Goal: Task Accomplishment & Management: Manage account settings

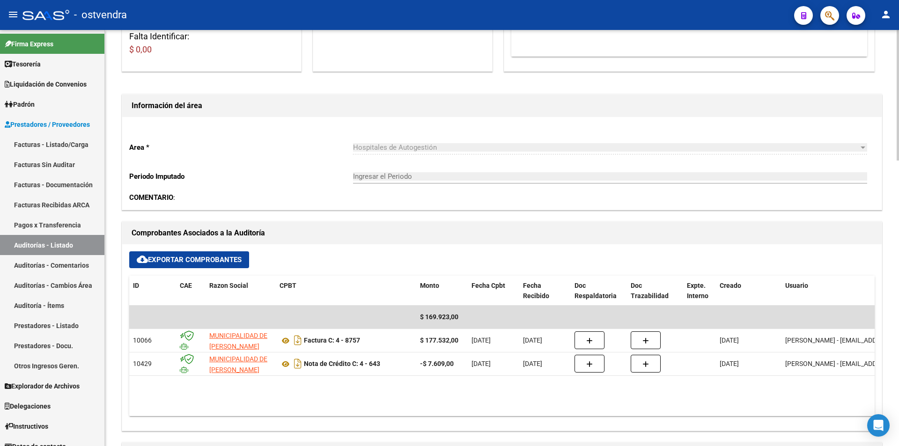
scroll to position [44, 0]
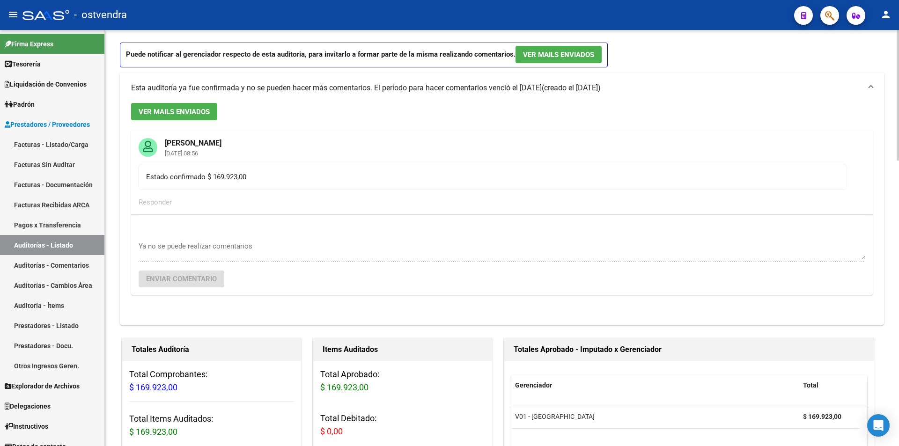
click at [898, 204] on div at bounding box center [897, 238] width 2 height 416
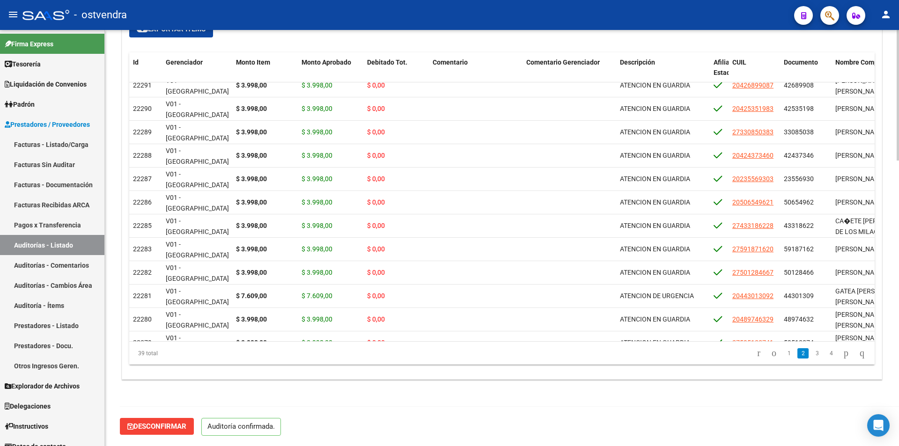
scroll to position [0, 0]
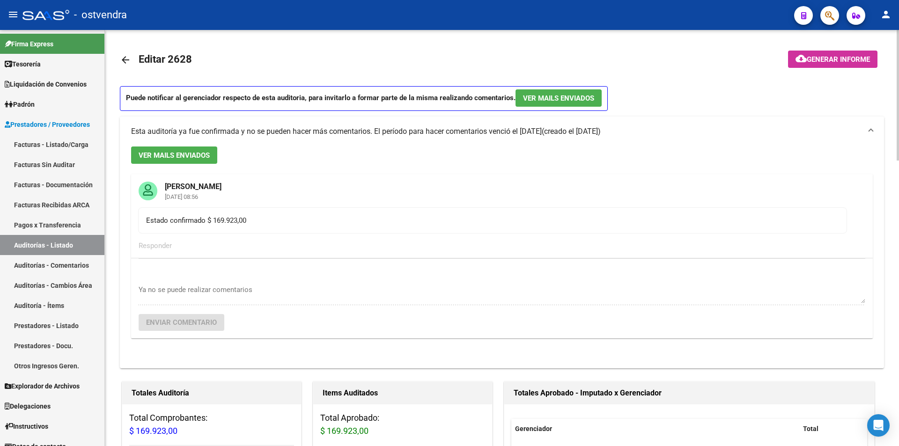
click at [60, 237] on link "Auditorías - Listado" at bounding box center [52, 245] width 104 height 20
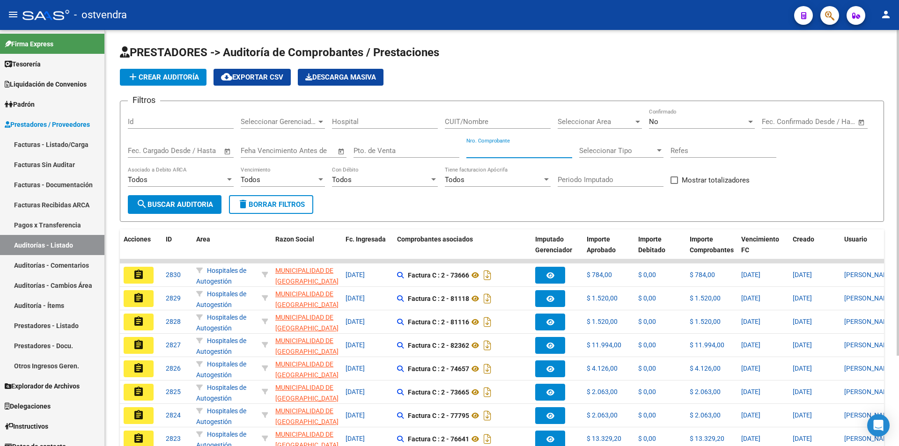
click at [529, 149] on input "Nro. Comprobante" at bounding box center [519, 151] width 106 height 8
type input "105810"
click at [719, 124] on div "No" at bounding box center [697, 121] width 97 height 8
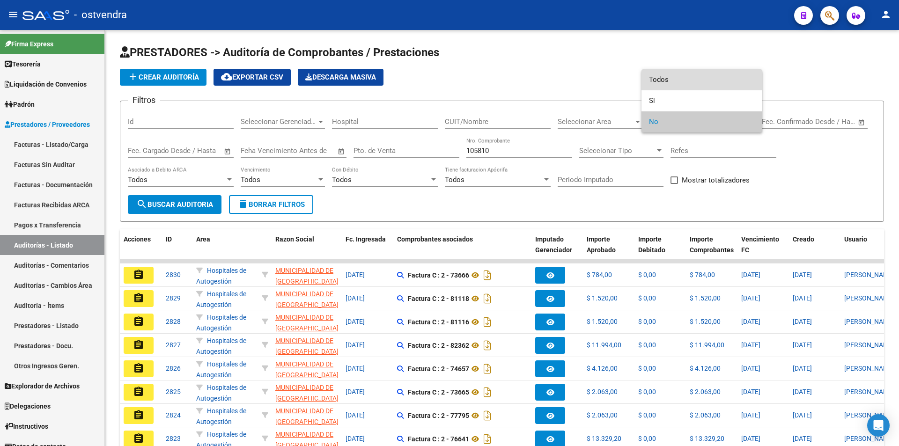
click at [688, 81] on span "Todos" at bounding box center [702, 79] width 106 height 21
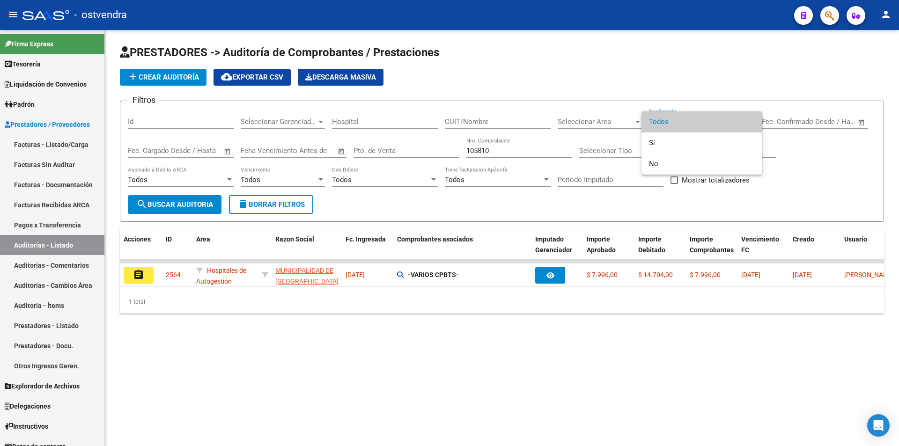
click at [141, 274] on div at bounding box center [449, 223] width 899 height 446
click at [141, 274] on mat-icon "assignment" at bounding box center [138, 274] width 11 height 11
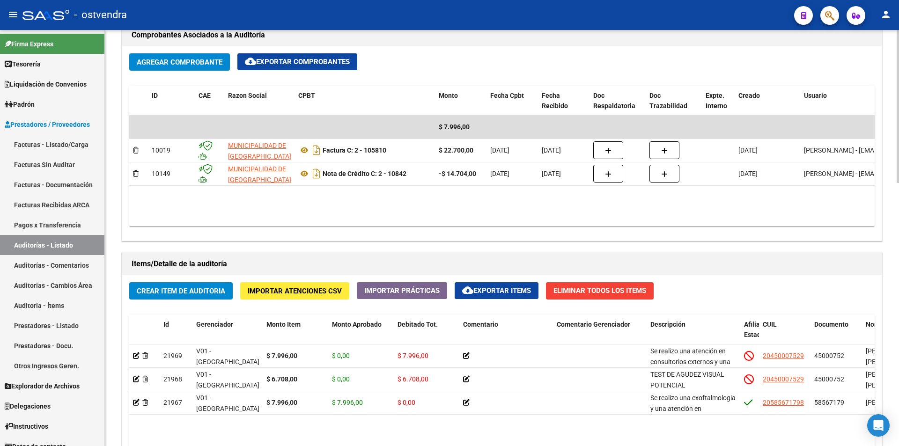
scroll to position [715, 0]
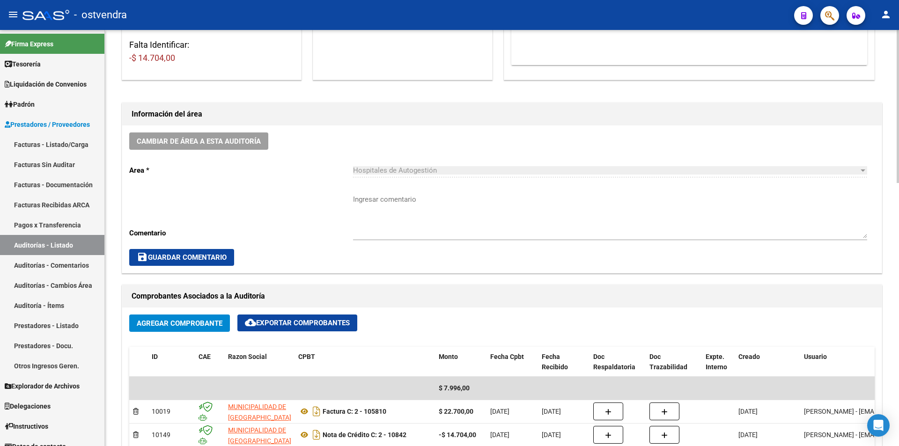
scroll to position [76, 0]
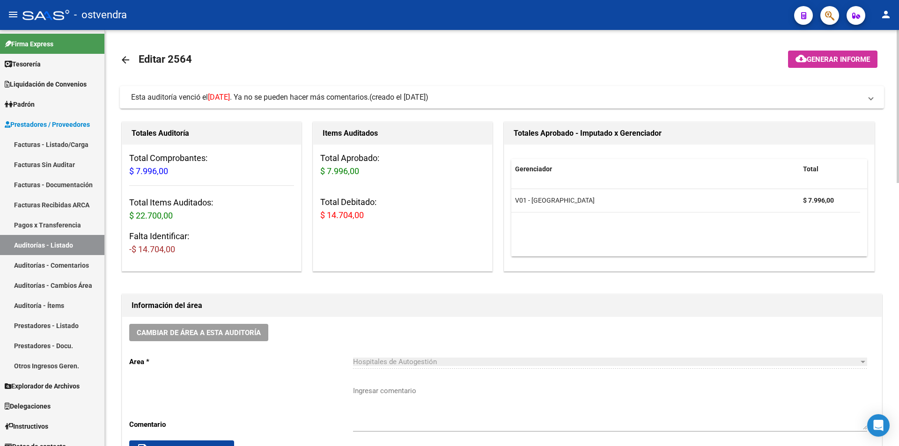
click at [796, 100] on mat-panel-title "Esta auditoría venció el 19/08/2025 . Ya no se pueden hacer más comentarios. (c…" at bounding box center [496, 97] width 730 height 10
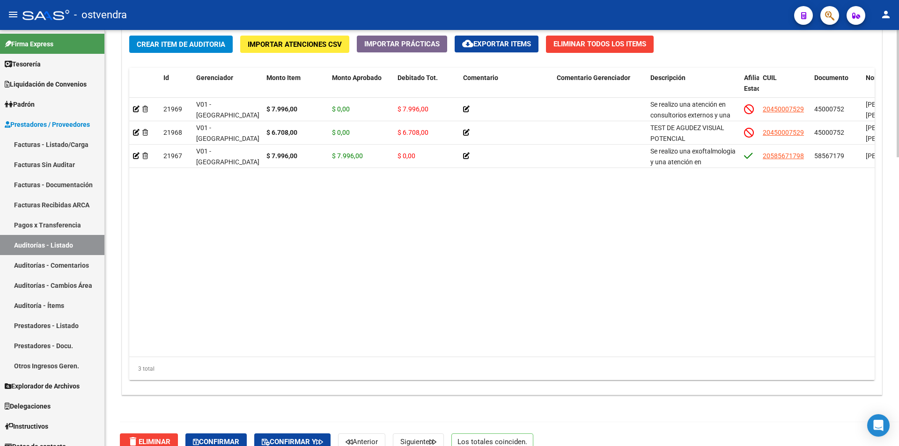
scroll to position [944, 0]
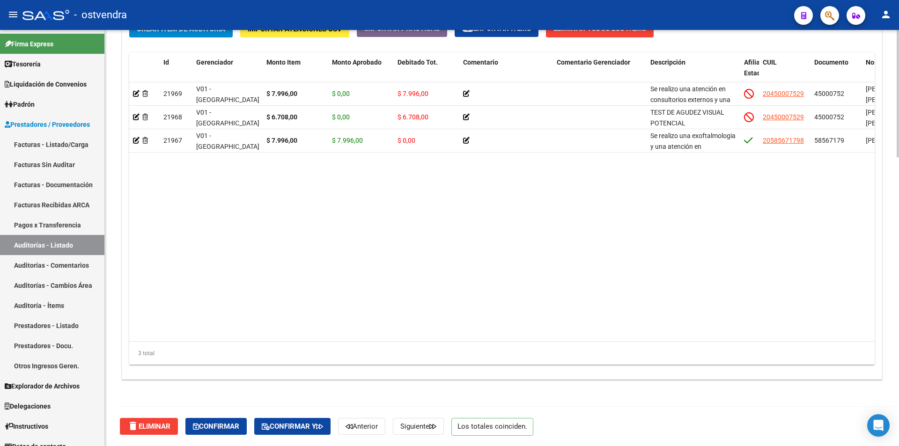
click at [870, 432] on body "menu - ostvendra person Firma Express Tesorería Auditorías Confirmadas Liquidac…" at bounding box center [449, 223] width 899 height 446
drag, startPoint x: 225, startPoint y: 425, endPoint x: 218, endPoint y: 436, distance: 12.5
click at [218, 436] on div "delete Eliminar Confirmar Confirmar y Anterior Siguiente Los totales coinciden." at bounding box center [506, 426] width 772 height 39
click at [224, 422] on span "Confirmar" at bounding box center [216, 426] width 46 height 8
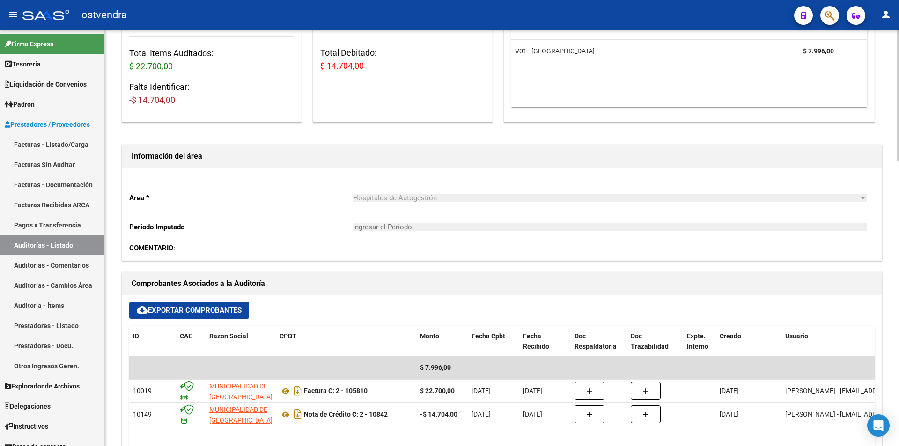
click at [874, 194] on div "arrow_back Editar 2564 cloud_download Generar informe Puede notificar al gerenc…" at bounding box center [503, 285] width 796 height 1328
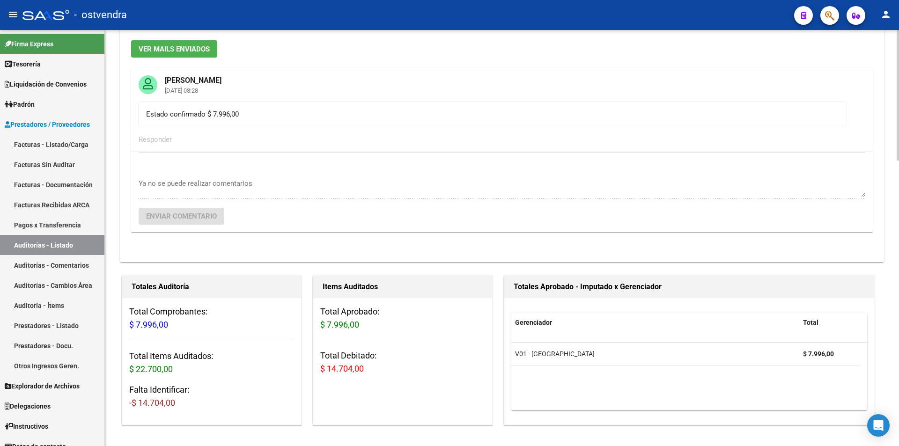
scroll to position [112, 0]
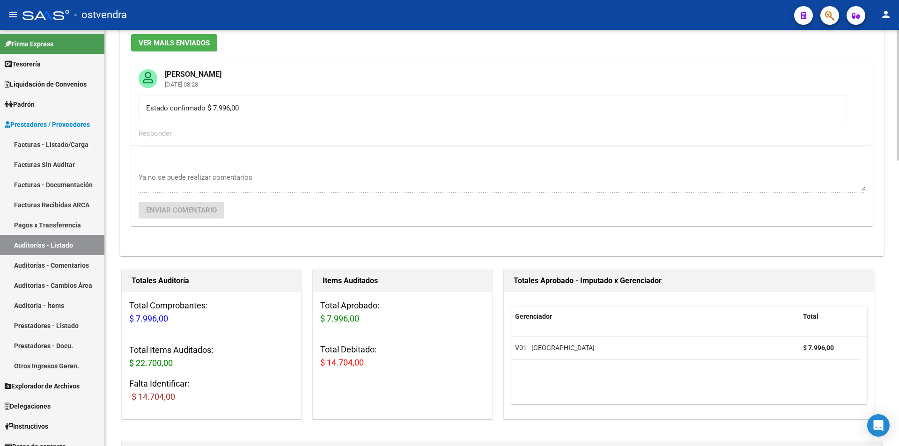
click at [898, 120] on div at bounding box center [897, 130] width 2 height 131
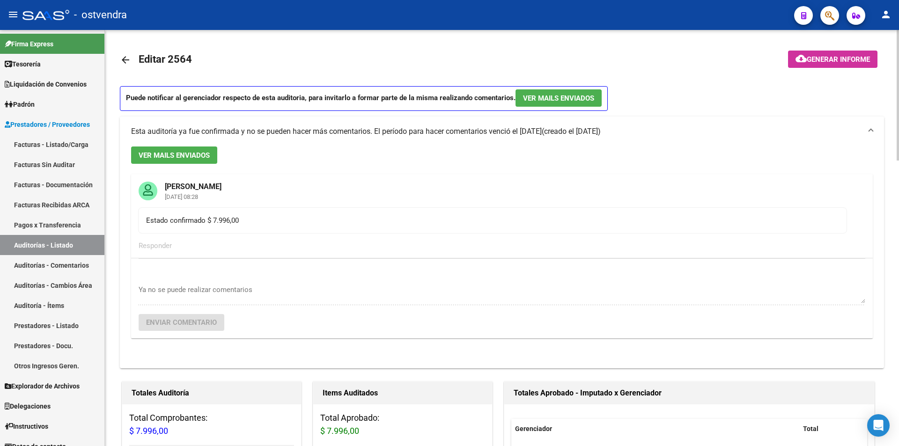
click at [897, 106] on div at bounding box center [897, 95] width 2 height 131
click at [125, 61] on mat-icon "arrow_back" at bounding box center [125, 59] width 11 height 11
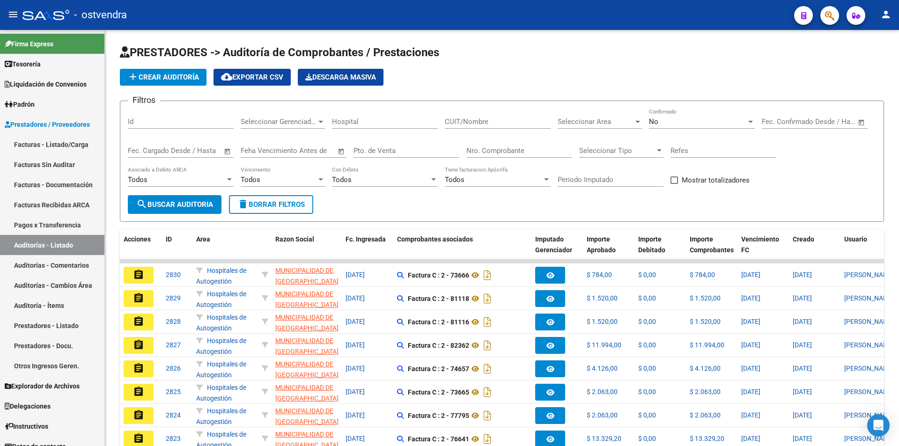
click at [494, 150] on input "Nro. Comprobante" at bounding box center [519, 151] width 106 height 8
click at [678, 125] on div "No" at bounding box center [697, 121] width 97 height 8
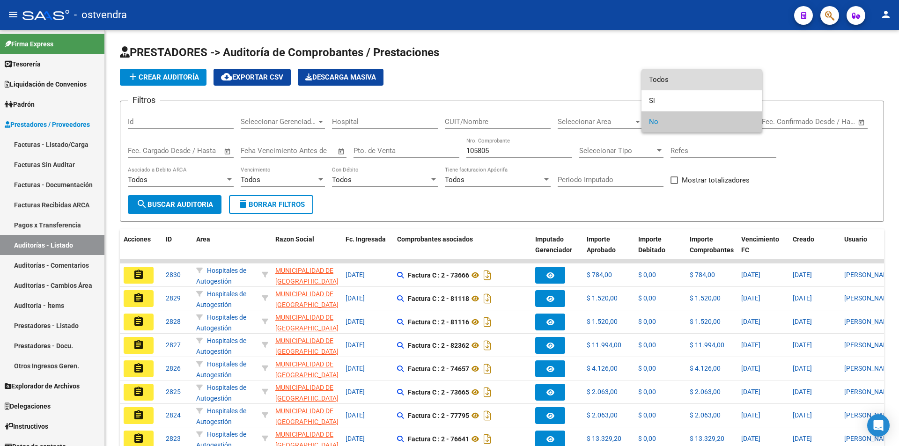
click at [671, 75] on span "Todos" at bounding box center [702, 79] width 106 height 21
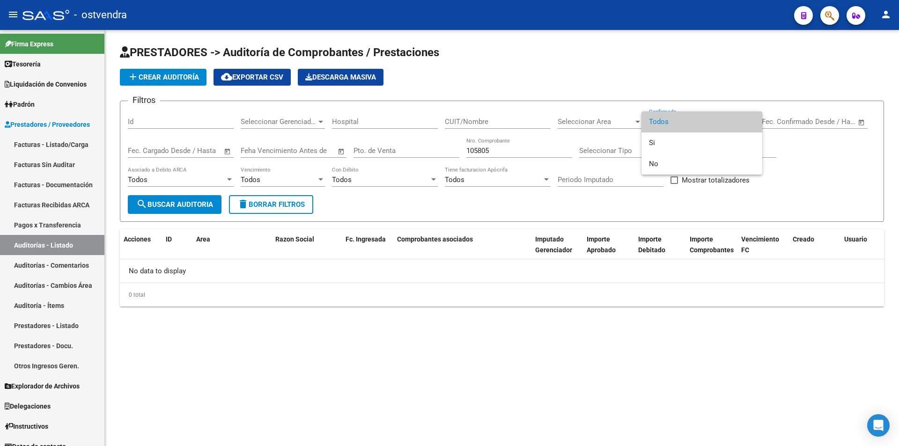
click at [513, 81] on div at bounding box center [449, 223] width 899 height 446
click at [550, 147] on div "105805 Nro. Comprobante" at bounding box center [519, 148] width 106 height 20
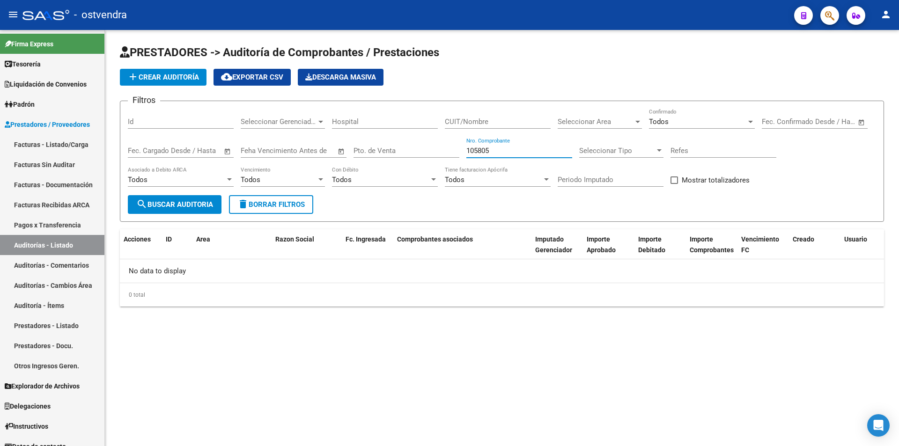
click at [550, 147] on input "105805" at bounding box center [519, 151] width 106 height 8
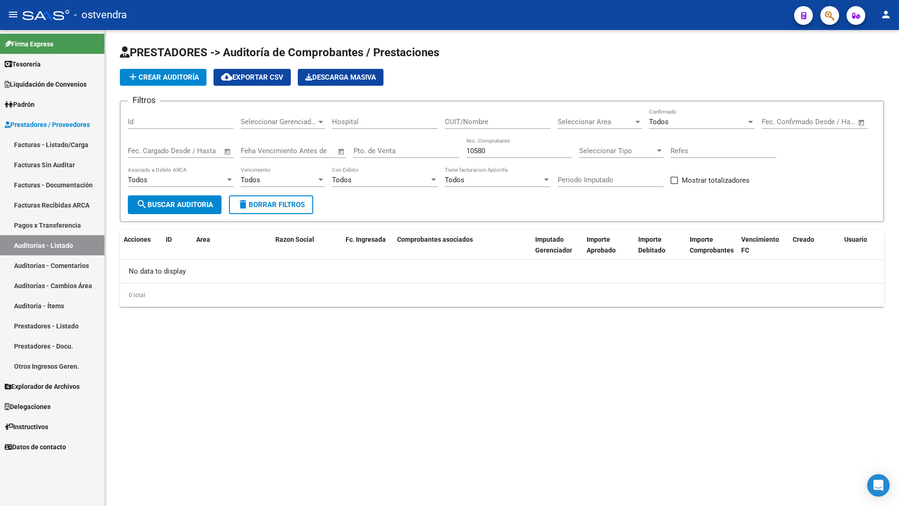
click at [464, 29] on mat-toolbar "menu - ostvendra person" at bounding box center [449, 15] width 899 height 30
click at [458, 63] on app-list-header "PRESTADORES -> Auditoría de Comprobantes / Prestaciones add Crear Auditoría clo…" at bounding box center [502, 133] width 764 height 177
click at [443, 89] on app-list-header "PRESTADORES -> Auditoría de Comprobantes / Prestaciones add Crear Auditoría clo…" at bounding box center [502, 133] width 764 height 177
click at [501, 141] on div "10580 Nro. Comprobante" at bounding box center [519, 148] width 106 height 20
click at [503, 149] on input "10580" at bounding box center [519, 151] width 106 height 8
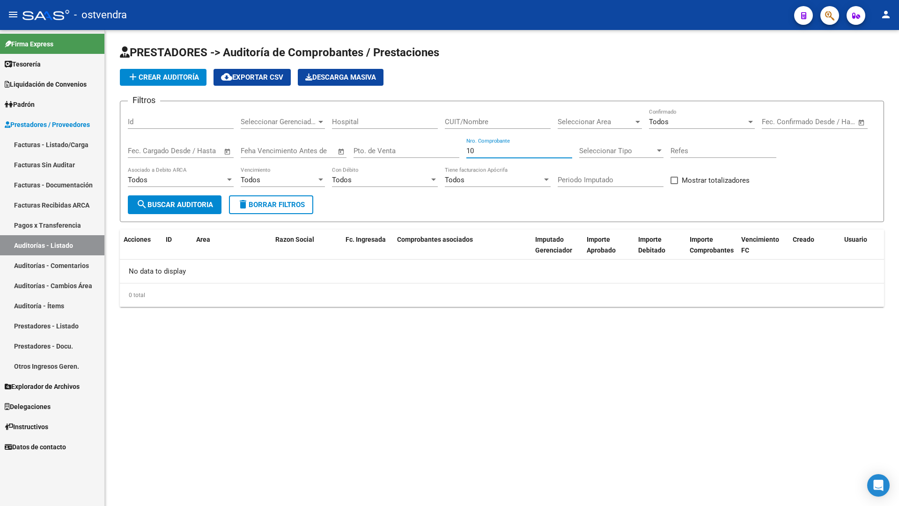
type input "1"
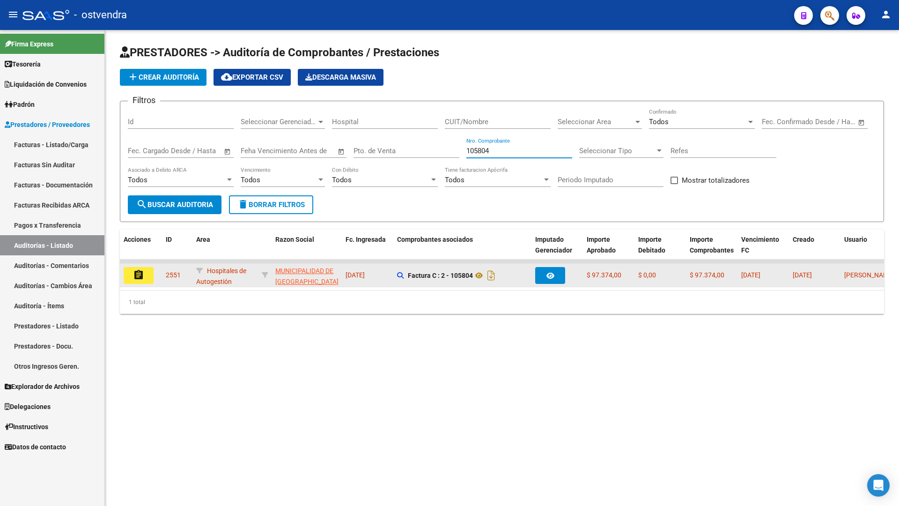
type input "105804"
click at [152, 273] on button "assignment" at bounding box center [139, 275] width 30 height 17
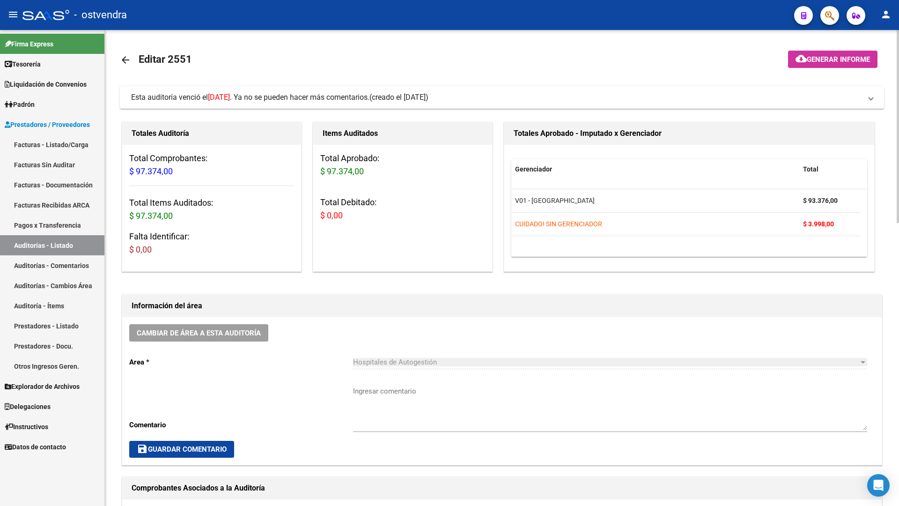
scroll to position [476, 0]
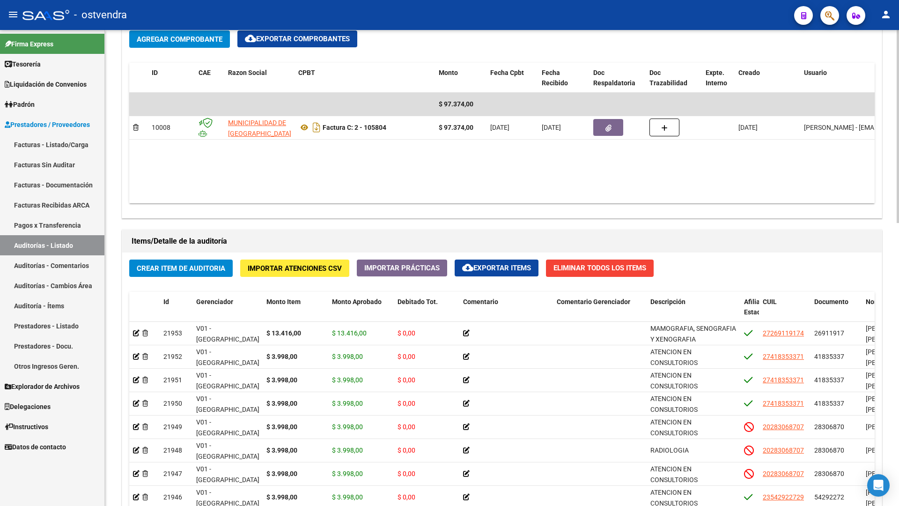
click at [898, 255] on div at bounding box center [897, 268] width 2 height 476
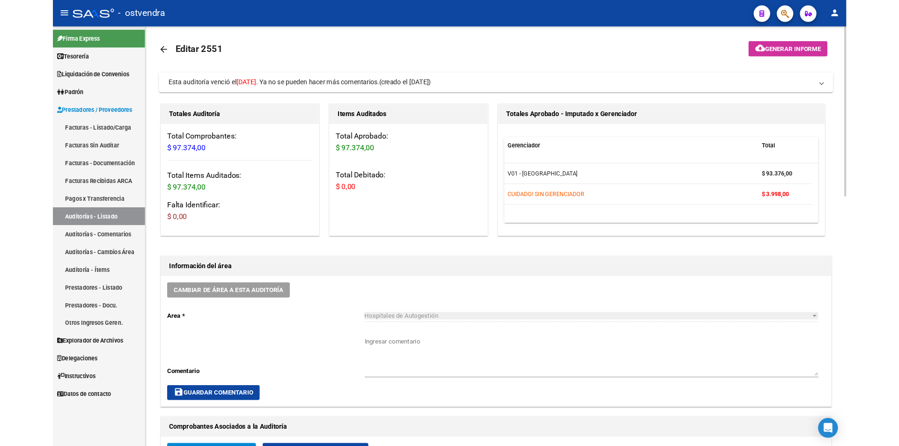
scroll to position [0, 0]
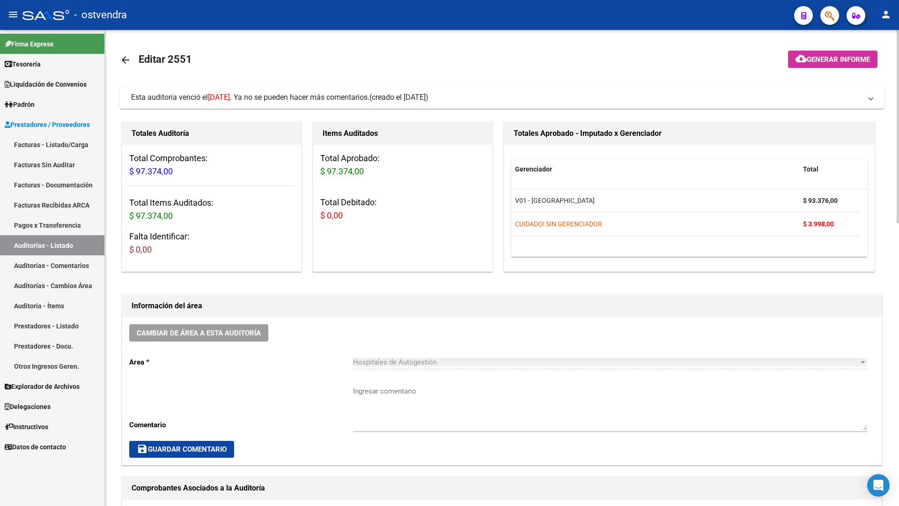
click at [793, 96] on mat-panel-title "Esta auditoría venció el 19/08/2025 . Ya no se pueden hacer más comentarios. (c…" at bounding box center [496, 97] width 730 height 10
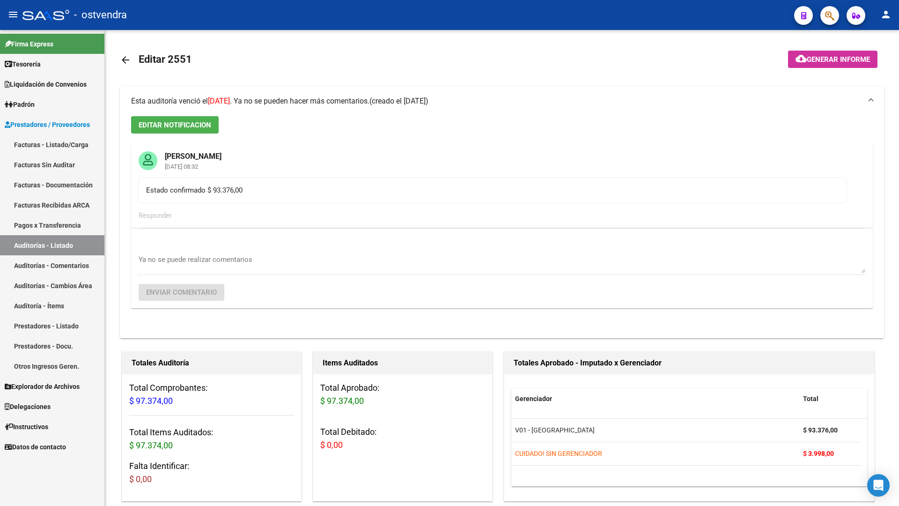
click at [793, 96] on mat-panel-title "Esta auditoría venció el 19/08/2025 . Ya no se pueden hacer más comentarios. (c…" at bounding box center [496, 101] width 730 height 10
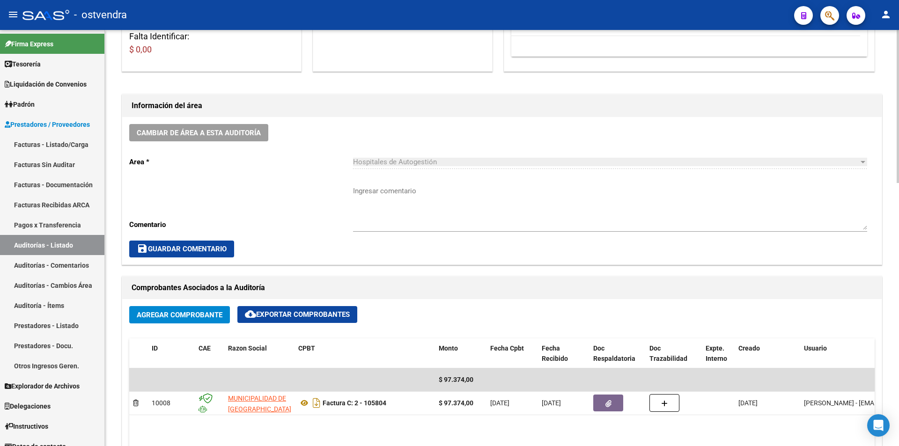
scroll to position [80, 0]
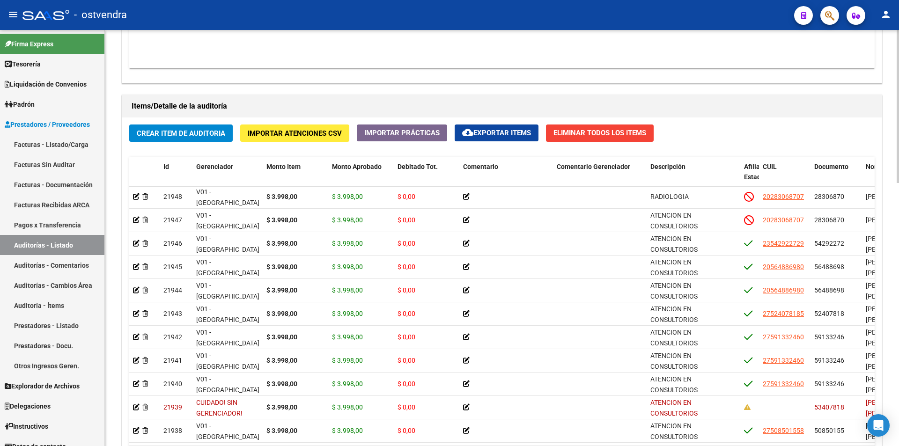
scroll to position [153, 0]
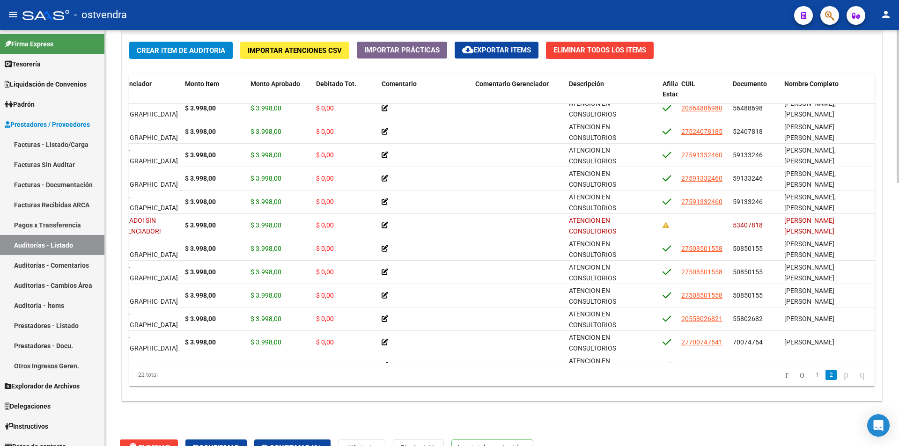
scroll to position [218, 146]
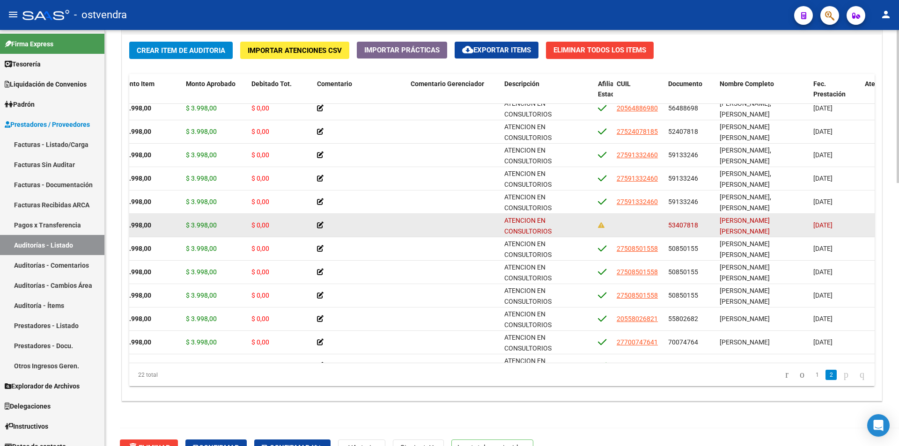
drag, startPoint x: 696, startPoint y: 224, endPoint x: 668, endPoint y: 224, distance: 27.6
click at [668, 224] on span "53407818" at bounding box center [683, 224] width 30 height 7
copy span "53407818"
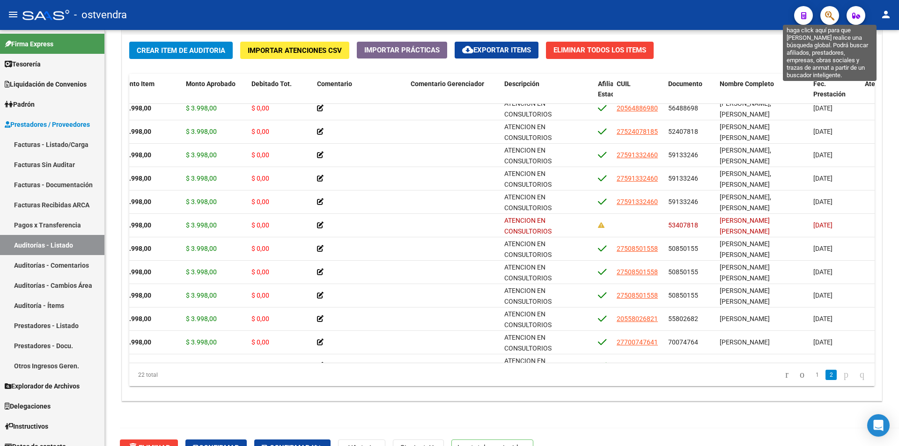
click at [831, 15] on icon "button" at bounding box center [829, 15] width 9 height 11
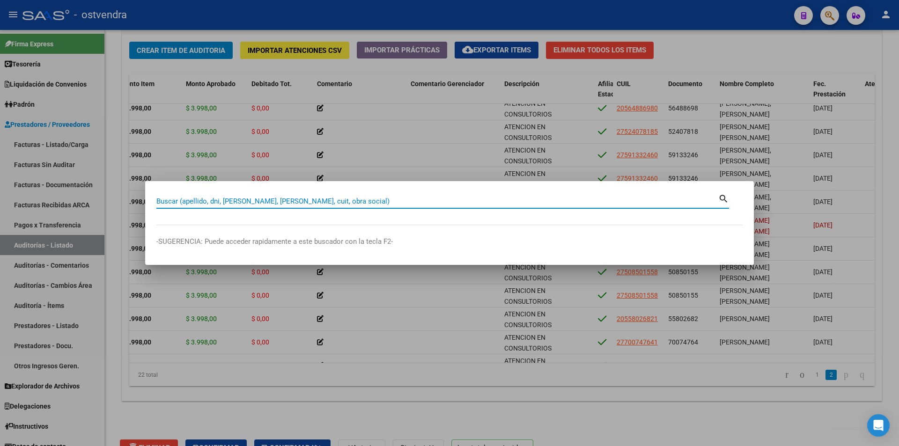
paste input "53407818"
type input "53407818"
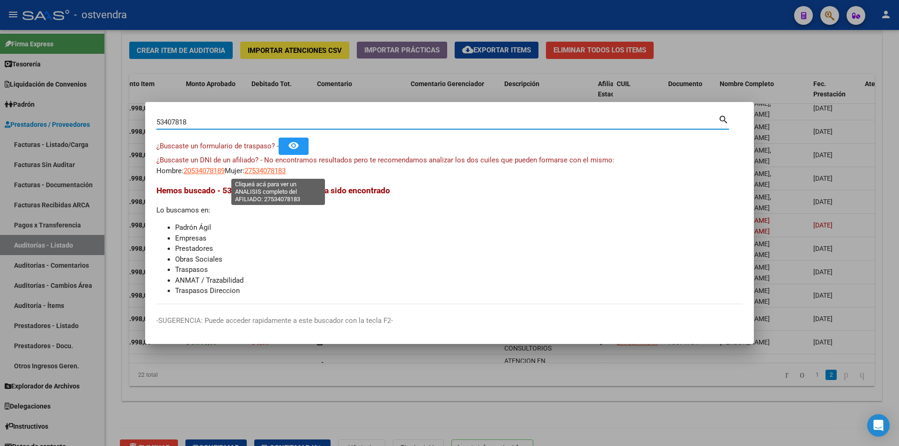
click at [268, 169] on span "27534078183" at bounding box center [264, 171] width 41 height 8
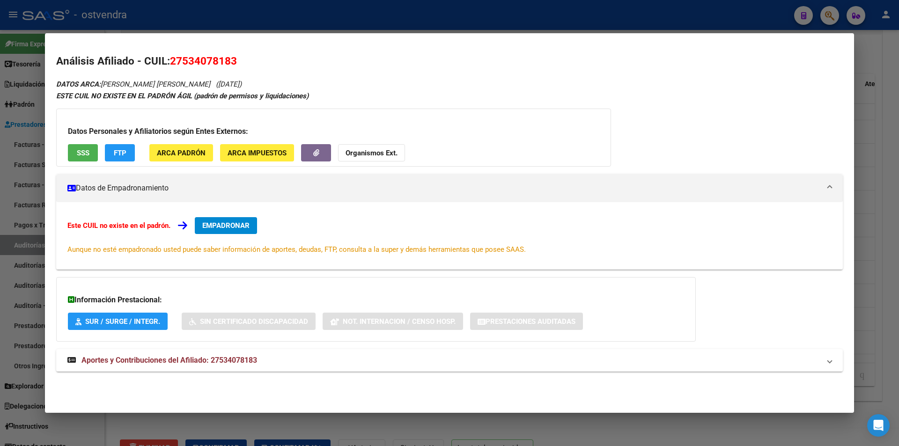
click at [868, 143] on div at bounding box center [449, 223] width 899 height 446
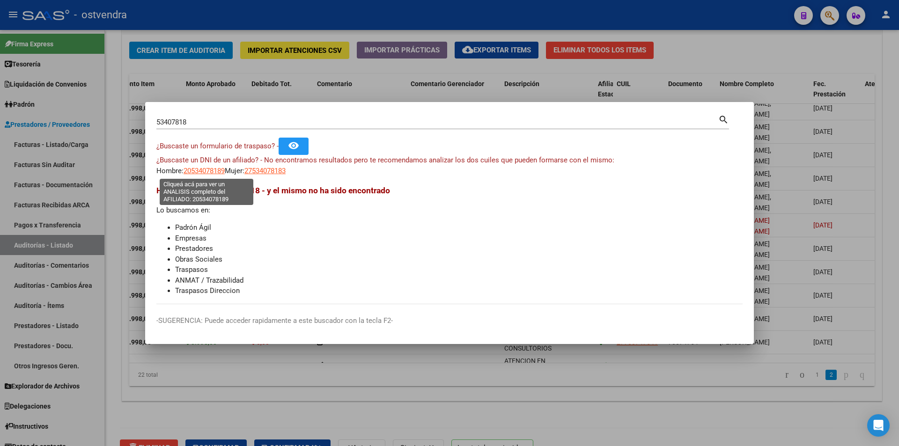
click at [198, 172] on span "20534078189" at bounding box center [203, 171] width 41 height 8
type textarea "20534078189"
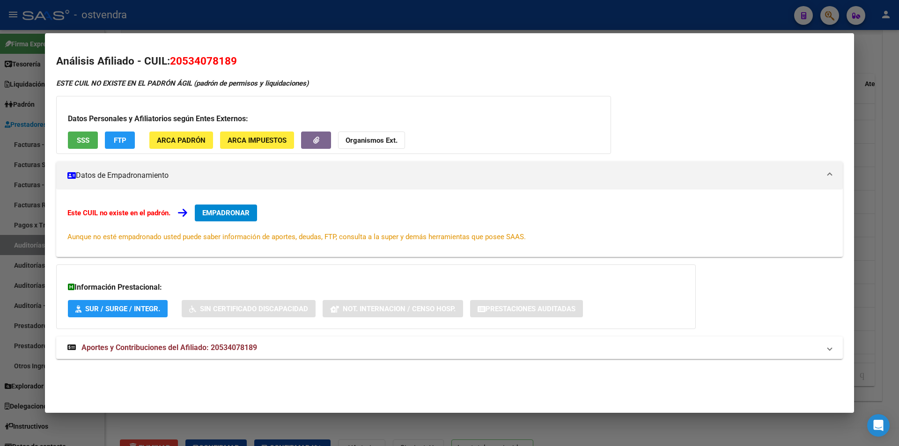
click at [77, 135] on button "SSS" at bounding box center [83, 140] width 30 height 17
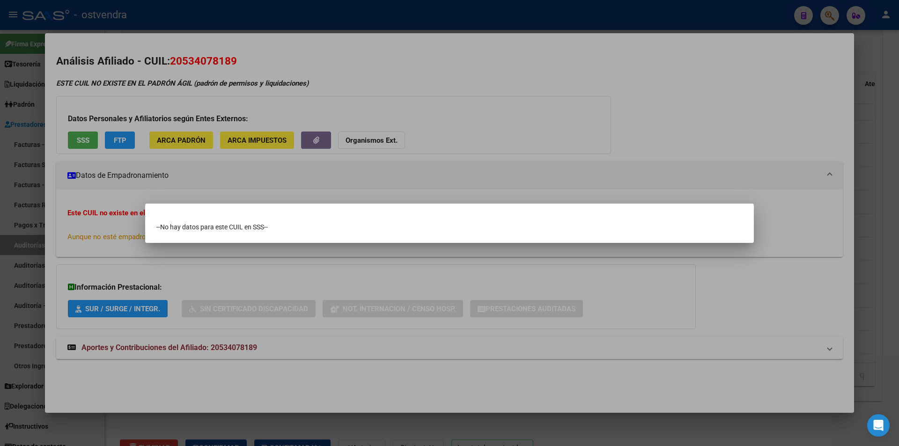
click at [96, 155] on div at bounding box center [449, 223] width 899 height 446
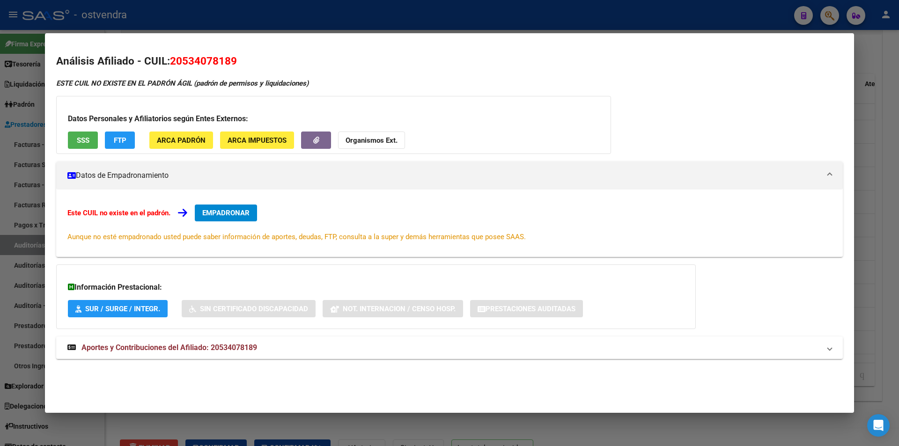
click at [866, 153] on div at bounding box center [449, 223] width 899 height 446
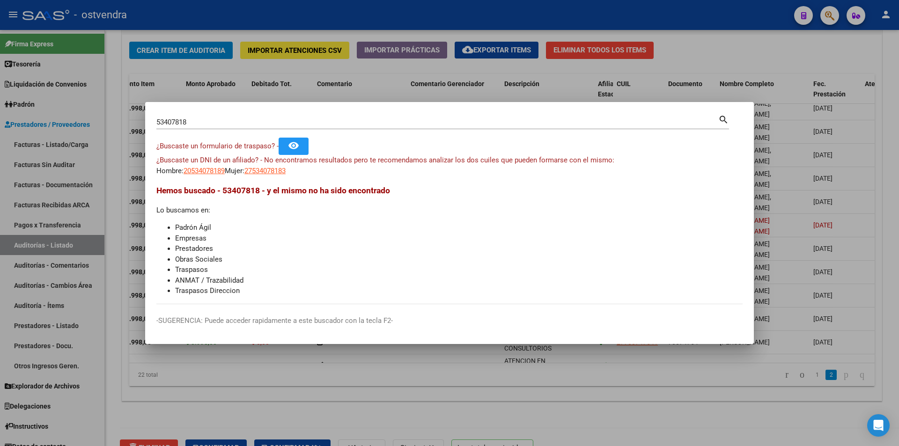
click at [766, 221] on div at bounding box center [449, 223] width 899 height 446
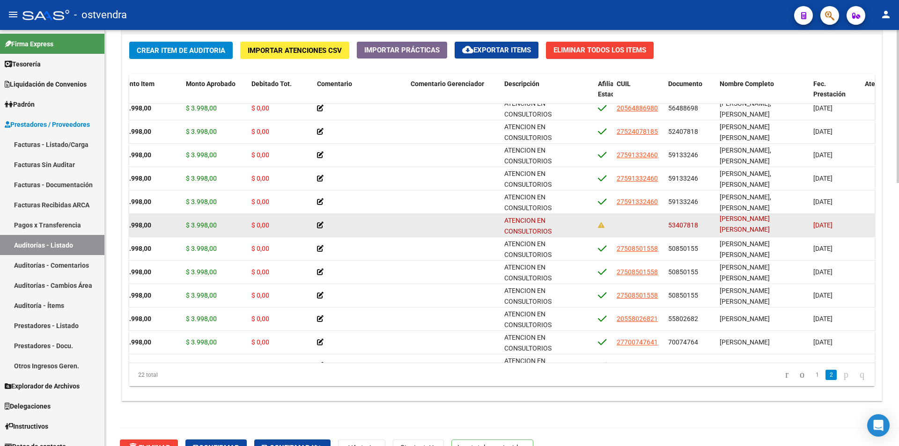
scroll to position [0, 0]
drag, startPoint x: 720, startPoint y: 221, endPoint x: 778, endPoint y: 232, distance: 59.1
click at [778, 232] on div "FIGUEROA, MORENA VALENTINA LUJAN" at bounding box center [762, 225] width 86 height 20
copy span "FIGUEROA, MORENA VALENTINA LUJAN"
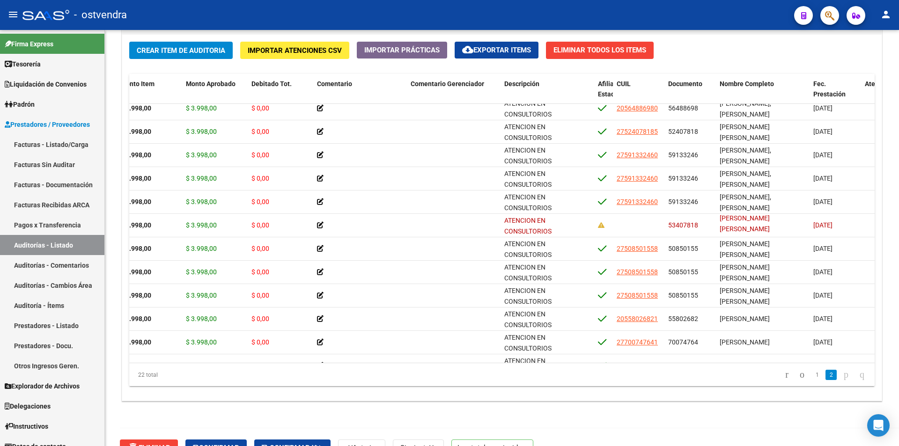
click at [826, 25] on mat-toolbar "menu - ostvendra person" at bounding box center [449, 15] width 899 height 30
click at [826, 22] on span "button" at bounding box center [829, 15] width 9 height 19
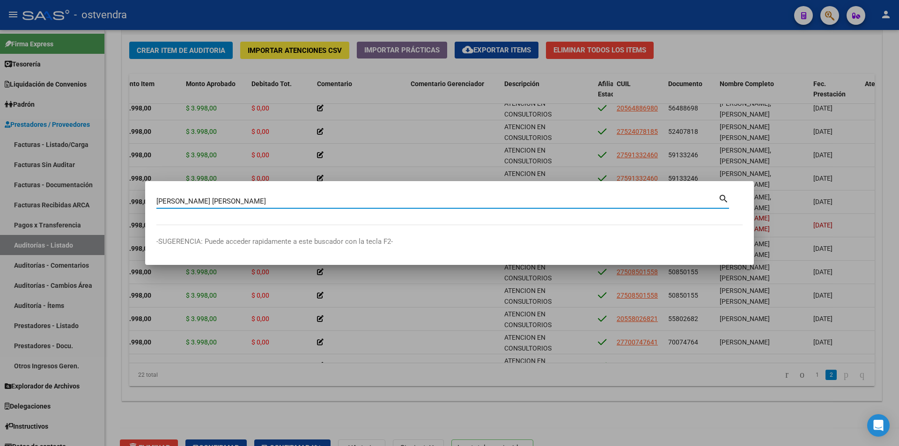
type input "FIGUEROA, MORENA VALENTINA LUJAN"
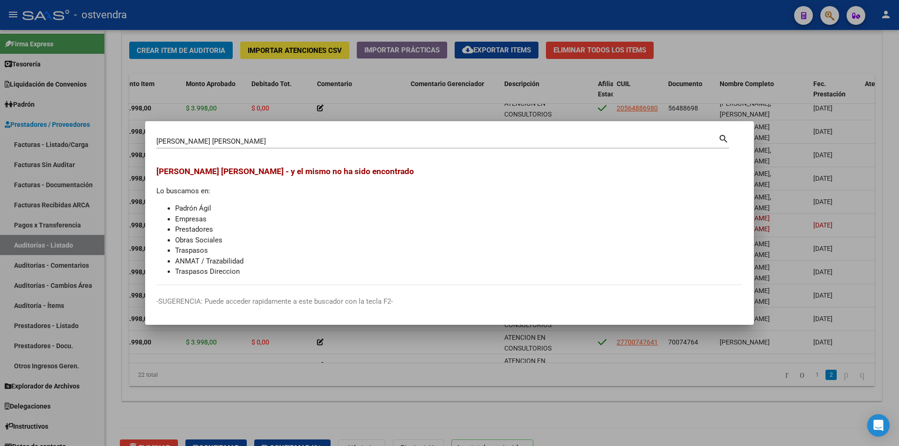
click at [128, 225] on div at bounding box center [449, 223] width 899 height 446
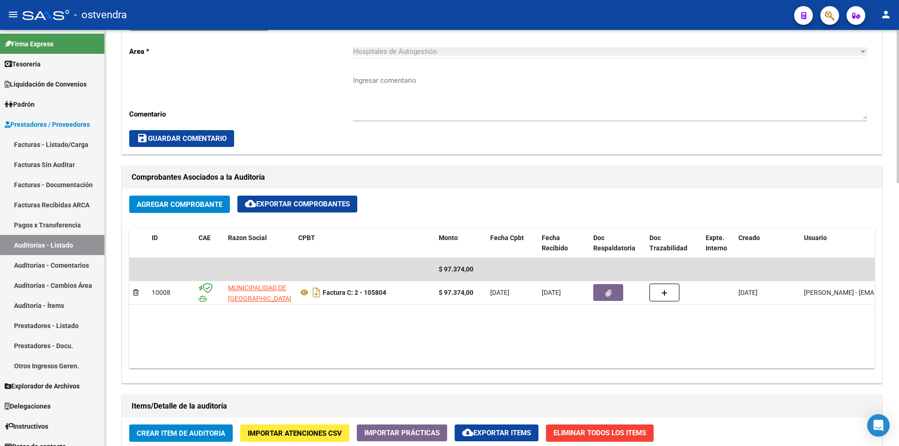
scroll to position [273, 0]
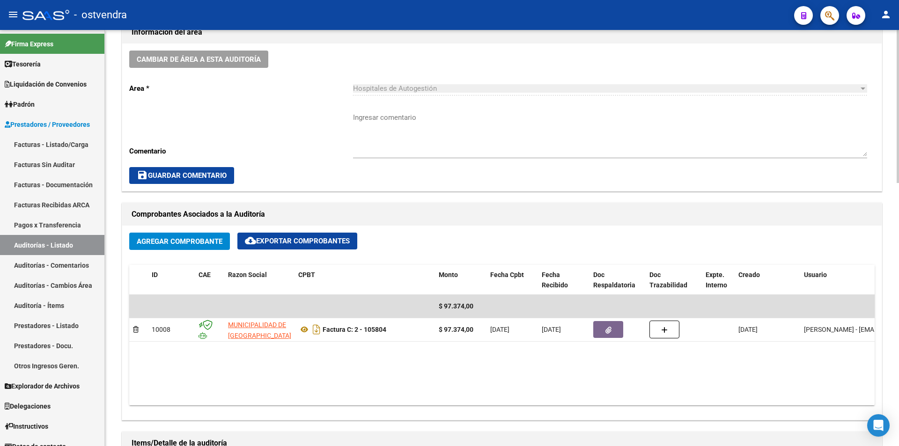
click at [883, 161] on div "arrow_back Editar 2551 cloud_download Generar informe Esta auditoría venció el …" at bounding box center [503, 322] width 796 height 1131
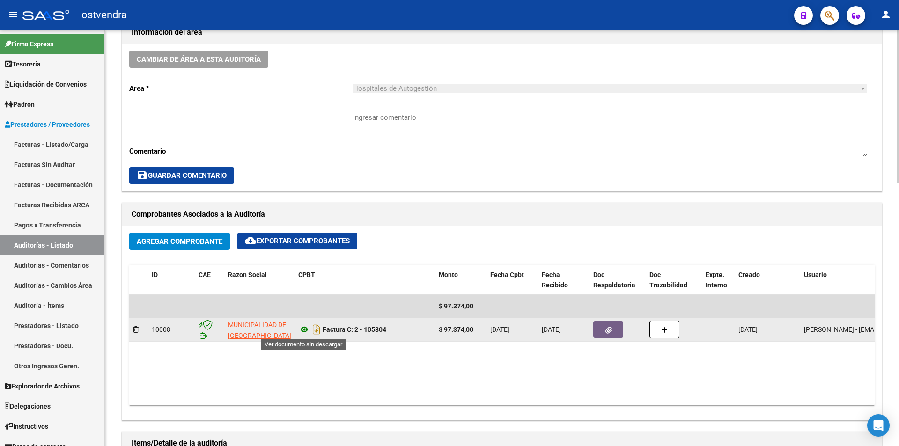
click at [306, 330] on icon at bounding box center [304, 329] width 12 height 11
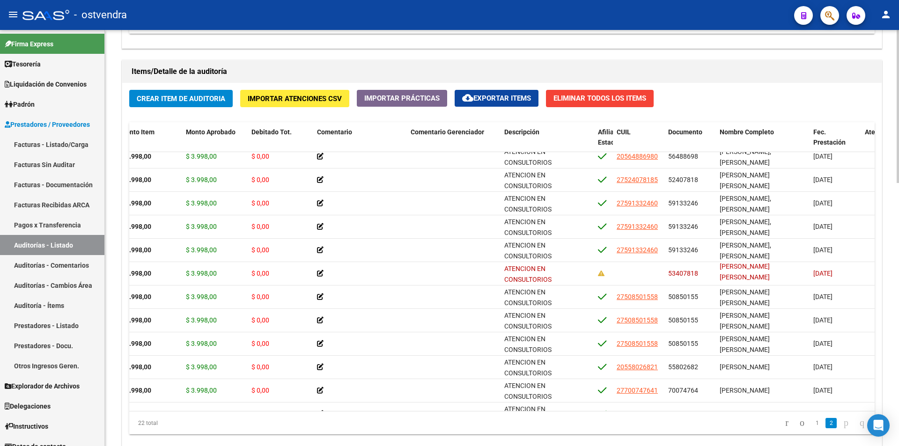
scroll to position [649, 0]
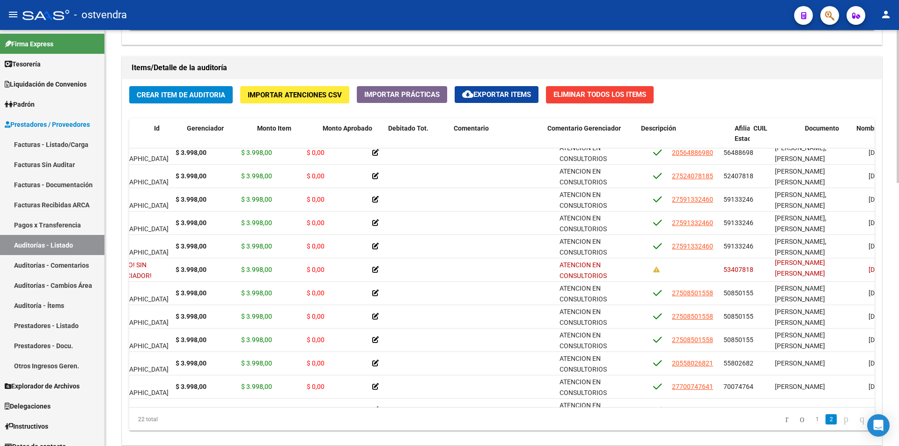
scroll to position [218, 0]
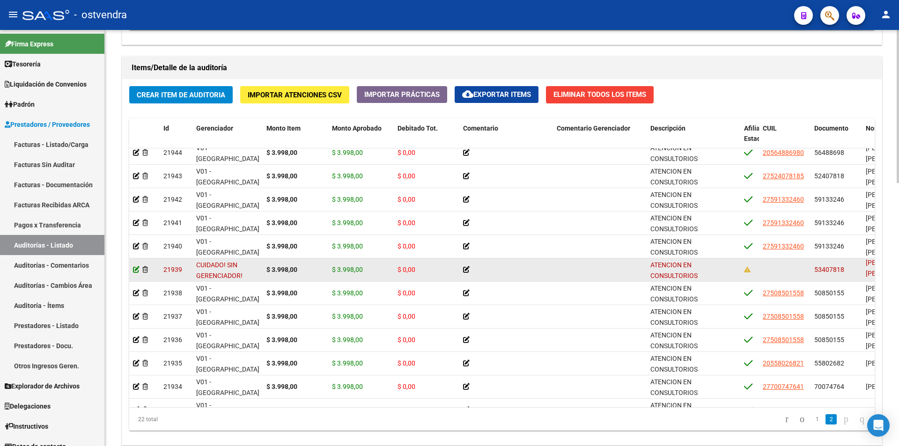
click at [135, 268] on icon at bounding box center [136, 269] width 7 height 7
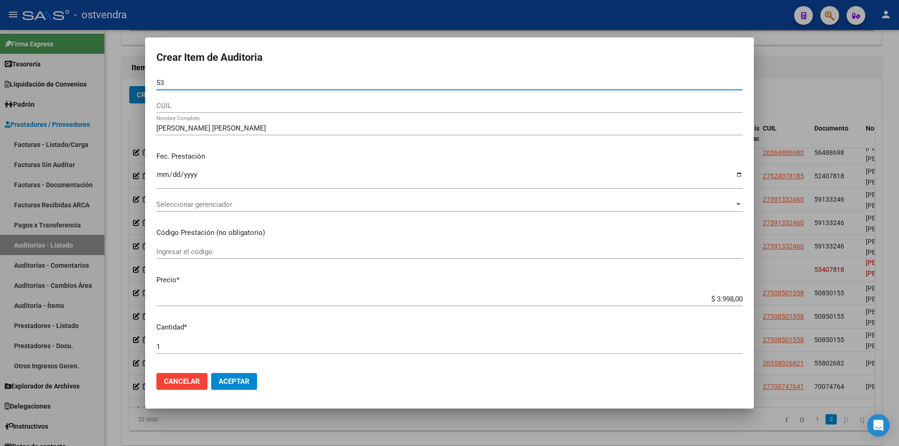
type input "5"
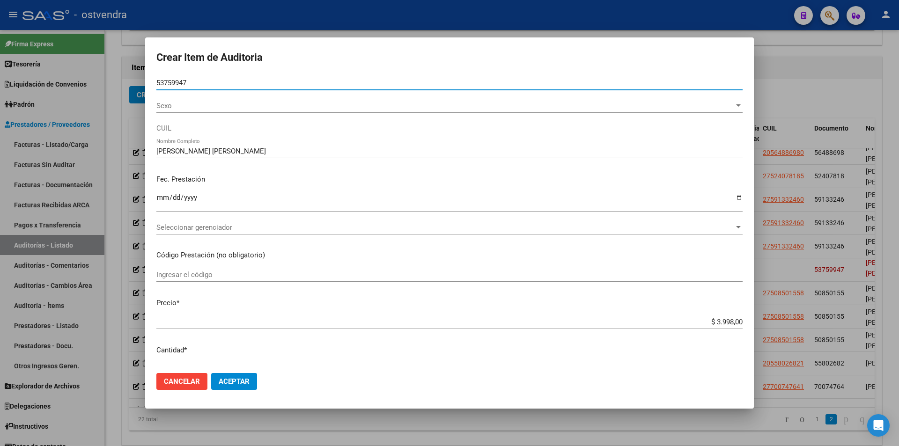
type input "53759947"
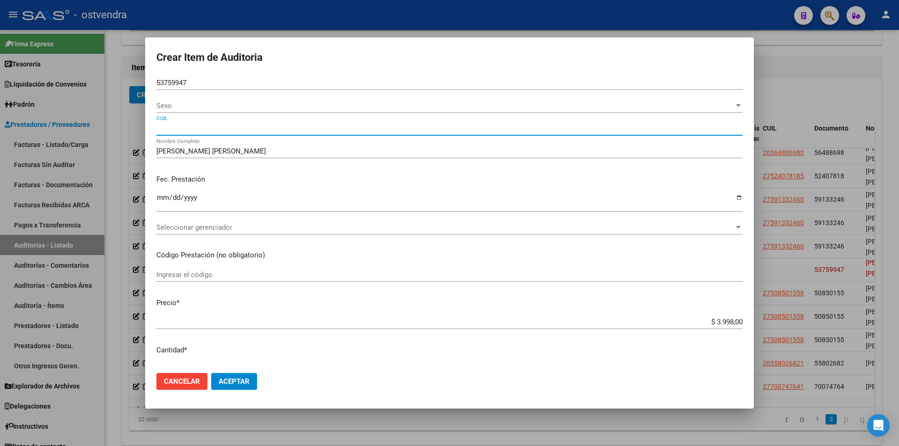
click at [222, 99] on div "Sexo Sexo" at bounding box center [449, 106] width 586 height 14
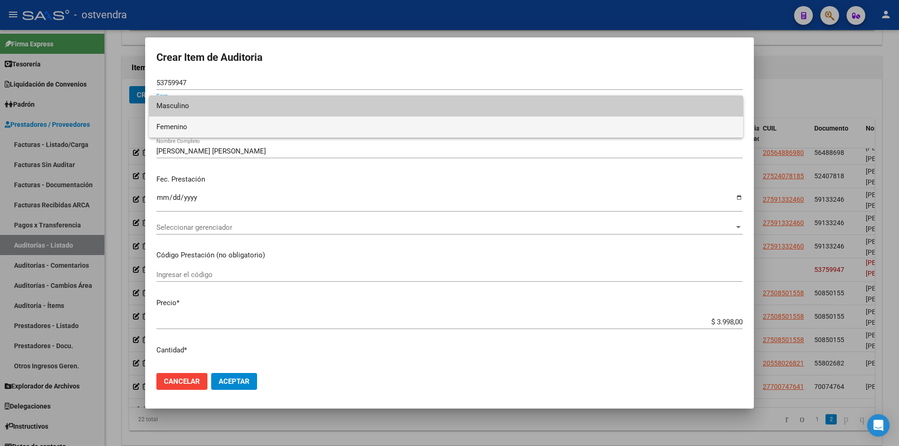
click at [226, 122] on span "Femenino" at bounding box center [445, 127] width 579 height 21
type input "27537599478"
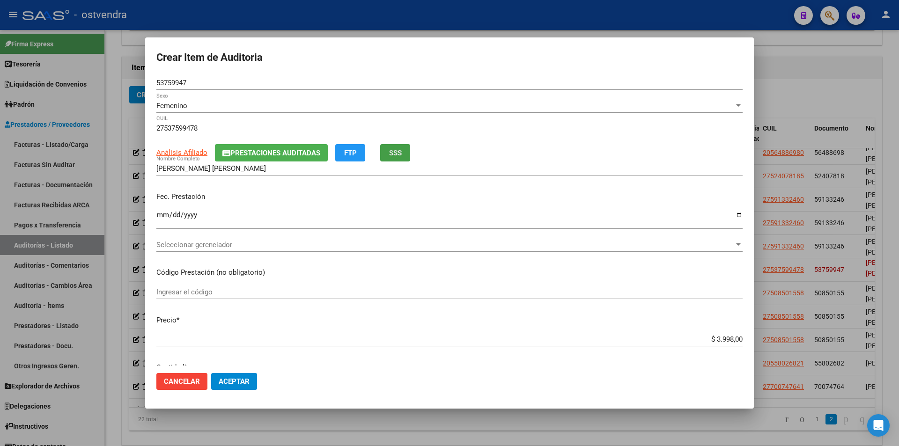
click at [402, 153] on span "SSS" at bounding box center [395, 153] width 13 height 8
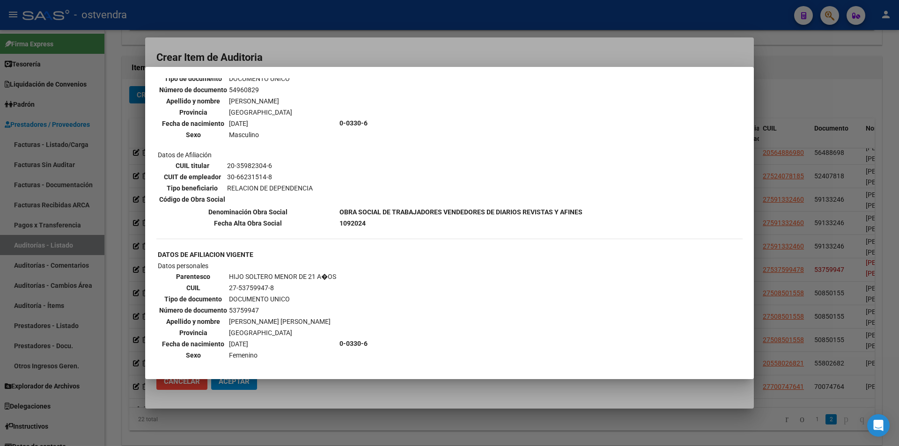
scroll to position [515, 0]
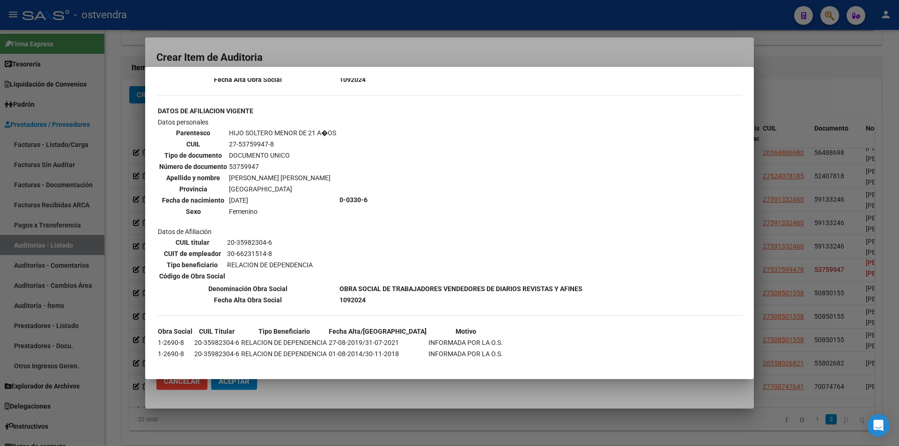
click at [371, 393] on div at bounding box center [449, 223] width 899 height 446
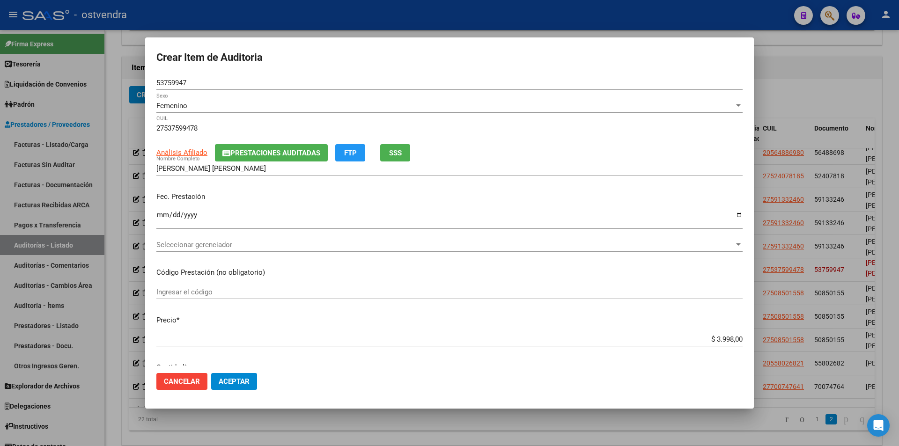
click at [250, 381] on button "Aceptar" at bounding box center [234, 381] width 46 height 17
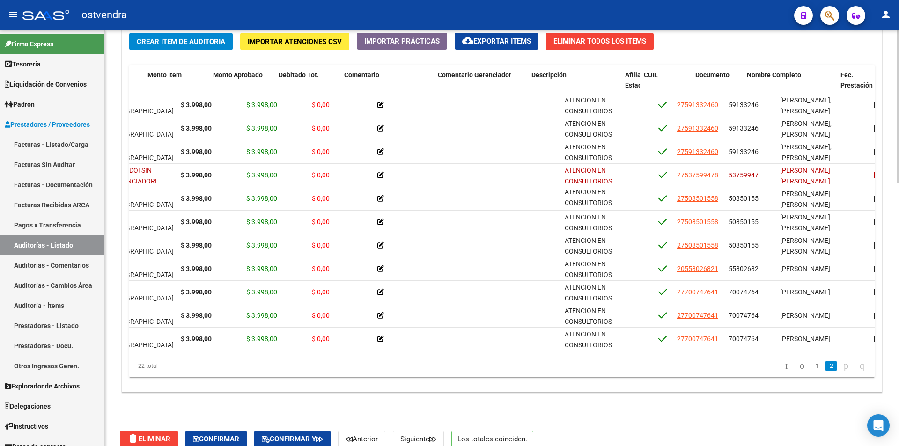
scroll to position [266, 122]
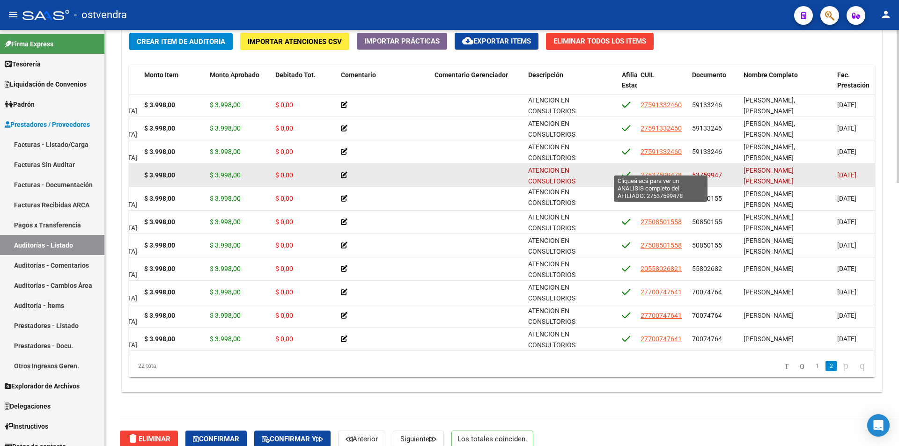
click at [669, 171] on span "27537599478" at bounding box center [660, 174] width 41 height 7
type textarea "27537599478"
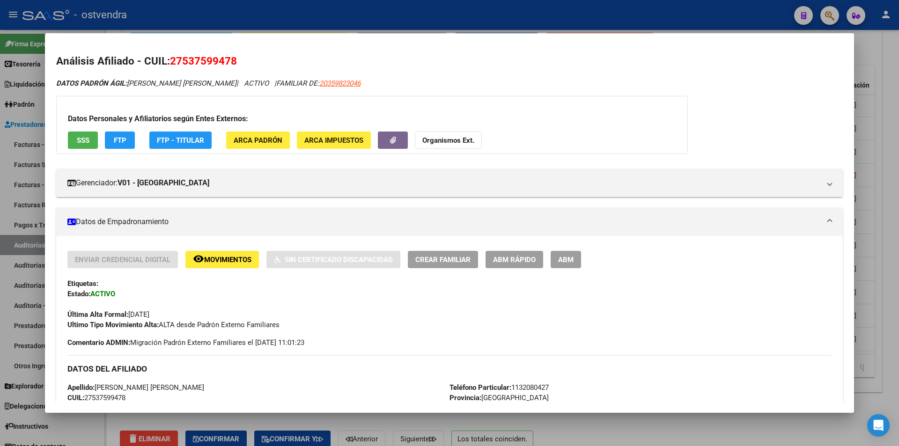
click at [100, 417] on div at bounding box center [449, 223] width 899 height 446
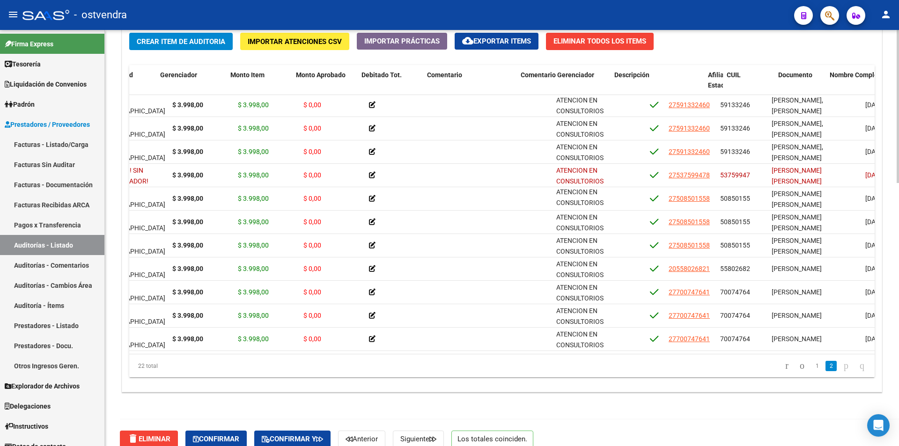
scroll to position [266, 0]
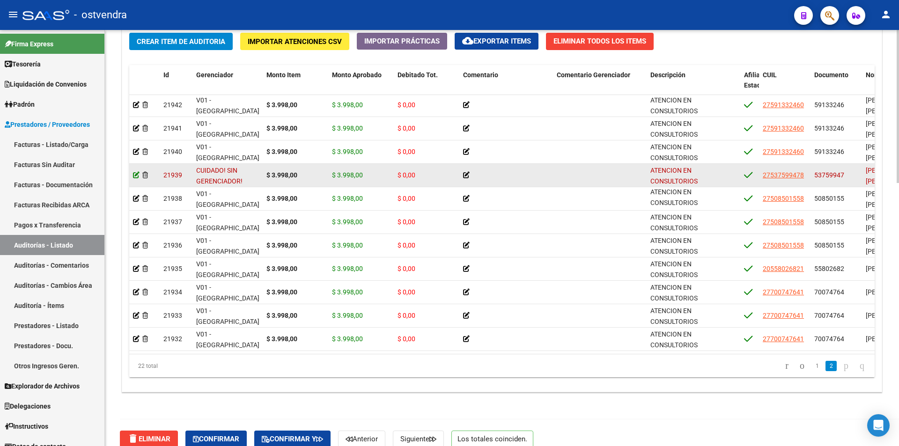
click at [135, 172] on icon at bounding box center [136, 175] width 7 height 7
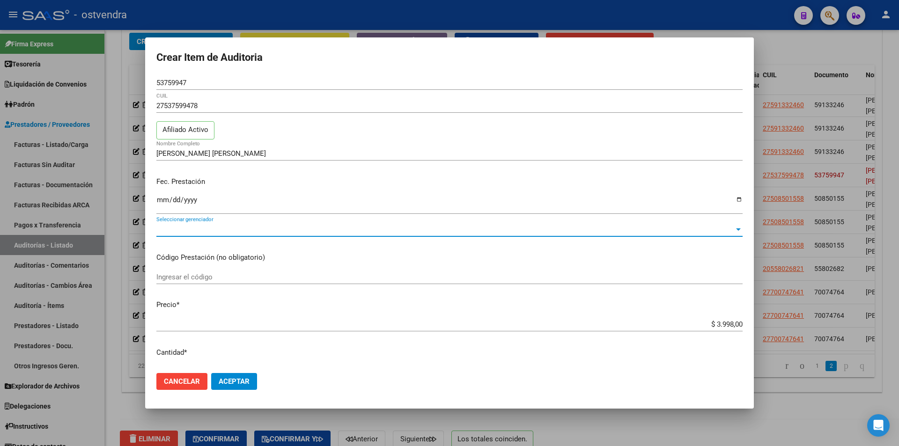
click at [218, 231] on span "Seleccionar gerenciador" at bounding box center [445, 229] width 578 height 8
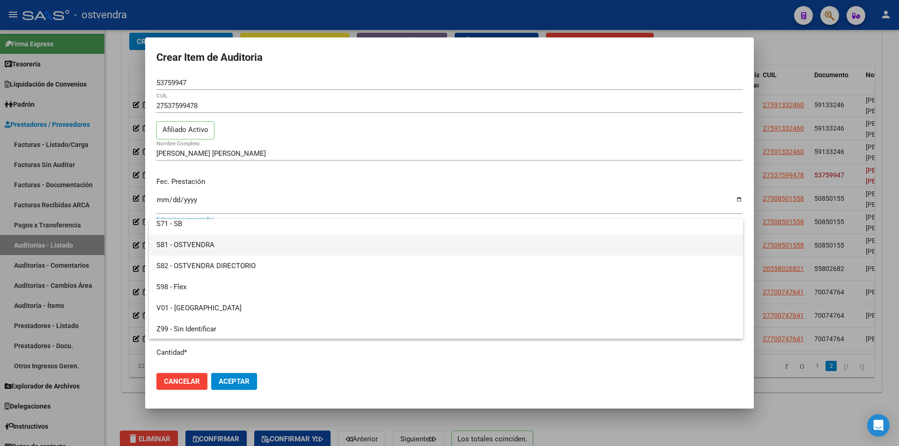
scroll to position [70, 0]
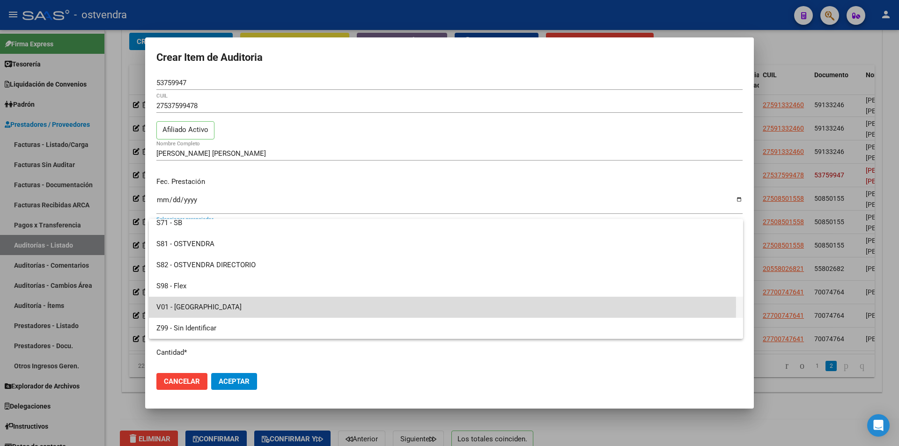
click at [184, 307] on span "V01 - [GEOGRAPHIC_DATA]" at bounding box center [445, 307] width 579 height 21
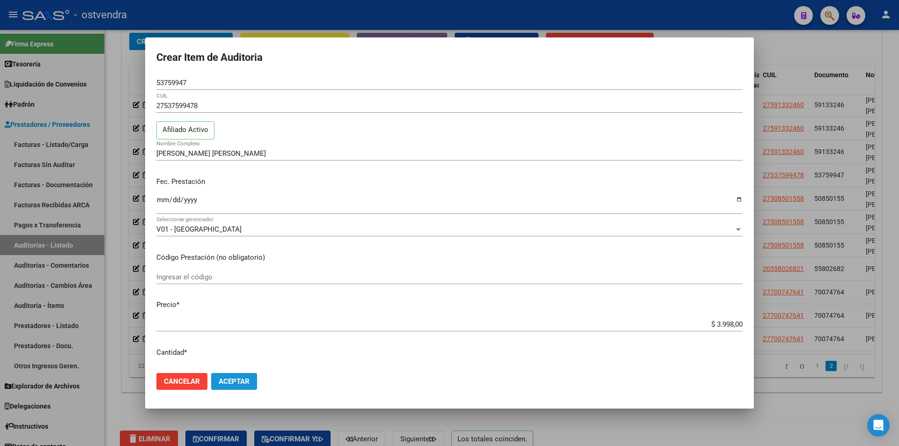
click at [236, 385] on span "Aceptar" at bounding box center [234, 381] width 31 height 8
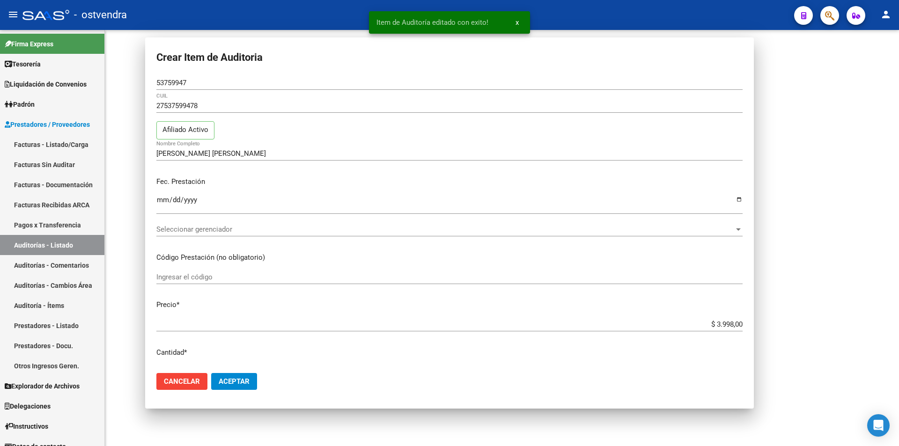
scroll to position [0, 0]
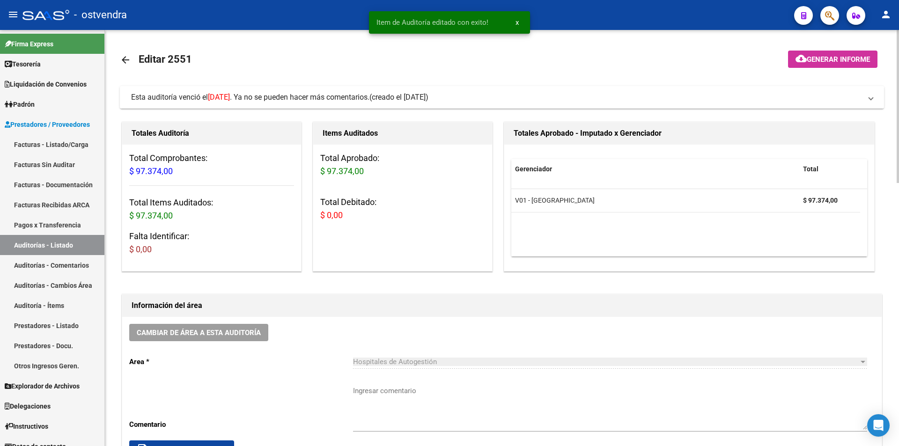
click at [295, 101] on span "Esta auditoría venció el 19/08/2025 . Ya no se pueden hacer más comentarios." at bounding box center [250, 97] width 238 height 9
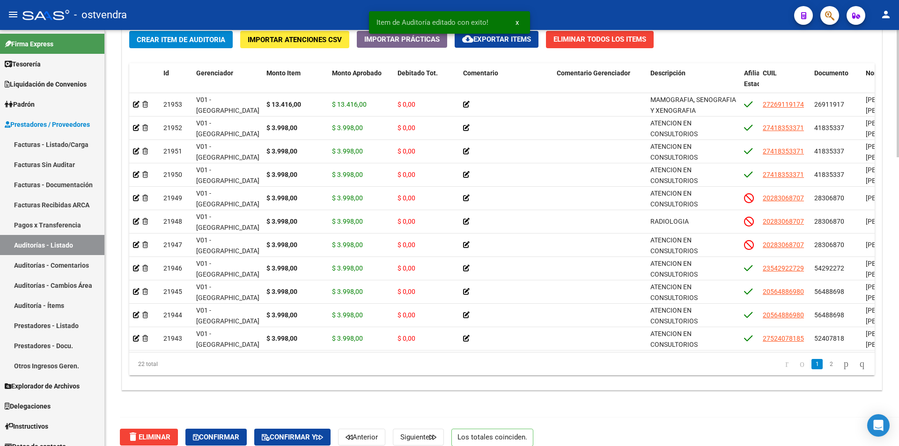
scroll to position [944, 0]
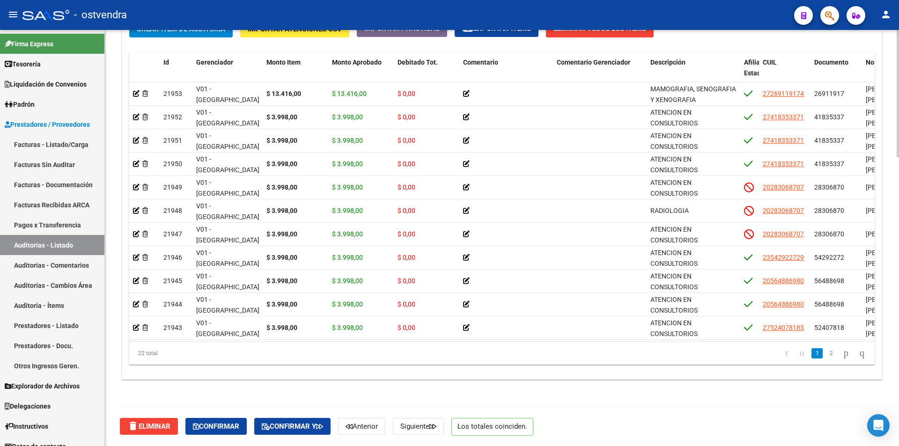
click at [898, 432] on div at bounding box center [897, 382] width 2 height 127
click at [213, 420] on button "Confirmar" at bounding box center [215, 426] width 61 height 17
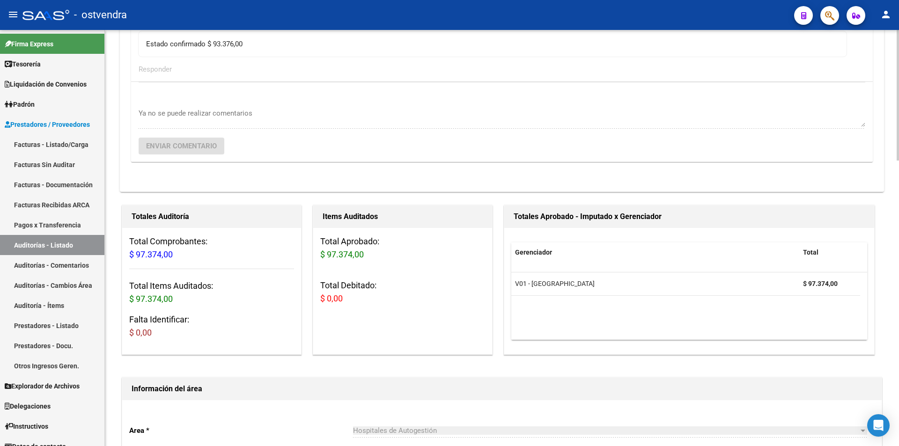
scroll to position [145, 0]
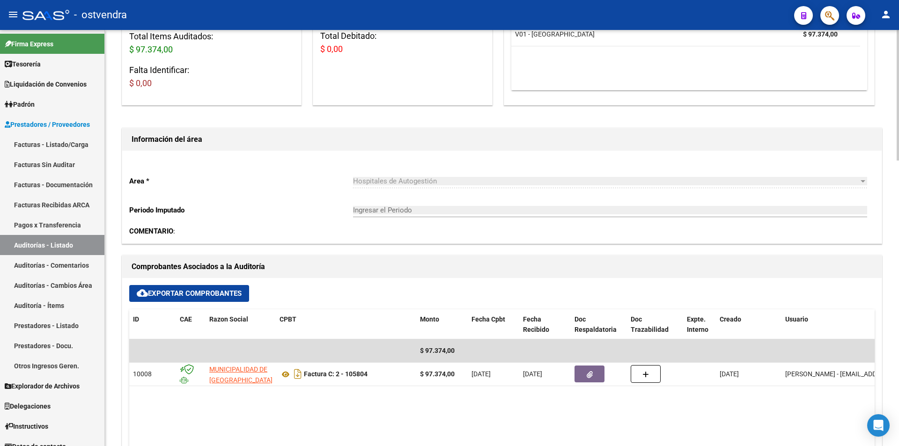
scroll to position [466, 0]
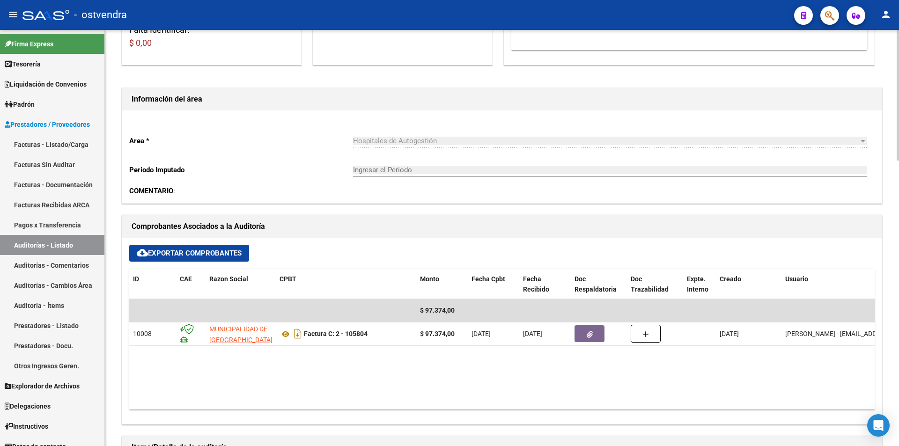
click at [898, 196] on div at bounding box center [897, 241] width 2 height 131
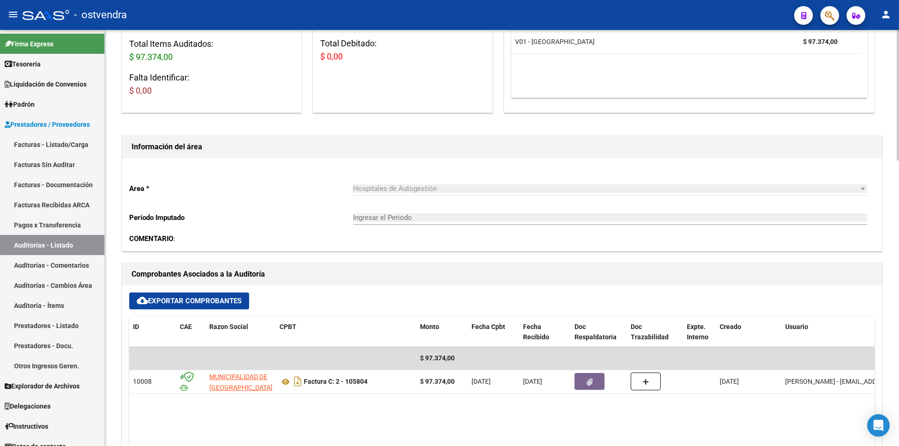
scroll to position [253, 0]
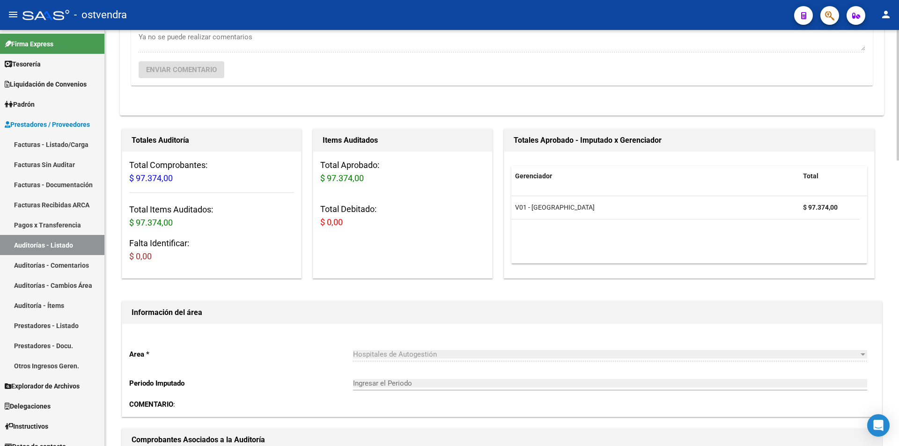
click at [898, 140] on div at bounding box center [897, 174] width 2 height 131
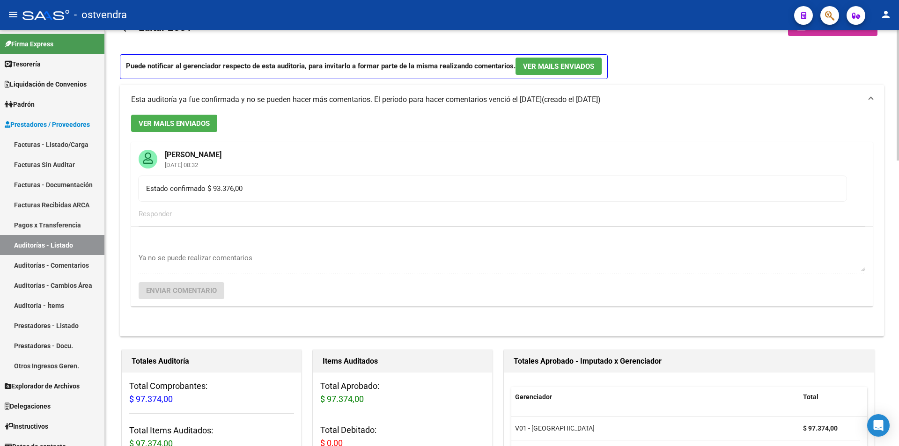
scroll to position [0, 0]
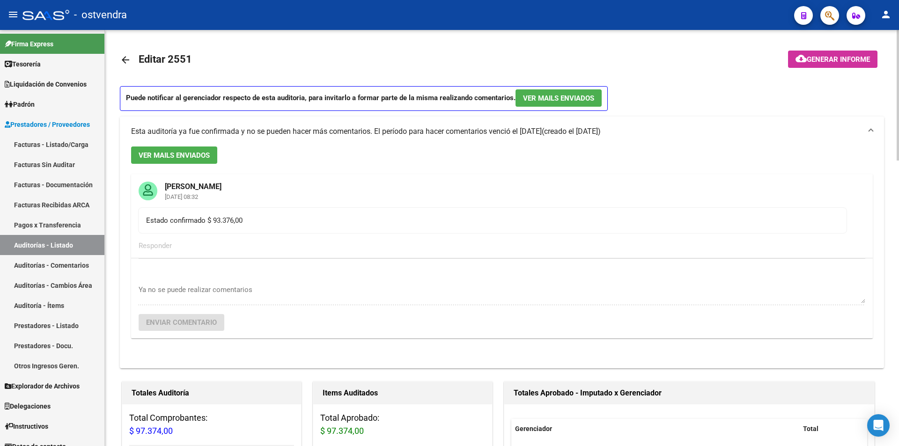
click at [130, 63] on mat-icon "arrow_back" at bounding box center [125, 59] width 11 height 11
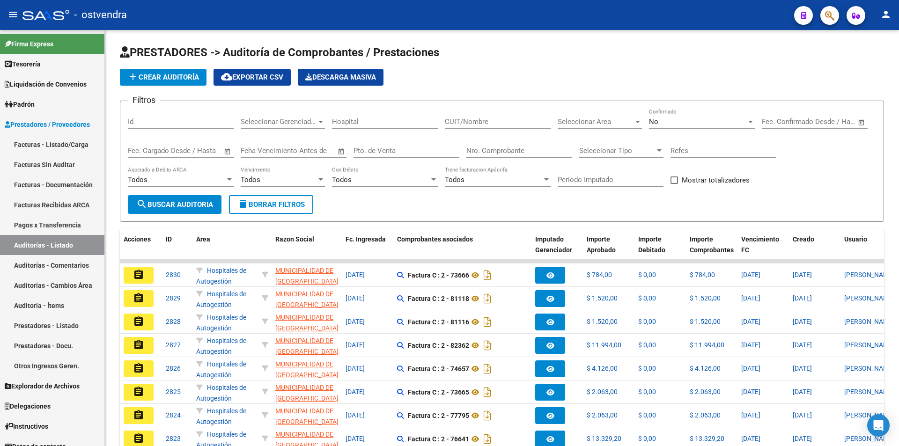
click at [470, 155] on div "Nro. Comprobante" at bounding box center [519, 148] width 106 height 20
type input "105801"
click at [726, 119] on div "No" at bounding box center [697, 121] width 97 height 8
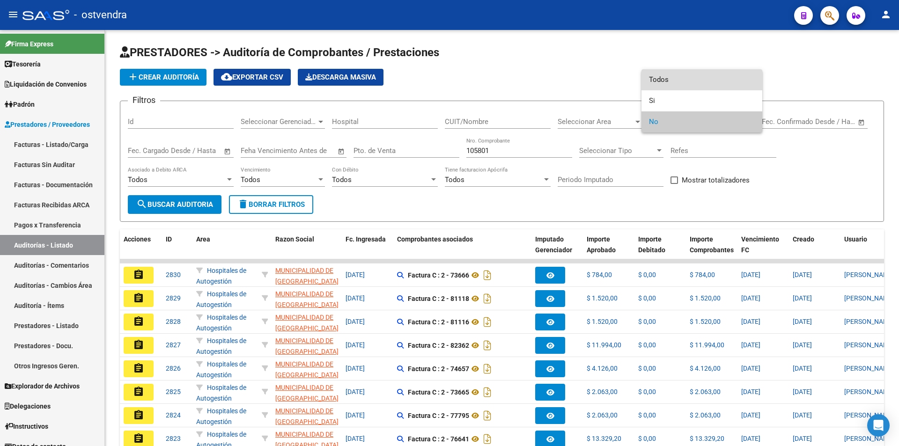
click at [715, 90] on span "Todos" at bounding box center [702, 79] width 106 height 21
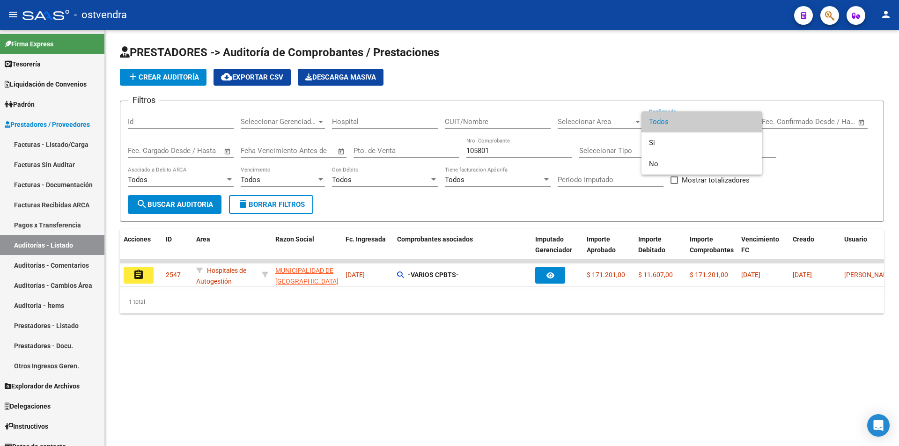
click at [139, 270] on div at bounding box center [449, 223] width 899 height 446
click at [139, 270] on mat-icon "assignment" at bounding box center [138, 274] width 11 height 11
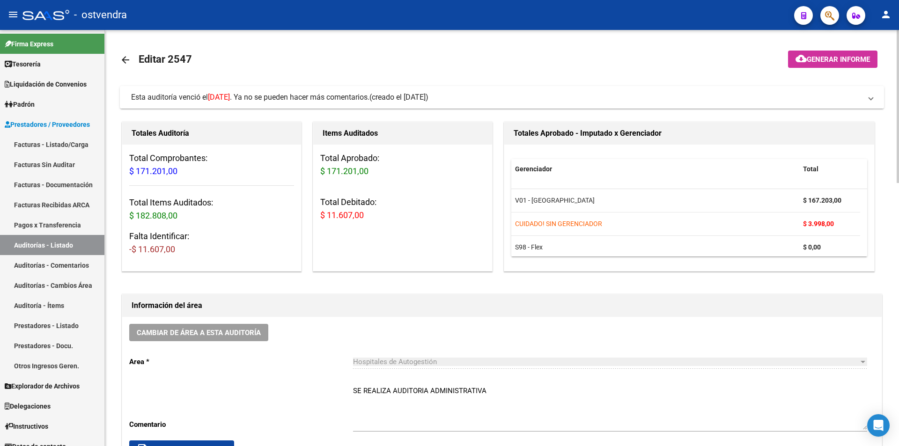
click at [589, 97] on mat-panel-title "Esta auditoría venció el 19/08/2025 . Ya no se pueden hacer más comentarios. (c…" at bounding box center [496, 97] width 730 height 10
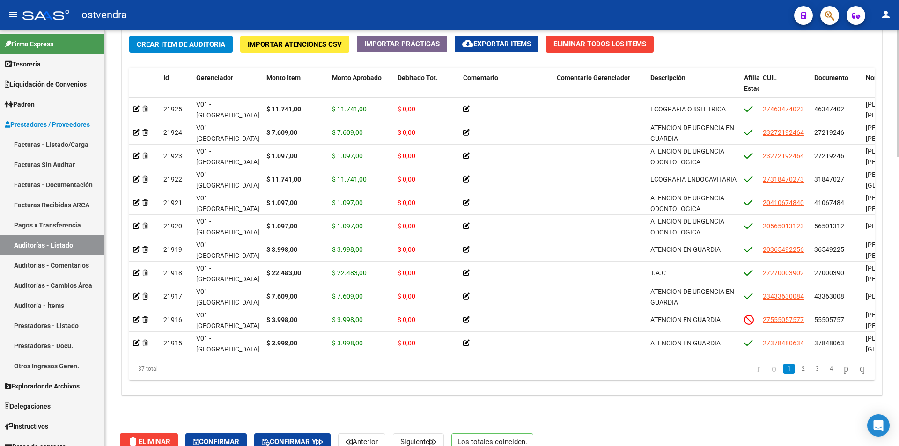
scroll to position [944, 0]
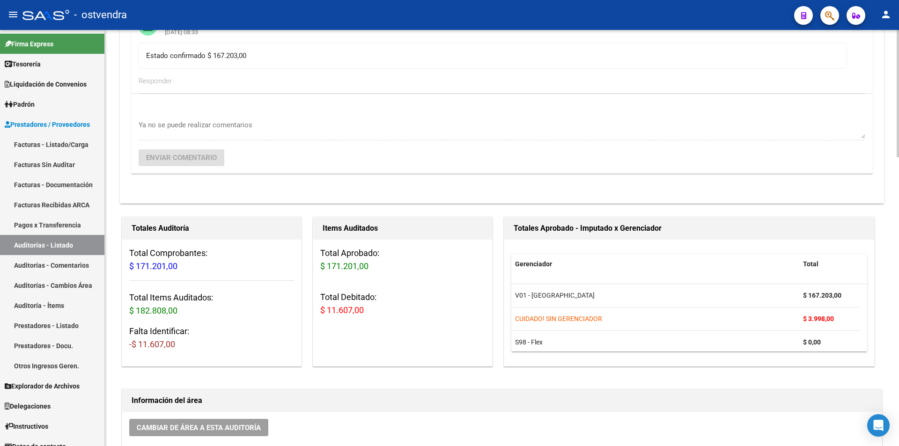
scroll to position [157, 0]
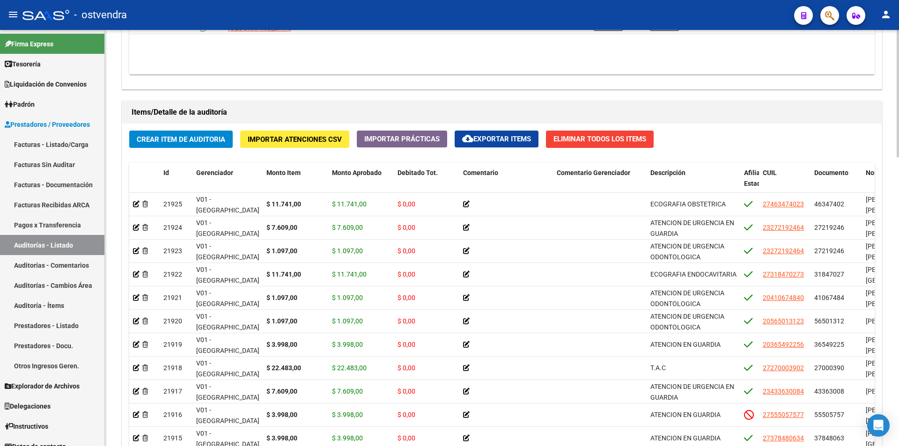
click at [897, 384] on div at bounding box center [897, 348] width 2 height 127
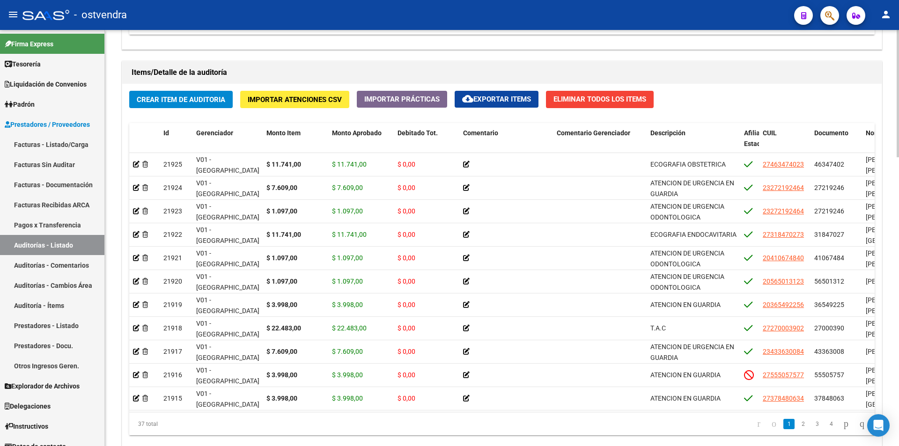
click at [897, 319] on div at bounding box center [897, 360] width 2 height 127
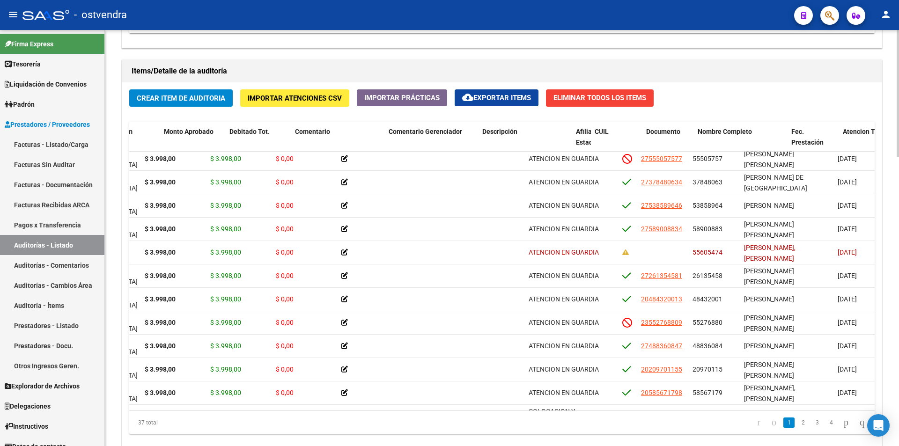
scroll to position [215, 168]
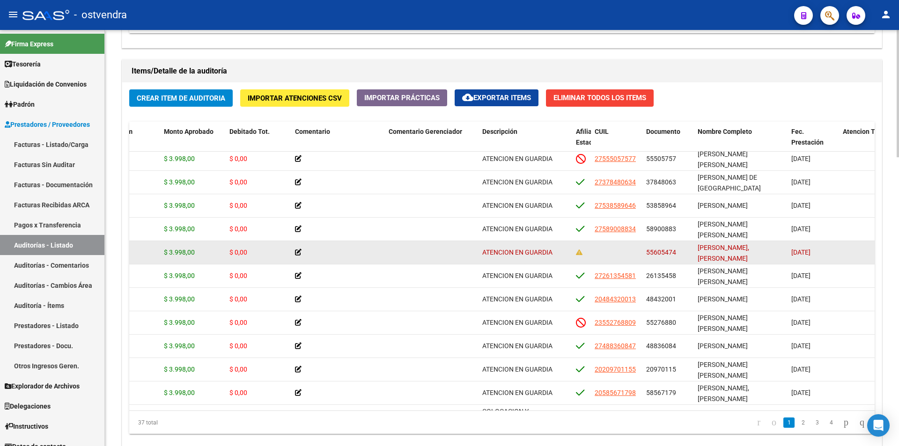
drag, startPoint x: 675, startPoint y: 251, endPoint x: 646, endPoint y: 250, distance: 28.6
click at [646, 250] on span "55605474" at bounding box center [661, 252] width 30 height 7
copy span "55605474"
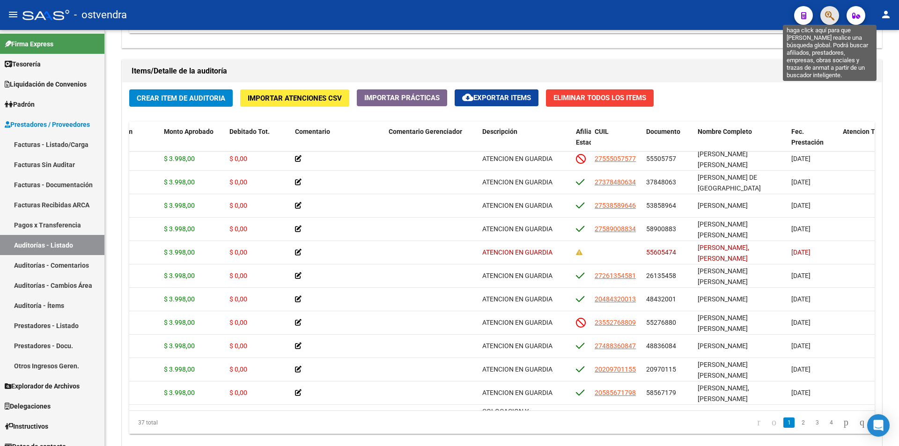
click at [831, 11] on icon "button" at bounding box center [829, 15] width 9 height 11
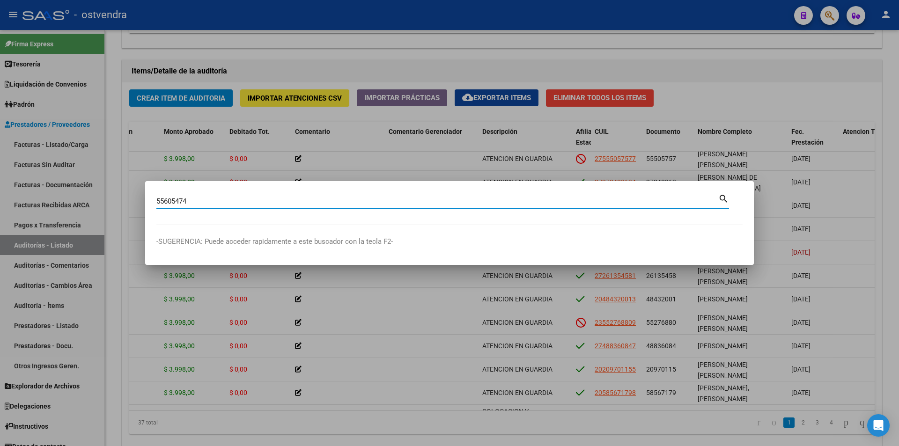
type input "55605474"
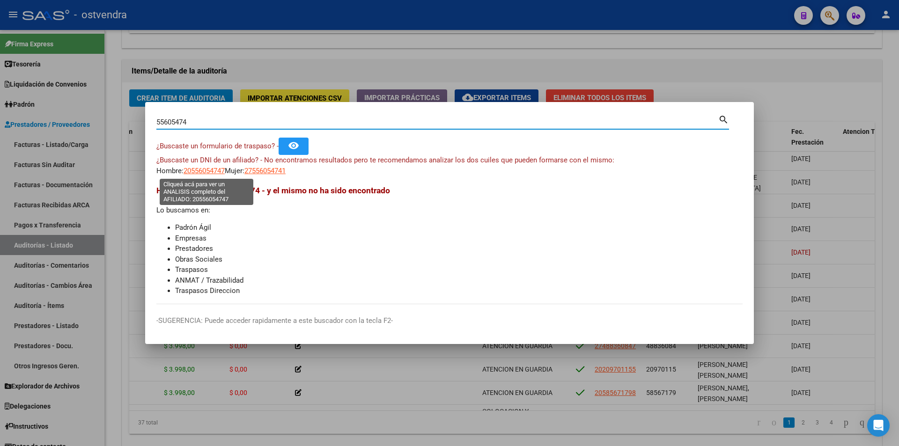
click at [221, 172] on span "20556054747" at bounding box center [203, 171] width 41 height 8
type textarea "20556054747"
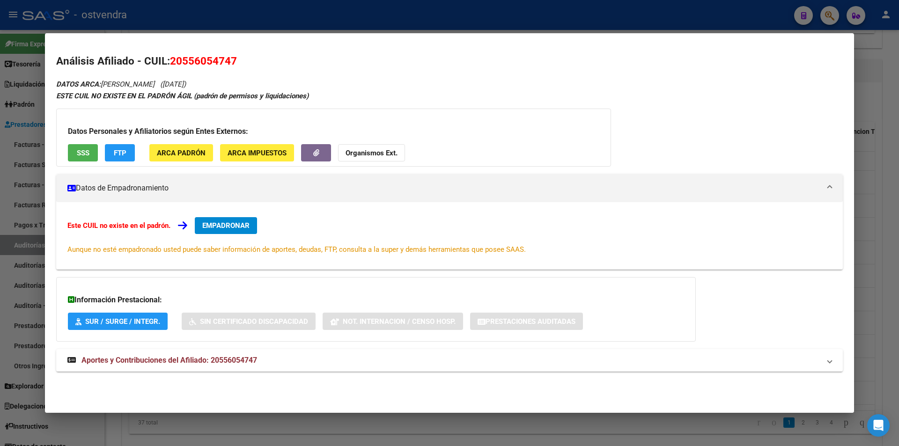
click at [92, 147] on button "SSS" at bounding box center [83, 152] width 30 height 17
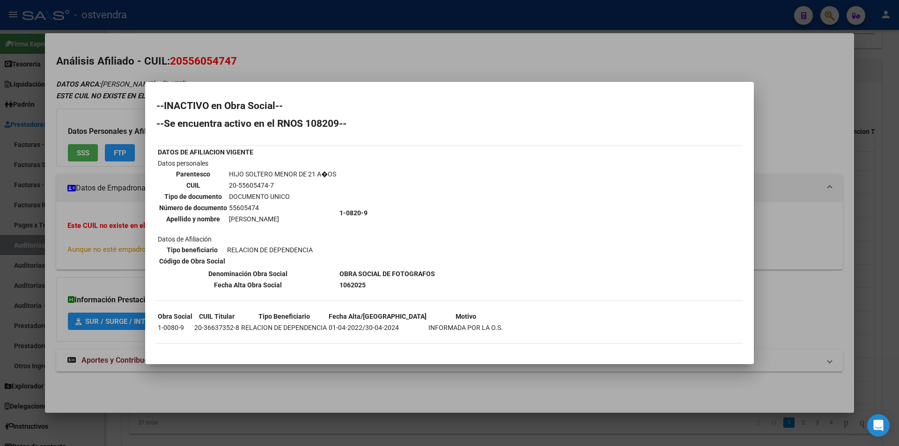
click at [820, 190] on div at bounding box center [449, 223] width 899 height 446
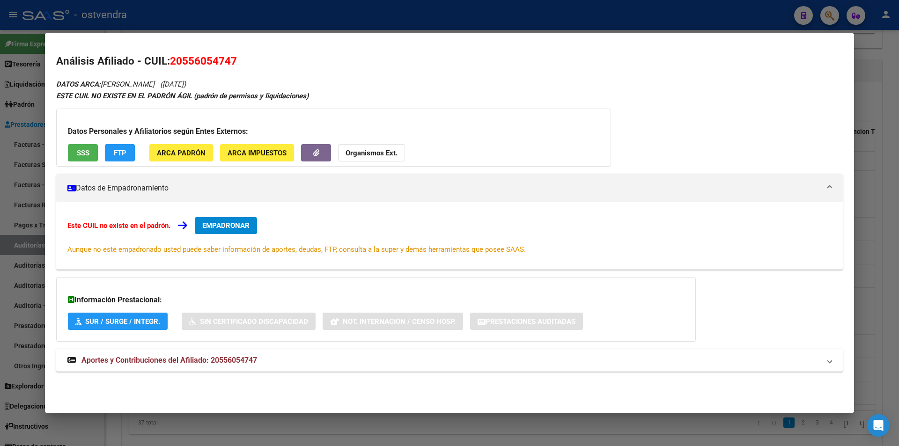
click at [869, 187] on div at bounding box center [449, 223] width 899 height 446
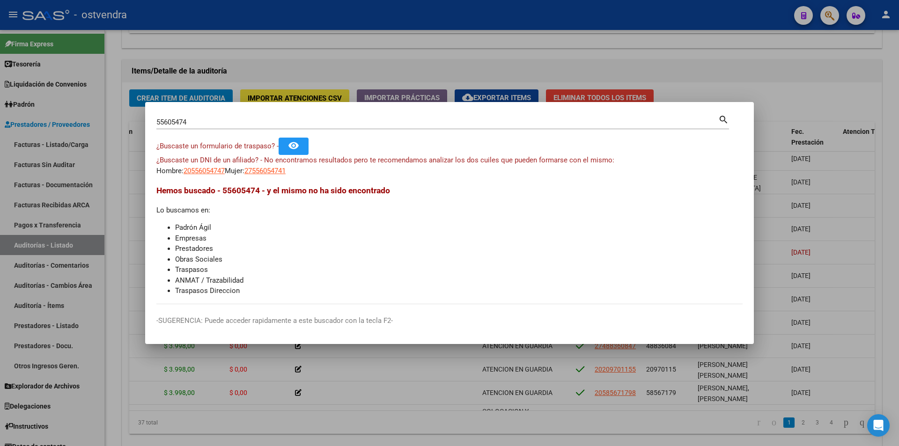
click at [794, 237] on div at bounding box center [449, 223] width 899 height 446
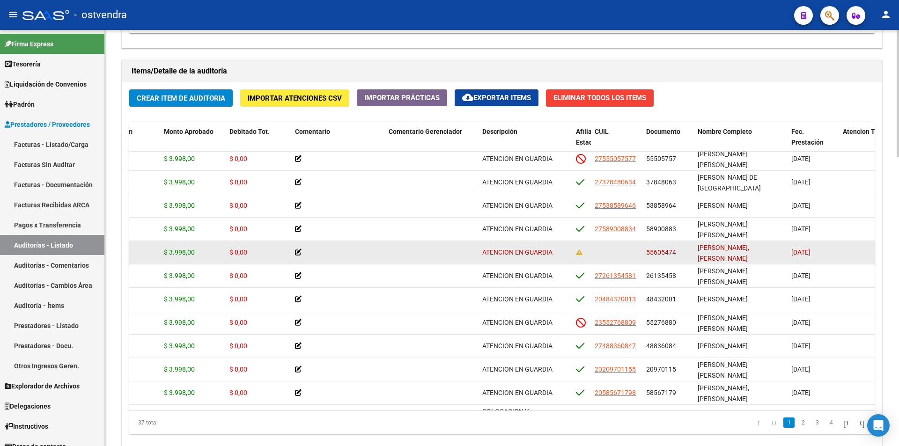
drag, startPoint x: 646, startPoint y: 254, endPoint x: 683, endPoint y: 252, distance: 37.0
click at [683, 252] on div "55605474" at bounding box center [668, 252] width 44 height 11
copy span "55605474"
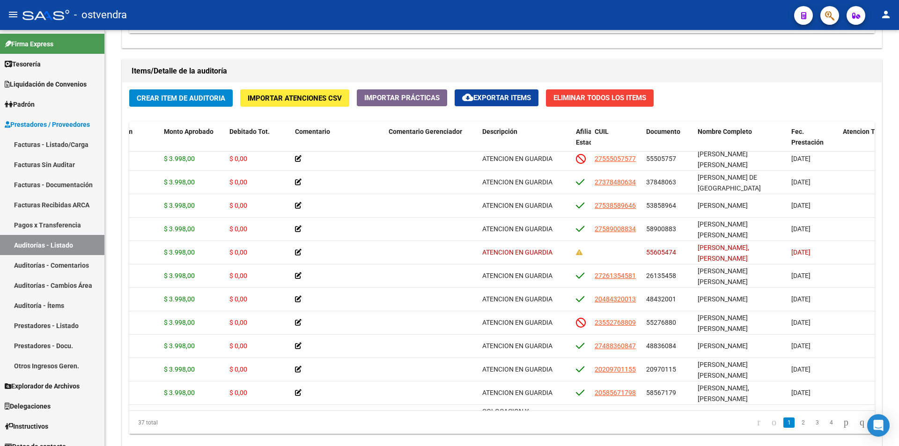
click at [821, 16] on button "button" at bounding box center [829, 15] width 19 height 19
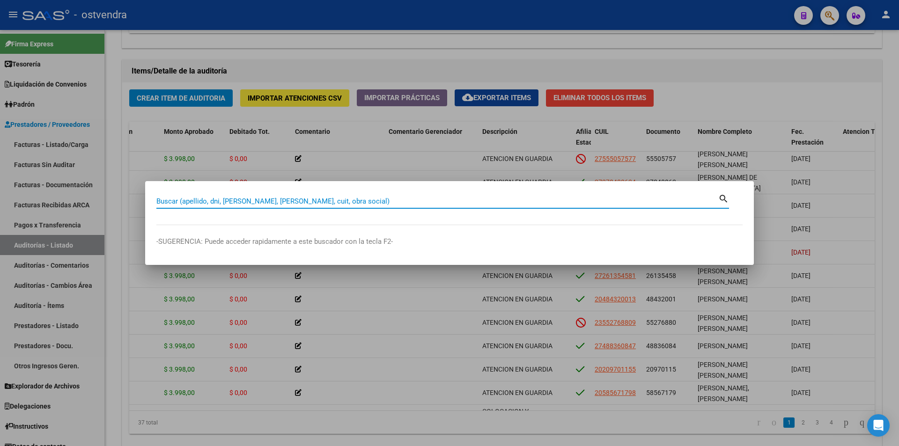
paste input "55605474"
type input "55605474"
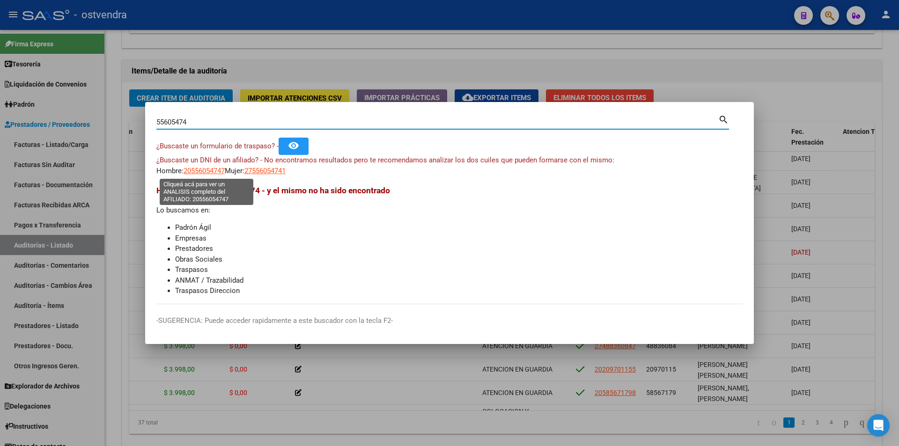
click at [218, 167] on span "20556054747" at bounding box center [203, 171] width 41 height 8
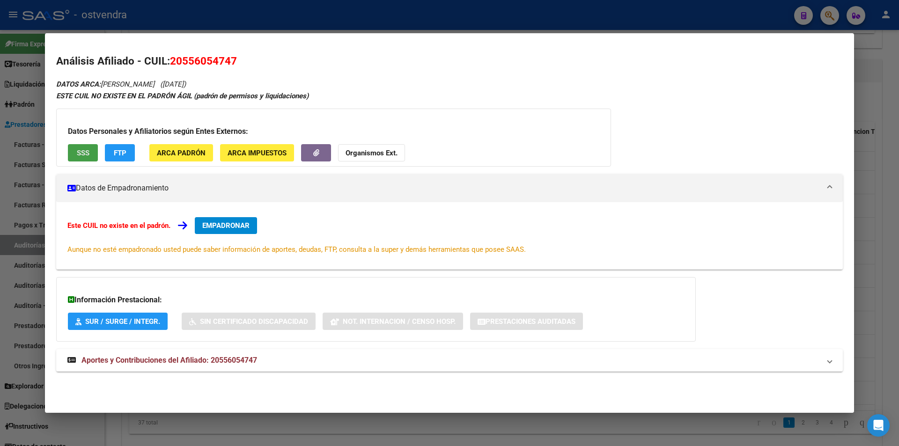
click at [86, 145] on button "SSS" at bounding box center [83, 152] width 30 height 17
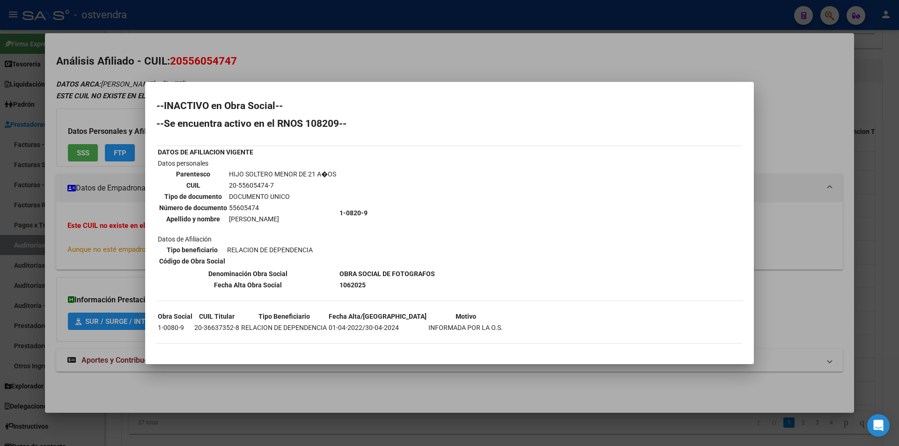
click at [857, 174] on div at bounding box center [449, 223] width 899 height 446
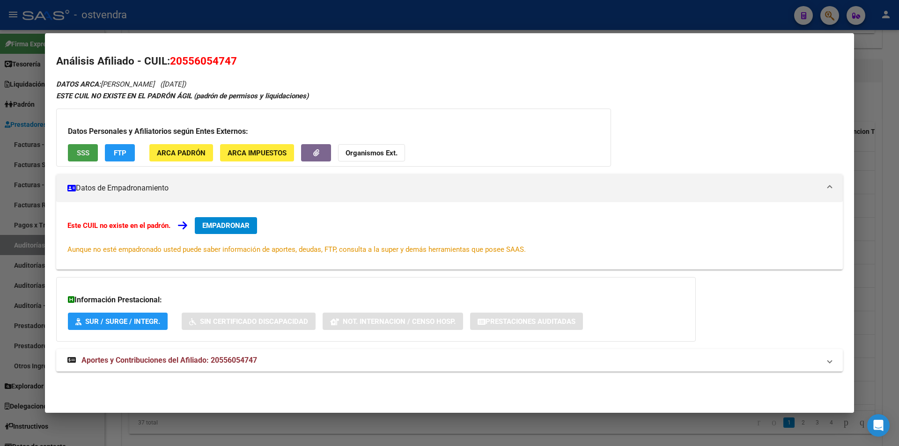
click at [94, 149] on button "SSS" at bounding box center [83, 152] width 30 height 17
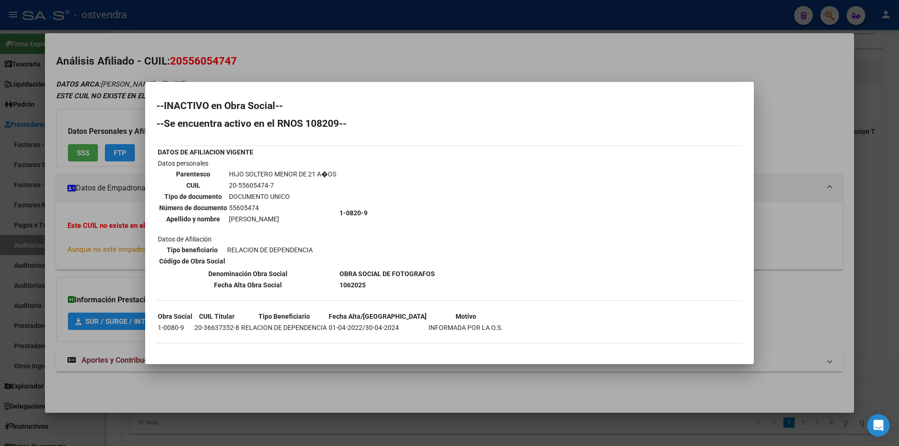
click at [818, 165] on div at bounding box center [449, 223] width 899 height 446
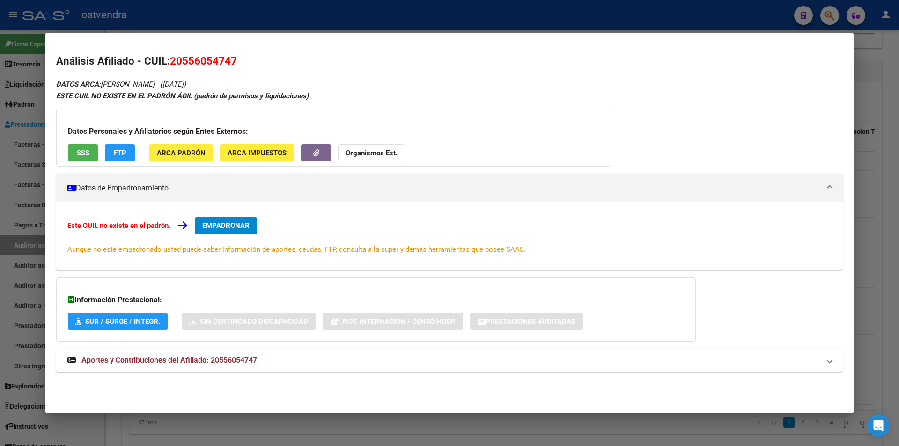
click at [875, 203] on div at bounding box center [449, 223] width 899 height 446
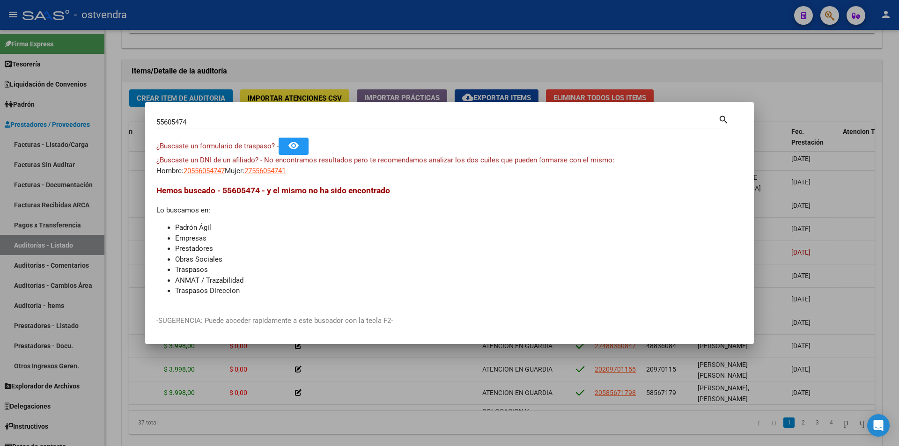
click at [786, 273] on div at bounding box center [449, 223] width 899 height 446
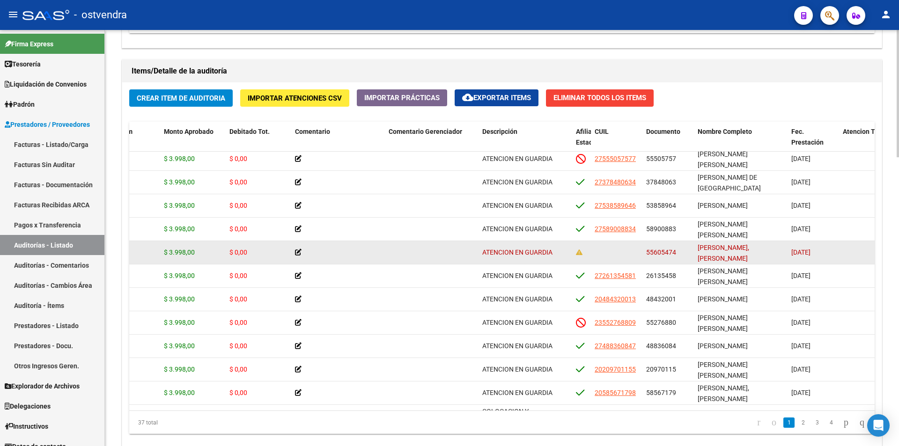
drag, startPoint x: 674, startPoint y: 254, endPoint x: 646, endPoint y: 251, distance: 27.3
click at [646, 251] on span "55605474" at bounding box center [661, 252] width 30 height 7
drag, startPoint x: 649, startPoint y: 251, endPoint x: 680, endPoint y: 249, distance: 30.9
click at [680, 249] on div "55605474" at bounding box center [668, 252] width 44 height 11
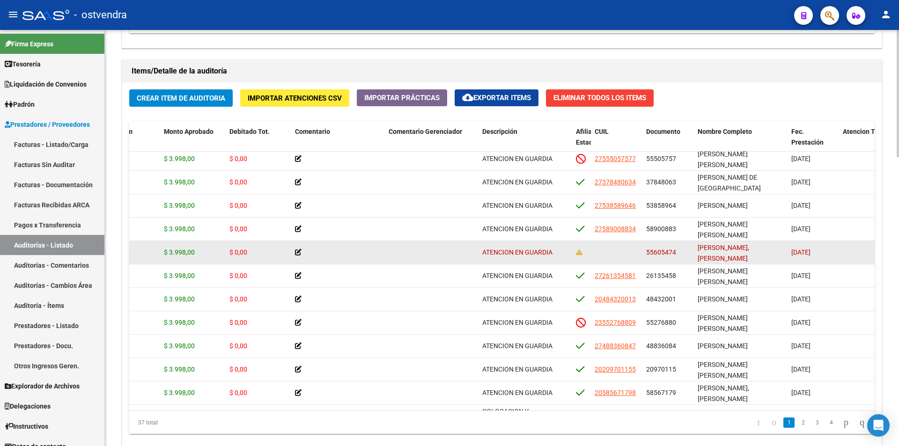
click at [675, 249] on div "55605474" at bounding box center [668, 252] width 44 height 11
click at [674, 250] on span "55605474" at bounding box center [661, 252] width 30 height 7
drag, startPoint x: 675, startPoint y: 250, endPoint x: 654, endPoint y: 251, distance: 20.1
click at [654, 251] on span "55605474" at bounding box center [661, 252] width 30 height 7
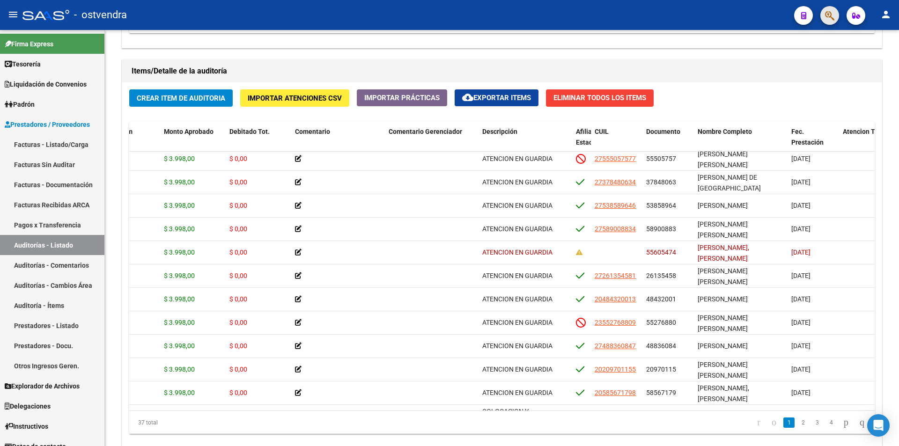
click at [823, 22] on button "button" at bounding box center [829, 15] width 19 height 19
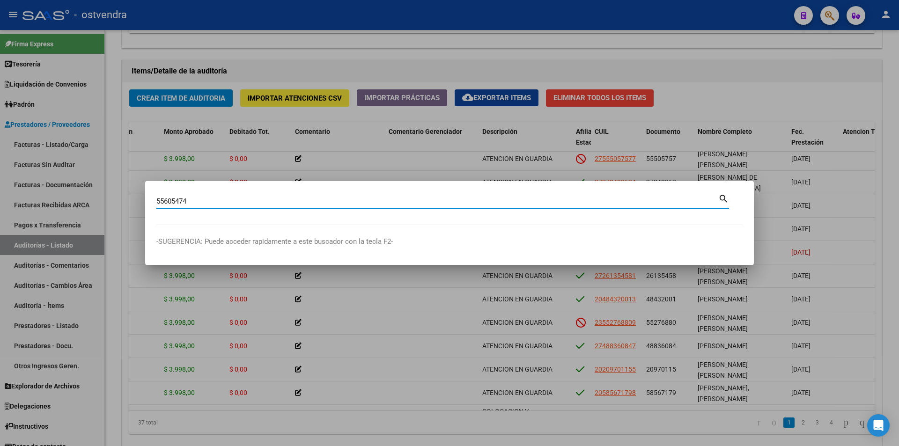
type input "55605474"
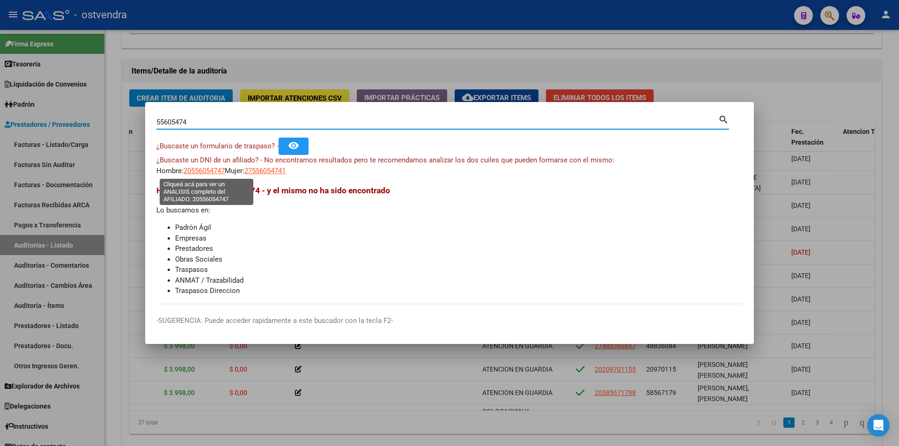
click at [210, 168] on span "20556054747" at bounding box center [203, 171] width 41 height 8
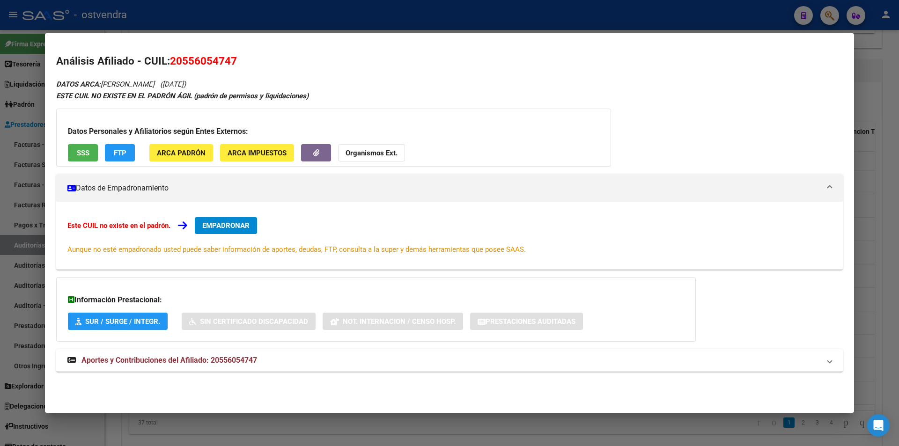
click at [870, 253] on div at bounding box center [449, 223] width 899 height 446
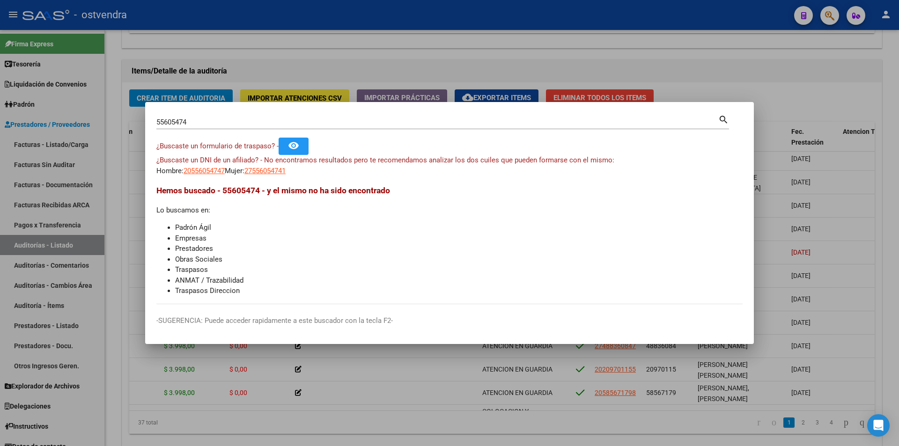
click at [871, 254] on div at bounding box center [449, 223] width 899 height 446
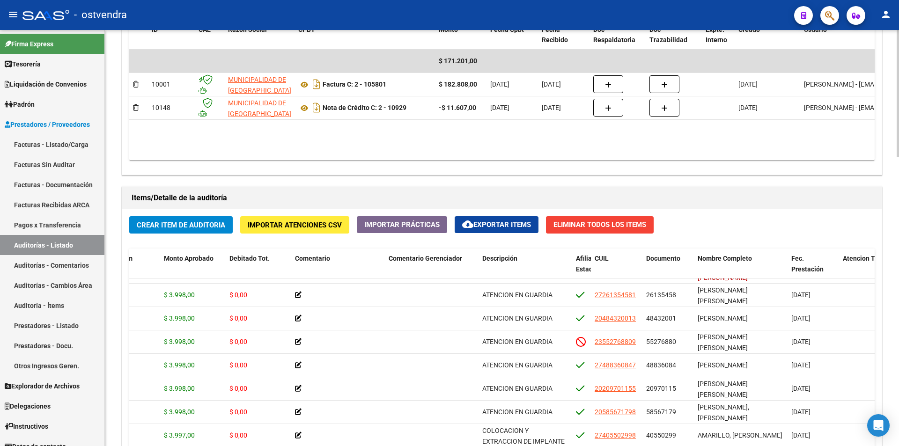
scroll to position [705, 0]
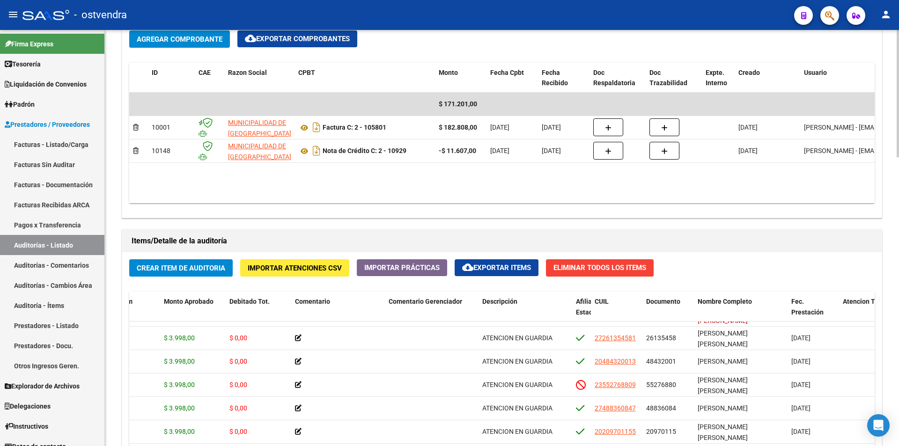
click at [893, 262] on div "arrow_back Editar 2547 cloud_download Generar informe Esta auditoría venció el …" at bounding box center [503, 5] width 796 height 1360
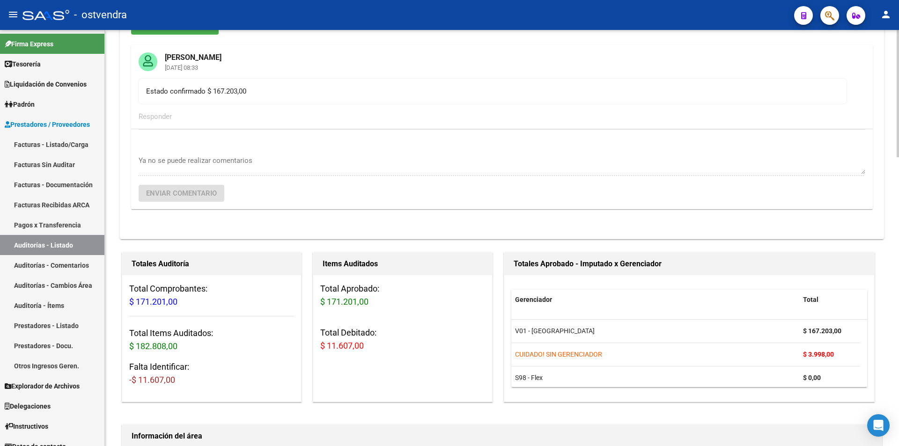
scroll to position [0, 0]
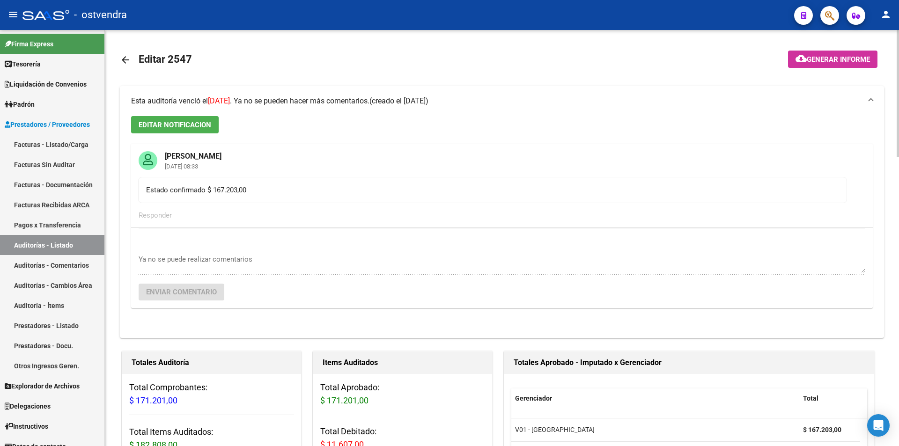
click at [124, 67] on link "arrow_back" at bounding box center [129, 60] width 19 height 22
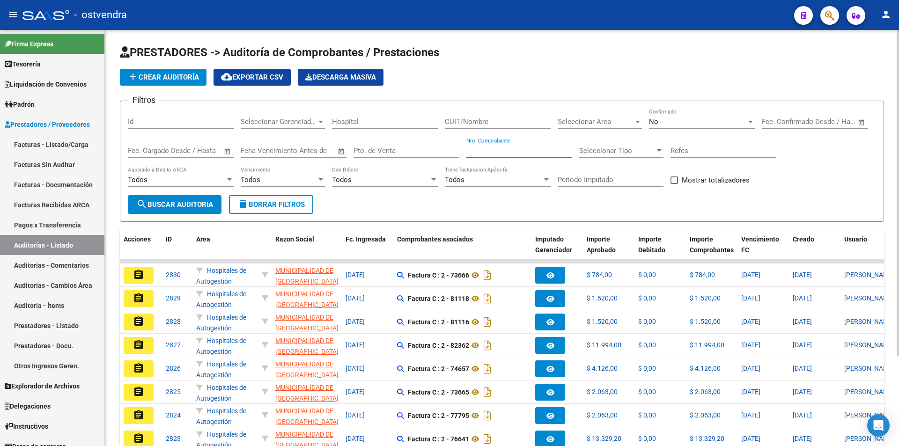
click at [506, 148] on input "Nro. Comprobante" at bounding box center [519, 151] width 106 height 8
click at [707, 116] on div "No Confirmado" at bounding box center [702, 119] width 106 height 20
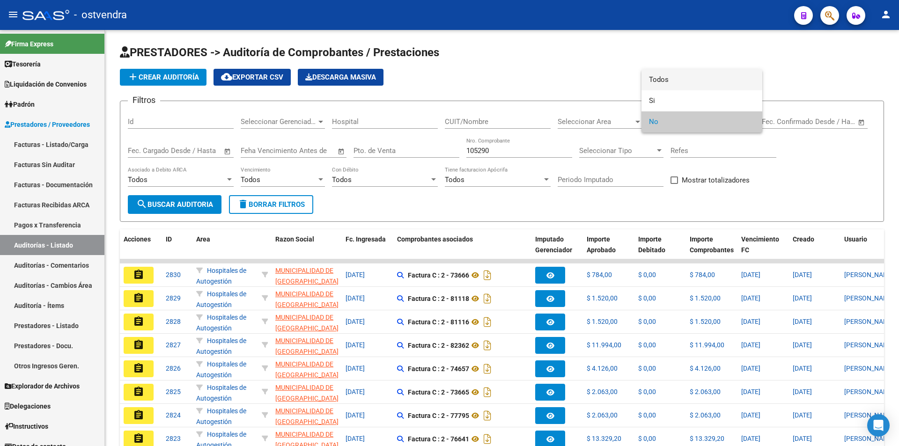
click at [711, 73] on span "Todos" at bounding box center [702, 79] width 106 height 21
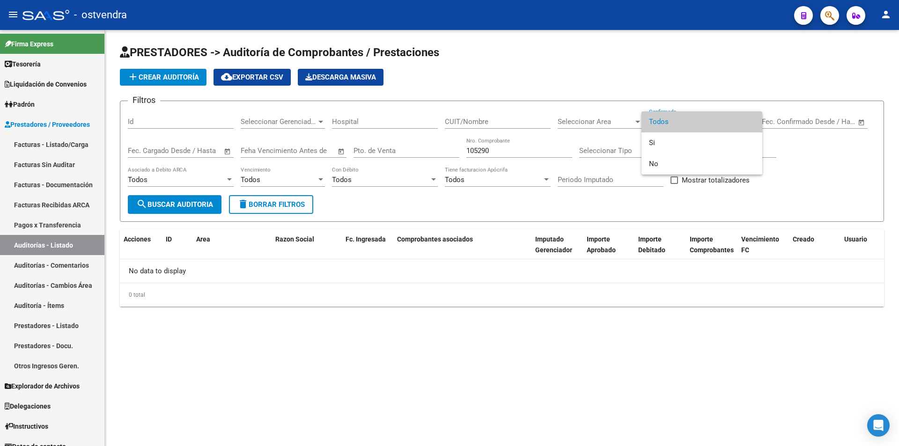
click at [515, 154] on div at bounding box center [449, 223] width 899 height 446
click at [513, 153] on input "105290" at bounding box center [519, 151] width 106 height 8
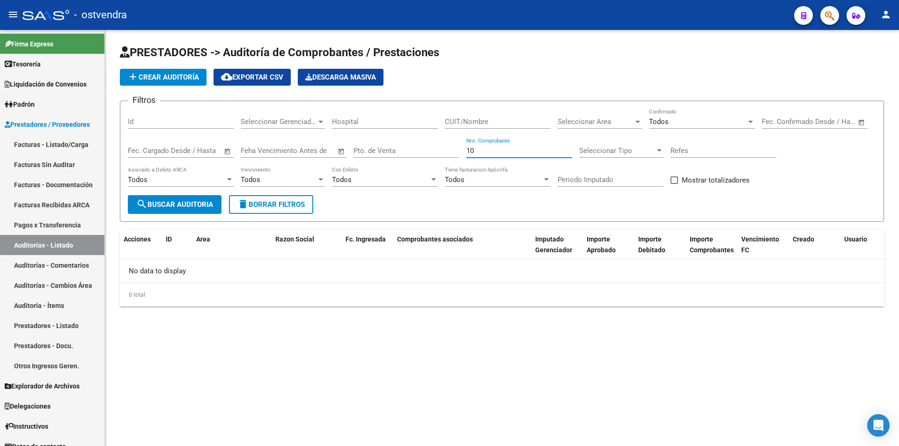
type input "1"
type input "8"
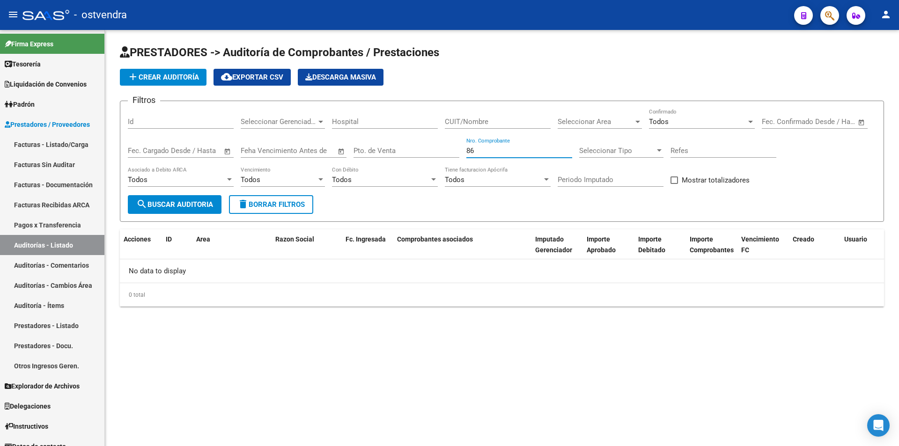
type input "8"
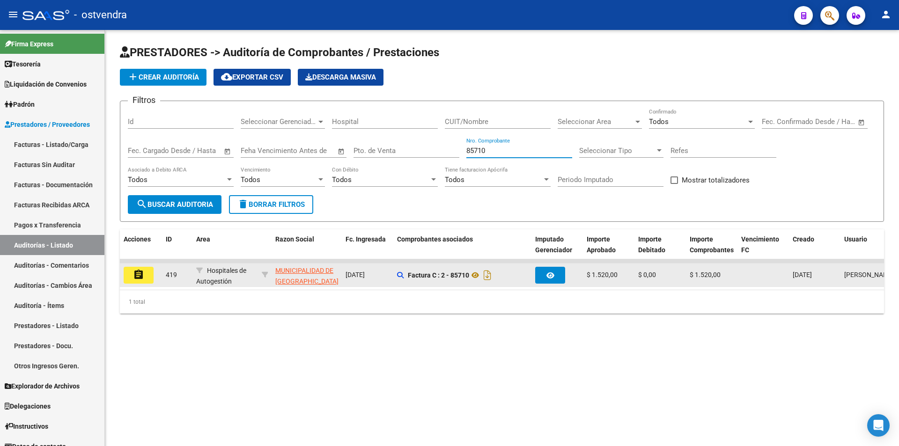
type input "85710"
click at [143, 275] on mat-icon "assignment" at bounding box center [138, 274] width 11 height 11
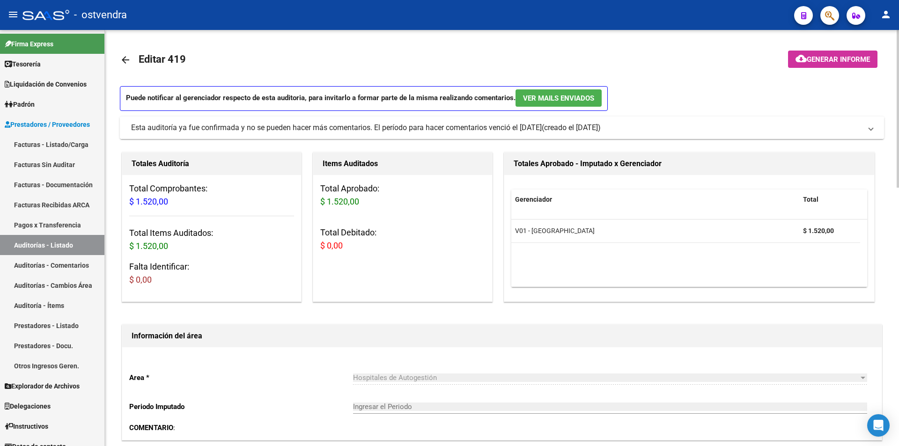
click at [671, 124] on mat-panel-title "Esta auditoría ya fue confirmada y no se pueden hacer más comentarios. El perío…" at bounding box center [496, 128] width 730 height 10
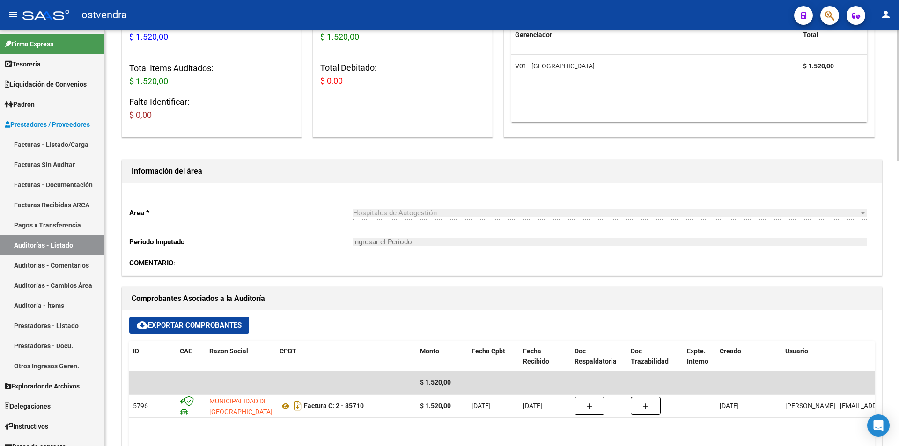
scroll to position [438, 0]
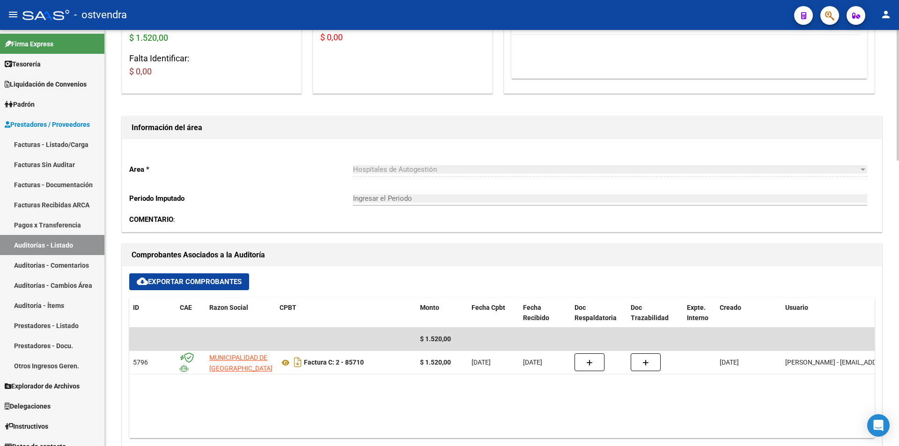
click at [895, 265] on div "arrow_back Editar 419 cloud_download Generar informe Puede notificar al gerenci…" at bounding box center [503, 256] width 796 height 1328
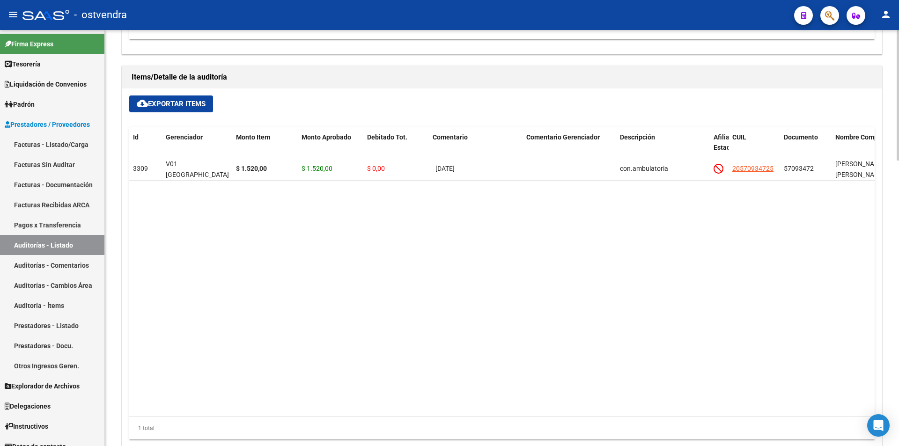
scroll to position [869, 0]
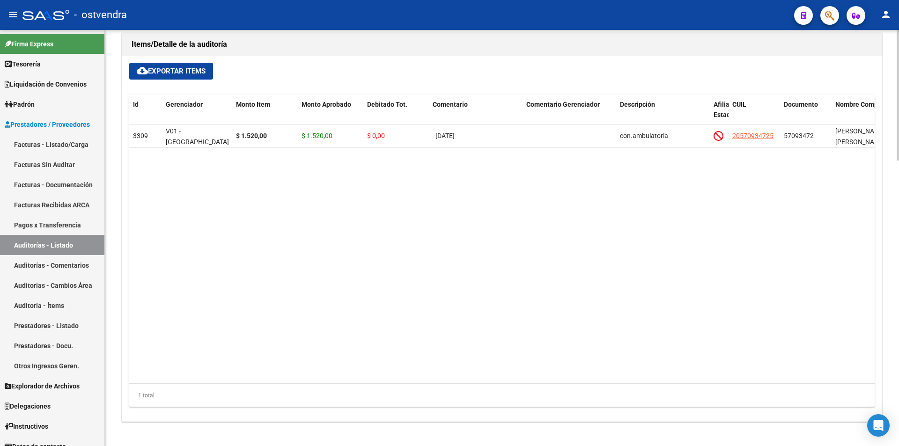
click at [898, 323] on div at bounding box center [897, 367] width 2 height 131
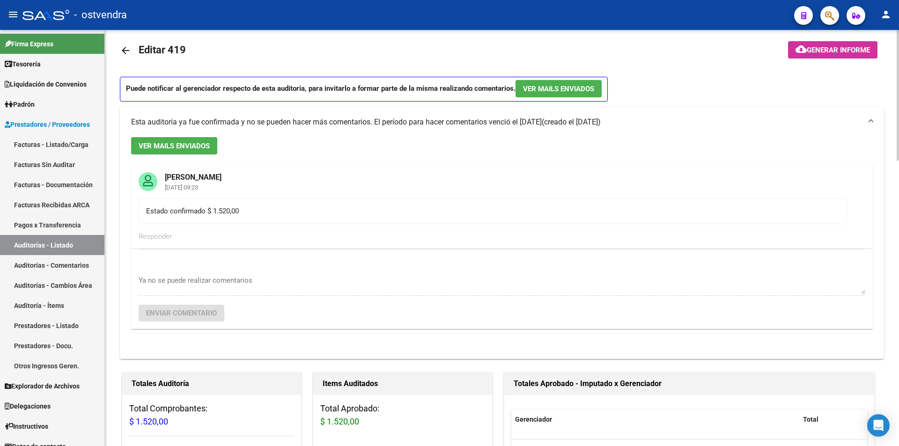
scroll to position [0, 0]
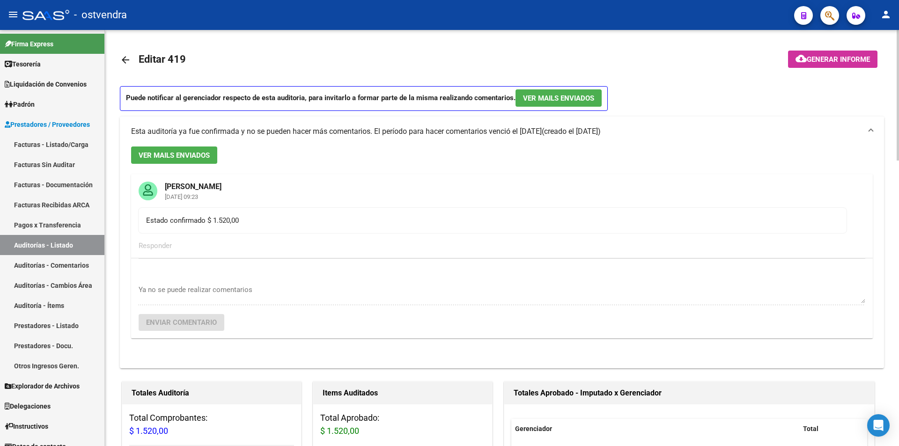
click at [127, 54] on mat-icon "arrow_back" at bounding box center [125, 59] width 11 height 11
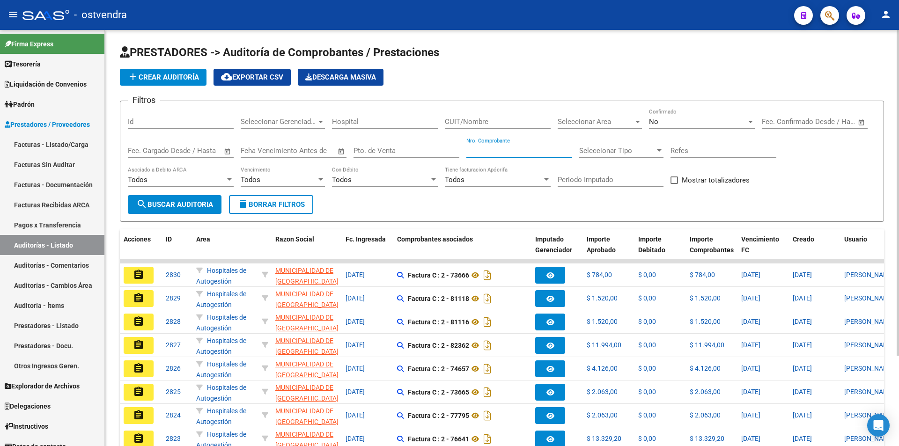
click at [470, 150] on input "Nro. Comprobante" at bounding box center [519, 151] width 106 height 8
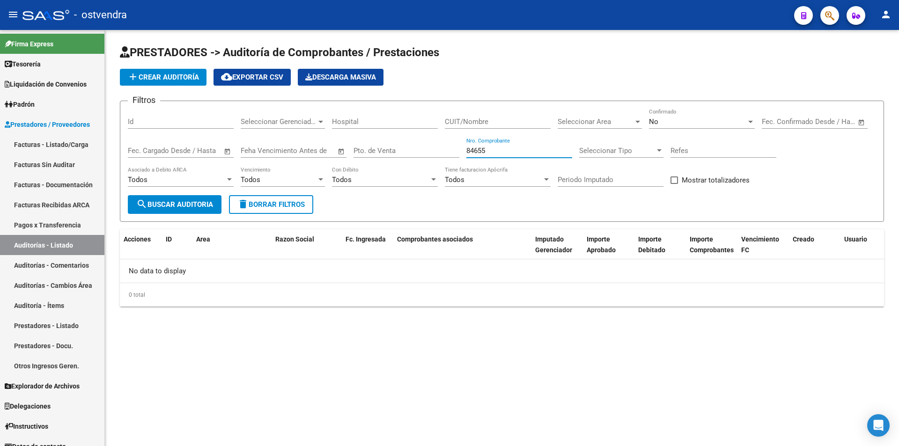
click at [650, 119] on span "No" at bounding box center [653, 121] width 9 height 8
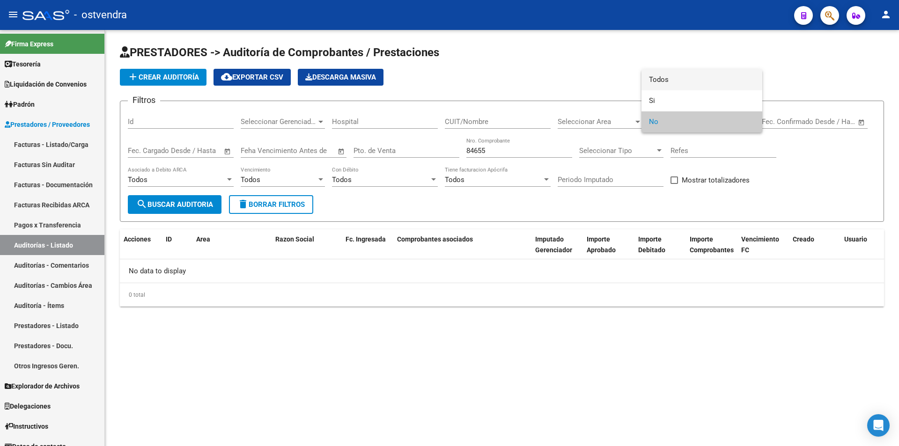
click at [653, 80] on span "Todos" at bounding box center [702, 79] width 106 height 21
click at [505, 151] on div at bounding box center [449, 223] width 899 height 446
click at [505, 151] on input "84655" at bounding box center [519, 151] width 106 height 8
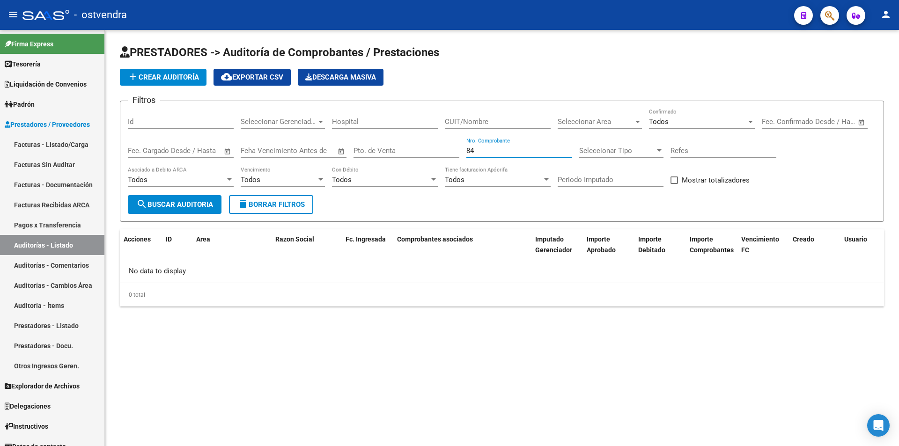
type input "8"
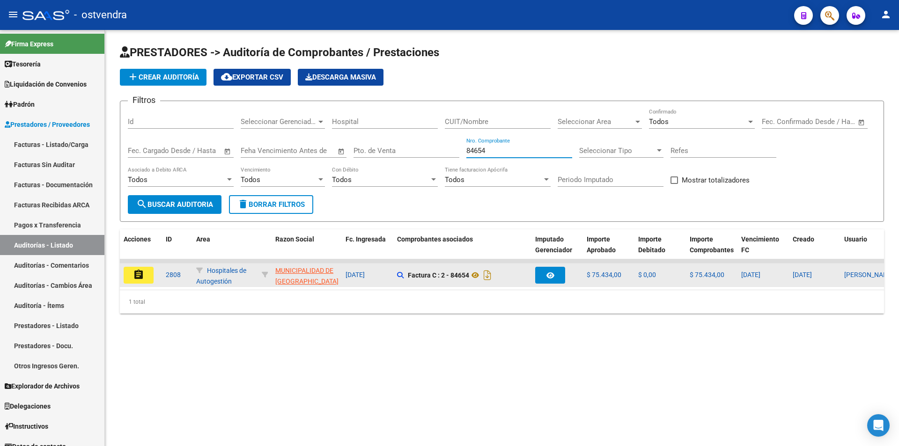
type input "84654"
click at [147, 271] on button "assignment" at bounding box center [139, 275] width 30 height 17
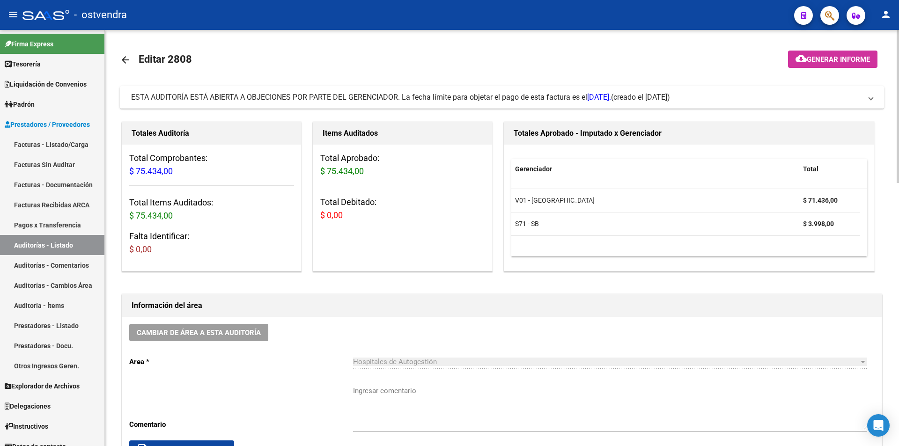
click at [670, 101] on span "(creado el [DATE])" at bounding box center [640, 97] width 59 height 10
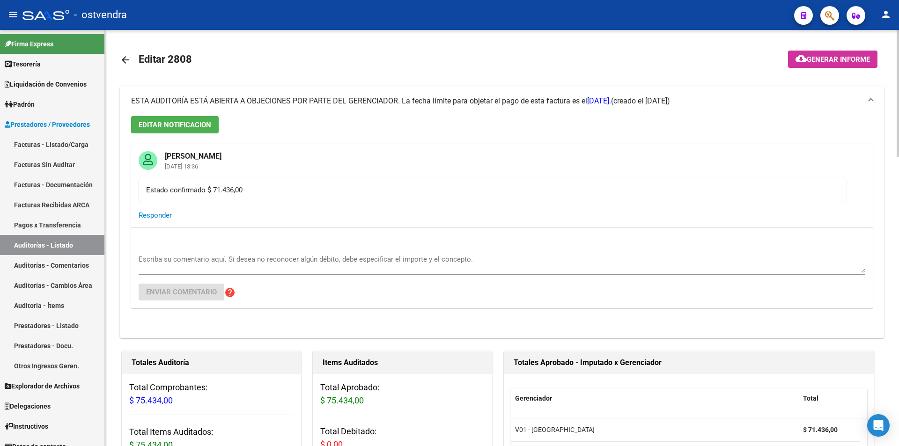
click at [670, 101] on span "(creado el [DATE])" at bounding box center [640, 101] width 59 height 10
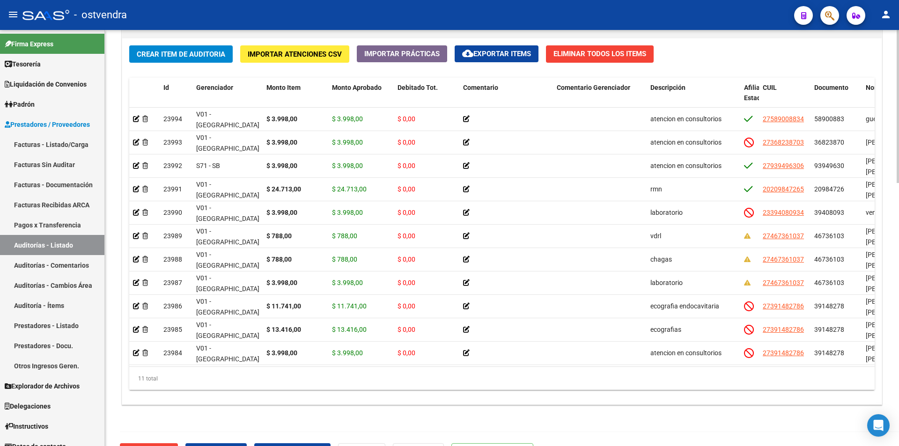
scroll to position [695, 0]
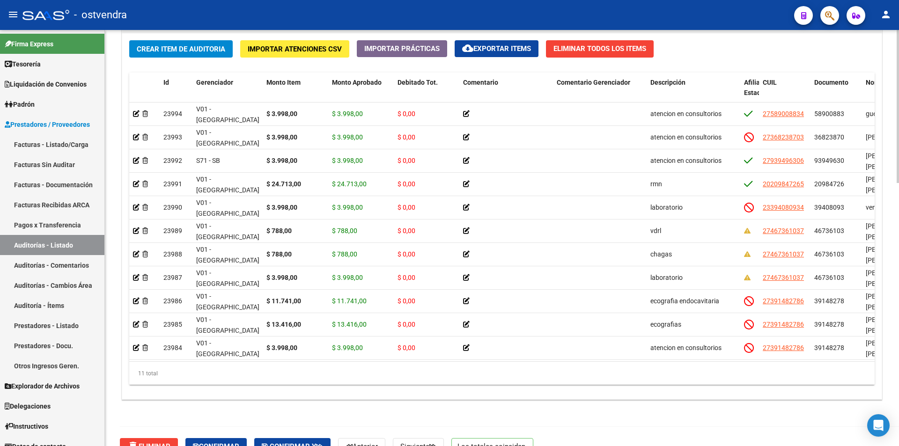
click at [898, 363] on div at bounding box center [897, 362] width 2 height 153
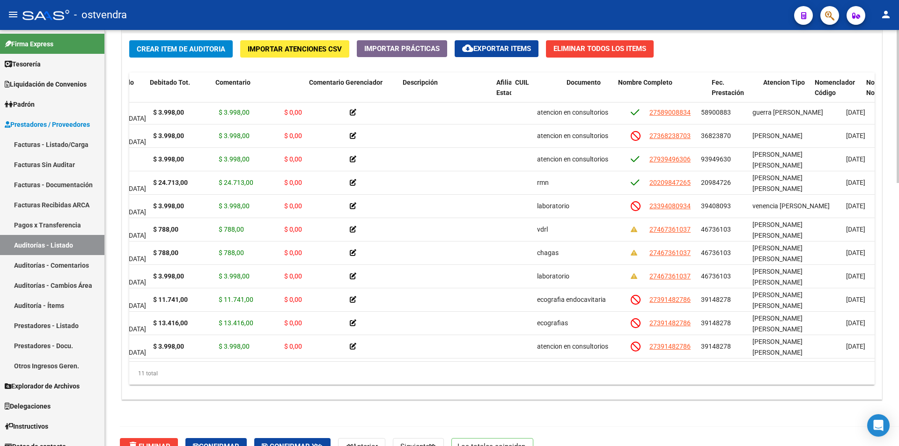
scroll to position [8, 249]
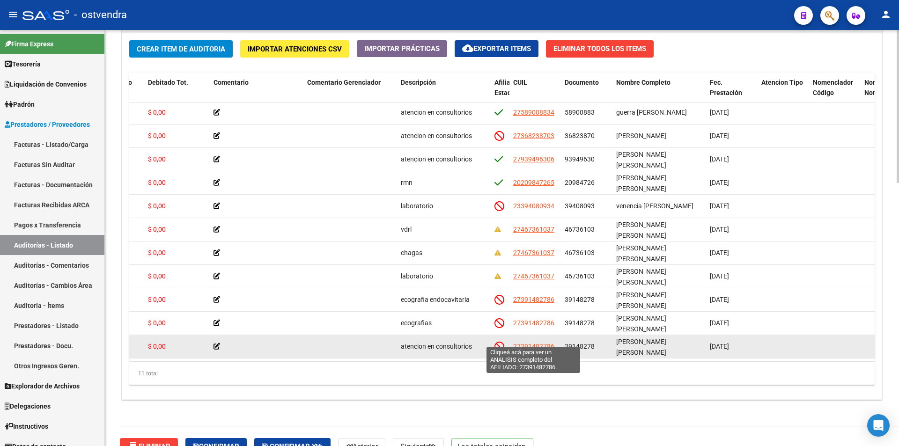
click at [549, 343] on span "27391482786" at bounding box center [533, 346] width 41 height 7
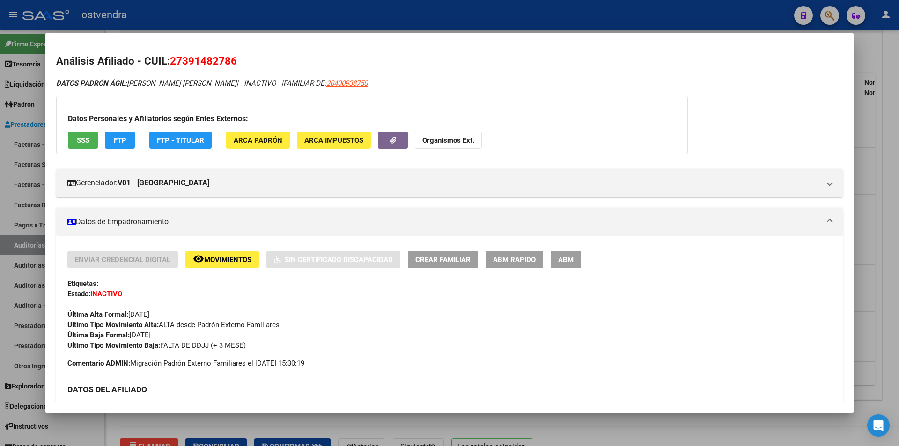
click at [535, 408] on mat-dialog-container "Análisis Afiliado - CUIL: 27391482786 DATOS PADRÓN ÁGIL: TURNES SOFIA BELEN | I…" at bounding box center [449, 222] width 809 height 379
click at [587, 417] on div at bounding box center [449, 223] width 899 height 446
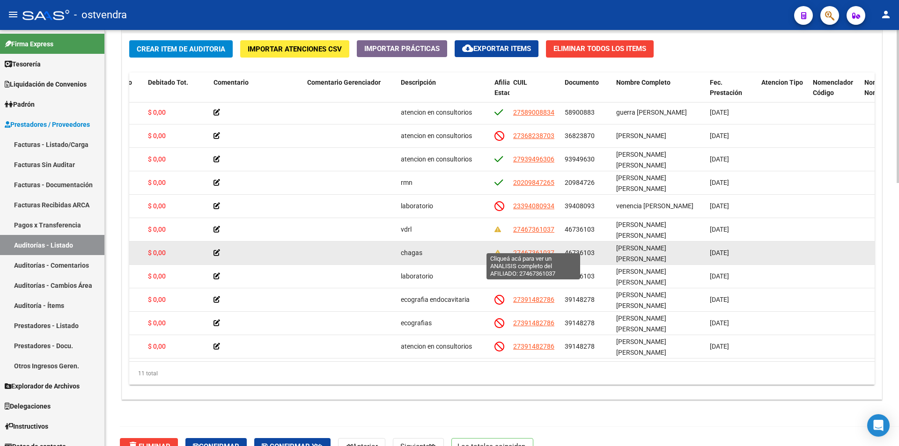
click at [538, 249] on span "27467361037" at bounding box center [533, 252] width 41 height 7
type textarea "27467361037"
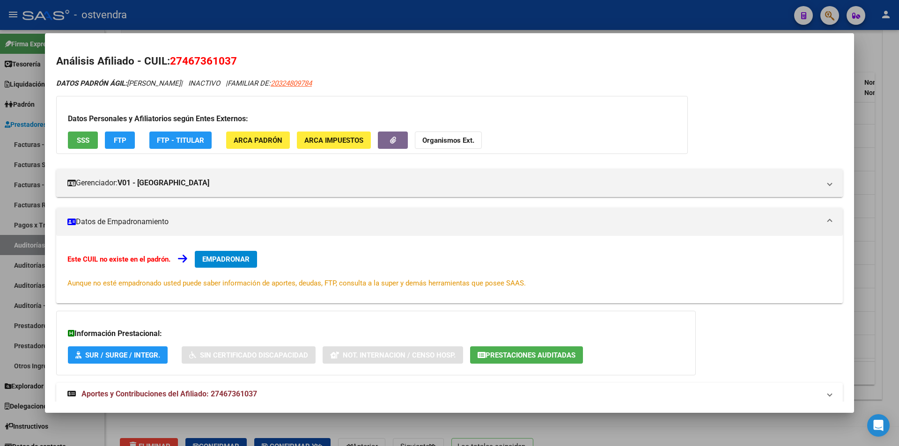
click at [75, 139] on button "SSS" at bounding box center [83, 140] width 30 height 17
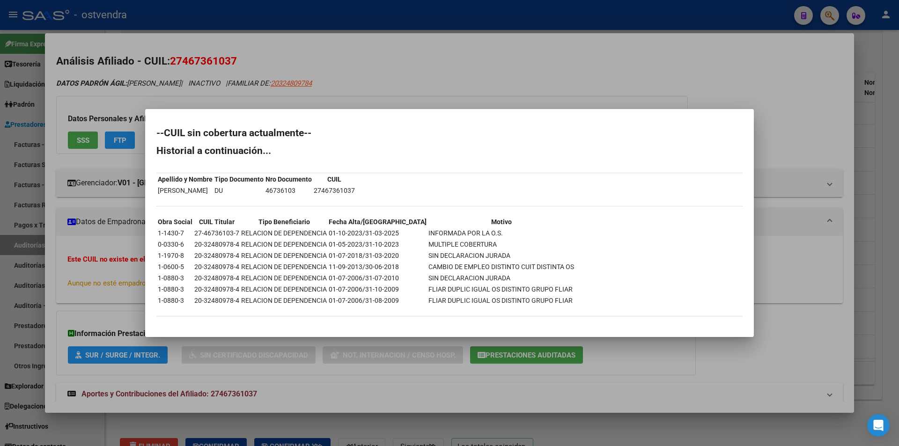
click at [428, 385] on div at bounding box center [449, 223] width 899 height 446
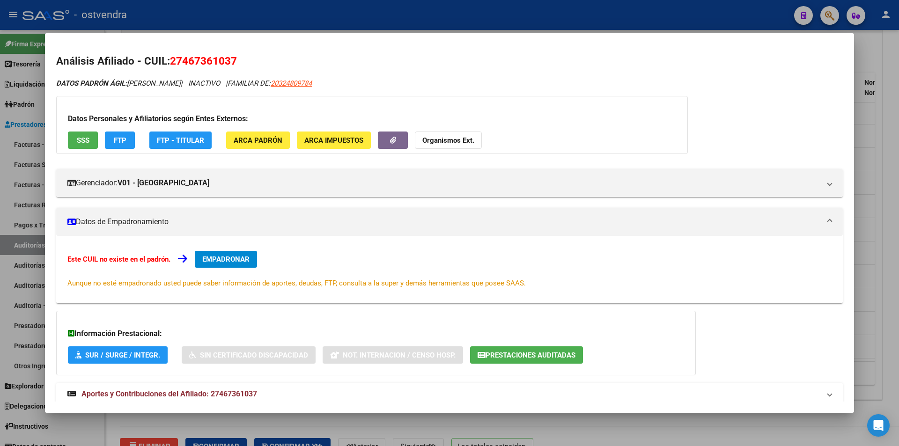
click at [432, 409] on mat-dialog-container "Análisis Afiliado - CUIL: 27467361037 DATOS PADRÓN ÁGIL: FERREYRA MEDINA LEILA …" at bounding box center [449, 222] width 809 height 379
click at [562, 419] on div at bounding box center [449, 223] width 899 height 446
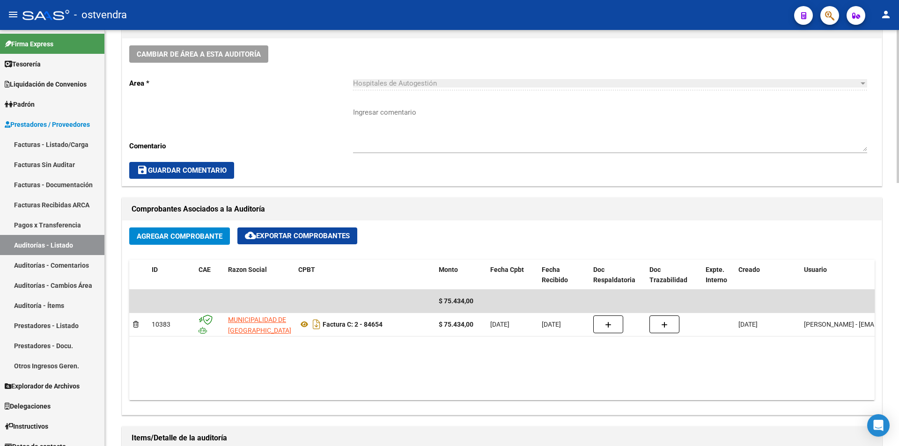
scroll to position [0, 0]
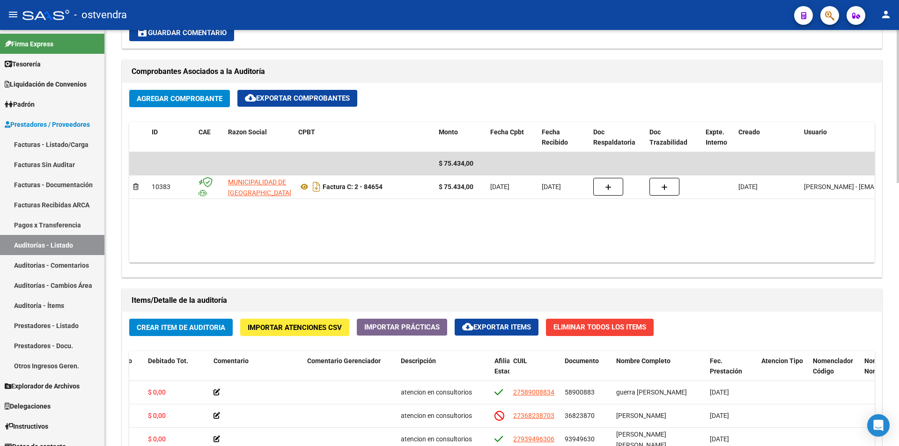
click at [897, 193] on div at bounding box center [897, 238] width 2 height 416
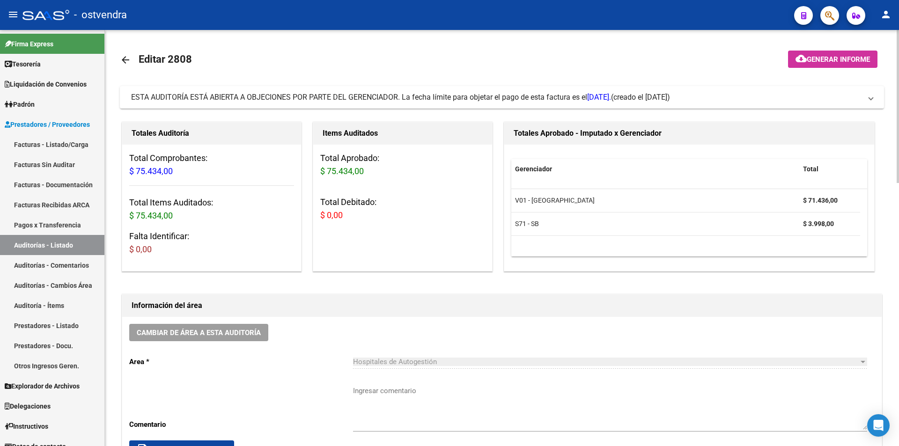
click at [822, 95] on mat-panel-title "ESTA AUDITORÍA ESTÁ ABIERTA A OBJECIONES POR PARTE DEL GERENCIADOR. La fecha lí…" at bounding box center [496, 97] width 730 height 10
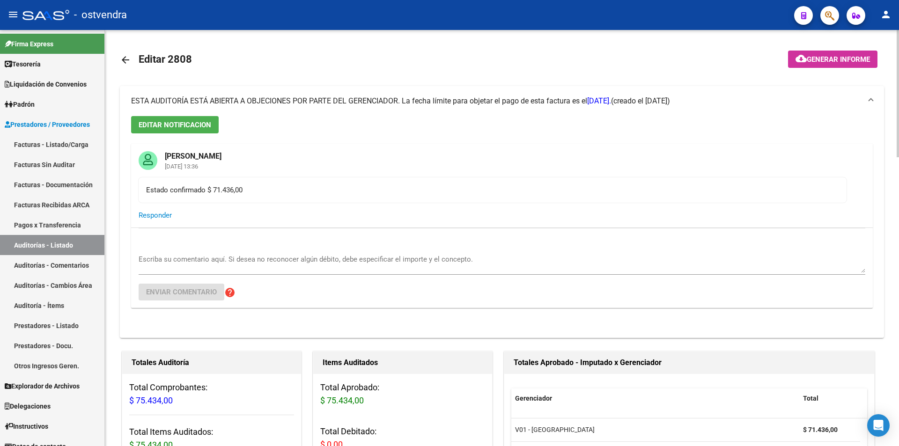
click at [820, 98] on mat-panel-title "ESTA AUDITORÍA ESTÁ ABIERTA A OBJECIONES POR PARTE DEL GERENCIADOR. La fecha lí…" at bounding box center [496, 101] width 730 height 10
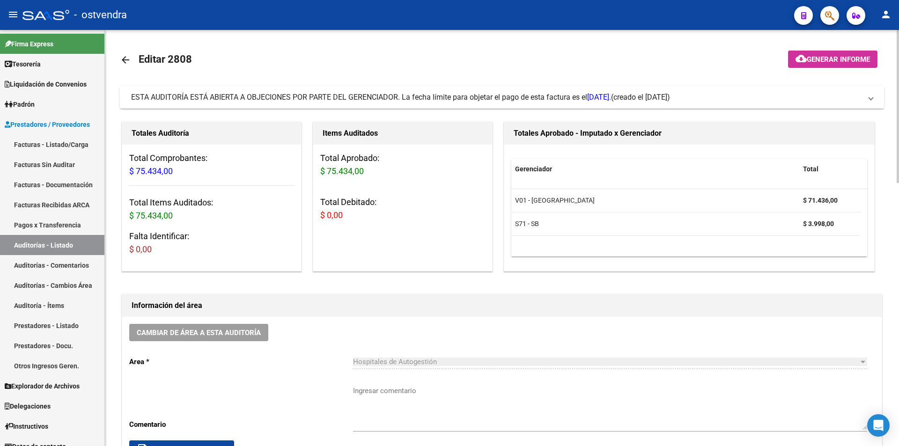
click at [817, 105] on mat-expansion-panel-header "ESTA AUDITORÍA ESTÁ ABIERTA A OBJECIONES POR PARTE DEL GERENCIADOR. La fecha lí…" at bounding box center [502, 97] width 764 height 22
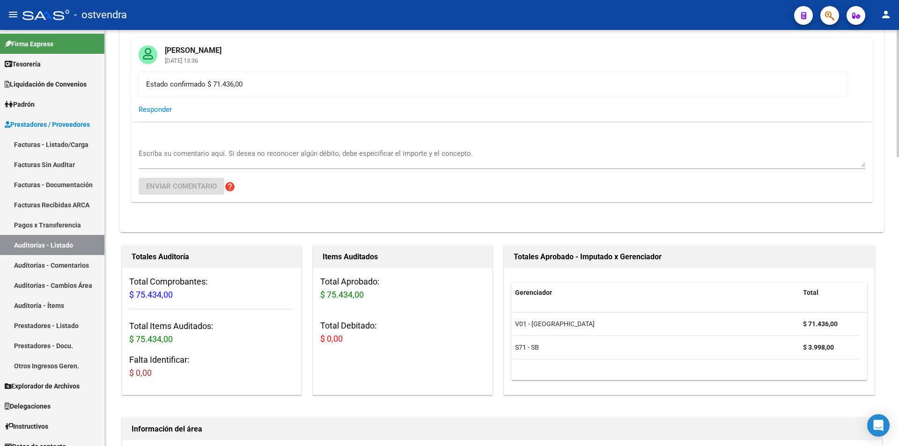
scroll to position [130, 0]
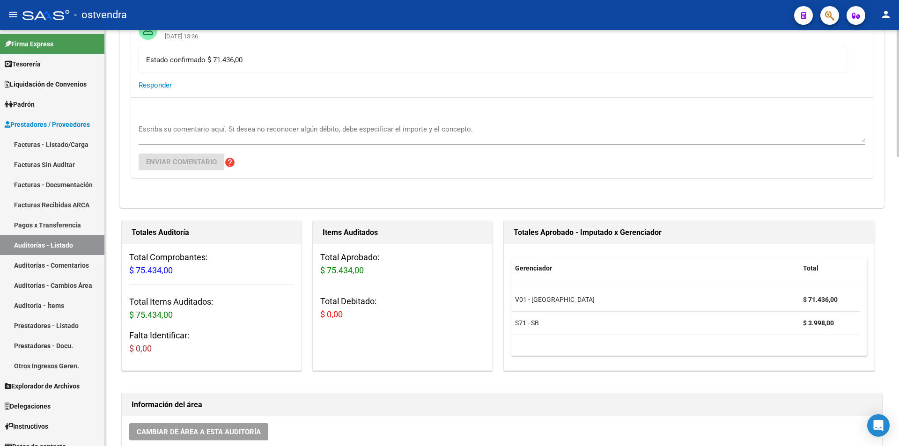
click at [898, 153] on div at bounding box center [897, 133] width 2 height 127
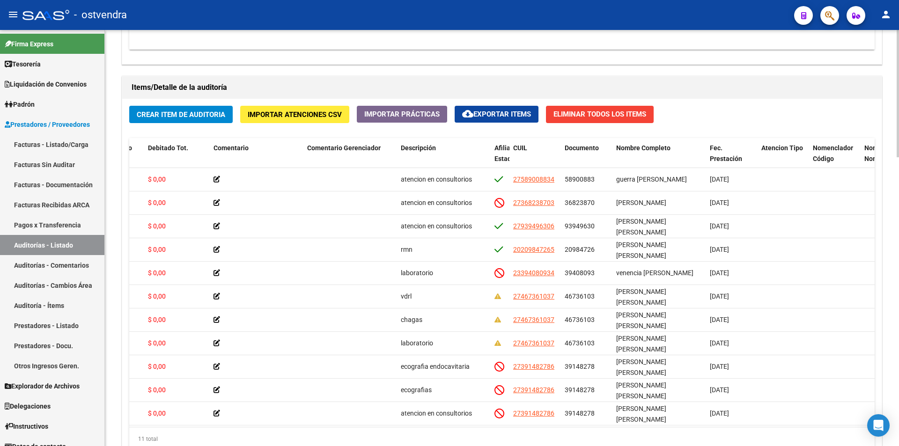
scroll to position [881, 0]
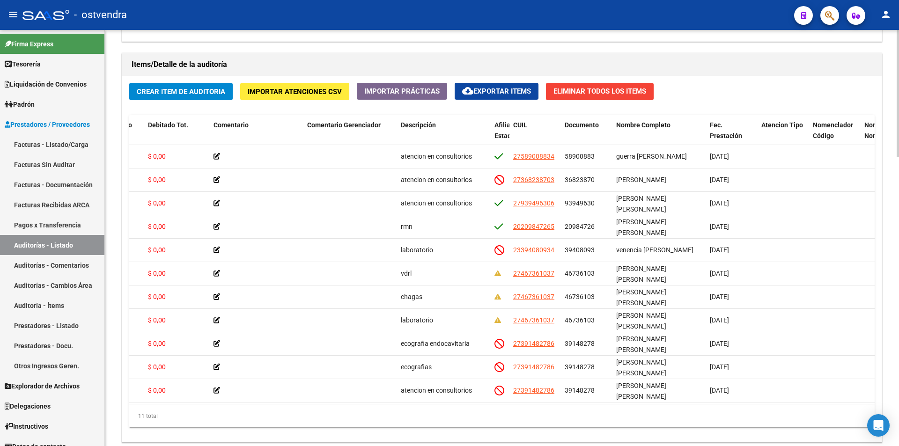
click at [876, 417] on body "menu - ostvendra person Firma Express Tesorería Auditorías Confirmadas Liquidac…" at bounding box center [449, 223] width 899 height 446
click at [678, 405] on div "11 total" at bounding box center [501, 415] width 745 height 23
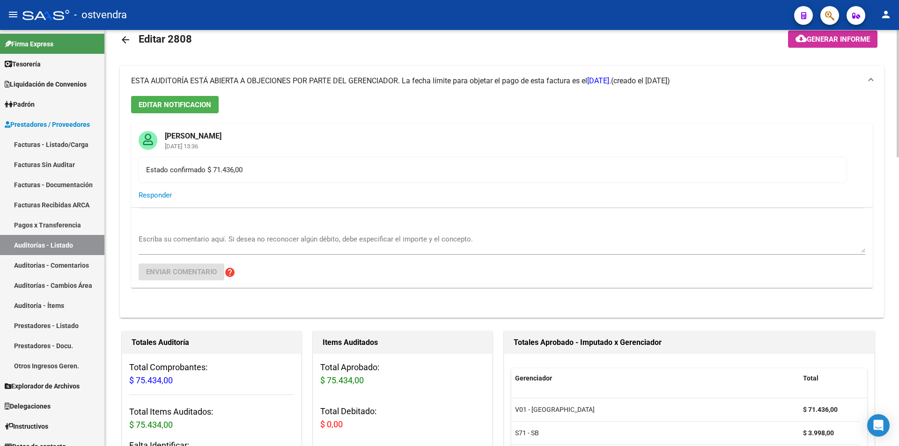
scroll to position [7, 0]
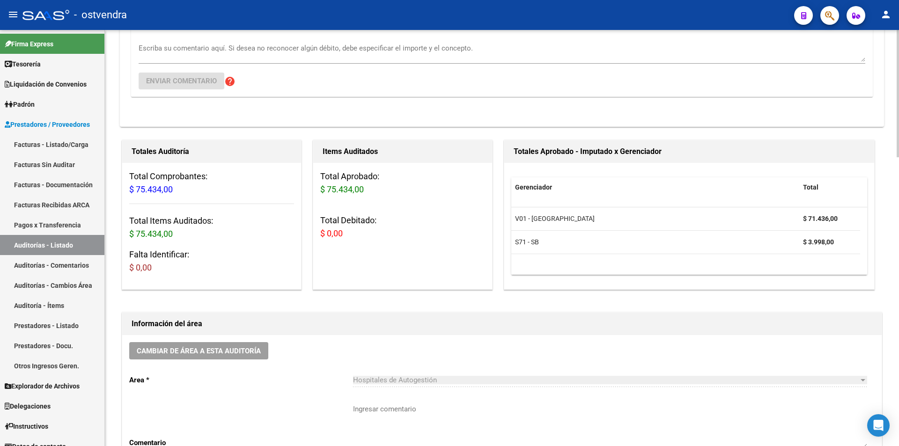
scroll to position [177, 0]
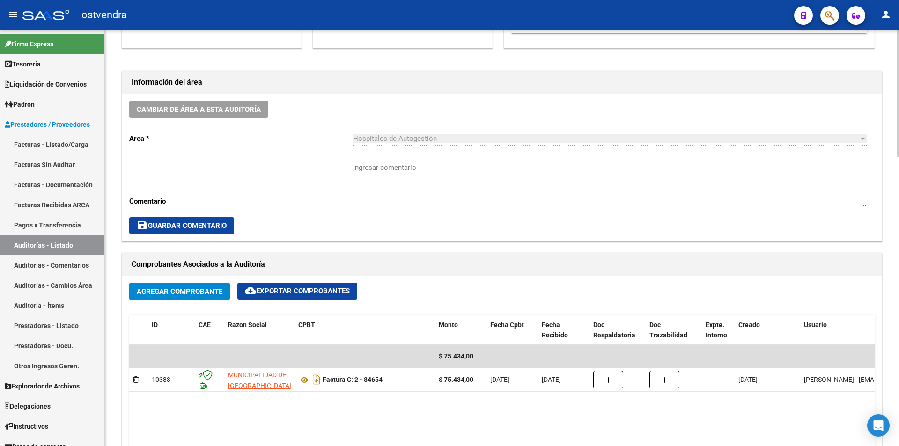
scroll to position [462, 0]
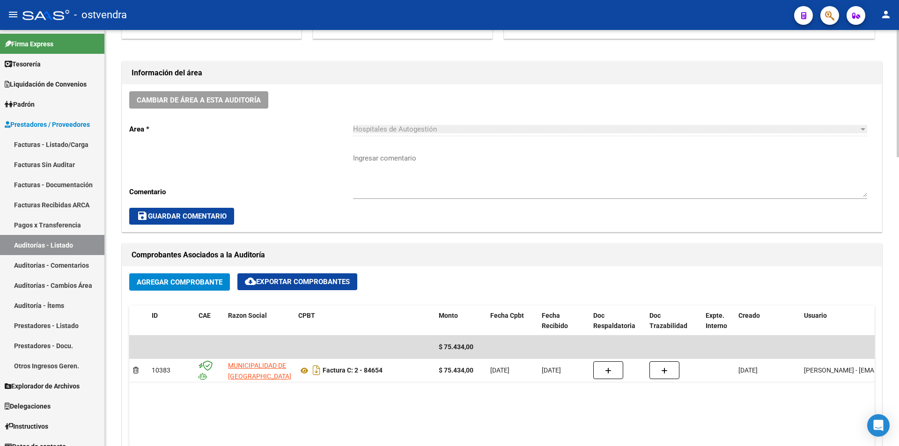
click at [898, 252] on div at bounding box center [897, 234] width 2 height 127
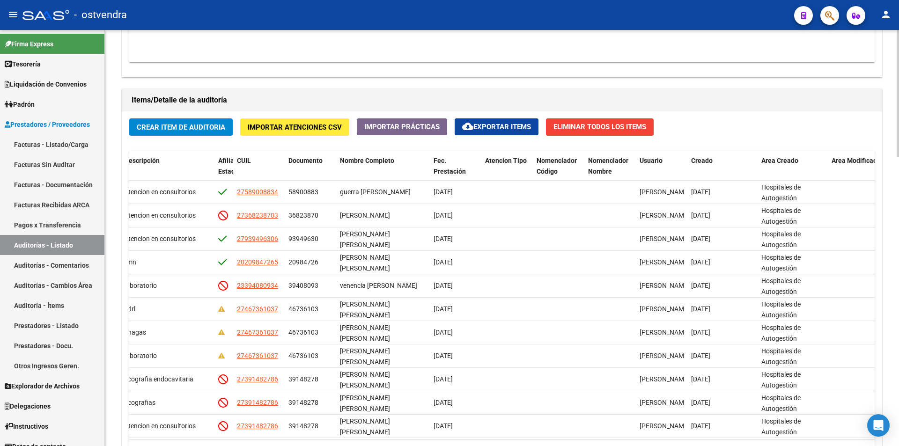
click at [898, 307] on div at bounding box center [897, 352] width 2 height 127
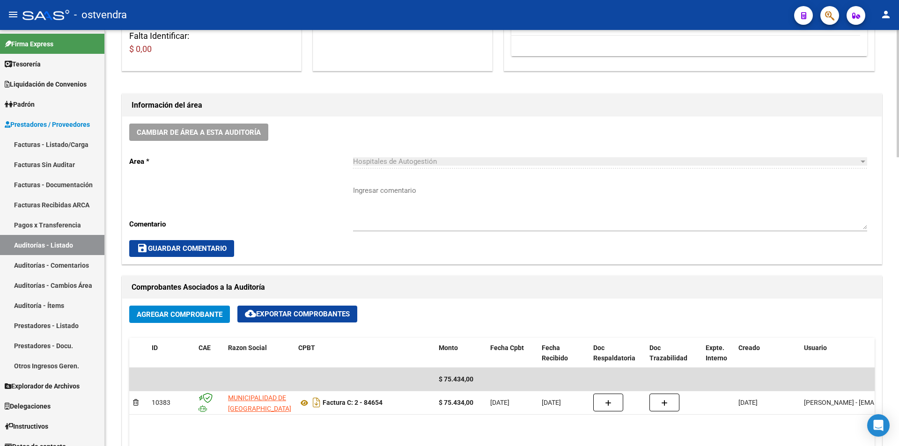
click at [898, 299] on div at bounding box center [897, 238] width 2 height 416
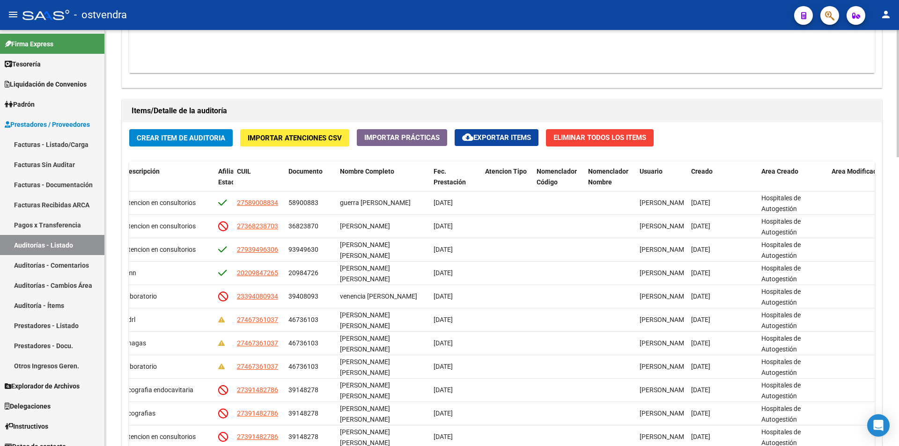
scroll to position [942, 0]
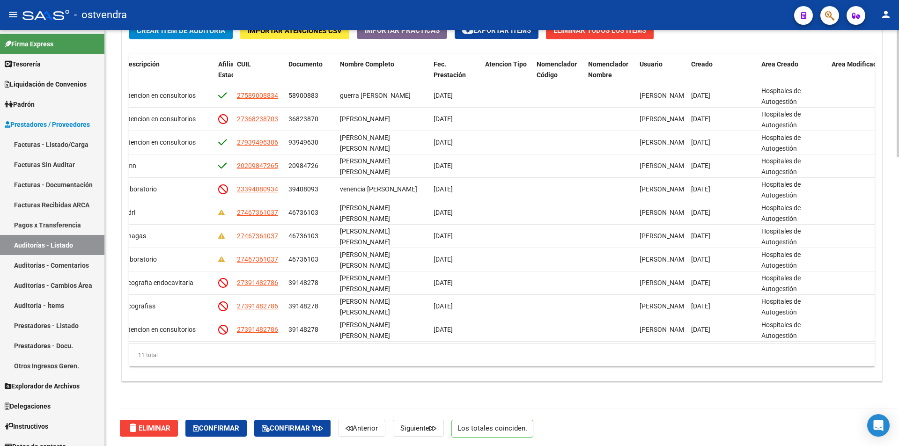
click at [898, 433] on div at bounding box center [897, 381] width 2 height 127
click at [207, 425] on span "Confirmar" at bounding box center [216, 428] width 46 height 8
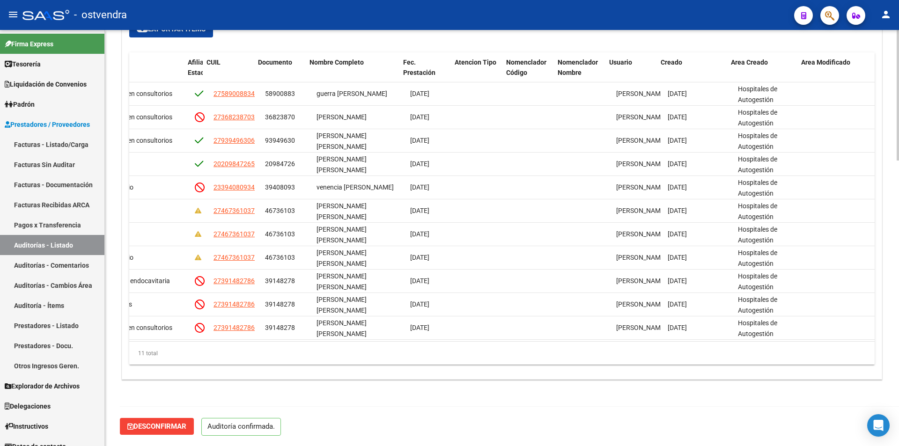
scroll to position [910, 0]
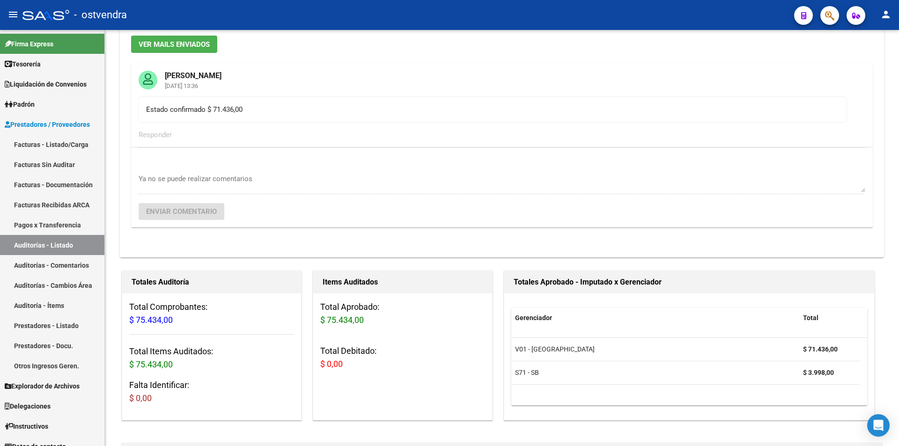
drag, startPoint x: 894, startPoint y: 239, endPoint x: 896, endPoint y: 190, distance: 49.2
drag, startPoint x: 895, startPoint y: 168, endPoint x: 898, endPoint y: 155, distance: 12.6
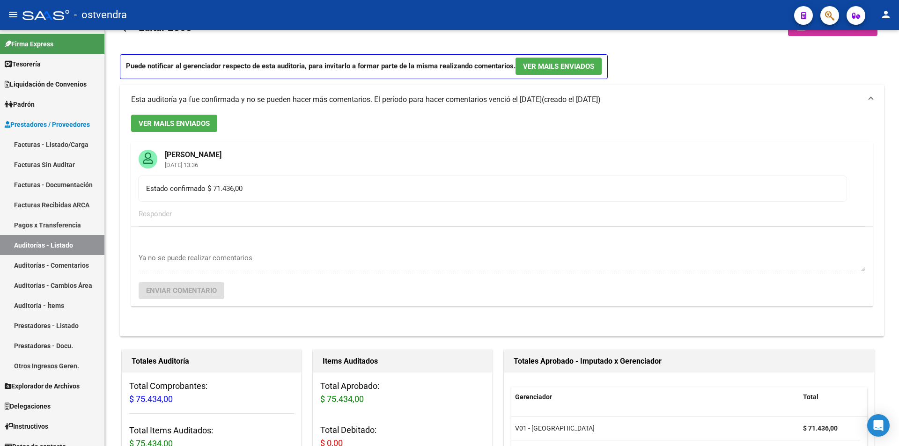
scroll to position [0, 0]
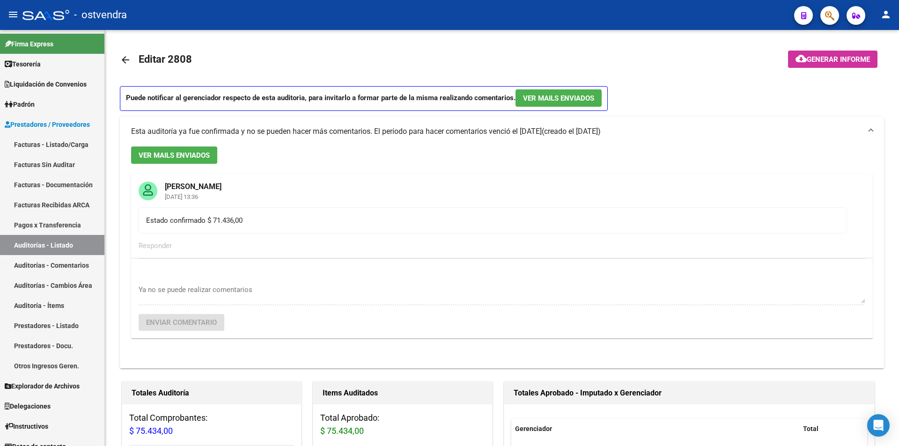
click at [128, 63] on mat-icon "arrow_back" at bounding box center [125, 59] width 11 height 11
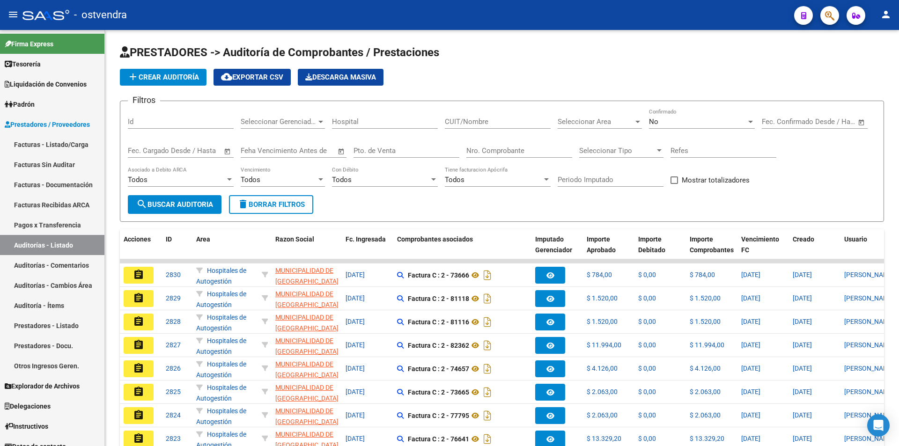
click at [508, 156] on div "Nro. Comprobante" at bounding box center [519, 148] width 106 height 20
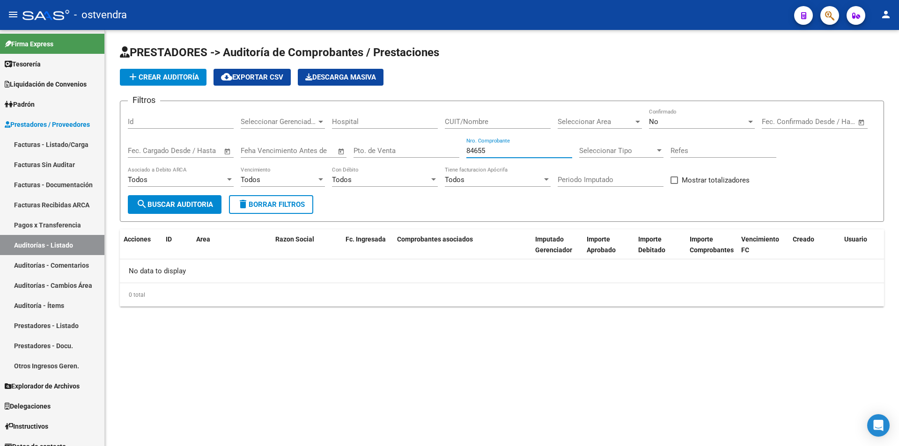
click at [668, 127] on div "No Confirmado" at bounding box center [702, 119] width 106 height 20
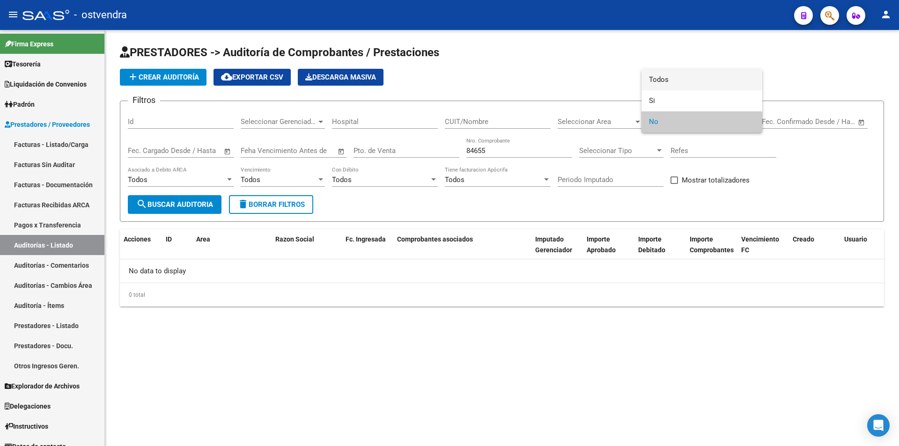
click at [662, 83] on span "Todos" at bounding box center [702, 79] width 106 height 21
click at [496, 150] on div at bounding box center [449, 223] width 899 height 446
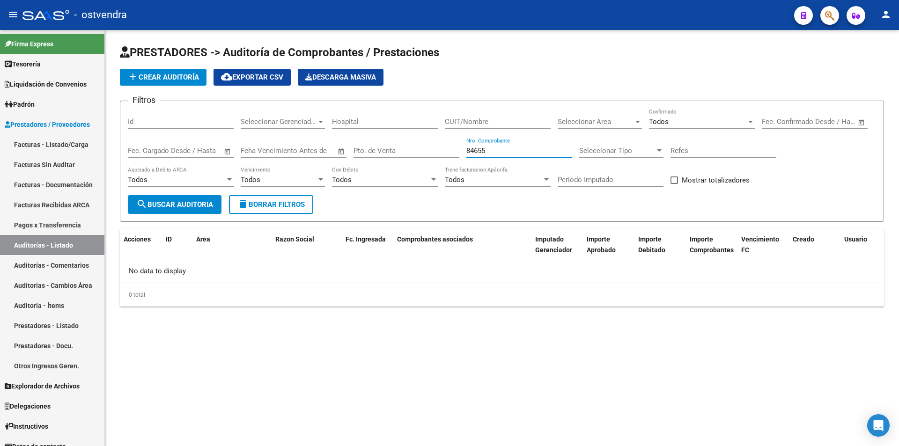
click at [495, 151] on input "84655" at bounding box center [519, 151] width 106 height 8
type input "8"
click at [675, 123] on div "Todos" at bounding box center [697, 121] width 97 height 8
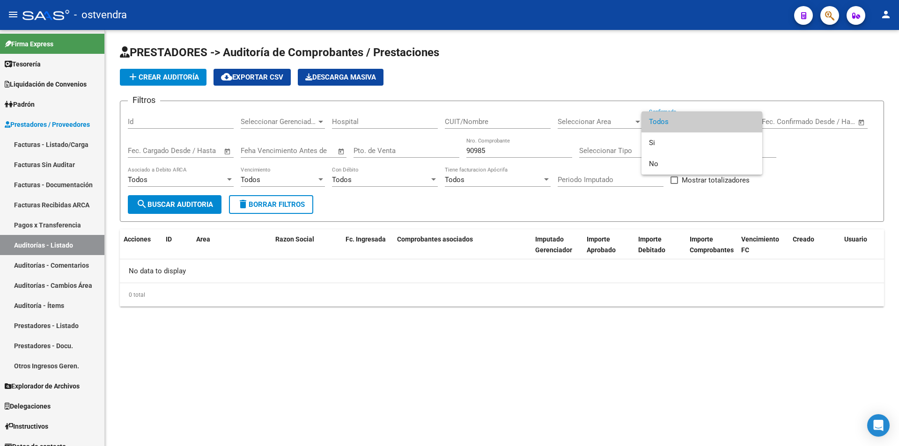
click at [674, 121] on span "Todos" at bounding box center [702, 121] width 106 height 21
click at [517, 149] on div at bounding box center [449, 223] width 899 height 446
click at [517, 149] on input "90985" at bounding box center [519, 151] width 106 height 8
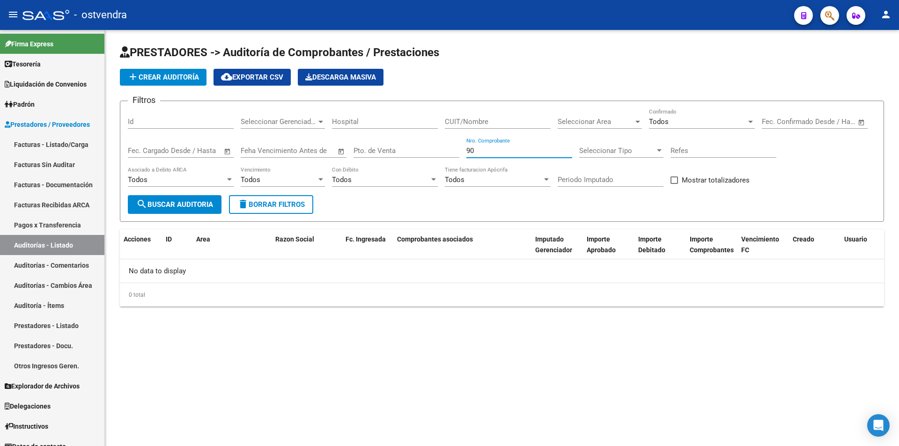
type input "9"
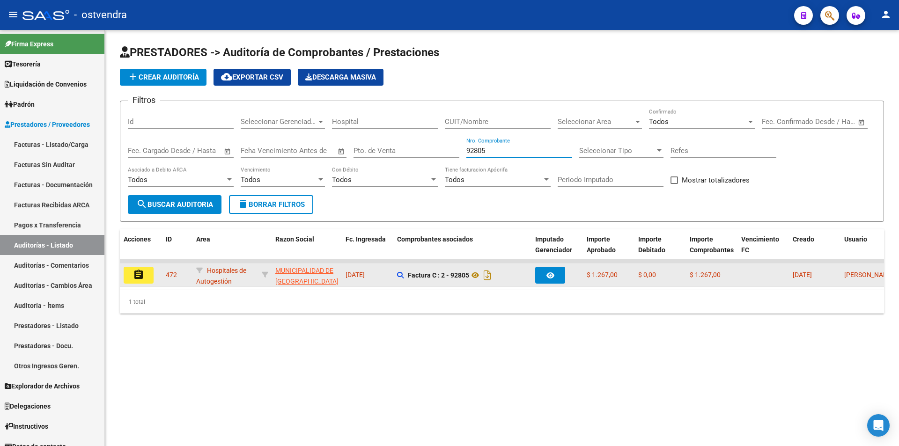
type input "92805"
click at [145, 278] on button "assignment" at bounding box center [139, 275] width 30 height 17
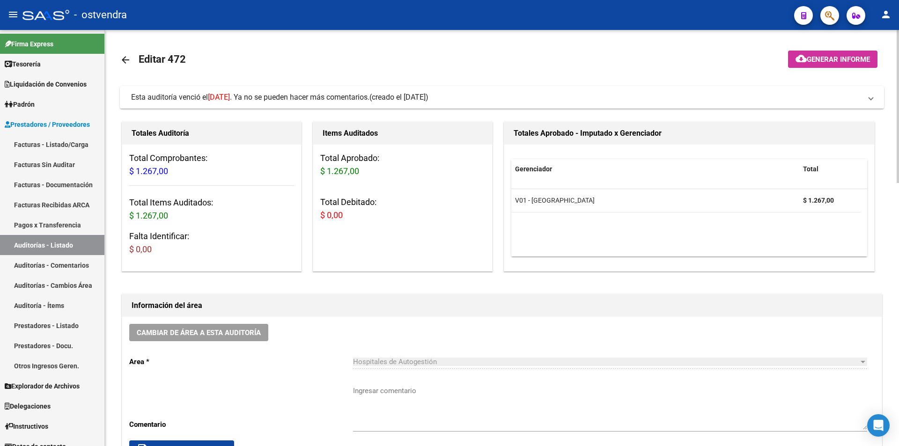
click at [817, 104] on mat-expansion-panel-header "Esta auditoría venció el 22/07/2024 . Ya no se pueden hacer más comentarios. (c…" at bounding box center [502, 97] width 764 height 22
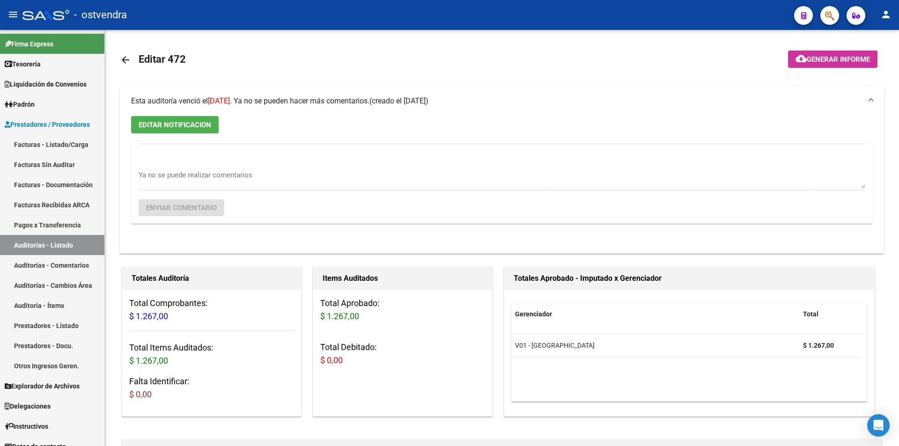
click at [821, 103] on mat-panel-title "Esta auditoría venció el 22/07/2024 . Ya no se pueden hacer más comentarios. (c…" at bounding box center [496, 101] width 730 height 10
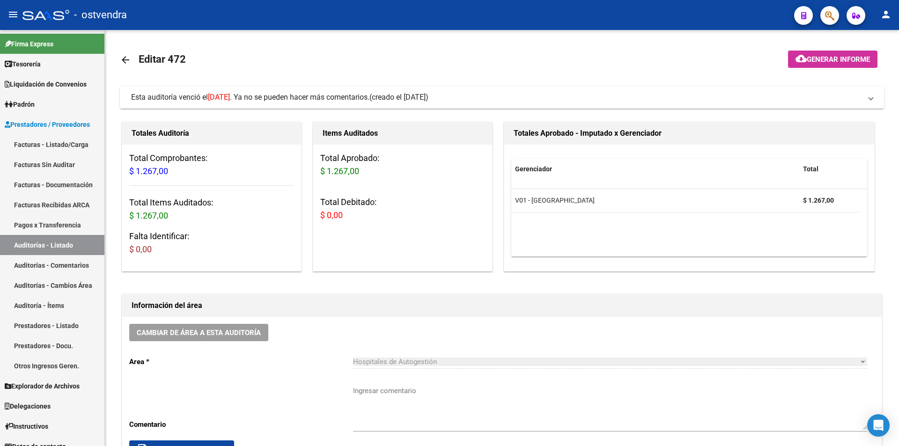
click at [821, 103] on mat-expansion-panel-header "Esta auditoría venció el 22/07/2024 . Ya no se pueden hacer más comentarios. (c…" at bounding box center [502, 97] width 764 height 22
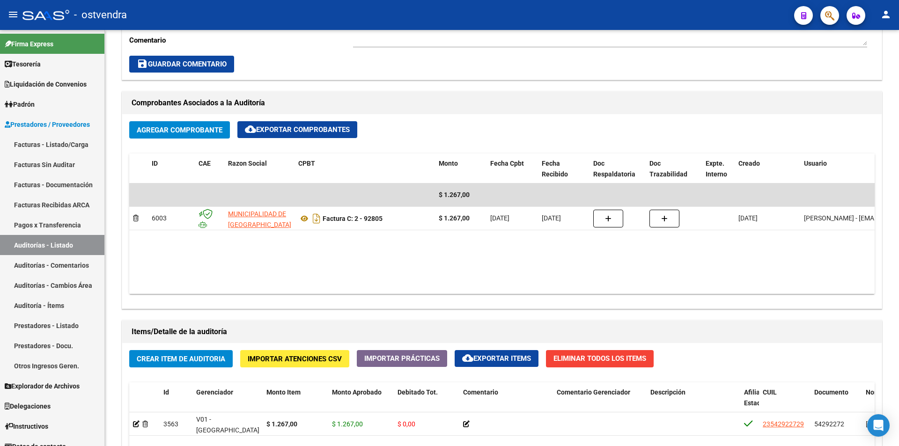
scroll to position [578, 0]
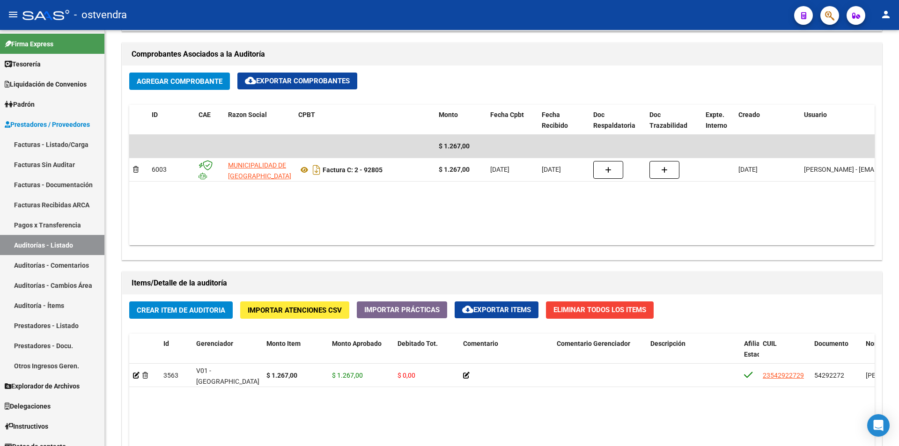
click at [898, 307] on div at bounding box center [897, 287] width 2 height 136
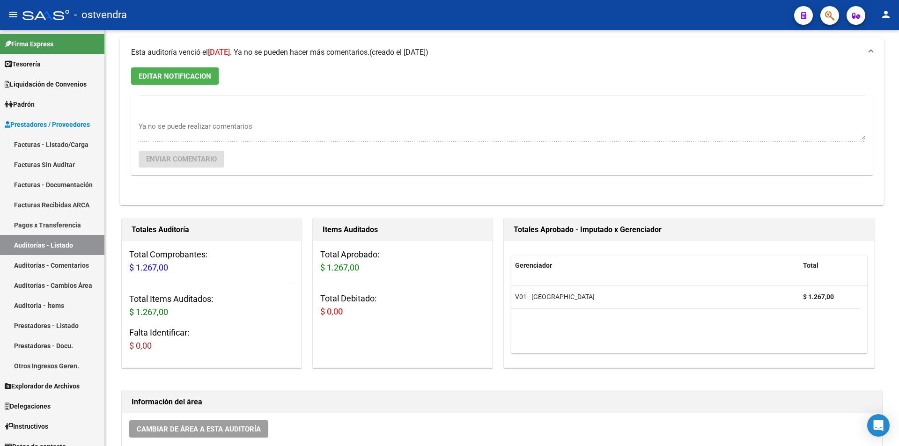
scroll to position [46, 0]
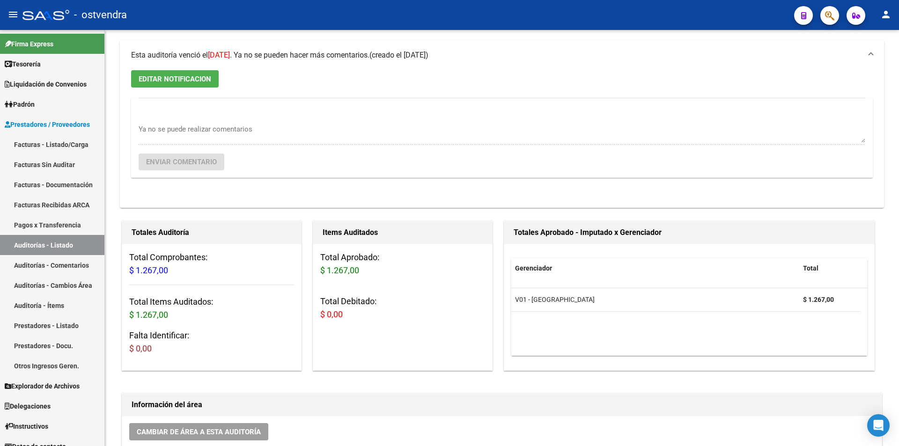
click at [216, 80] on button "EDITAR NOTIFICACION" at bounding box center [175, 78] width 88 height 17
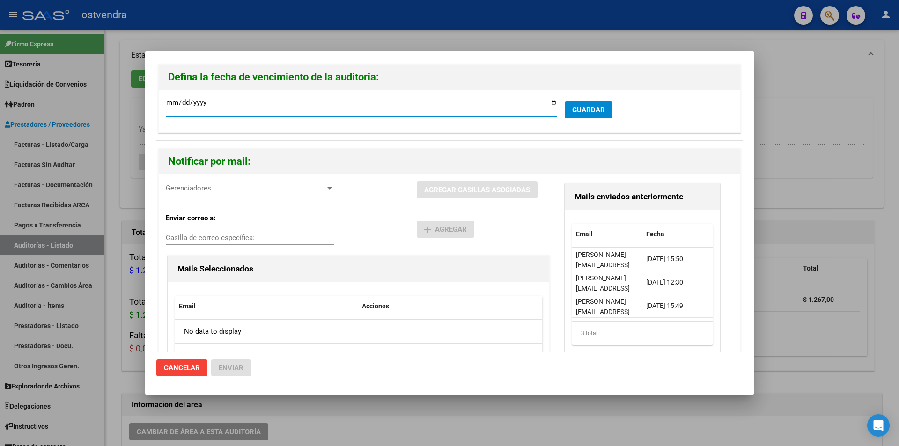
type input "2024-07-05"
type input "2024-08-05"
click at [182, 102] on input "2024-08-05" at bounding box center [361, 106] width 391 height 15
type input "2025-09-05"
click at [229, 197] on div "Gerenciadores Gerenciadores" at bounding box center [250, 192] width 168 height 23
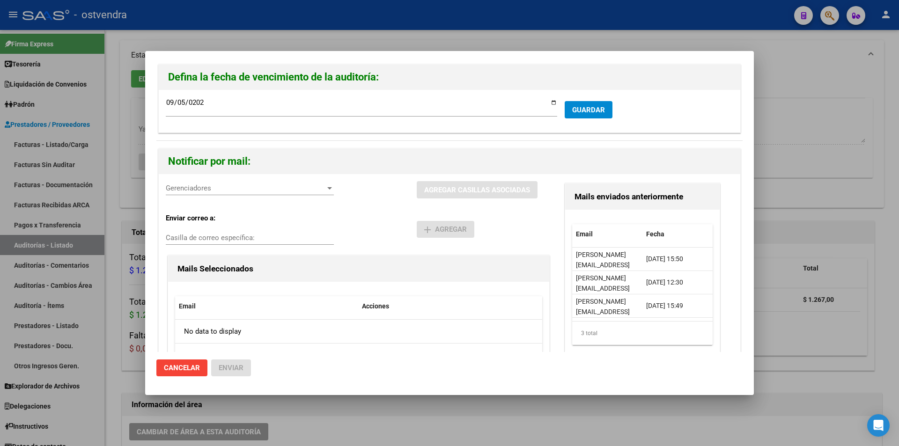
click at [227, 195] on div "Gerenciadores Gerenciadores" at bounding box center [250, 188] width 168 height 14
click at [226, 206] on span "V01 - Viasano - $ 1.267,00" at bounding box center [236, 209] width 139 height 21
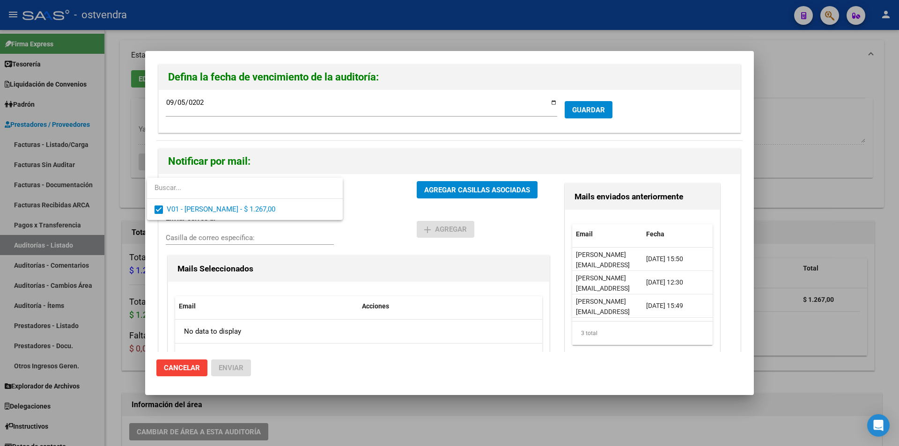
click at [415, 188] on div at bounding box center [449, 223] width 899 height 446
click at [417, 188] on button "AGREGAR CASILLAS ASOCIADAS" at bounding box center [477, 189] width 121 height 17
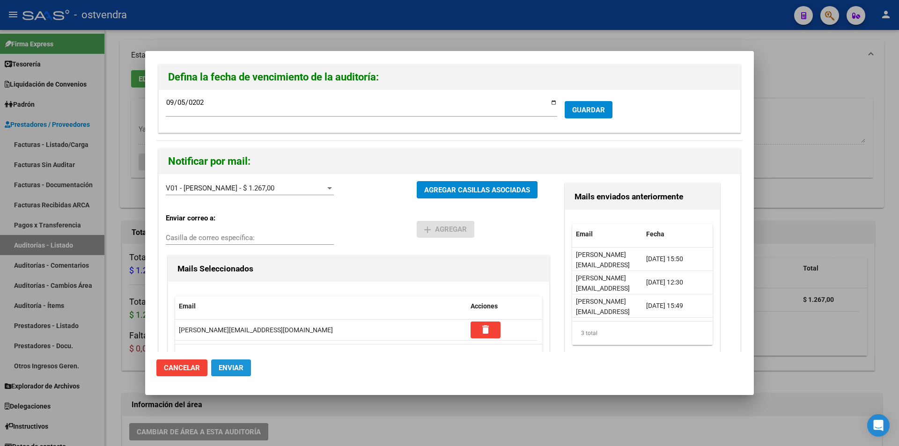
click at [243, 361] on button "Enviar" at bounding box center [231, 367] width 40 height 17
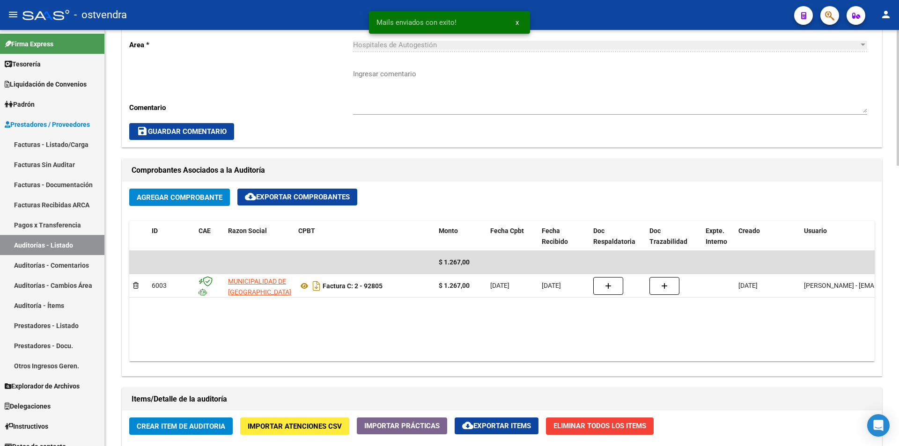
click at [898, 264] on div at bounding box center [897, 238] width 2 height 416
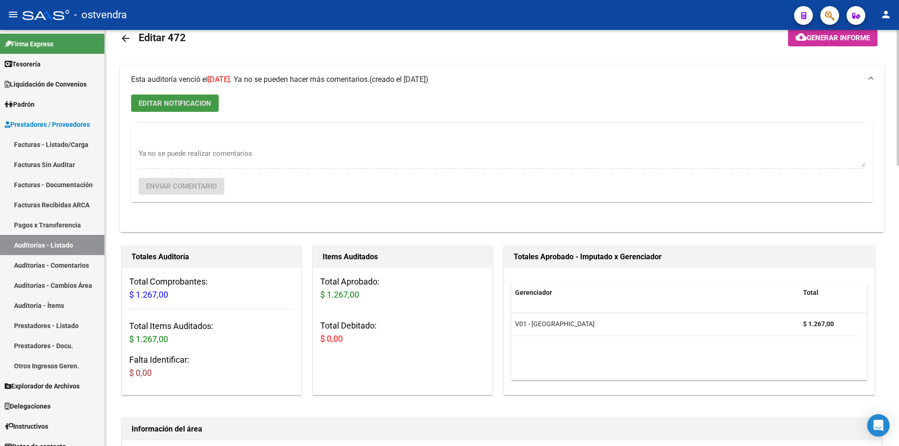
scroll to position [0, 0]
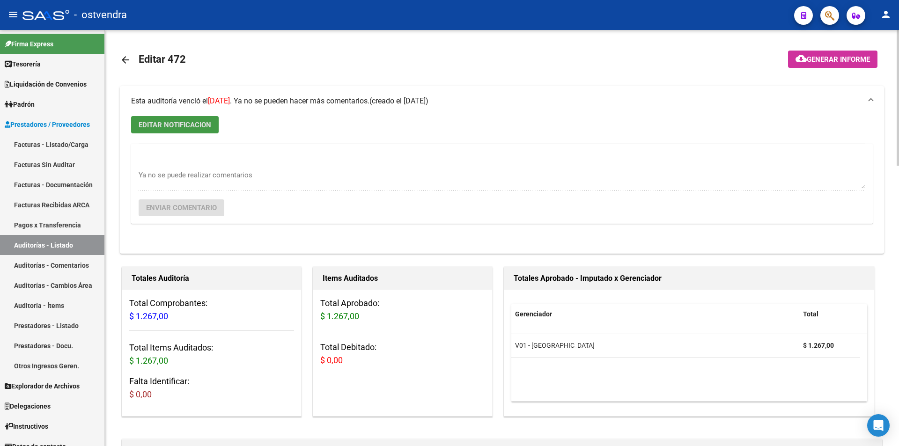
click at [132, 60] on link "arrow_back" at bounding box center [129, 60] width 19 height 22
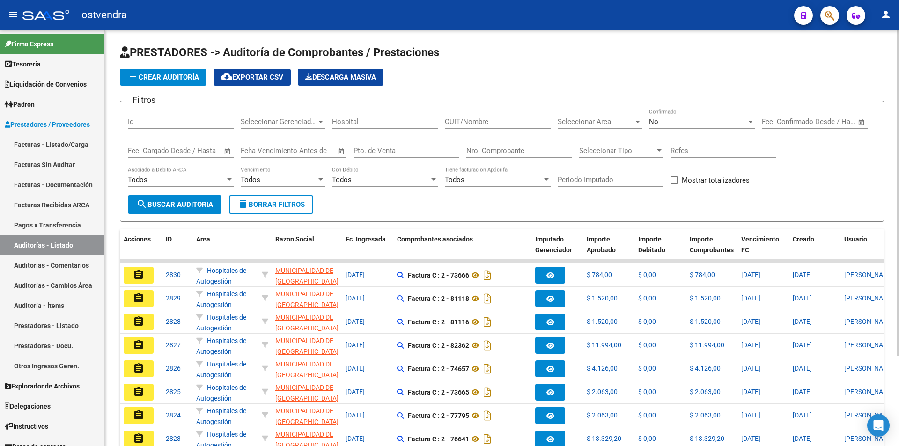
click at [536, 147] on input "Nro. Comprobante" at bounding box center [519, 151] width 106 height 8
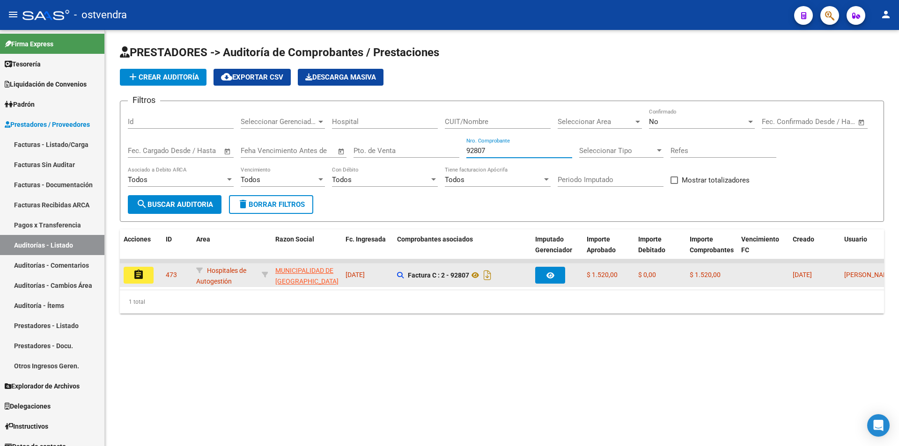
type input "92807"
click at [150, 273] on button "assignment" at bounding box center [139, 275] width 30 height 17
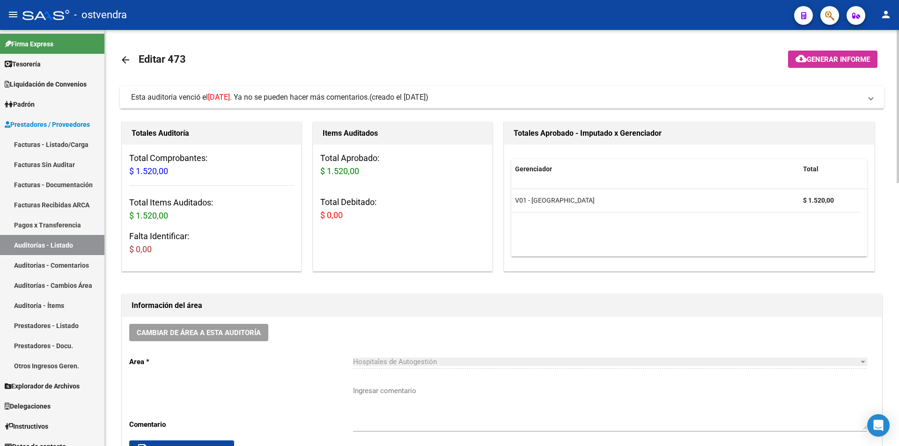
click at [659, 103] on mat-expansion-panel-header "Esta auditoría venció el 22/07/2024 . Ya no se pueden hacer más comentarios. (c…" at bounding box center [502, 97] width 764 height 22
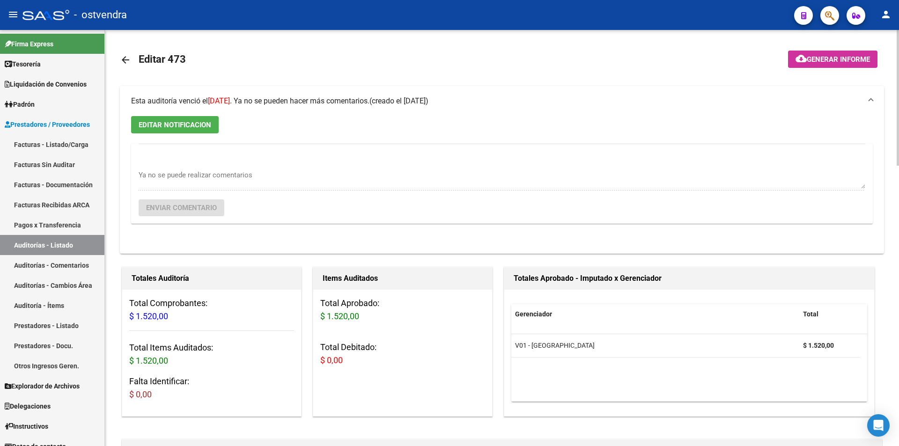
click at [187, 136] on div "EDITAR NOTIFICACION Ya no se puede realizar comentarios Enviar comentario" at bounding box center [502, 185] width 764 height 138
click at [186, 132] on button "EDITAR NOTIFICACION" at bounding box center [175, 124] width 88 height 17
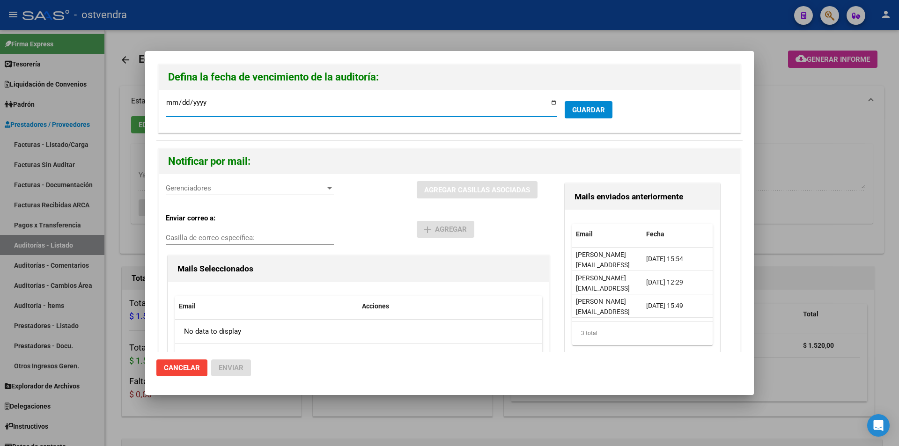
type input "2024-07-05"
type input "2025-09-05"
click at [227, 187] on span "Gerenciadores" at bounding box center [246, 188] width 160 height 8
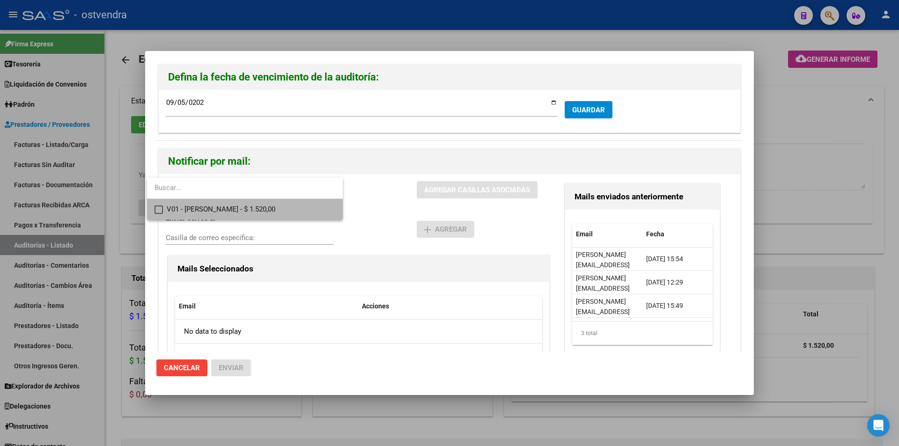
click at [238, 206] on span "V01 - Viasano - $ 1.520,00" at bounding box center [251, 209] width 169 height 21
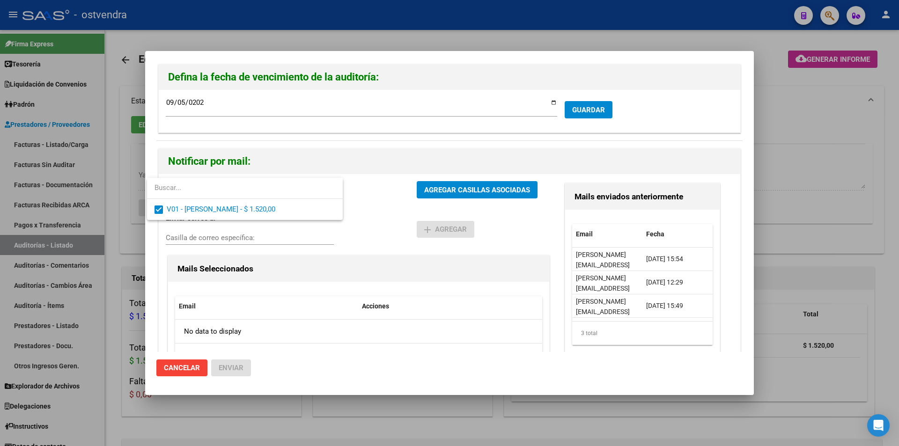
click at [594, 107] on div at bounding box center [449, 223] width 899 height 446
click at [594, 107] on span "GUARDAR" at bounding box center [588, 110] width 33 height 8
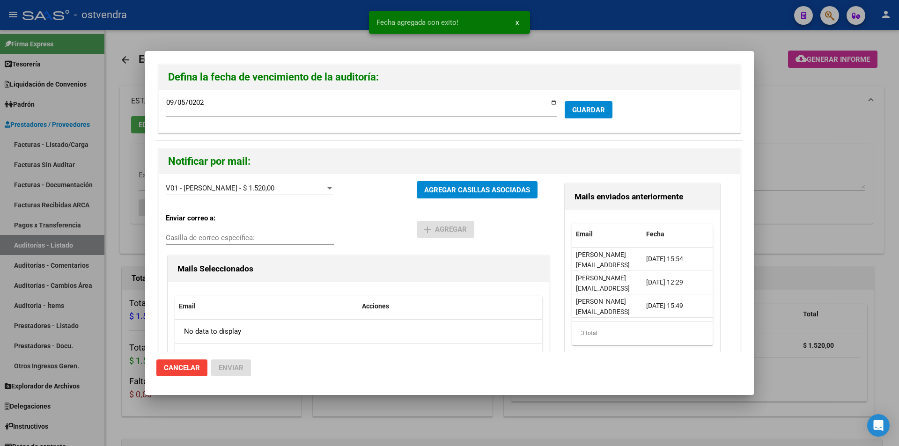
click at [323, 189] on div "V01 - Viasano - $ 1.520,00" at bounding box center [246, 188] width 160 height 8
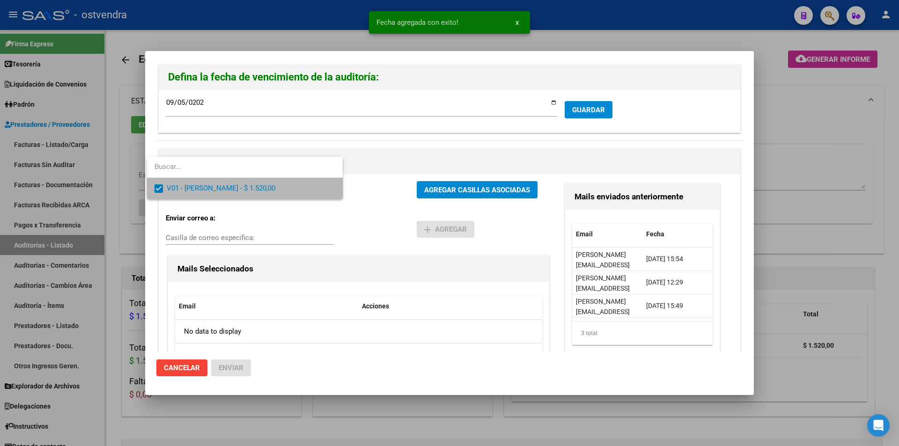
click at [322, 189] on span "V01 - Viasano - $ 1.520,00" at bounding box center [251, 188] width 169 height 21
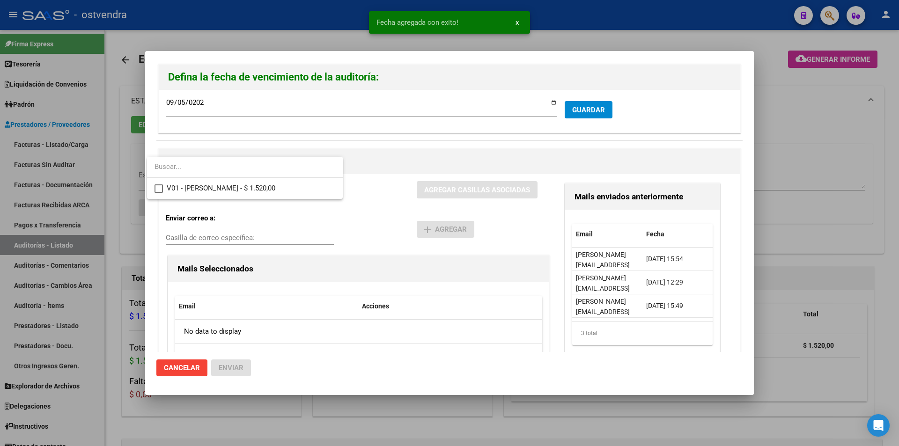
click at [458, 185] on div at bounding box center [449, 223] width 899 height 446
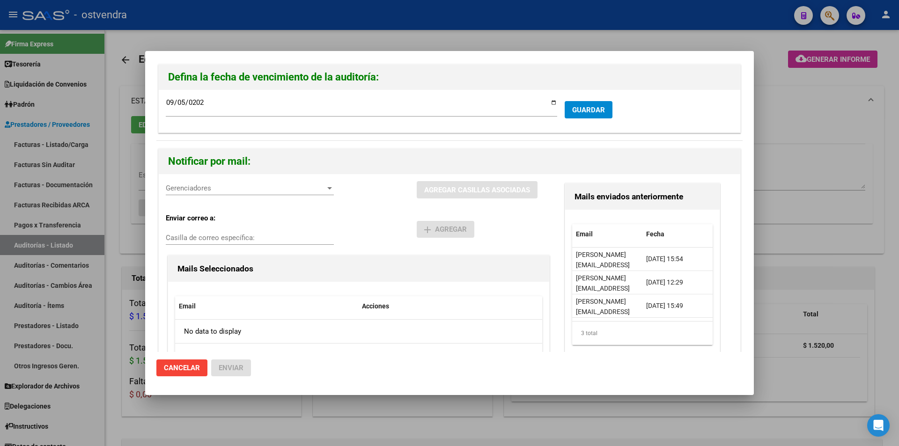
click at [271, 197] on div "Gerenciadores Gerenciadores" at bounding box center [250, 192] width 168 height 23
click at [271, 194] on div "Gerenciadores Gerenciadores" at bounding box center [250, 188] width 168 height 14
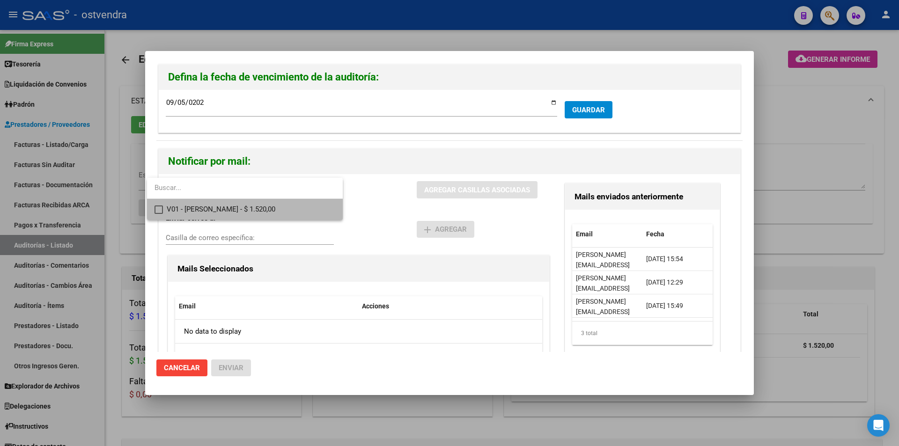
drag, startPoint x: 273, startPoint y: 208, endPoint x: 412, endPoint y: 196, distance: 139.6
click at [274, 209] on span "V01 - Viasano - $ 1.520,00" at bounding box center [251, 209] width 169 height 21
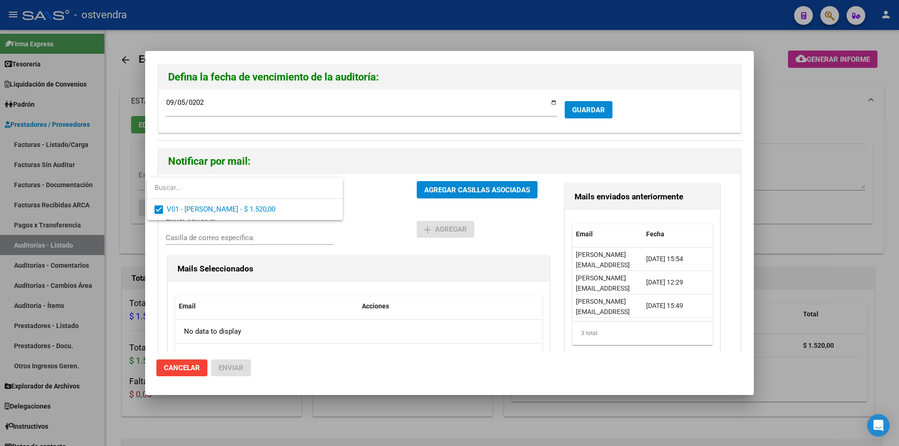
click at [461, 183] on div at bounding box center [449, 223] width 899 height 446
click at [461, 184] on button "AGREGAR CASILLAS ASOCIADAS" at bounding box center [477, 189] width 121 height 17
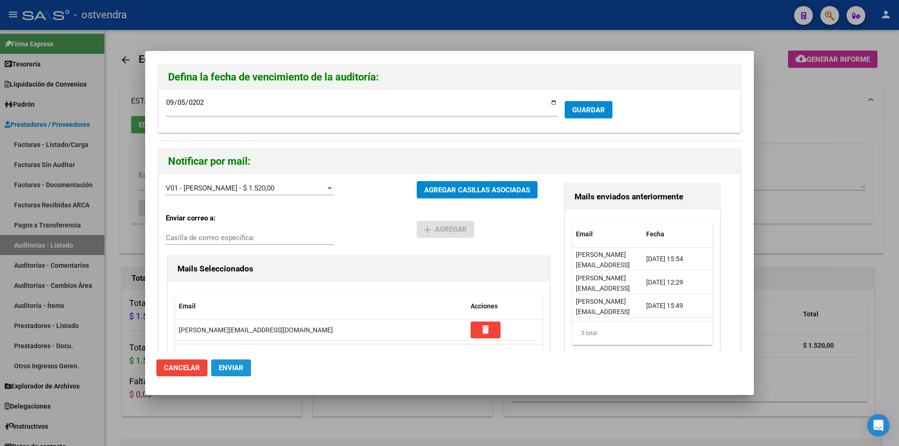
click at [240, 367] on span "Enviar" at bounding box center [231, 368] width 25 height 8
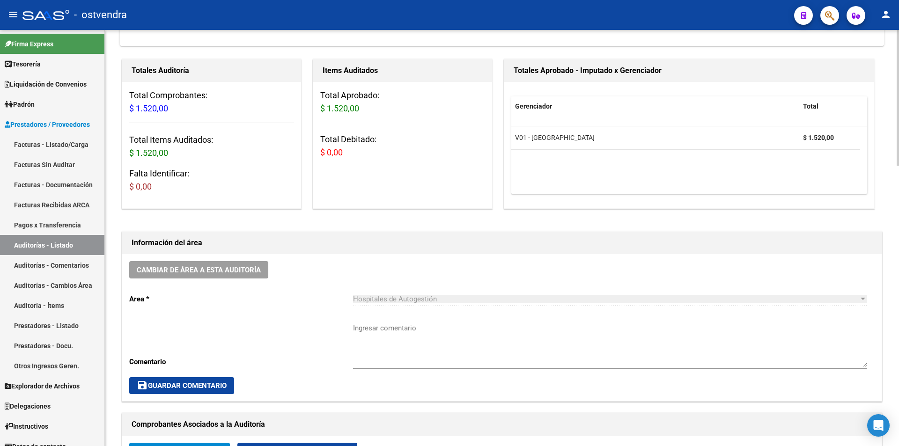
scroll to position [231, 0]
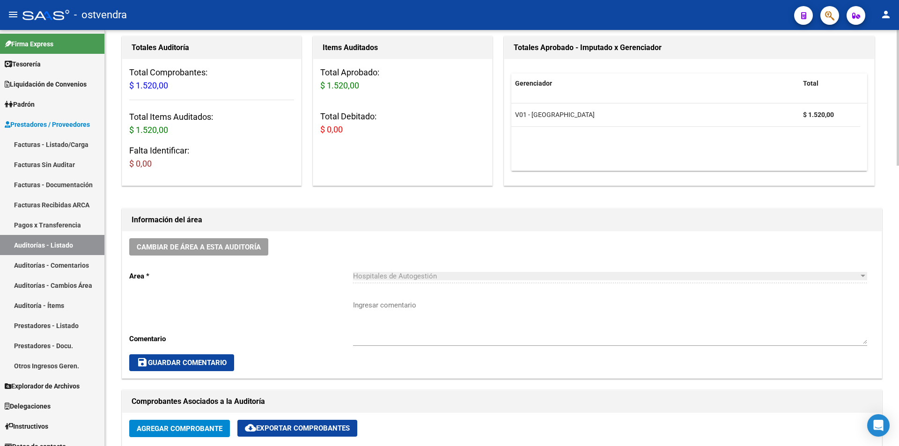
click at [895, 200] on div "arrow_back Editar 473 cloud_download Generar informe ESTA AUDITORÍA ESTÁ ABIERT…" at bounding box center [503, 437] width 796 height 1276
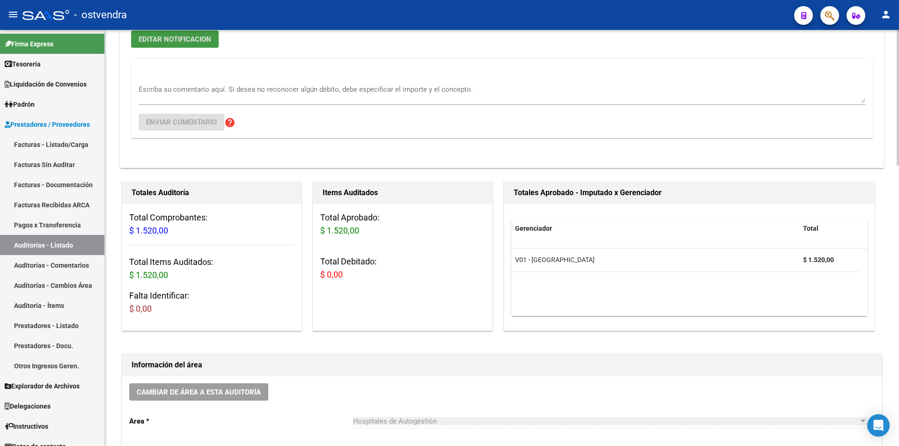
scroll to position [64, 0]
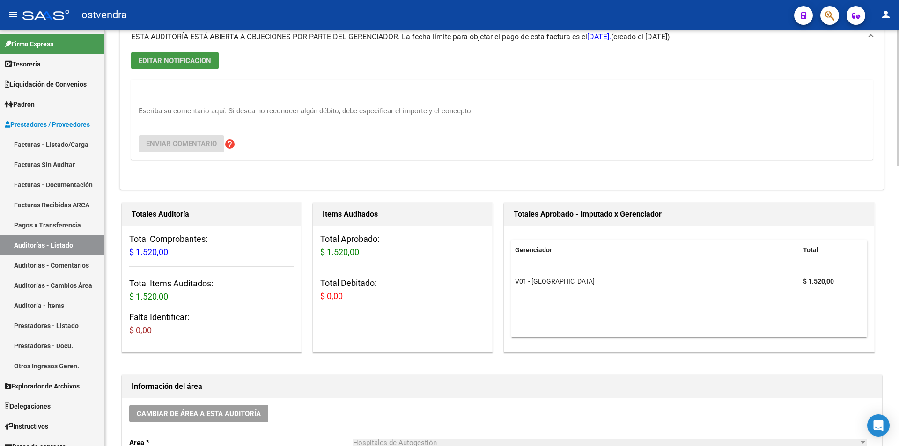
drag, startPoint x: 891, startPoint y: 143, endPoint x: 880, endPoint y: 120, distance: 25.3
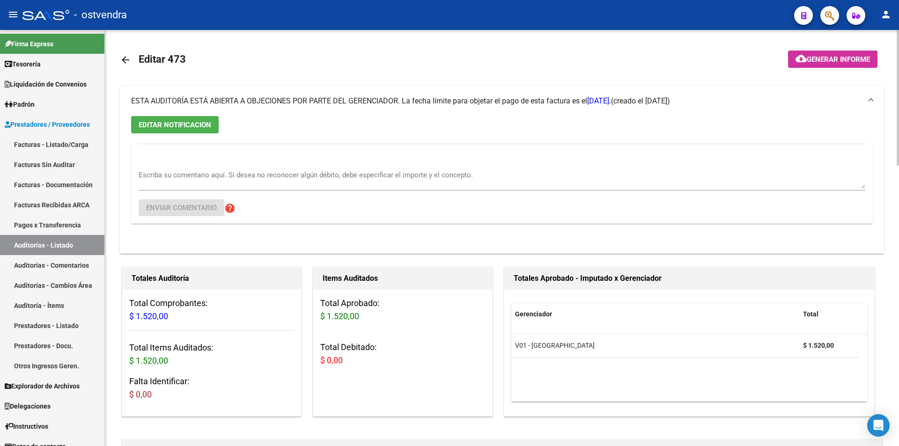
click at [130, 55] on mat-icon "arrow_back" at bounding box center [125, 59] width 11 height 11
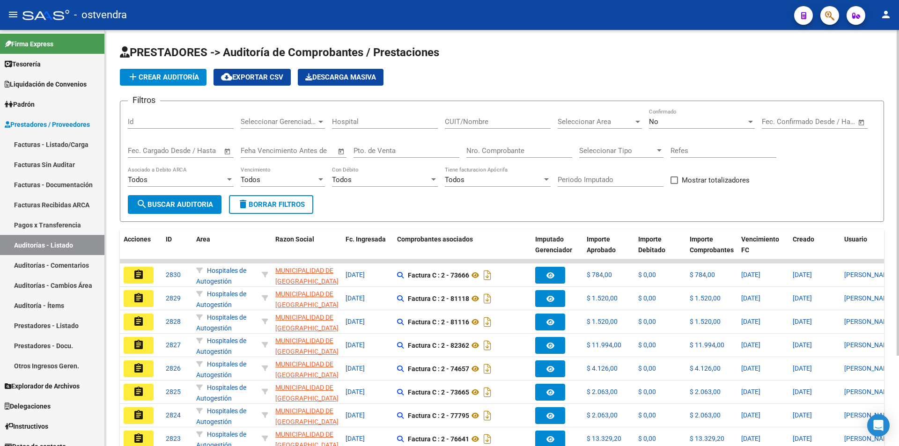
click at [515, 150] on input "Nro. Comprobante" at bounding box center [519, 151] width 106 height 8
type input "92808"
click at [709, 127] on div "No Confirmado" at bounding box center [702, 119] width 106 height 20
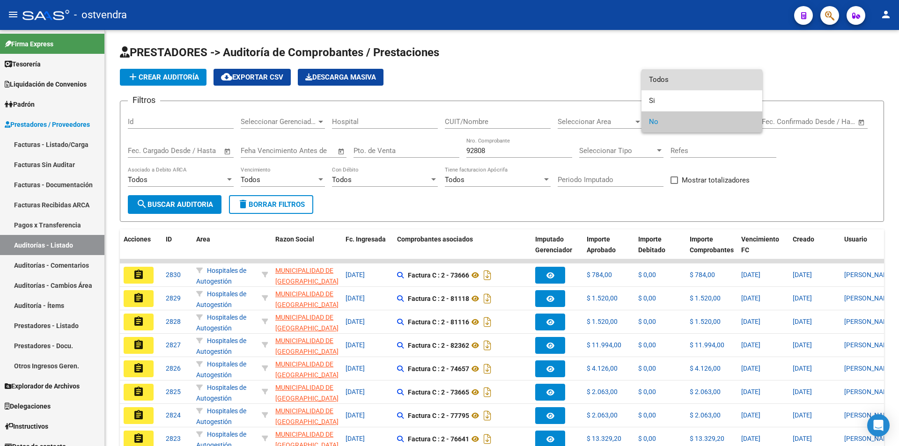
click at [688, 86] on span "Todos" at bounding box center [702, 79] width 106 height 21
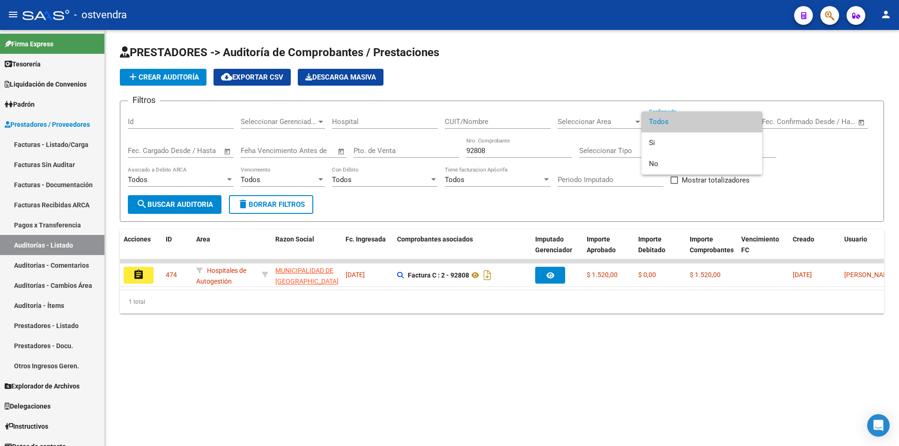
click at [144, 282] on div at bounding box center [449, 223] width 899 height 446
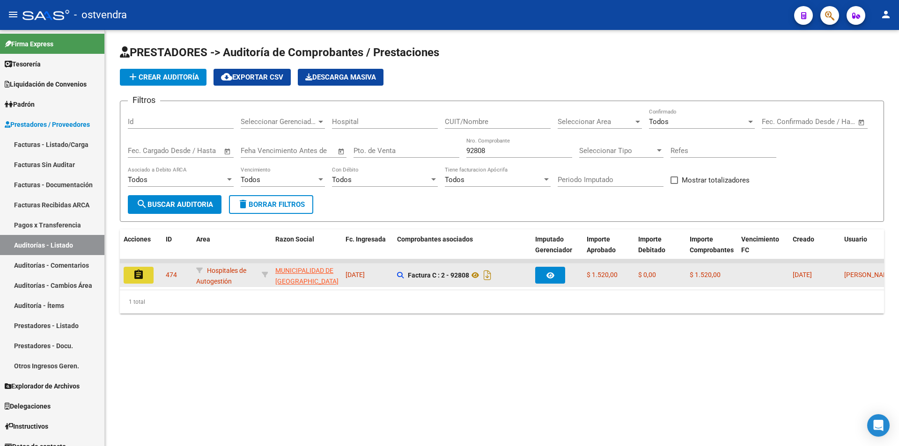
click at [143, 282] on button "assignment" at bounding box center [139, 275] width 30 height 17
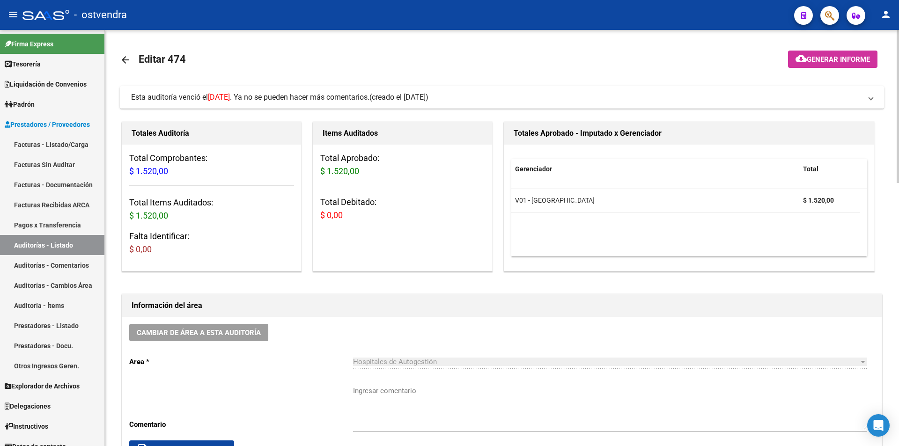
click at [624, 96] on mat-panel-title "Esta auditoría venció el 22/07/2024 . Ya no se pueden hacer más comentarios. (c…" at bounding box center [496, 97] width 730 height 10
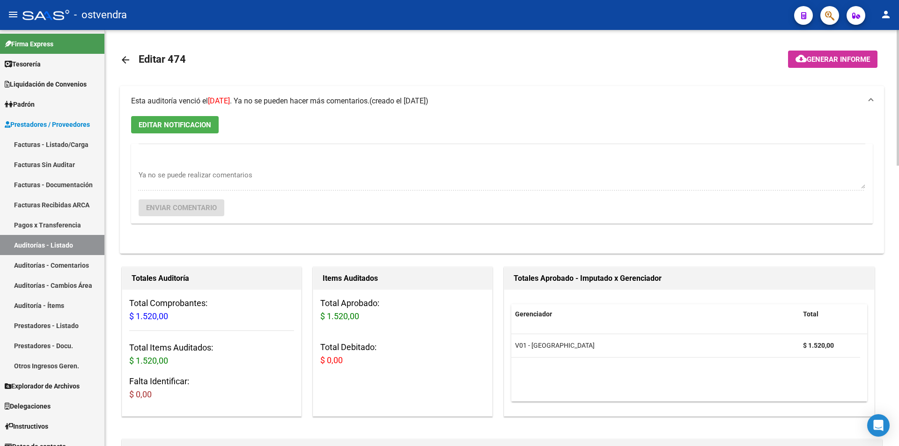
click at [139, 123] on span "EDITAR NOTIFICACION" at bounding box center [175, 125] width 73 height 8
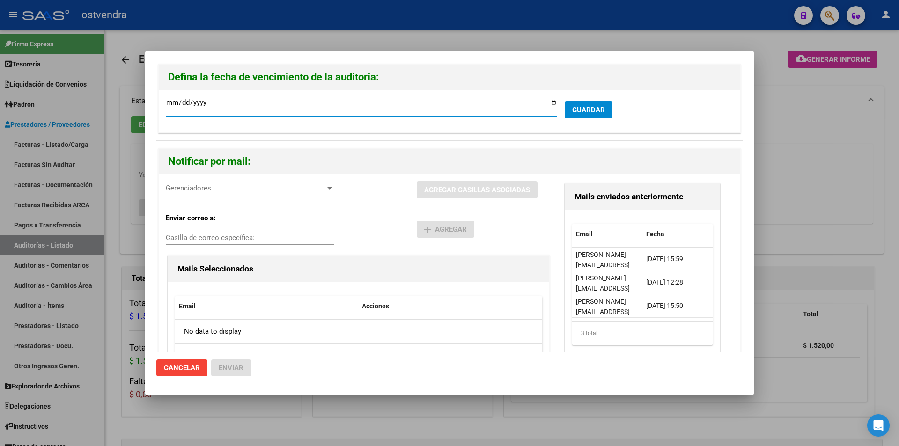
type input "2024-07-05"
type input "2025-09-05"
click at [177, 187] on span "Gerenciadores" at bounding box center [246, 188] width 160 height 8
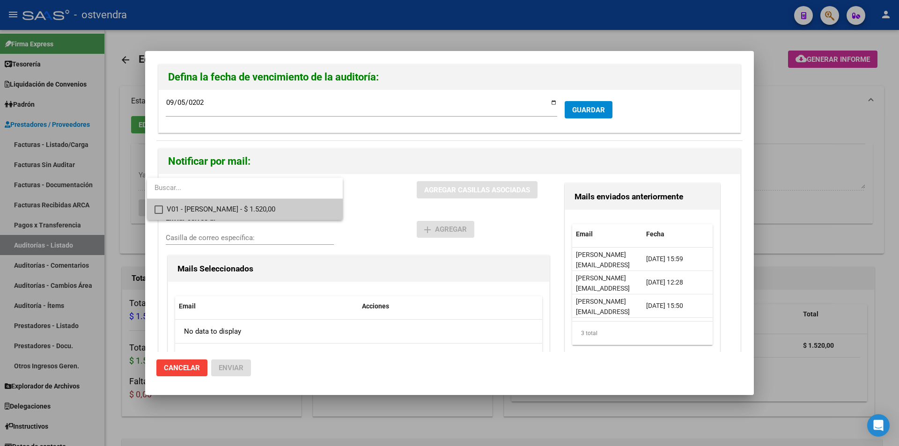
click at [193, 206] on span "V01 - Viasano - $ 1.520,00" at bounding box center [251, 209] width 169 height 21
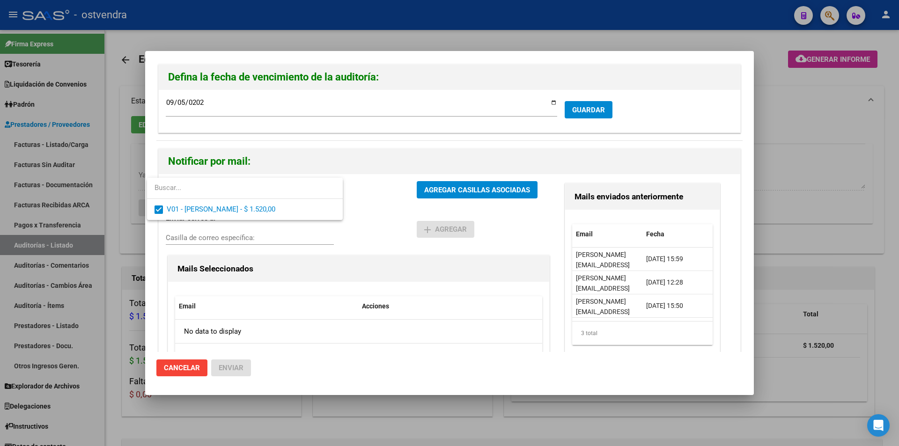
click at [456, 187] on div at bounding box center [449, 223] width 899 height 446
click at [456, 187] on span "AGREGAR CASILLAS ASOCIADAS" at bounding box center [477, 190] width 106 height 8
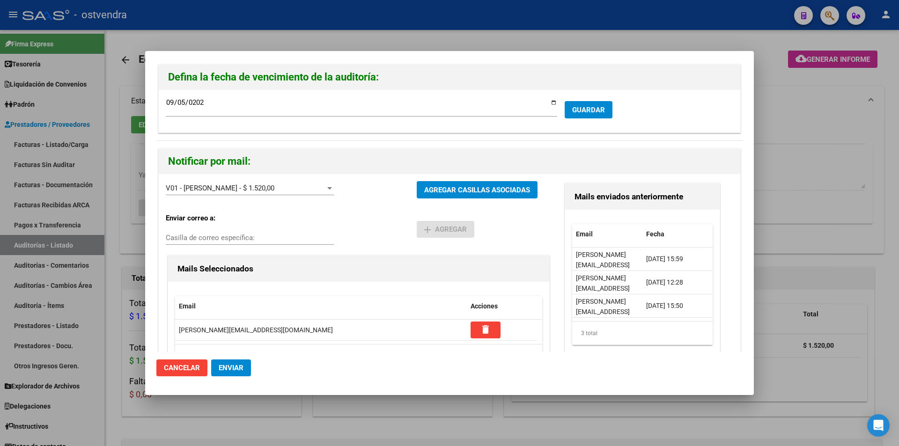
click at [243, 374] on button "Enviar" at bounding box center [231, 367] width 40 height 17
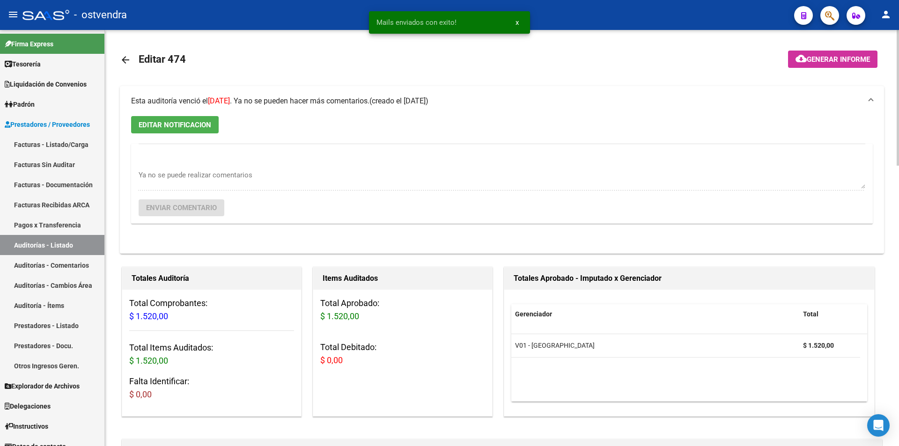
click at [121, 64] on mat-icon "arrow_back" at bounding box center [125, 59] width 11 height 11
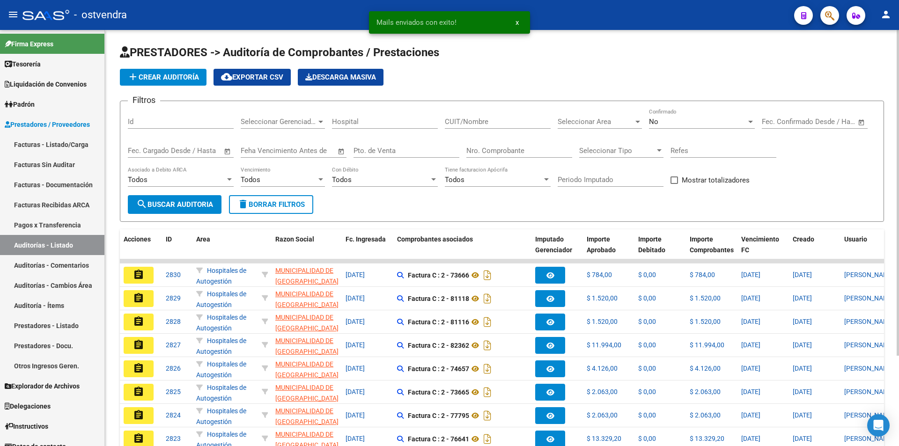
click at [545, 149] on input "Nro. Comprobante" at bounding box center [519, 151] width 106 height 8
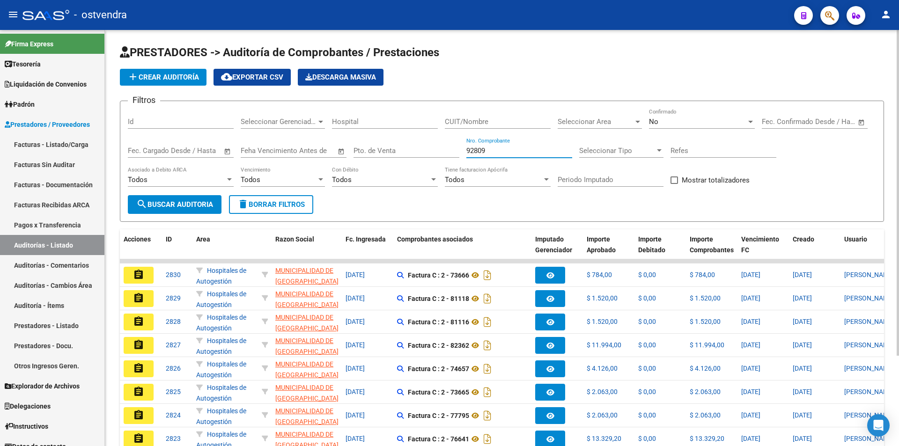
type input "92809"
click at [651, 124] on span "No" at bounding box center [653, 121] width 9 height 8
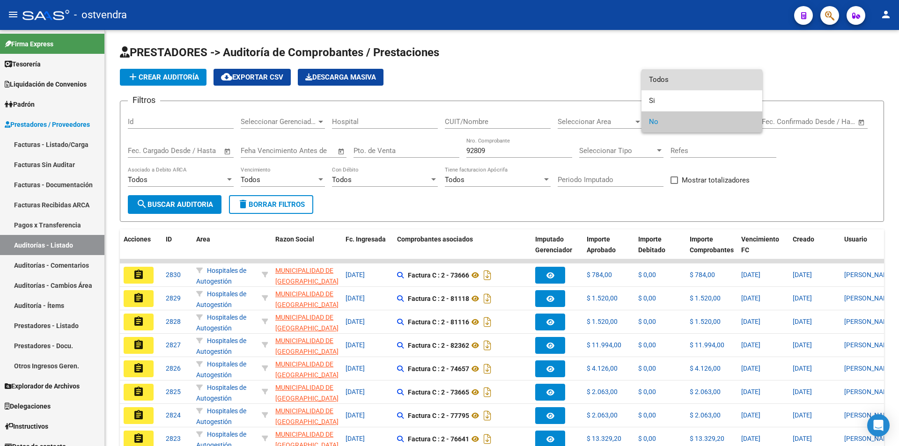
click at [656, 89] on span "Todos" at bounding box center [702, 79] width 106 height 21
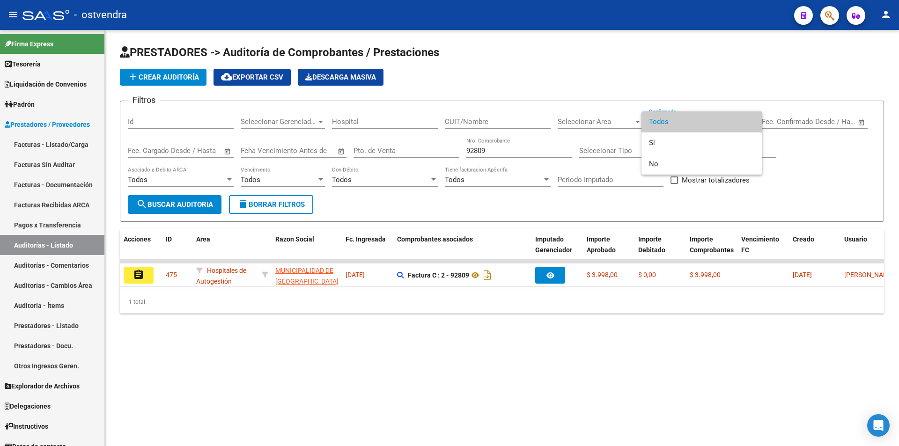
click at [135, 273] on div at bounding box center [449, 223] width 899 height 446
click at [135, 273] on mat-icon "assignment" at bounding box center [138, 274] width 11 height 11
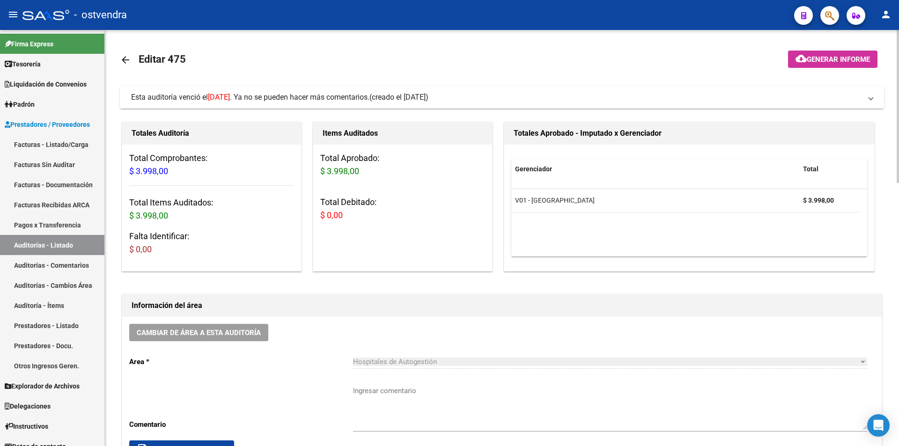
click at [430, 104] on mat-expansion-panel-header "Esta auditoría venció el 22/07/2024 . Ya no se pueden hacer más comentarios. (c…" at bounding box center [502, 97] width 764 height 22
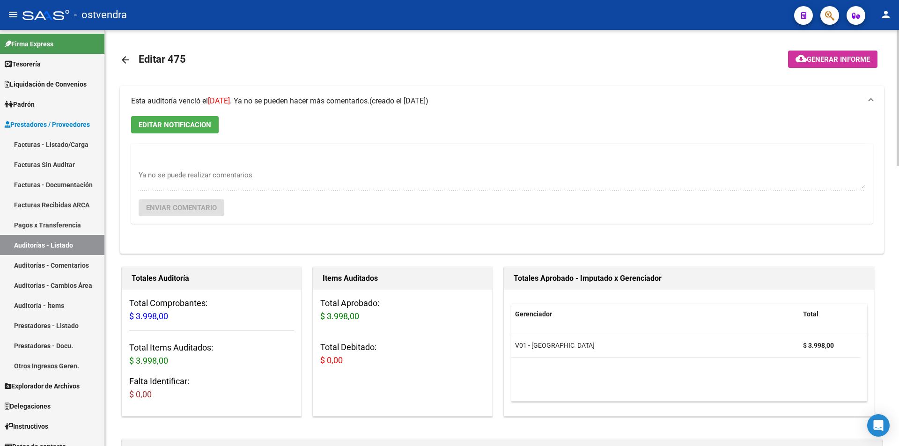
click at [212, 123] on button "EDITAR NOTIFICACION" at bounding box center [175, 124] width 88 height 17
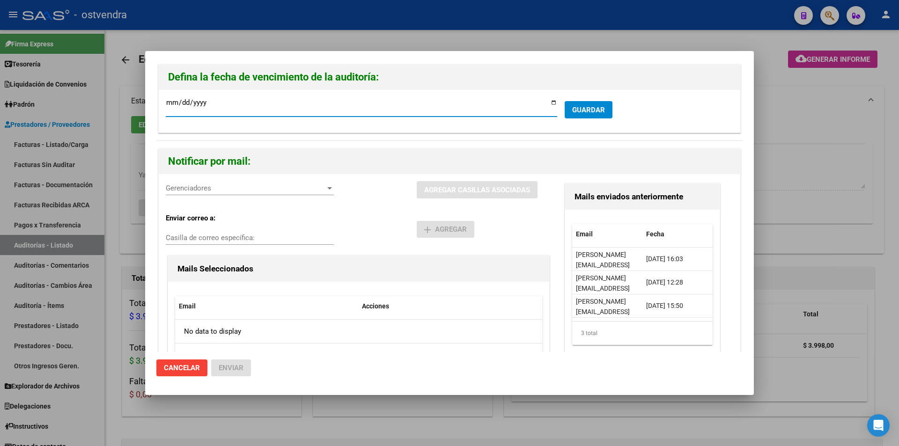
type input "2024-07-05"
type input "2025-09-05"
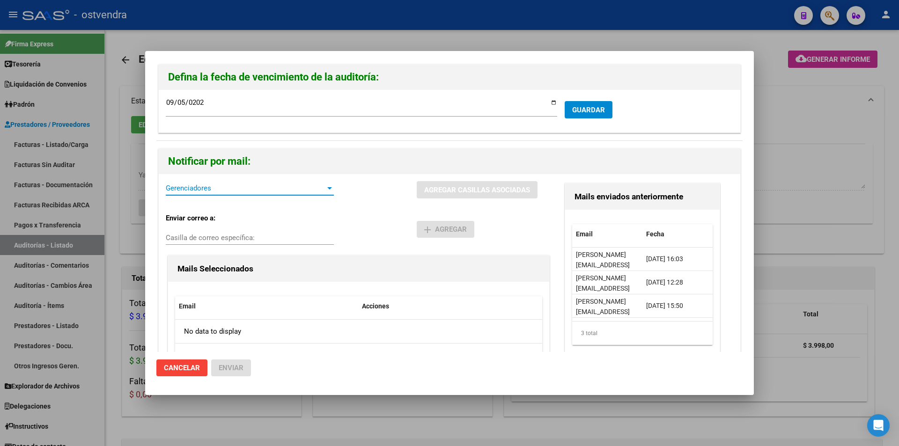
click at [325, 187] on div at bounding box center [329, 187] width 8 height 7
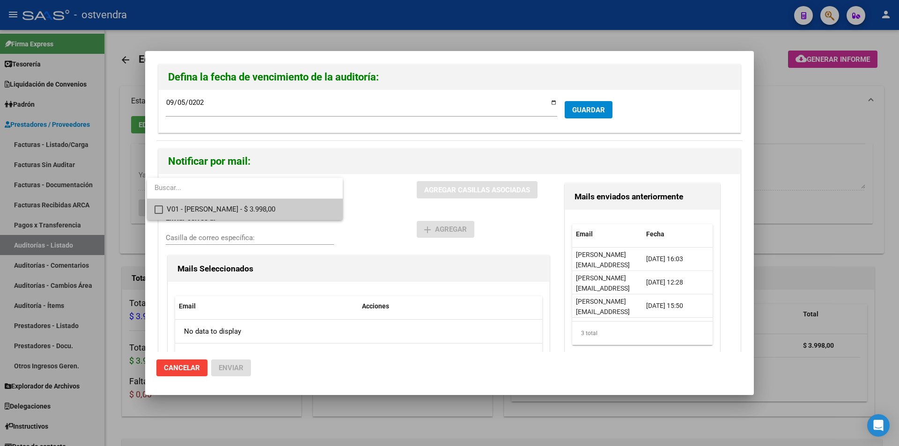
click at [316, 207] on span "V01 - Viasano - $ 3.998,00" at bounding box center [251, 209] width 169 height 21
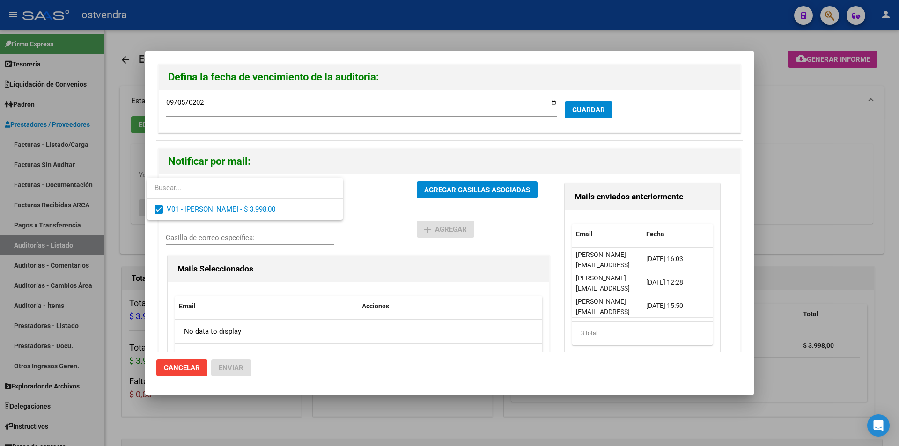
click at [452, 195] on div at bounding box center [449, 223] width 899 height 446
click at [452, 195] on button "AGREGAR CASILLAS ASOCIADAS" at bounding box center [477, 189] width 121 height 17
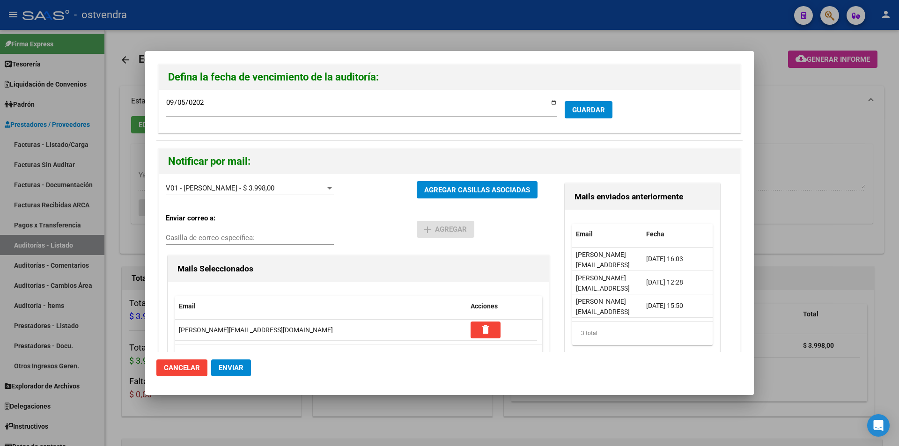
click at [243, 363] on button "Enviar" at bounding box center [231, 367] width 40 height 17
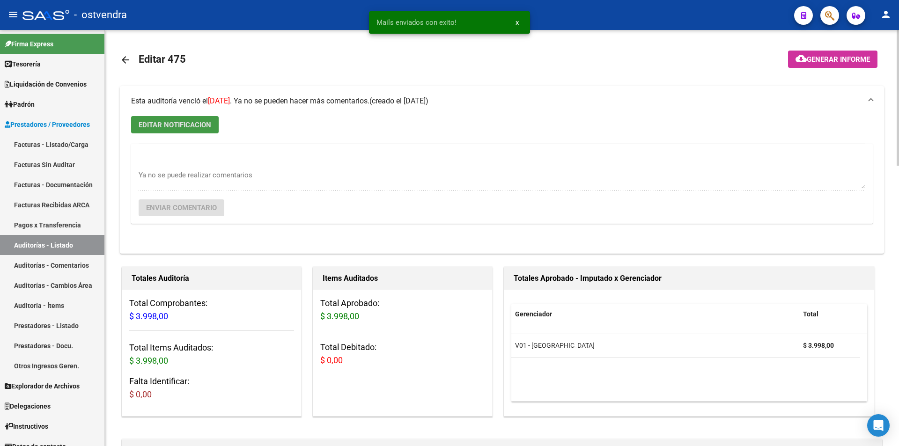
click at [132, 60] on link "arrow_back" at bounding box center [129, 60] width 19 height 22
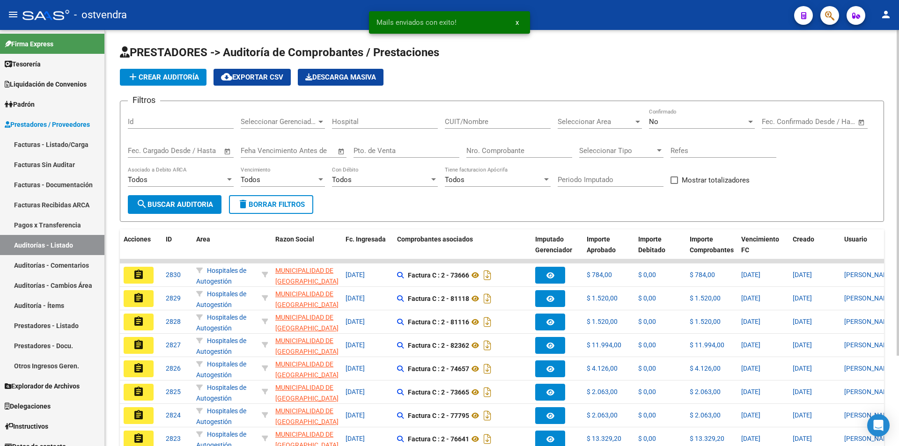
click at [518, 155] on div "Nro. Comprobante" at bounding box center [519, 148] width 106 height 20
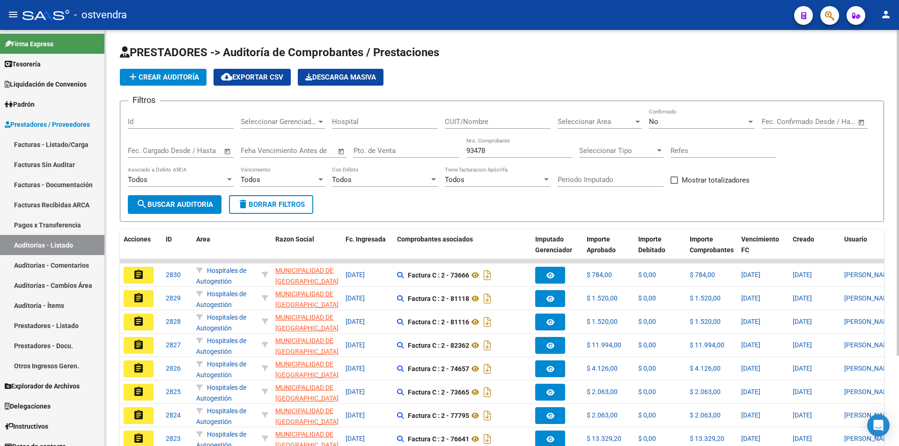
click at [679, 124] on div "No Confirmado" at bounding box center [702, 119] width 106 height 20
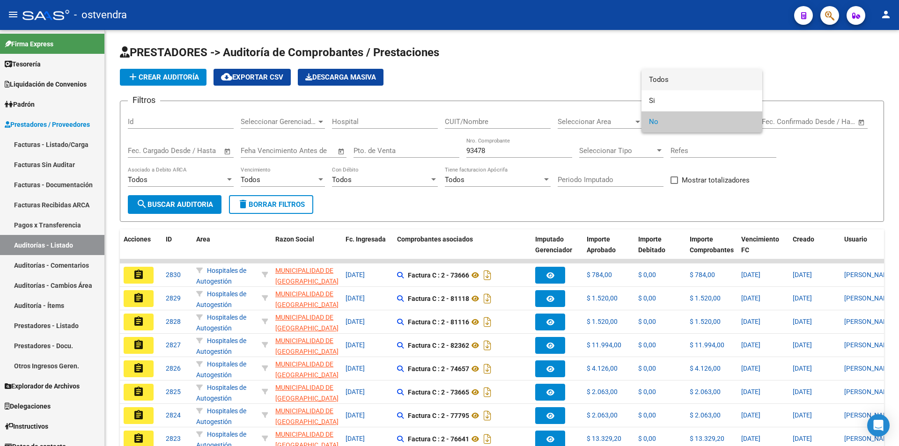
click at [670, 88] on span "Todos" at bounding box center [702, 79] width 106 height 21
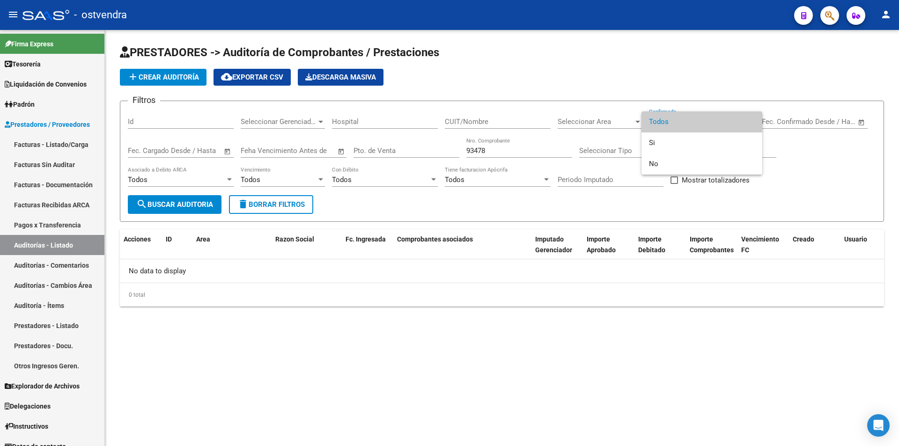
click at [536, 152] on div at bounding box center [449, 223] width 899 height 446
click at [536, 152] on input "93478" at bounding box center [519, 151] width 106 height 8
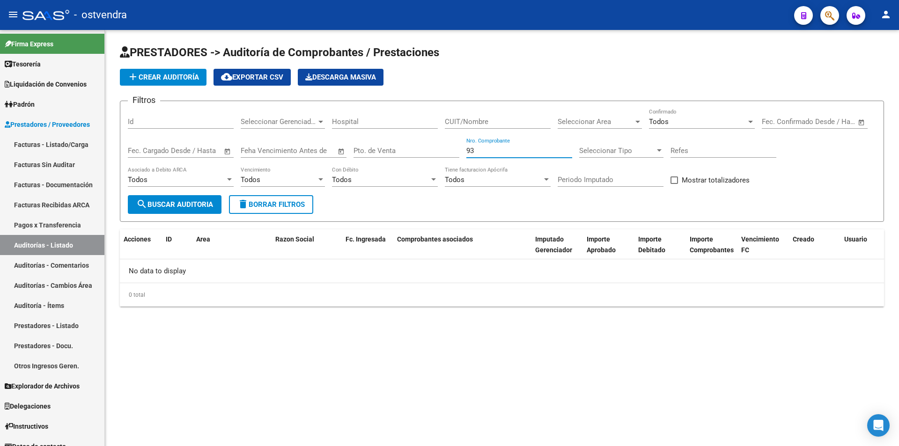
type input "9"
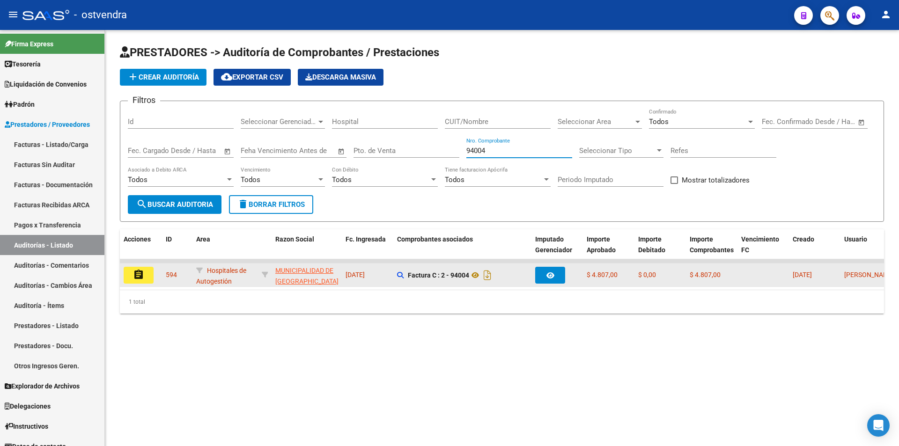
type input "94004"
click at [139, 278] on mat-icon "assignment" at bounding box center [138, 274] width 11 height 11
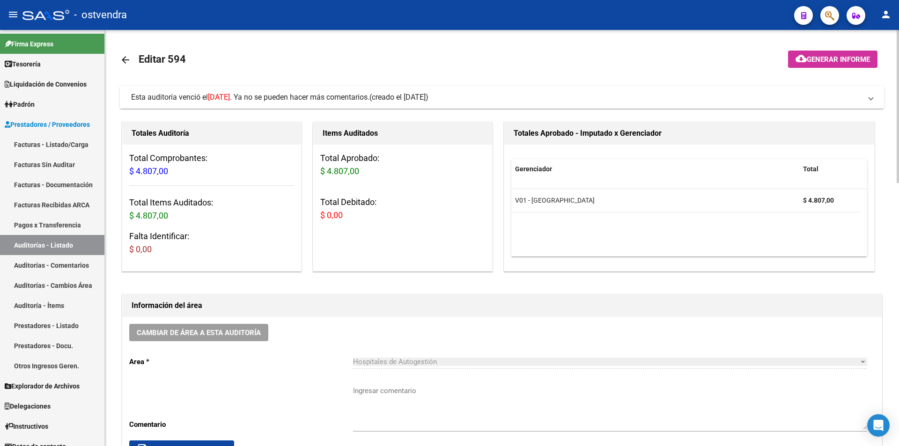
click at [293, 103] on mat-expansion-panel-header "Esta auditoría venció el 23/04/2024 . Ya no se pueden hacer más comentarios. (c…" at bounding box center [502, 97] width 764 height 22
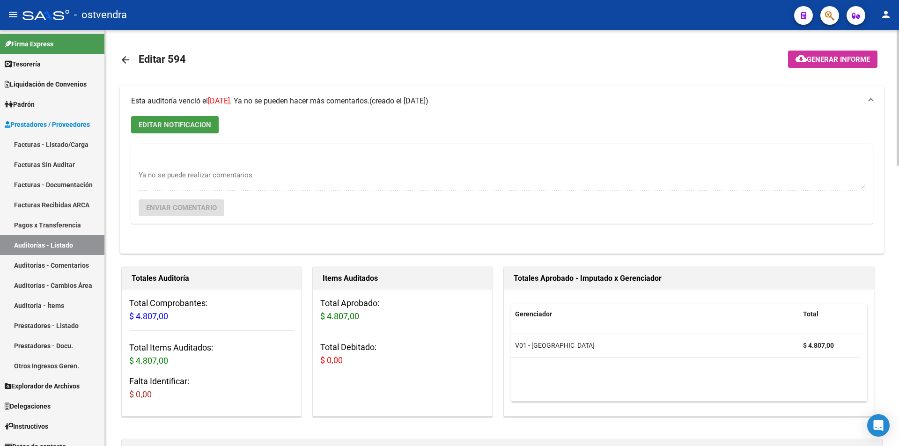
click at [207, 126] on span "EDITAR NOTIFICACION" at bounding box center [175, 125] width 73 height 8
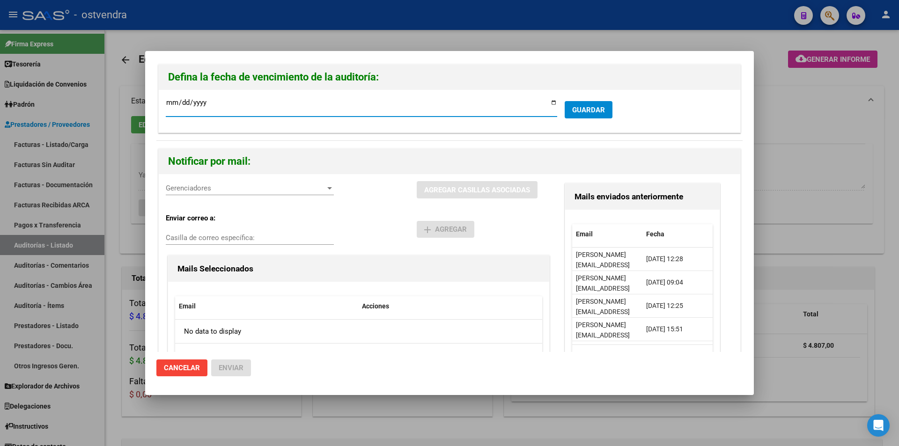
type input "2024-04-05"
type input "2025-09-05"
click at [257, 194] on div "Gerenciadores Gerenciadores" at bounding box center [250, 188] width 168 height 14
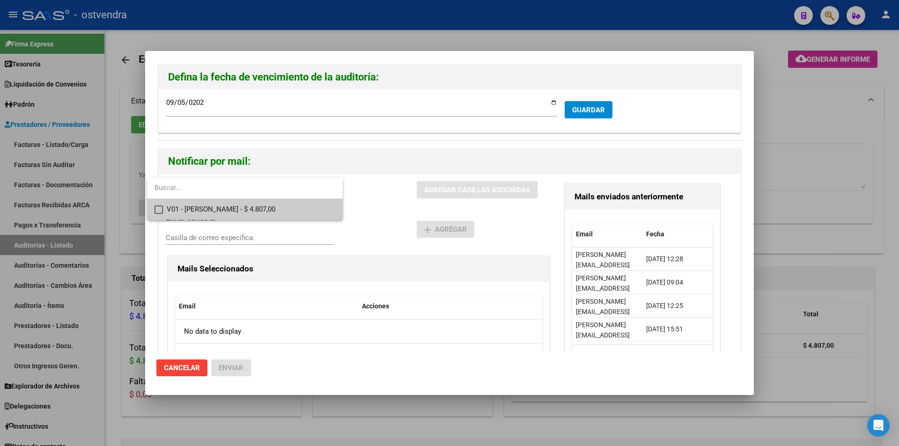
drag, startPoint x: 257, startPoint y: 194, endPoint x: 259, endPoint y: 206, distance: 12.4
click at [258, 203] on div "V01 - Viasano - $ 4.807,00" at bounding box center [245, 199] width 196 height 42
click at [259, 207] on span "V01 - Viasano - $ 4.807,00" at bounding box center [251, 209] width 169 height 21
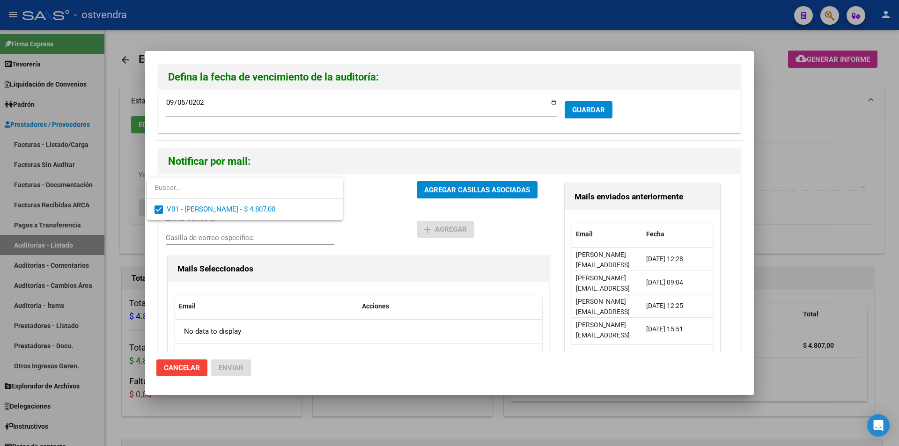
click at [461, 191] on div at bounding box center [449, 223] width 899 height 446
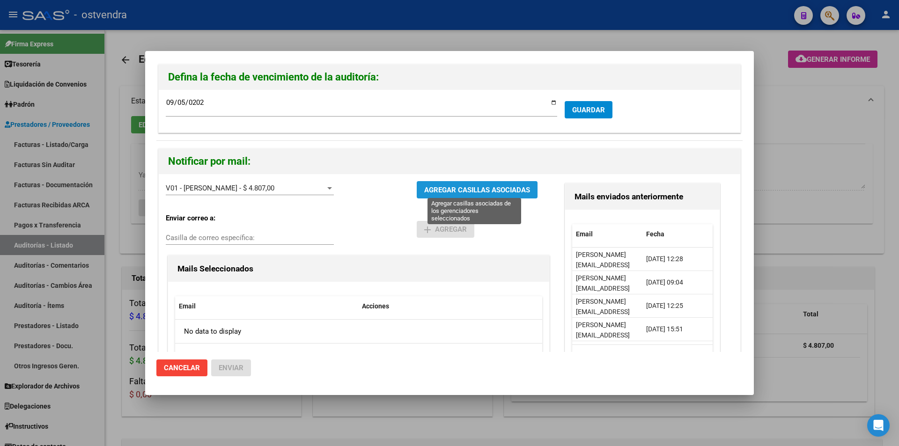
click at [461, 191] on span "AGREGAR CASILLAS ASOCIADAS" at bounding box center [477, 190] width 106 height 8
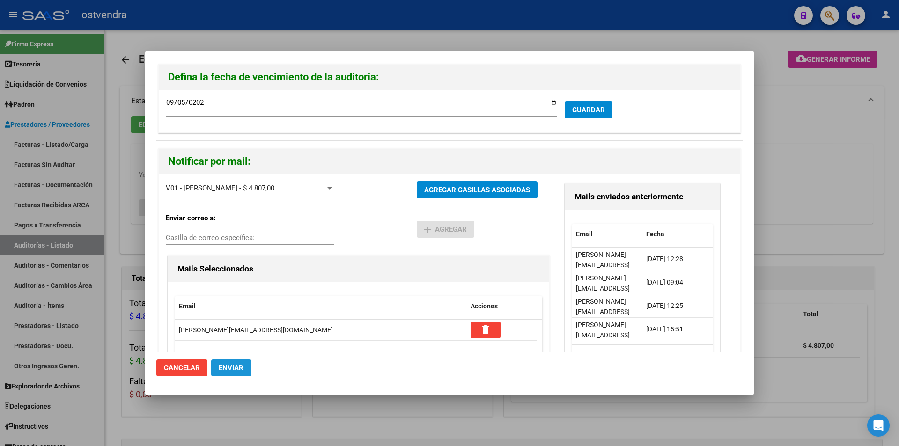
click at [238, 364] on span "Enviar" at bounding box center [231, 368] width 25 height 8
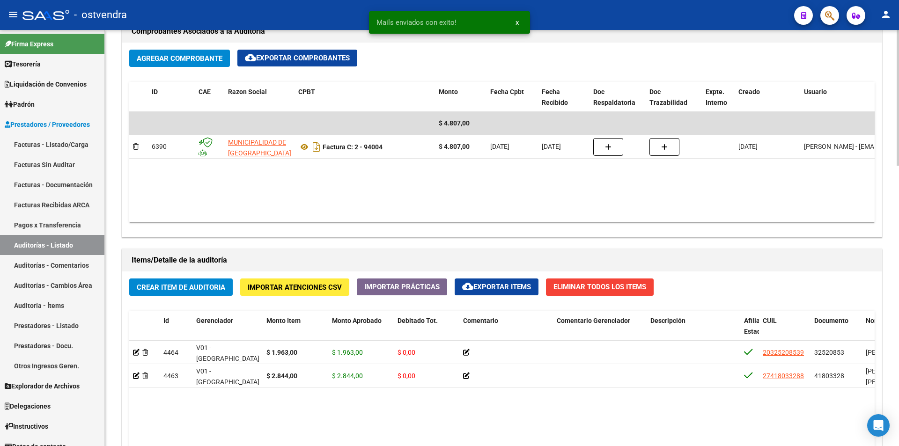
scroll to position [607, 0]
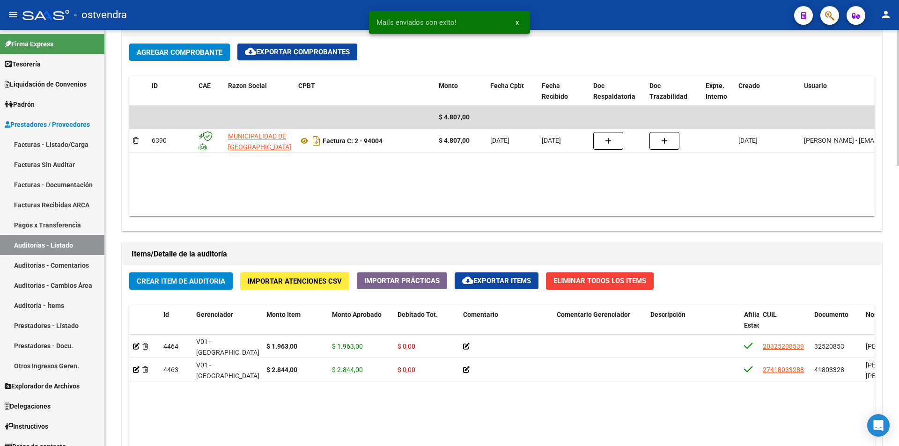
click at [898, 349] on div at bounding box center [897, 296] width 2 height 136
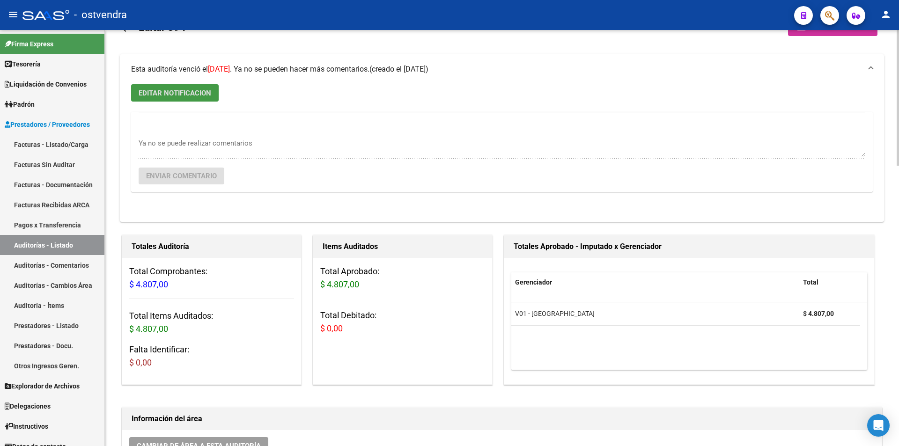
scroll to position [0, 0]
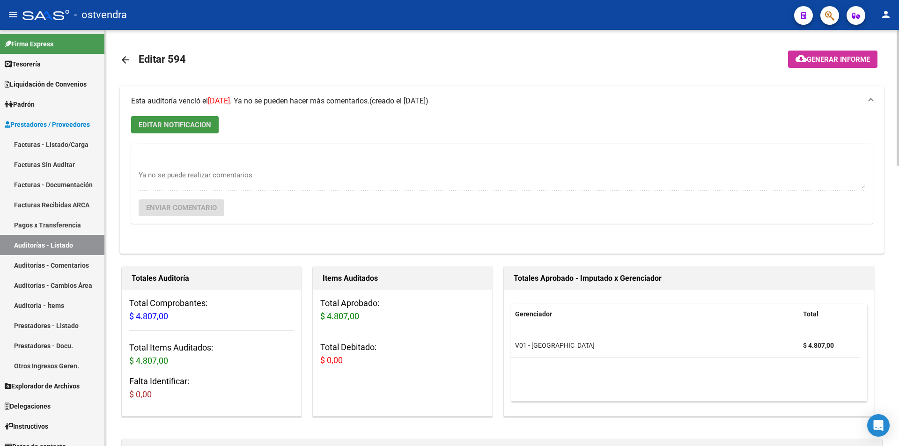
click at [122, 56] on mat-icon "arrow_back" at bounding box center [125, 59] width 11 height 11
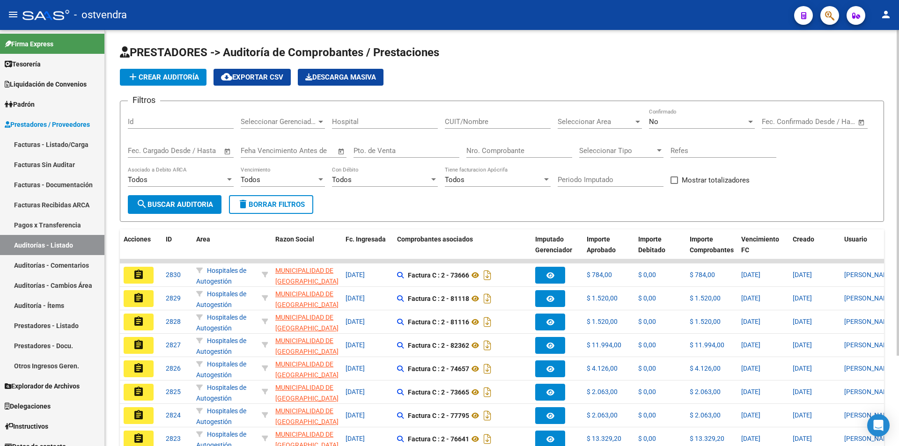
click at [478, 146] on div "Nro. Comprobante" at bounding box center [519, 148] width 106 height 20
type input "94006"
click at [672, 116] on div "No Confirmado" at bounding box center [702, 119] width 106 height 20
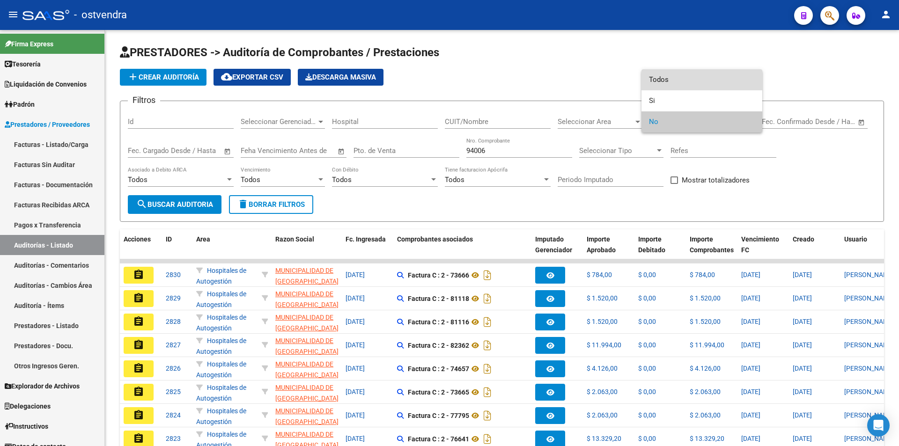
click at [675, 82] on span "Todos" at bounding box center [702, 79] width 106 height 21
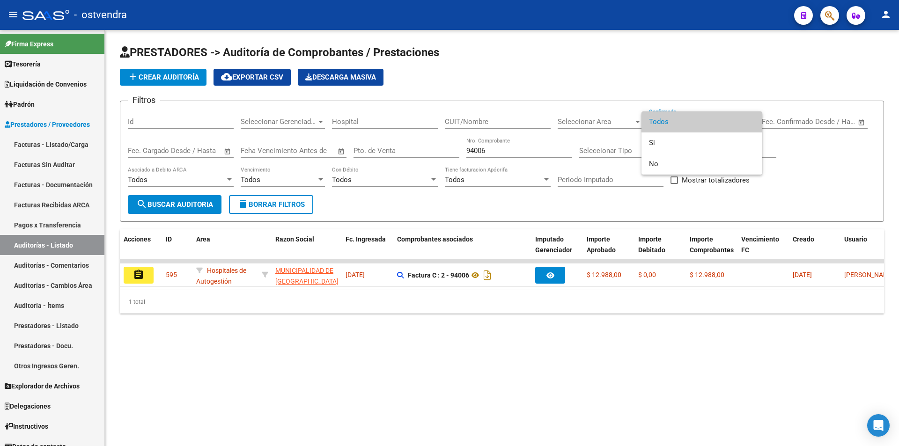
click at [143, 278] on div at bounding box center [449, 223] width 899 height 446
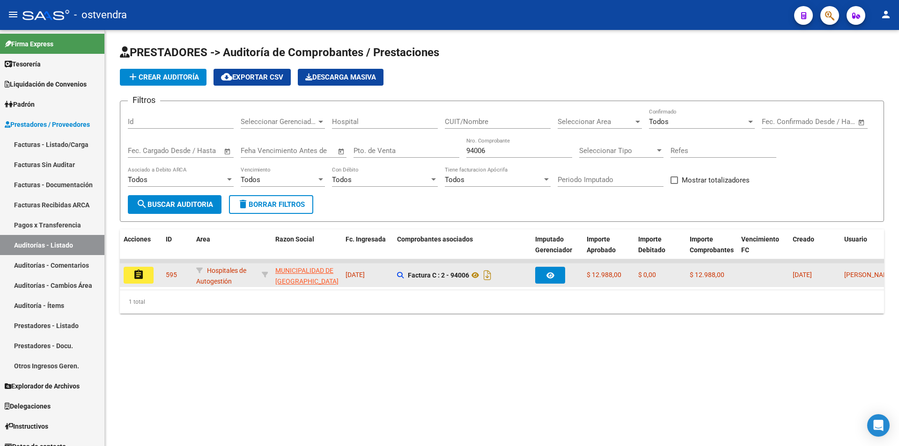
click at [145, 278] on button "assignment" at bounding box center [139, 275] width 30 height 17
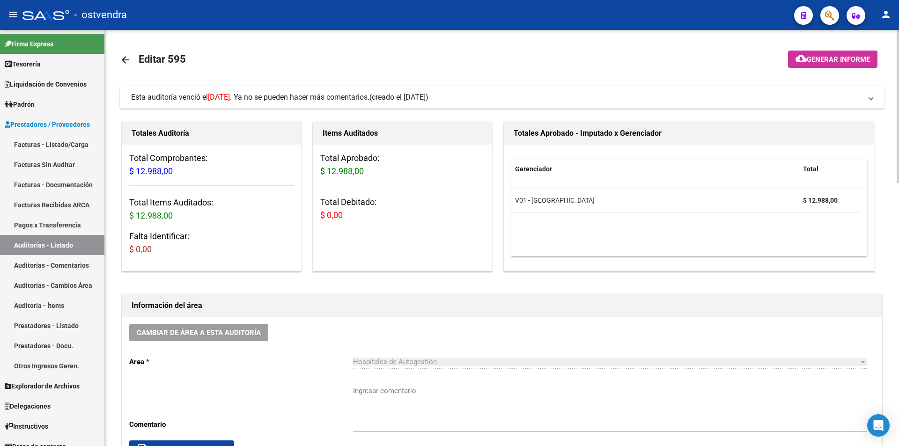
click at [566, 103] on mat-expansion-panel-header "Esta auditoría venció el 23/08/2024 . Ya no se pueden hacer más comentarios. (c…" at bounding box center [502, 97] width 764 height 22
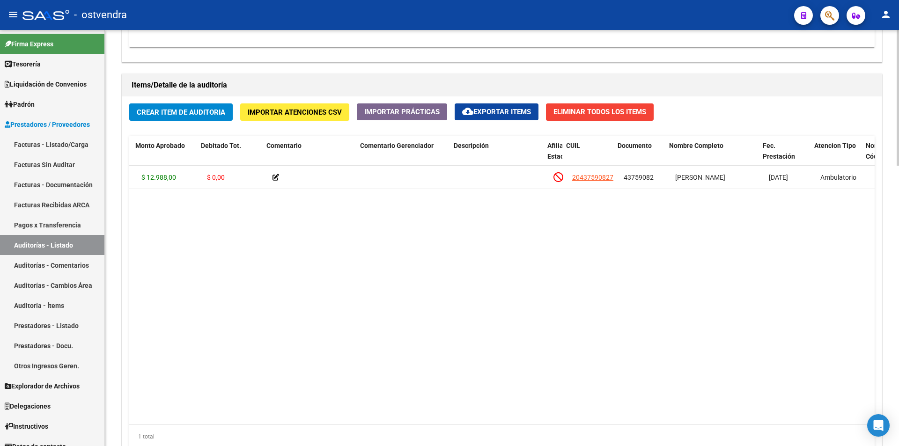
scroll to position [0, 249]
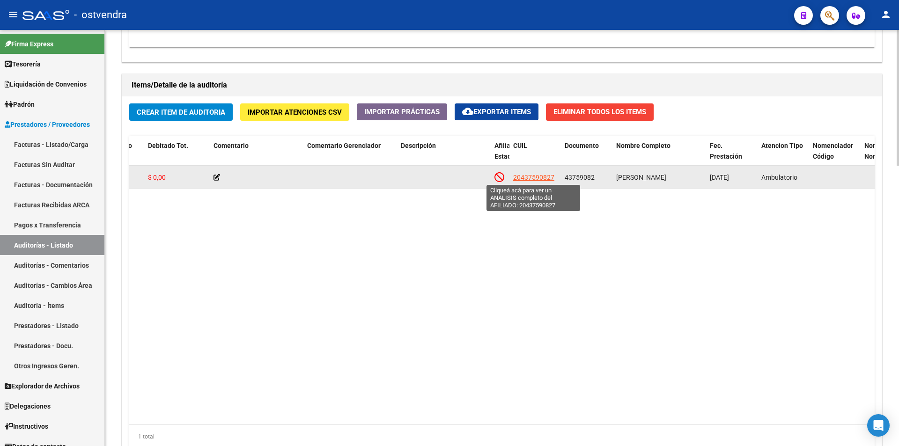
click at [543, 178] on span "20437590827" at bounding box center [533, 177] width 41 height 7
type textarea "20437590827"
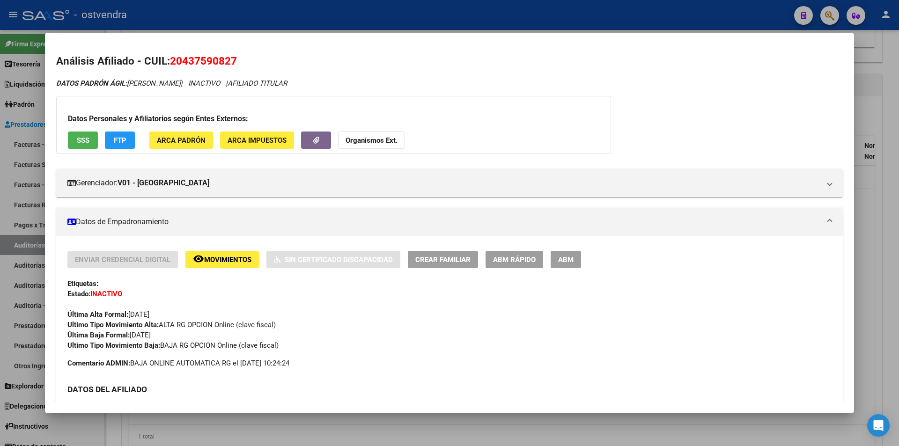
click at [883, 196] on div at bounding box center [449, 223] width 899 height 446
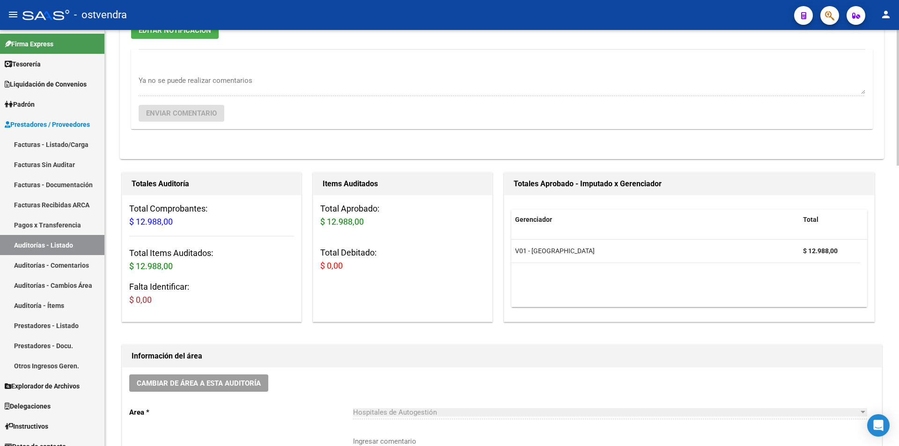
scroll to position [89, 0]
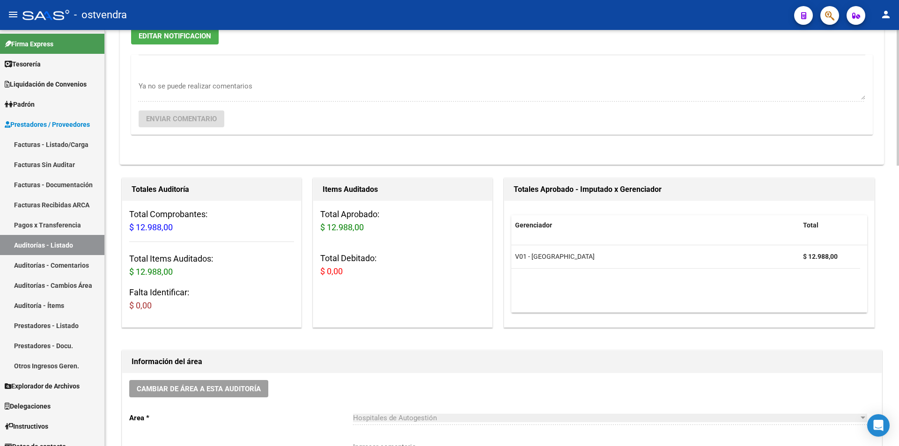
click at [197, 42] on button "EDITAR NOTIFICACION" at bounding box center [175, 35] width 88 height 17
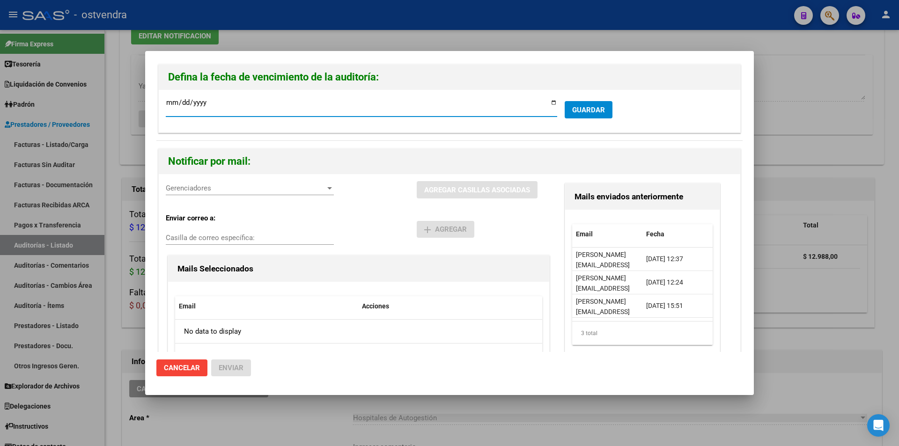
type input "2024-08-05"
type input "2025-09-05"
click at [261, 189] on span "Gerenciadores" at bounding box center [246, 188] width 160 height 8
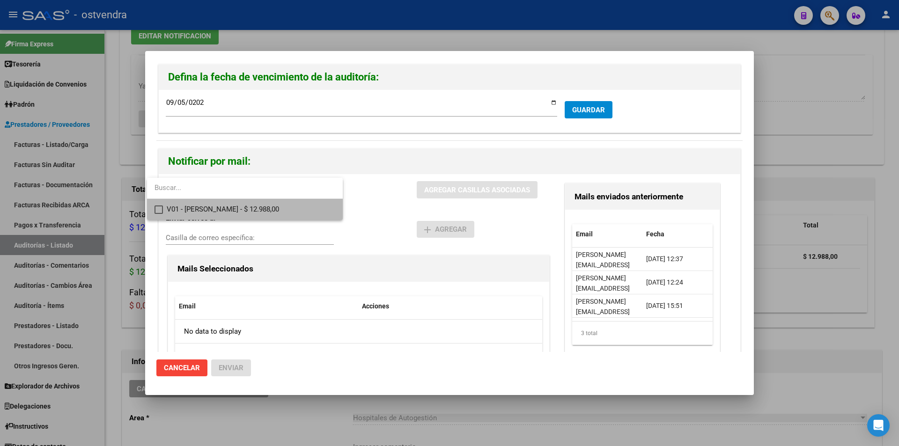
click at [266, 206] on span "V01 - Viasano - $ 12.988,00" at bounding box center [251, 209] width 169 height 21
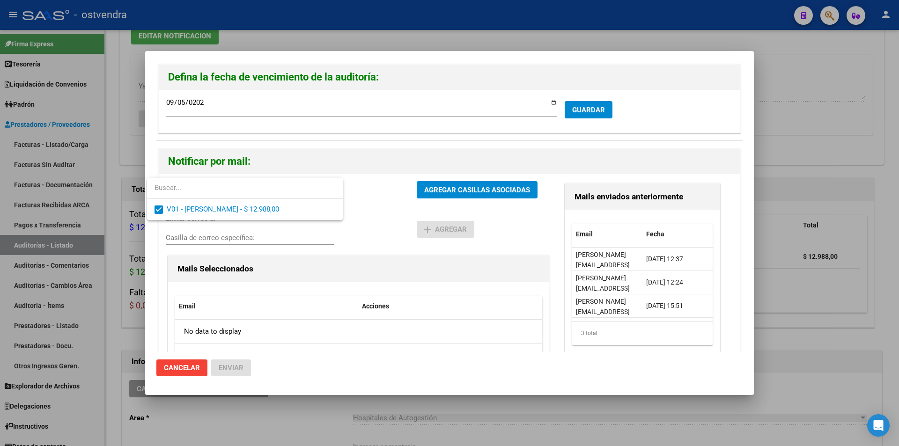
click at [434, 193] on div at bounding box center [449, 223] width 899 height 446
click at [434, 193] on span "AGREGAR CASILLAS ASOCIADAS" at bounding box center [477, 190] width 106 height 8
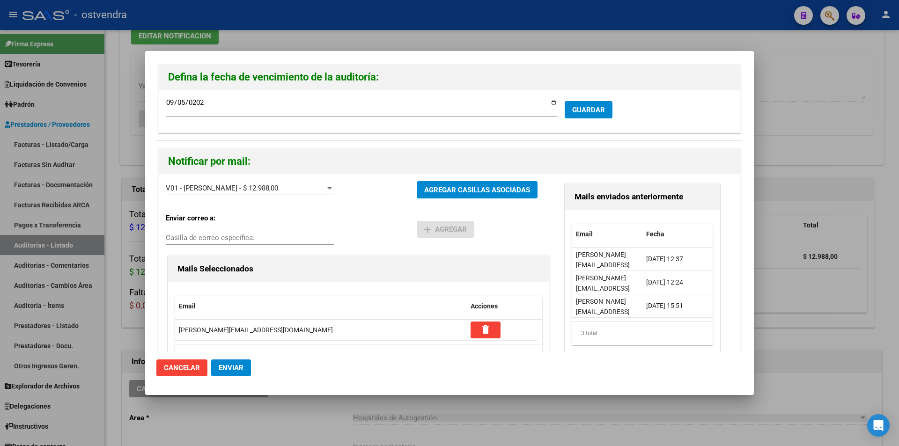
click at [244, 370] on button "Enviar" at bounding box center [231, 367] width 40 height 17
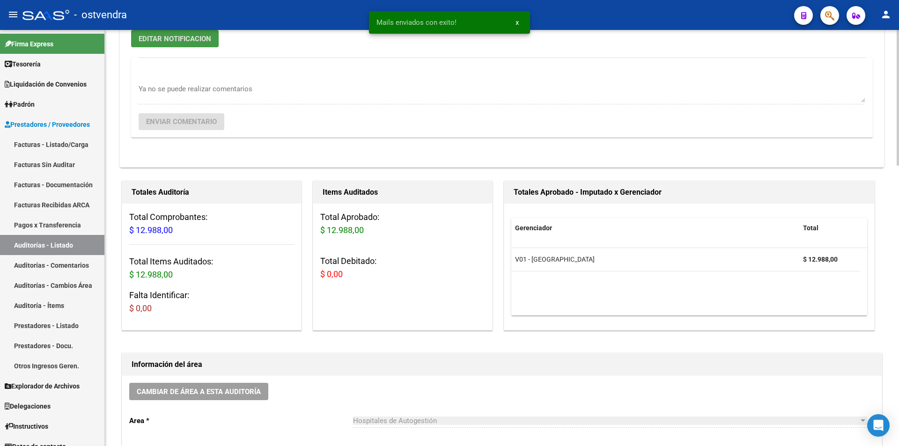
scroll to position [22, 0]
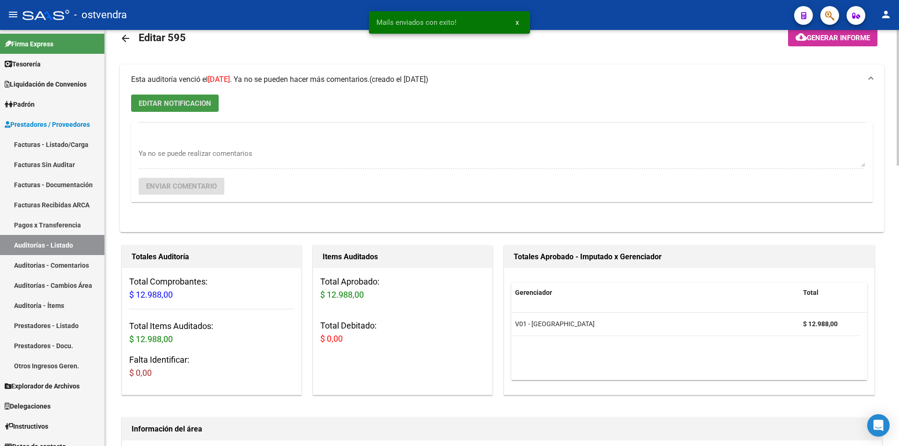
click at [124, 38] on mat-icon "arrow_back" at bounding box center [125, 38] width 11 height 11
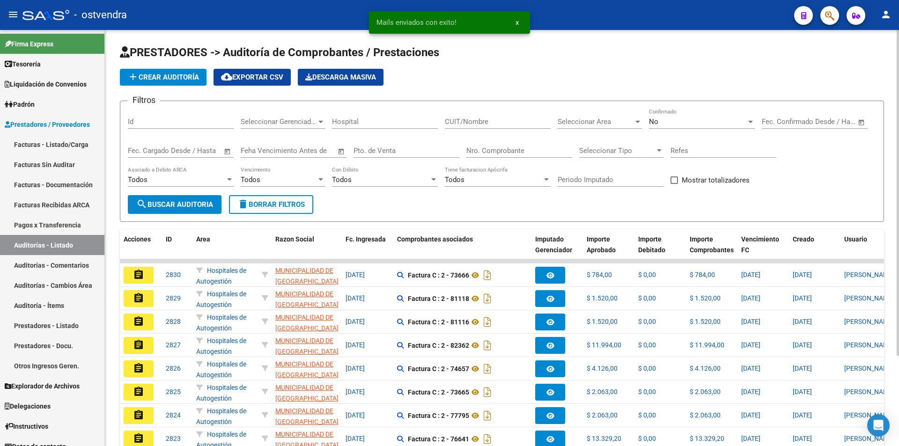
click at [487, 153] on input "Nro. Comprobante" at bounding box center [519, 151] width 106 height 8
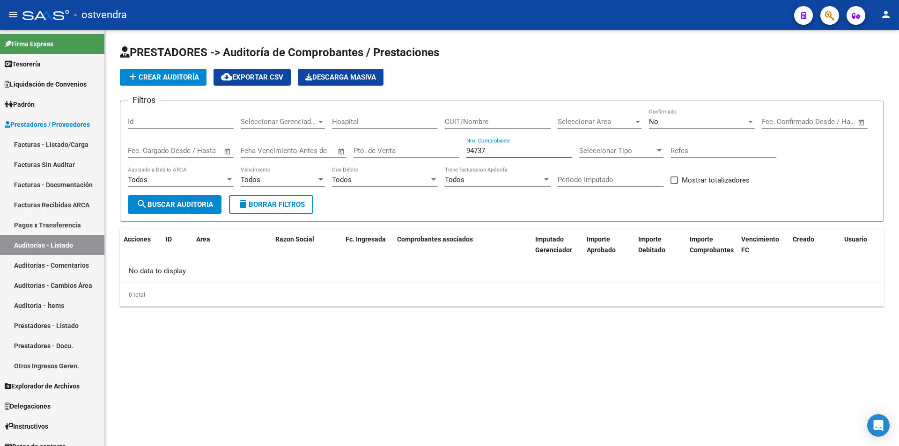
click at [701, 120] on div "No" at bounding box center [697, 121] width 97 height 8
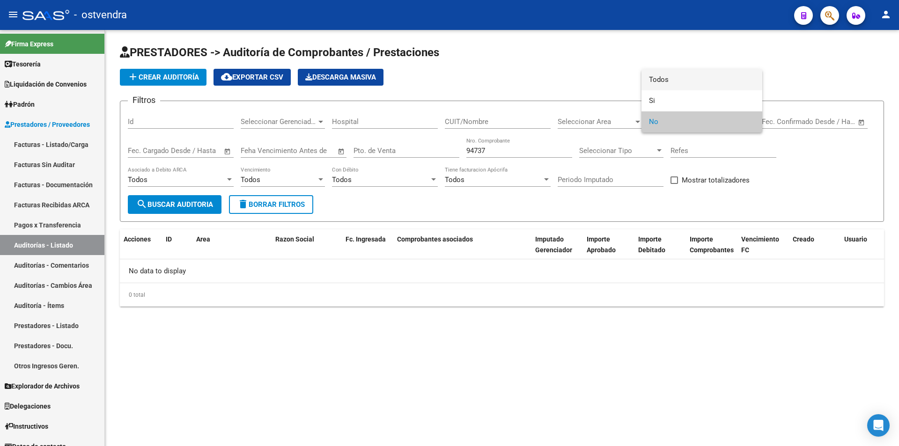
click at [693, 85] on span "Todos" at bounding box center [702, 79] width 106 height 21
click at [653, 101] on div at bounding box center [449, 223] width 899 height 446
click at [657, 116] on div "Todos Confirmado" at bounding box center [702, 119] width 106 height 20
click at [657, 113] on span "Todos" at bounding box center [702, 121] width 106 height 21
click at [545, 155] on div at bounding box center [449, 223] width 899 height 446
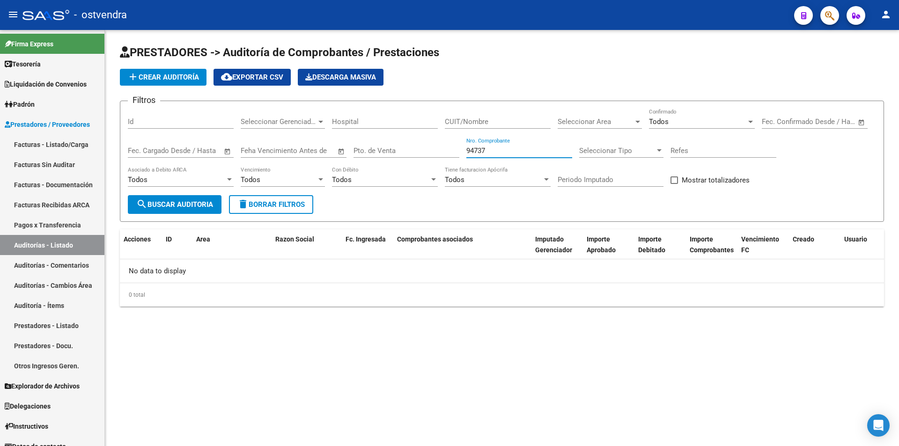
click at [542, 153] on input "94737" at bounding box center [519, 151] width 106 height 8
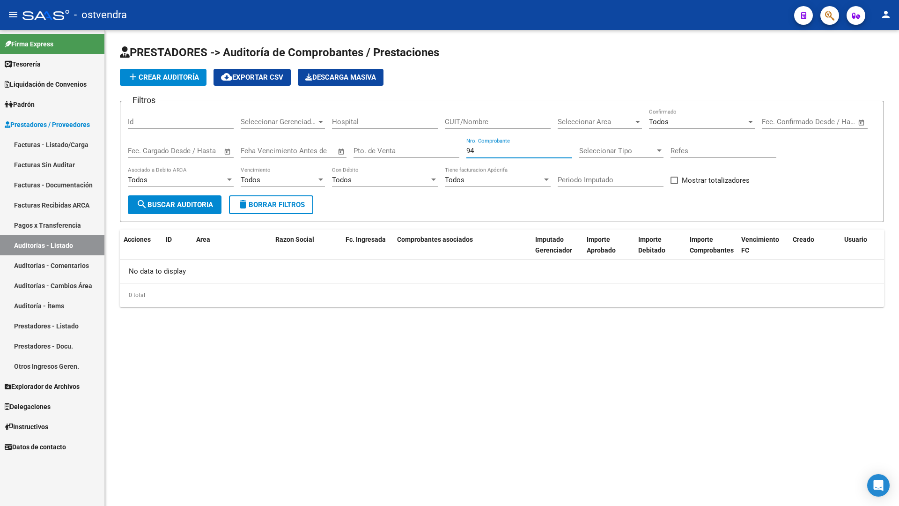
type input "9"
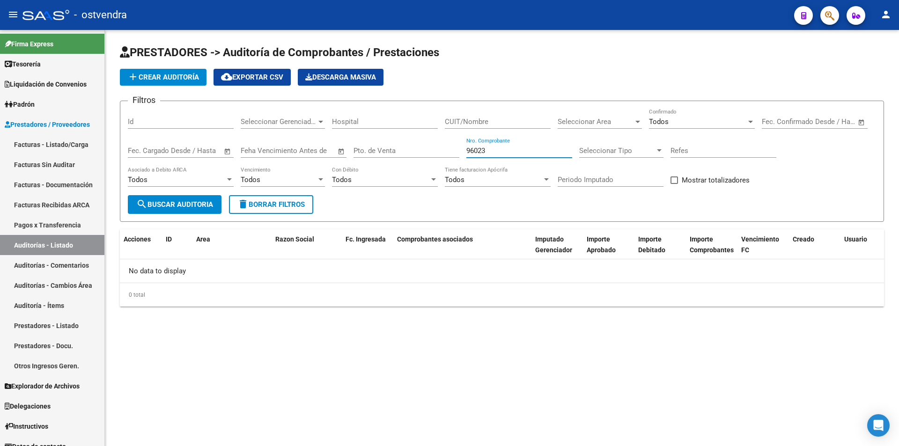
click at [477, 151] on input "96023" at bounding box center [519, 151] width 106 height 8
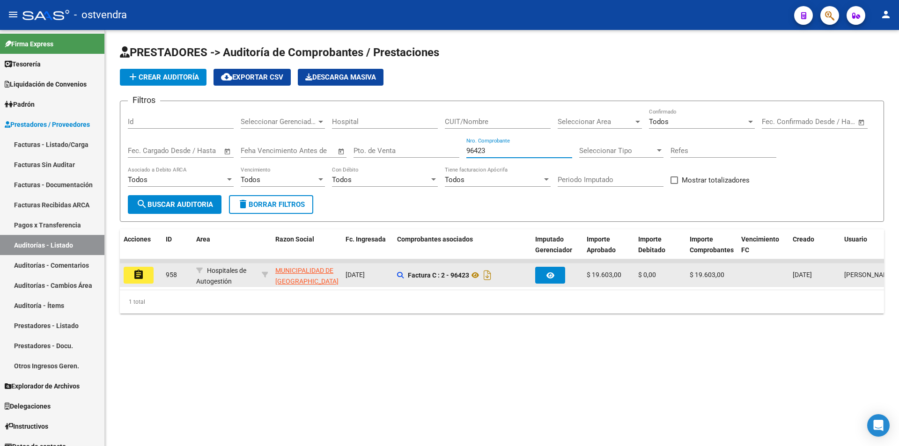
type input "96423"
click at [152, 273] on button "assignment" at bounding box center [139, 275] width 30 height 17
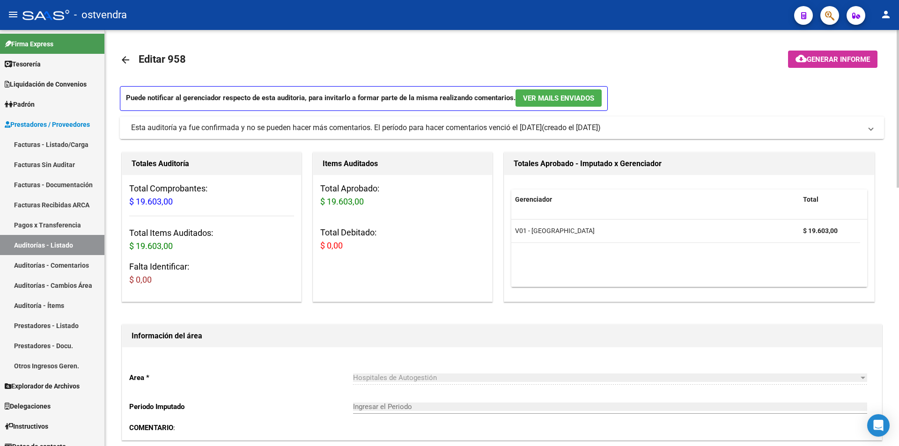
click at [462, 124] on div "Esta auditoría ya fue confirmada y no se pueden hacer más comentarios. El perío…" at bounding box center [336, 128] width 411 height 10
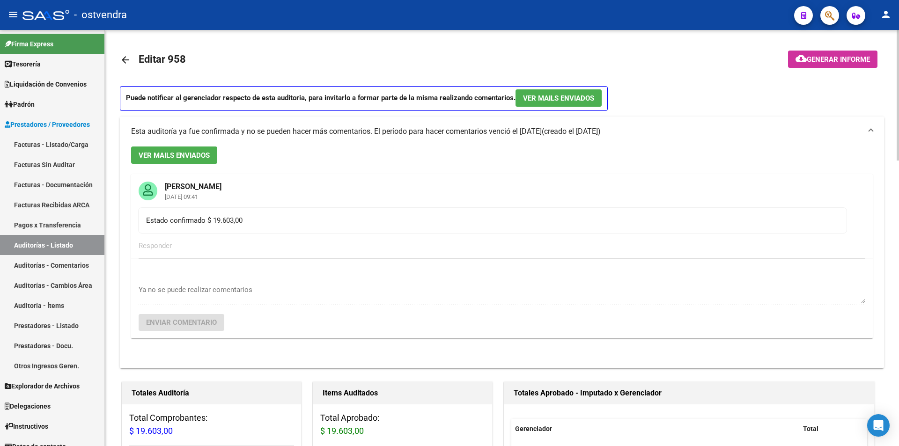
click at [462, 124] on mat-expansion-panel-header "Esta auditoría ya fue confirmada y no se pueden hacer más comentarios. El perío…" at bounding box center [502, 132] width 764 height 30
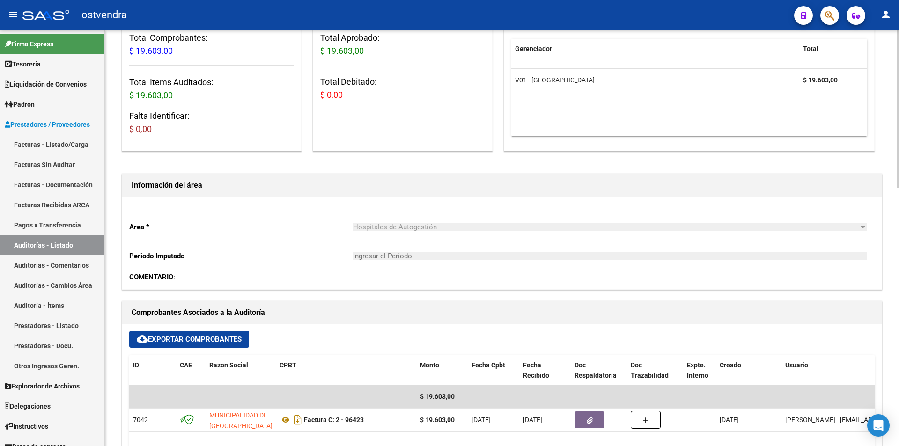
scroll to position [211, 0]
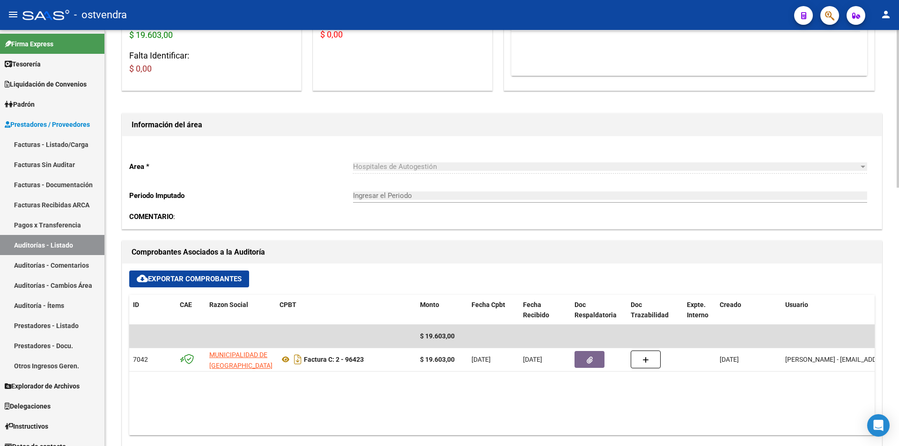
click at [898, 204] on div at bounding box center [897, 189] width 2 height 158
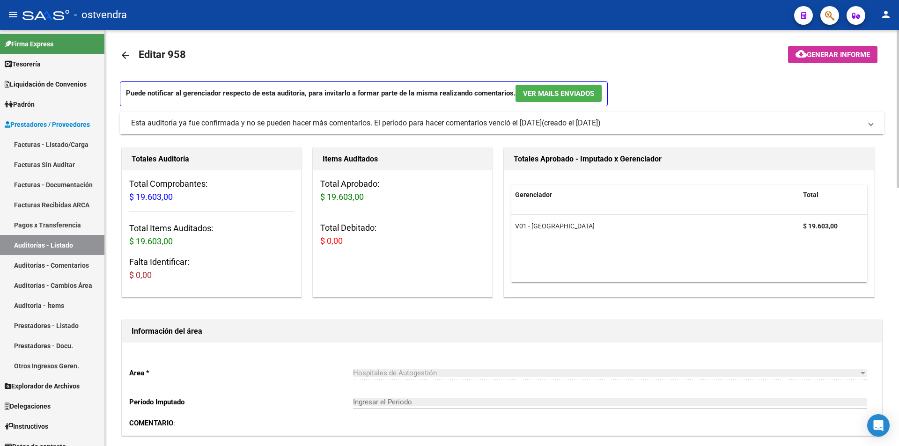
scroll to position [0, 0]
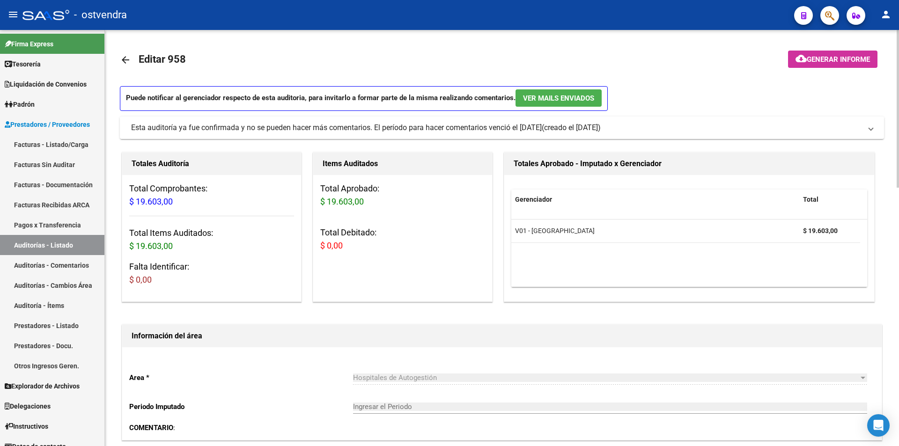
click at [898, 114] on div at bounding box center [897, 109] width 2 height 158
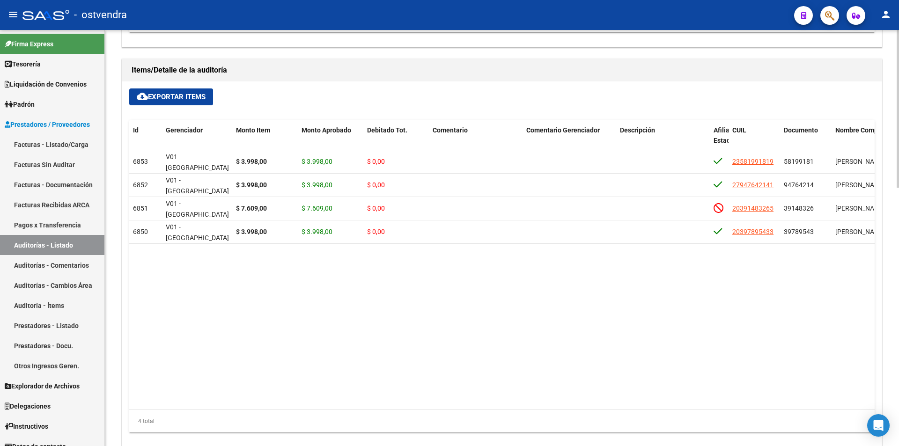
scroll to position [682, 0]
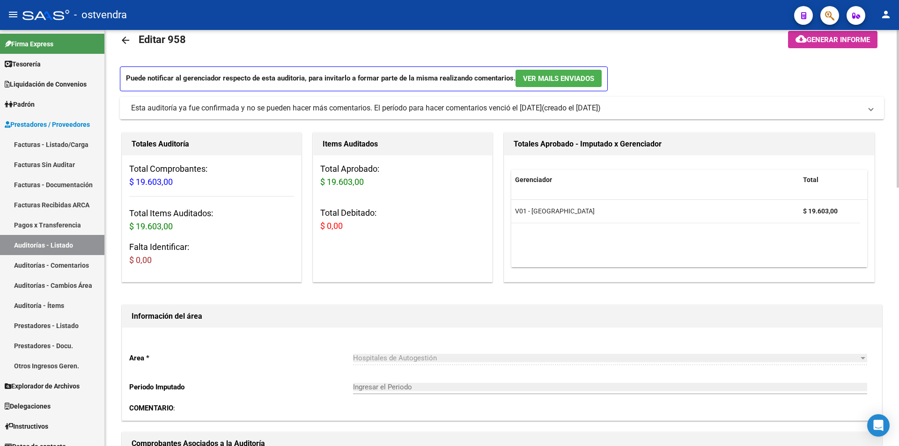
click at [128, 43] on mat-icon "arrow_back" at bounding box center [125, 40] width 11 height 11
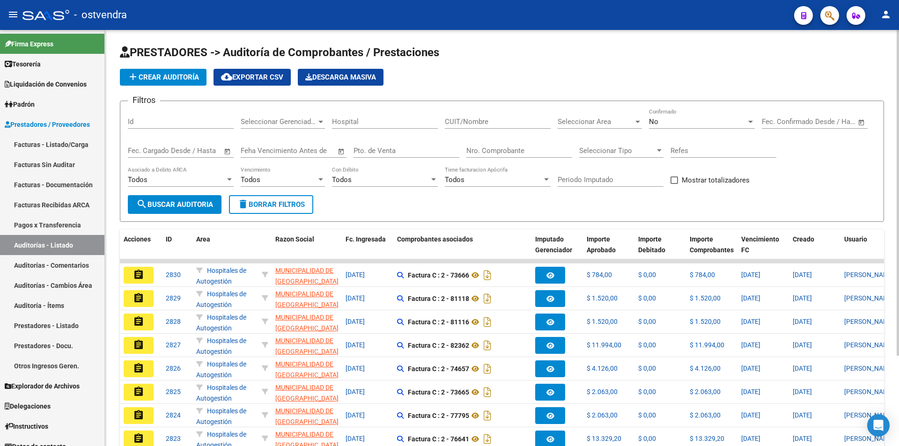
click at [505, 154] on input "Nro. Comprobante" at bounding box center [519, 151] width 106 height 8
type input "96424"
click at [660, 122] on div "No" at bounding box center [697, 121] width 97 height 8
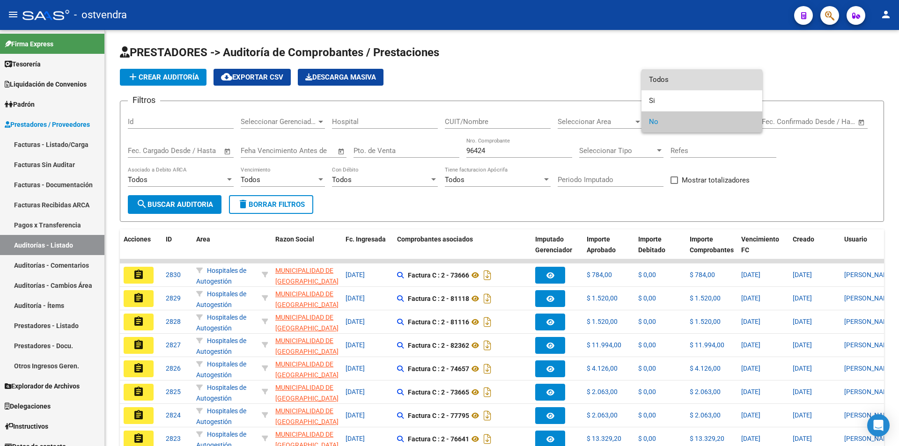
click at [660, 89] on span "Todos" at bounding box center [702, 79] width 106 height 21
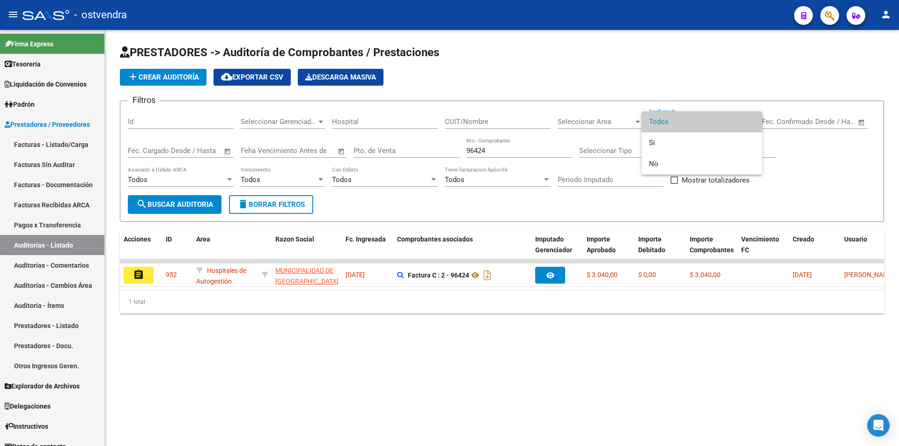
click at [133, 272] on div at bounding box center [449, 223] width 899 height 446
click at [133, 272] on mat-icon "assignment" at bounding box center [138, 274] width 11 height 11
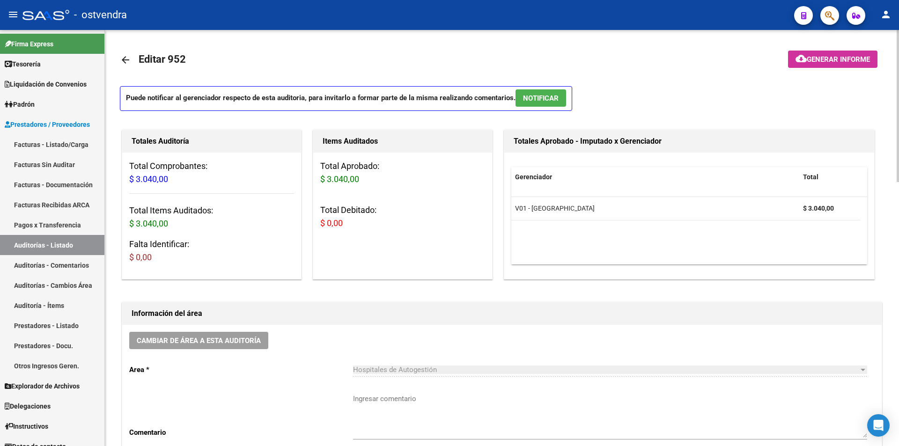
click at [562, 92] on button "NOTIFICAR" at bounding box center [540, 97] width 51 height 17
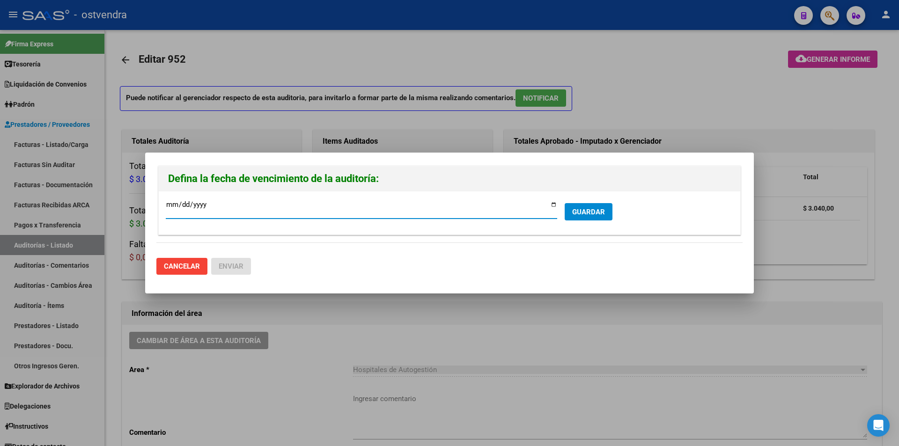
type input "2025-08-05"
type input "2025-09-05"
drag, startPoint x: 568, startPoint y: 203, endPoint x: 570, endPoint y: 209, distance: 6.5
click at [568, 207] on button "GUARDAR" at bounding box center [589, 211] width 48 height 17
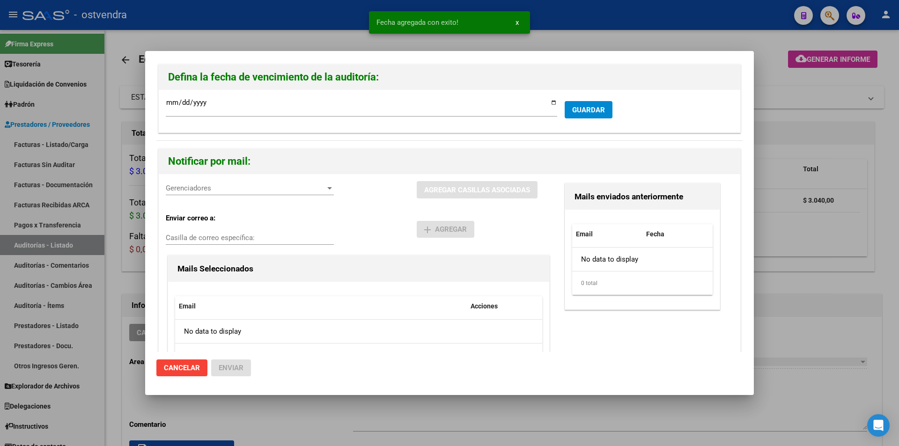
click at [216, 190] on span "Gerenciadores" at bounding box center [246, 188] width 160 height 8
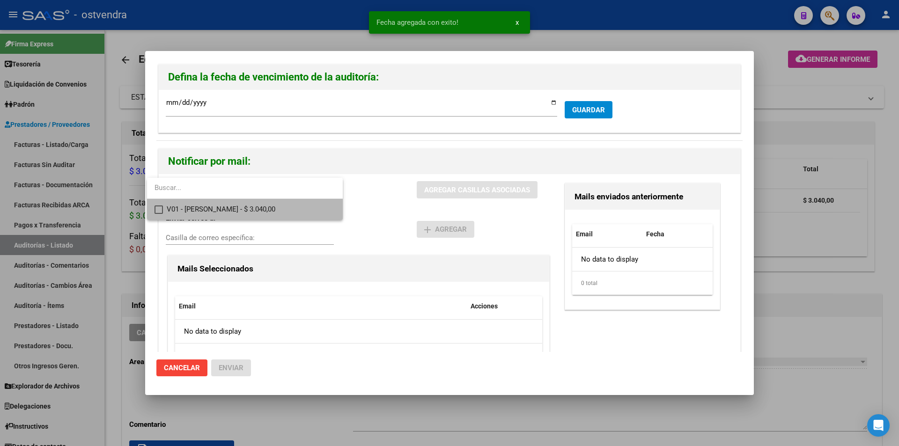
click at [218, 205] on span "V01 - Viasano - $ 3.040,00" at bounding box center [251, 209] width 169 height 21
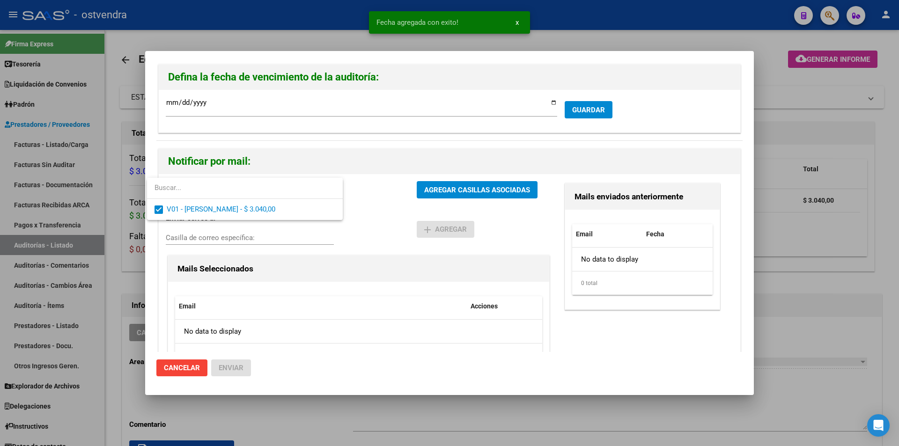
click at [426, 191] on div at bounding box center [449, 223] width 899 height 446
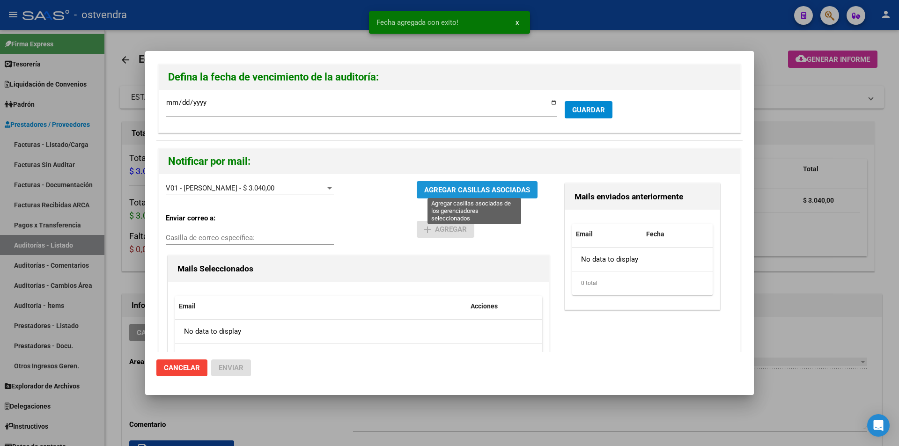
click at [426, 191] on span "AGREGAR CASILLAS ASOCIADAS" at bounding box center [477, 190] width 106 height 8
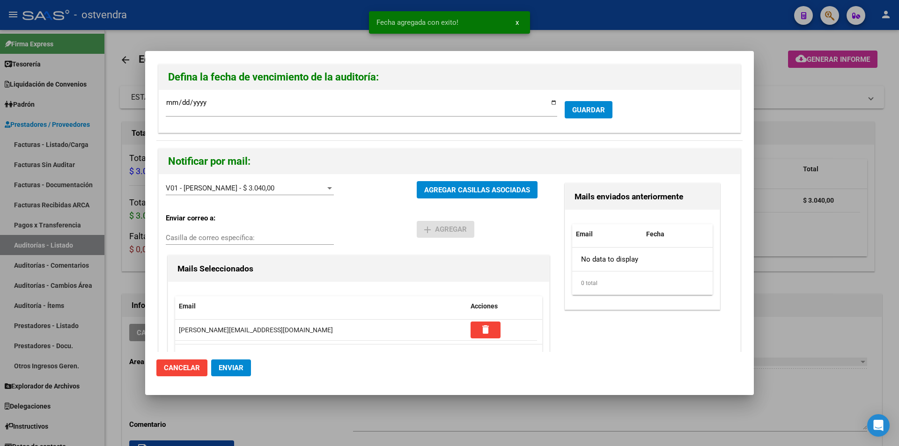
click at [230, 369] on span "Enviar" at bounding box center [231, 368] width 25 height 8
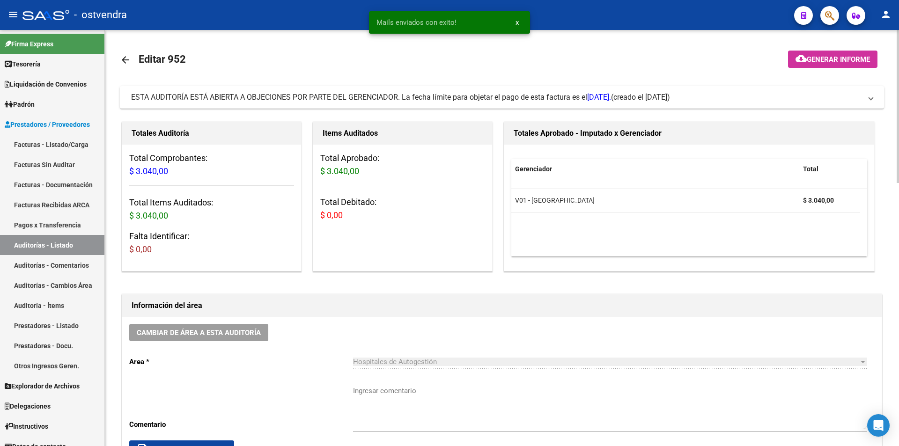
click at [128, 59] on mat-icon "arrow_back" at bounding box center [125, 59] width 11 height 11
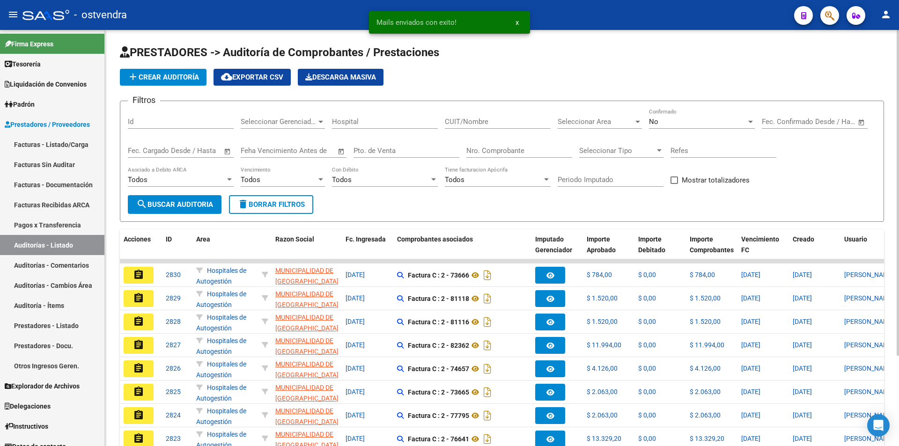
click at [431, 146] on div "Pto. de Venta" at bounding box center [406, 148] width 106 height 20
click at [475, 150] on input "Nro. Comprobante" at bounding box center [519, 151] width 106 height 8
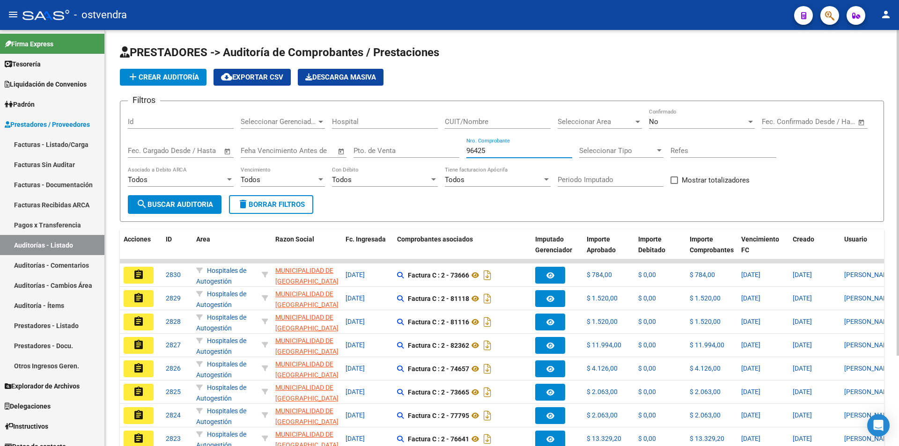
type input "96425"
click at [710, 125] on div "No" at bounding box center [697, 121] width 97 height 8
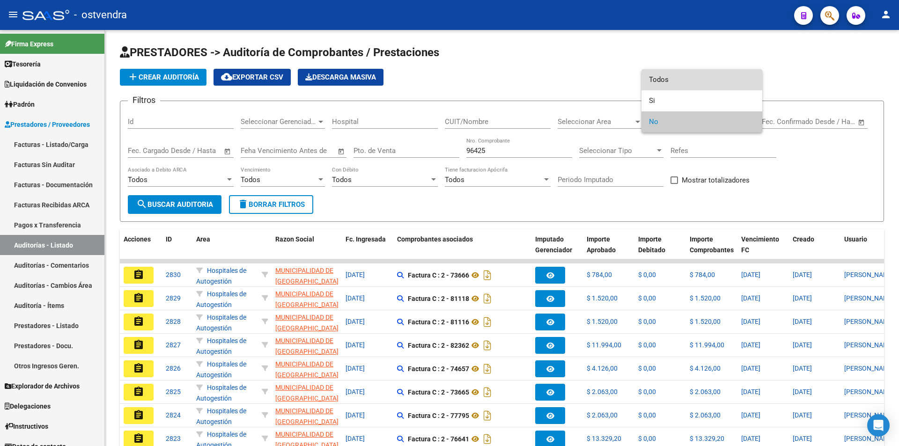
click at [694, 86] on span "Todos" at bounding box center [702, 79] width 106 height 21
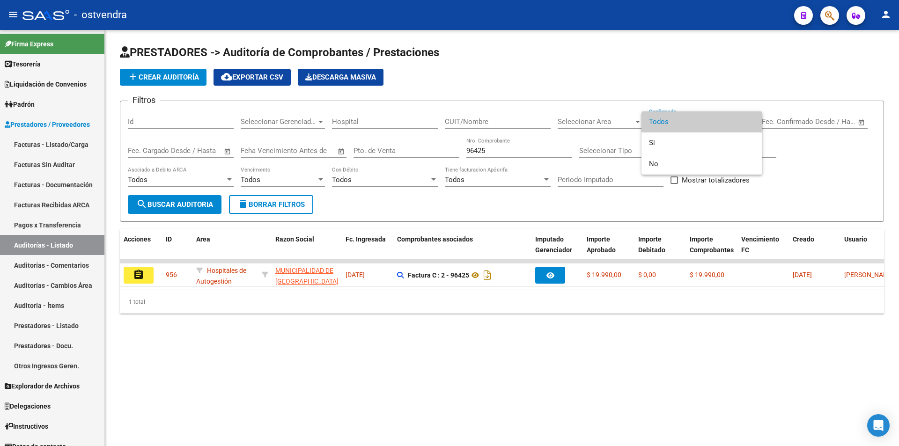
click at [137, 272] on div at bounding box center [449, 223] width 899 height 446
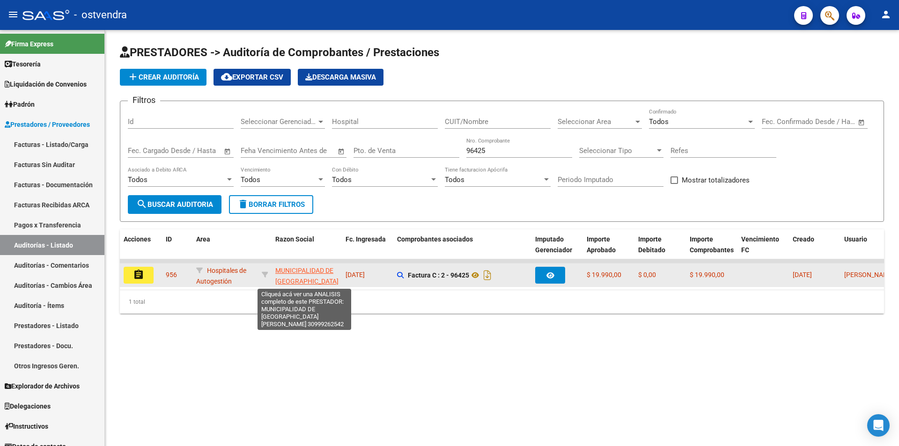
click at [310, 270] on span "MUNICIPALIDAD DE [GEOGRAPHIC_DATA][PERSON_NAME]" at bounding box center [306, 281] width 63 height 29
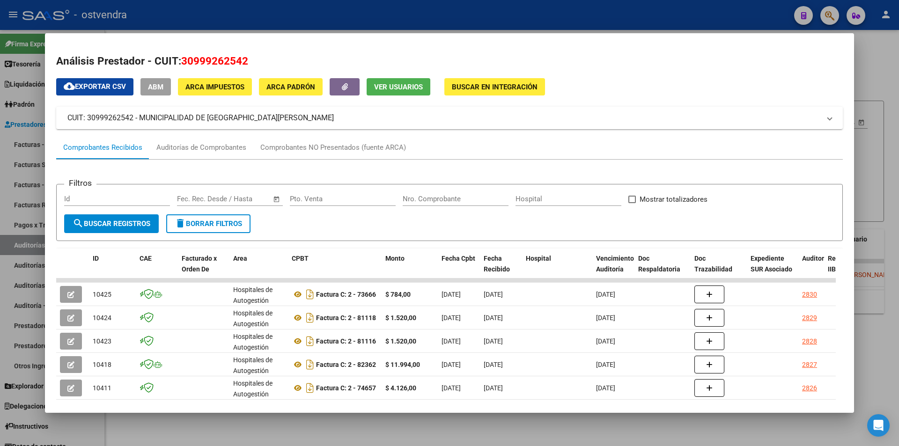
click at [874, 176] on div at bounding box center [449, 223] width 899 height 446
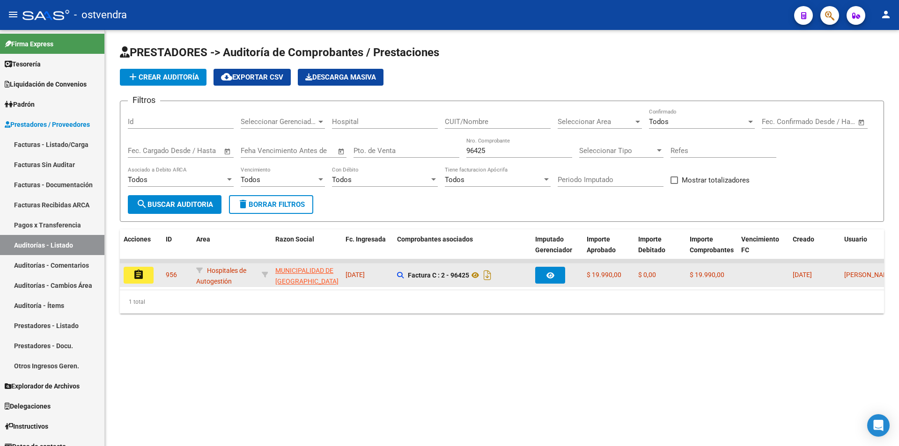
click at [151, 271] on button "assignment" at bounding box center [139, 275] width 30 height 17
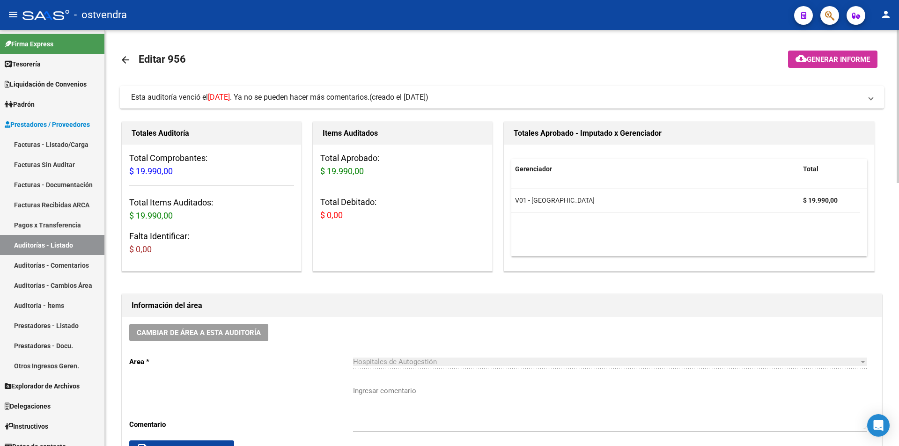
click at [664, 91] on mat-expansion-panel-header "Esta auditoría venció el 22/10/2024 . Ya no se pueden hacer más comentarios. (c…" at bounding box center [502, 97] width 764 height 22
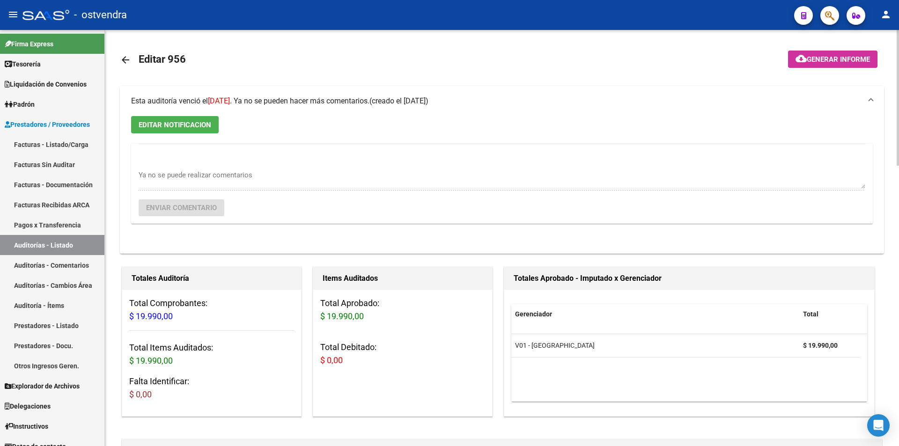
click at [666, 96] on mat-panel-title "Esta auditoría venció el 22/10/2024 . Ya no se pueden hacer más comentarios. (c…" at bounding box center [496, 101] width 730 height 10
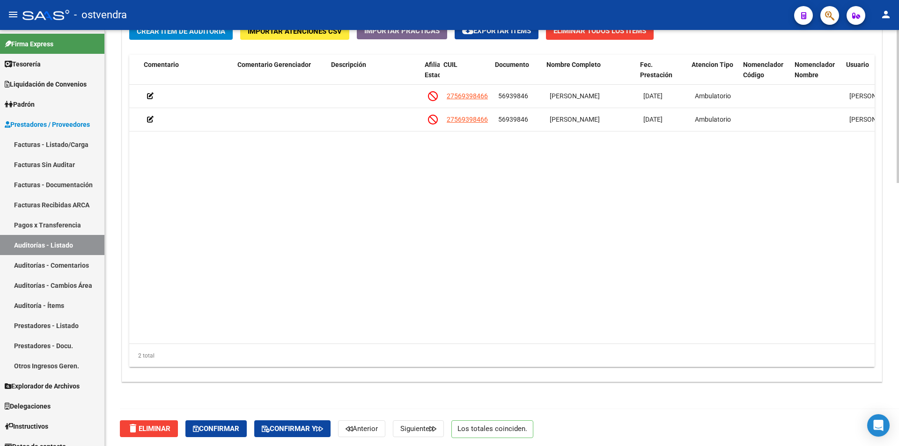
scroll to position [0, 328]
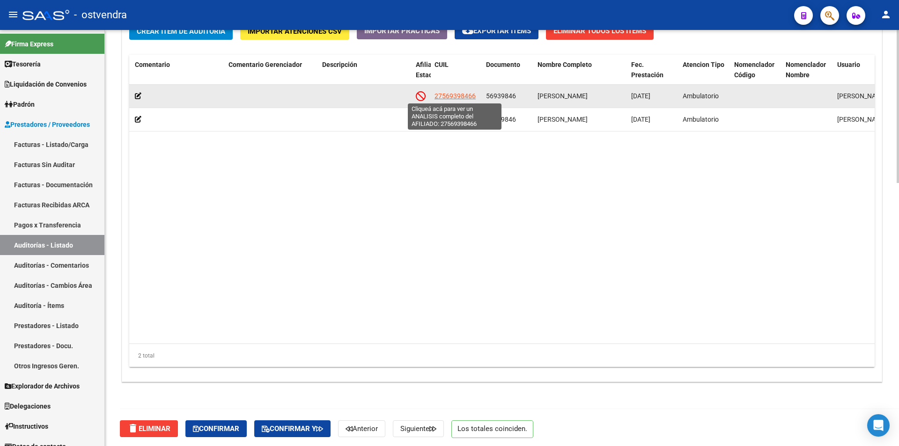
click at [460, 95] on span "27569398466" at bounding box center [454, 95] width 41 height 7
type textarea "27569398466"
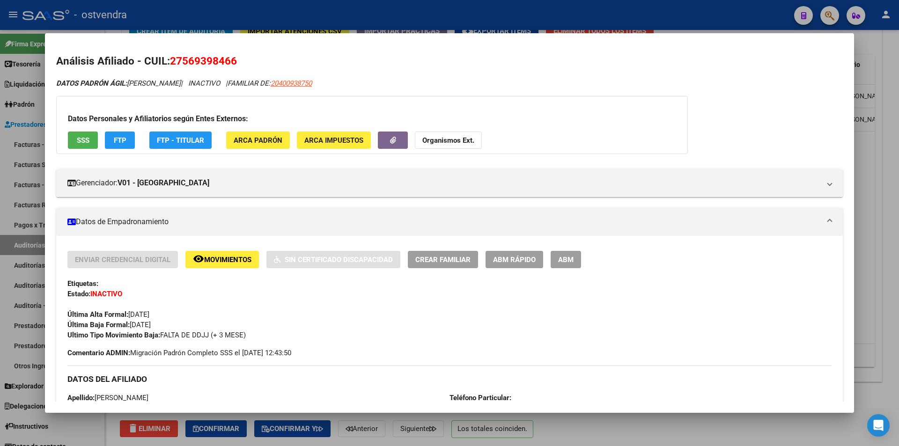
click at [389, 423] on div at bounding box center [449, 223] width 899 height 446
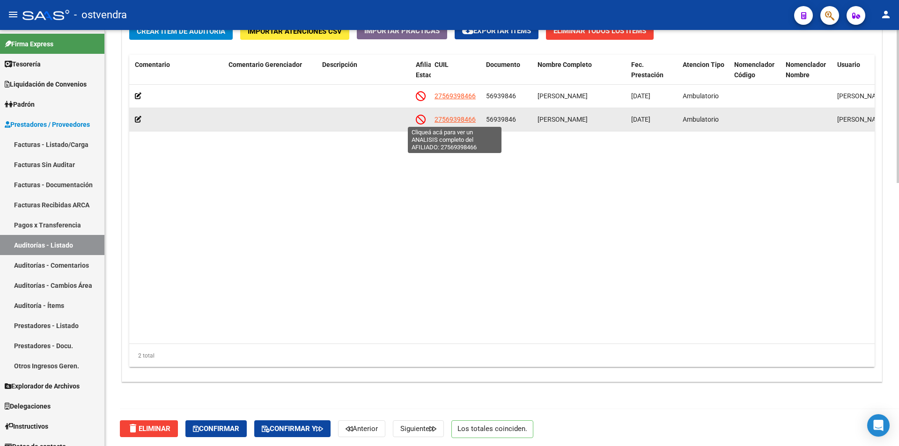
click at [473, 117] on span "27569398466" at bounding box center [454, 119] width 41 height 7
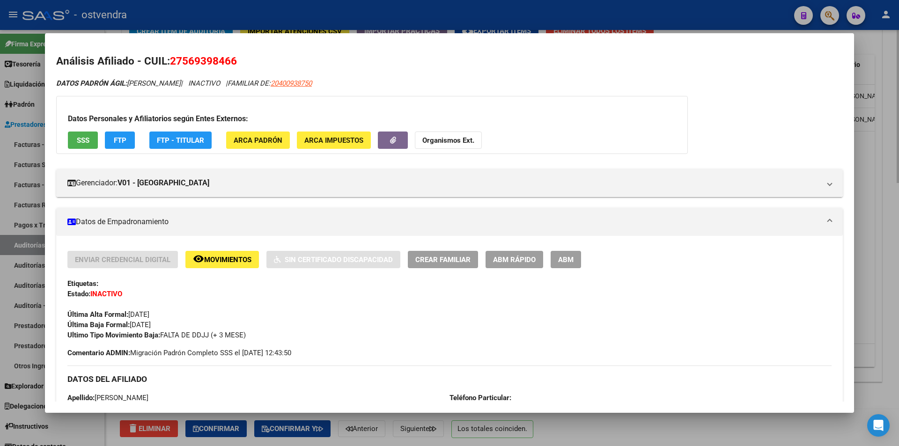
click at [856, 174] on div at bounding box center [449, 223] width 899 height 446
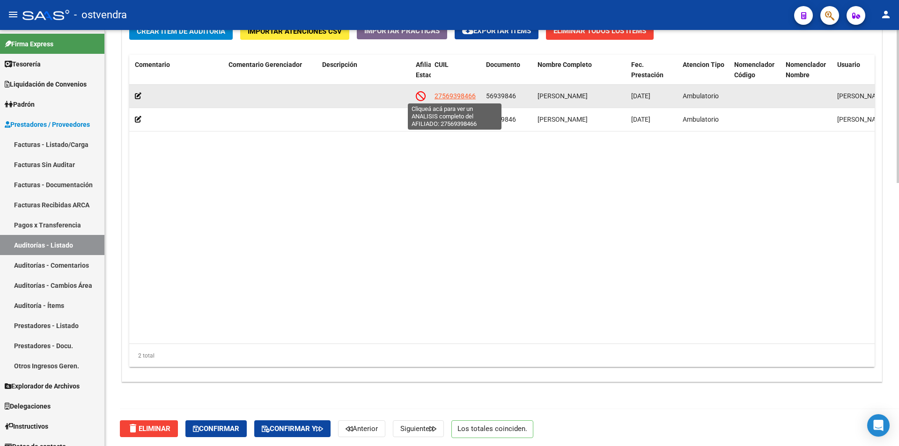
click at [471, 99] on span "27569398466" at bounding box center [454, 95] width 41 height 7
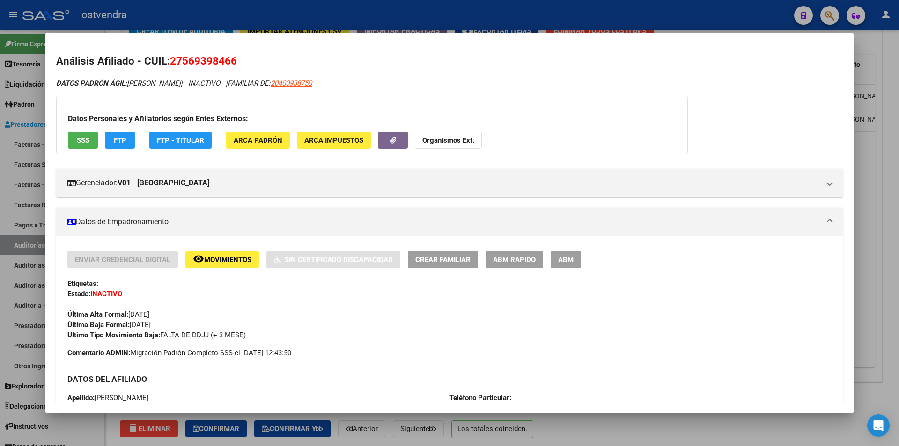
click at [859, 157] on div at bounding box center [449, 223] width 899 height 446
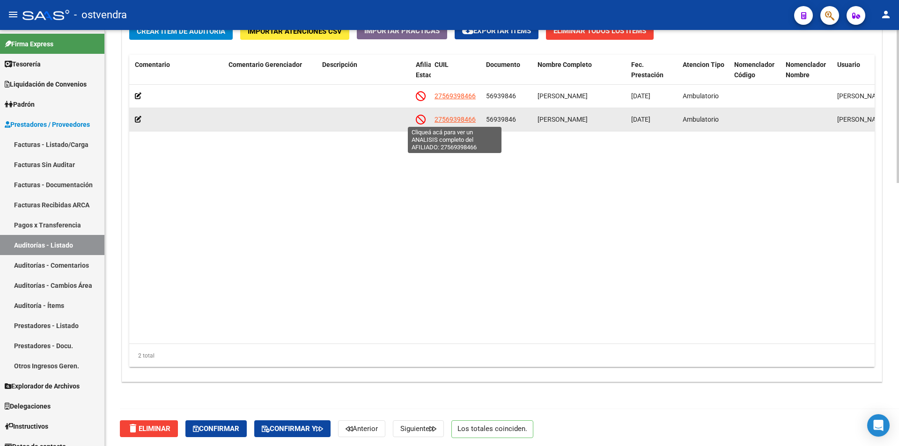
click at [464, 117] on span "27569398466" at bounding box center [454, 119] width 41 height 7
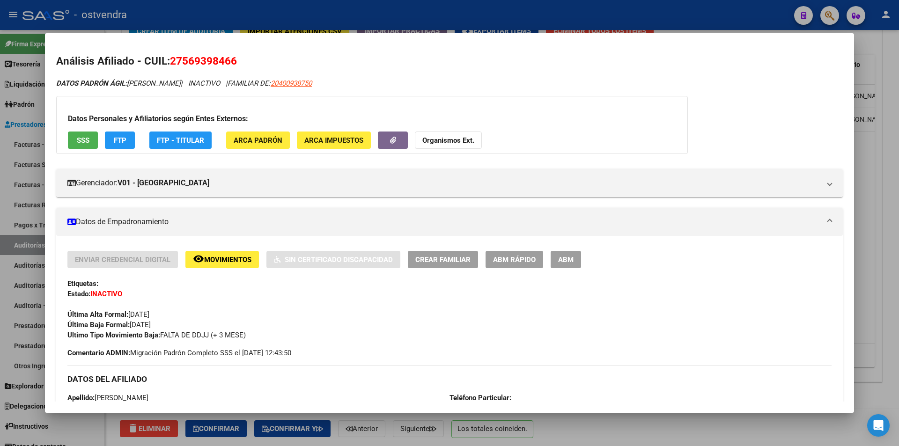
click at [869, 164] on div at bounding box center [449, 223] width 899 height 446
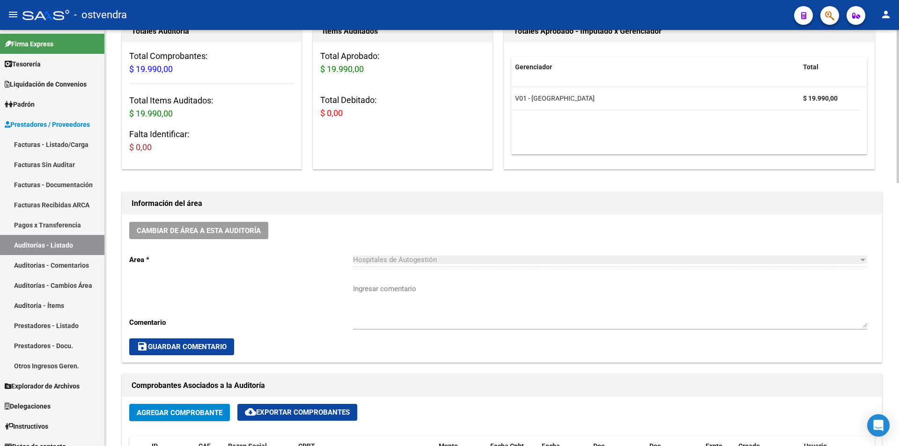
scroll to position [0, 0]
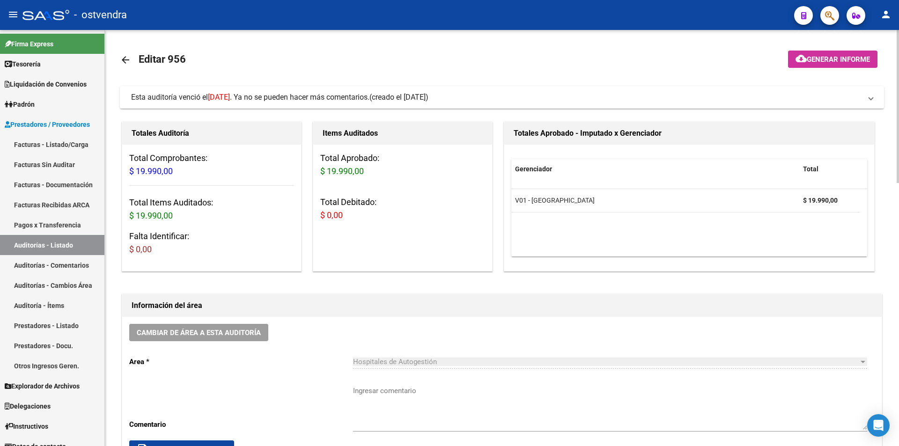
click at [789, 22] on div "menu - ostvendra person Firma Express Tesorería Auditorías Confirmadas Liquidac…" at bounding box center [449, 223] width 899 height 446
click at [615, 98] on mat-panel-title "Esta auditoría venció el 22/10/2024 . Ya no se pueden hacer más comentarios. (c…" at bounding box center [496, 97] width 730 height 10
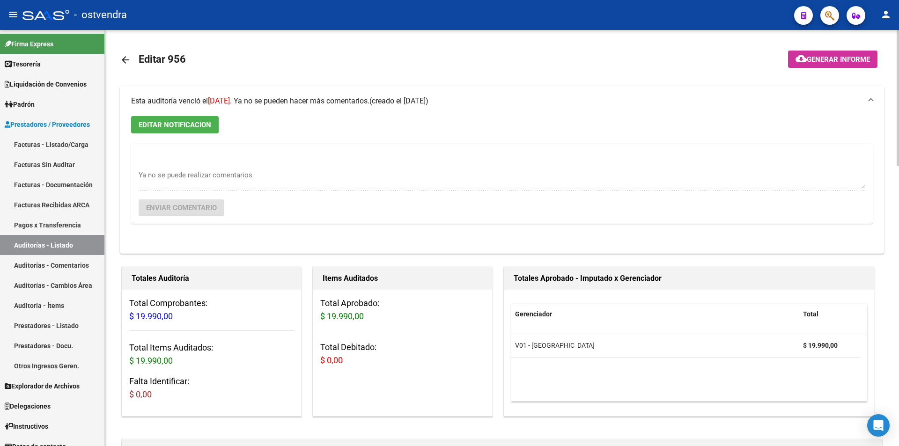
click at [181, 112] on mat-expansion-panel-header "Esta auditoría venció el 22/10/2024 . Ya no se pueden hacer más comentarios. (c…" at bounding box center [502, 101] width 764 height 30
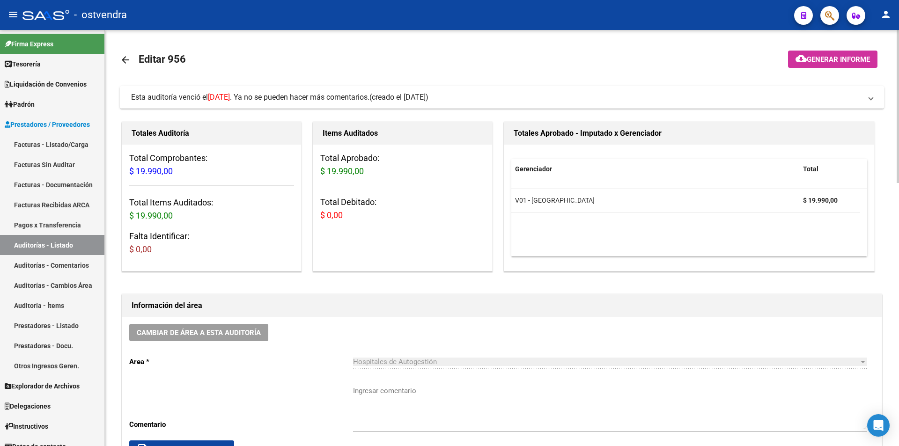
click at [188, 104] on mat-expansion-panel-header "Esta auditoría venció el 22/10/2024 . Ya no se pueden hacer más comentarios. (c…" at bounding box center [502, 97] width 764 height 22
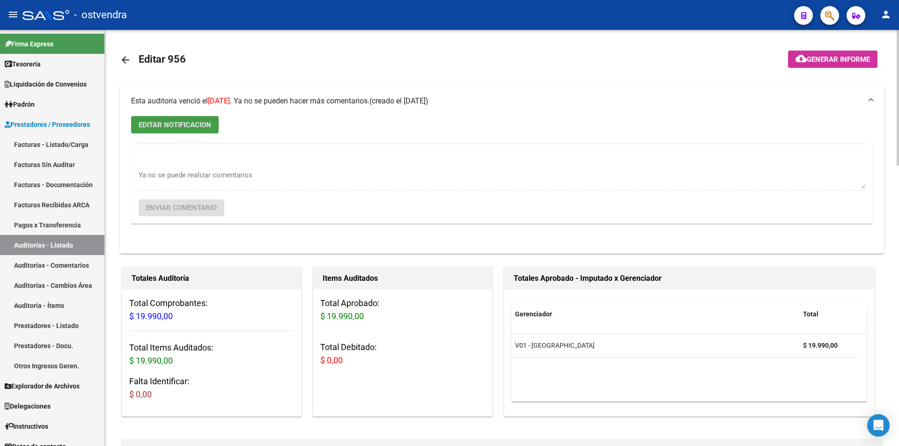
click at [197, 125] on span "EDITAR NOTIFICACION" at bounding box center [175, 125] width 73 height 8
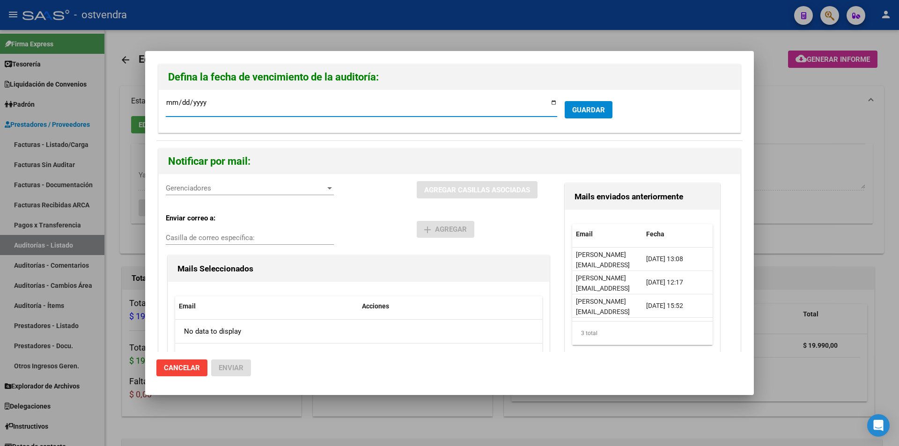
type input "2024-10-05"
type input "2025-09-05"
click at [572, 114] on span "GUARDAR" at bounding box center [588, 110] width 33 height 8
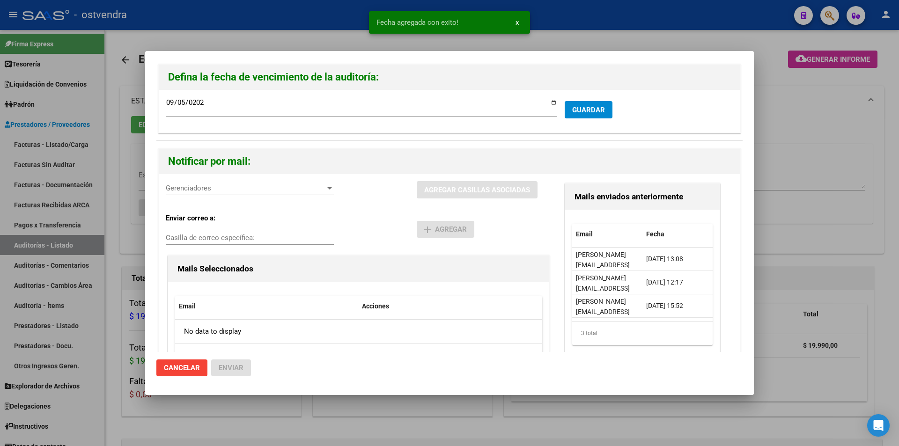
click at [301, 187] on span "Gerenciadores" at bounding box center [246, 188] width 160 height 8
click at [299, 203] on span "V01 - Viasano - $ 19.990,00" at bounding box center [251, 209] width 169 height 21
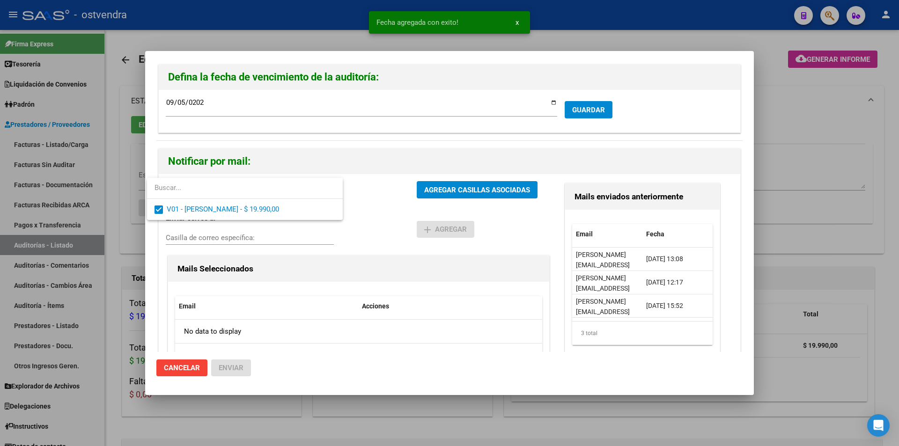
click at [432, 194] on div at bounding box center [449, 223] width 899 height 446
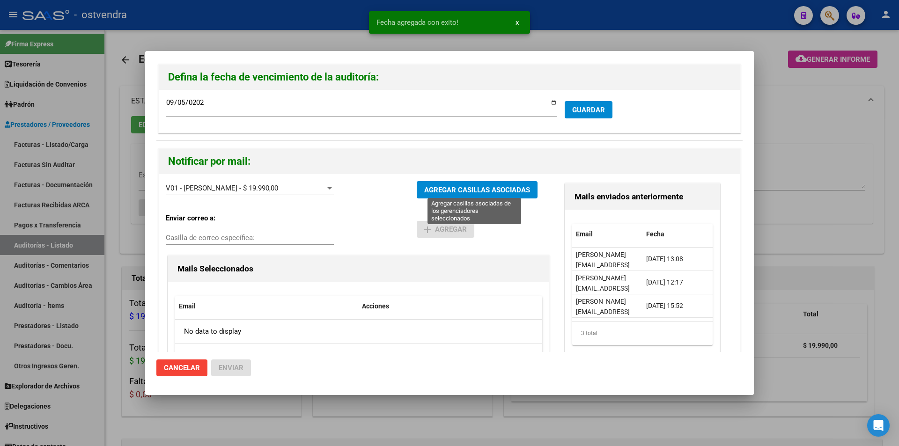
click at [432, 194] on span "AGREGAR CASILLAS ASOCIADAS" at bounding box center [477, 190] width 106 height 8
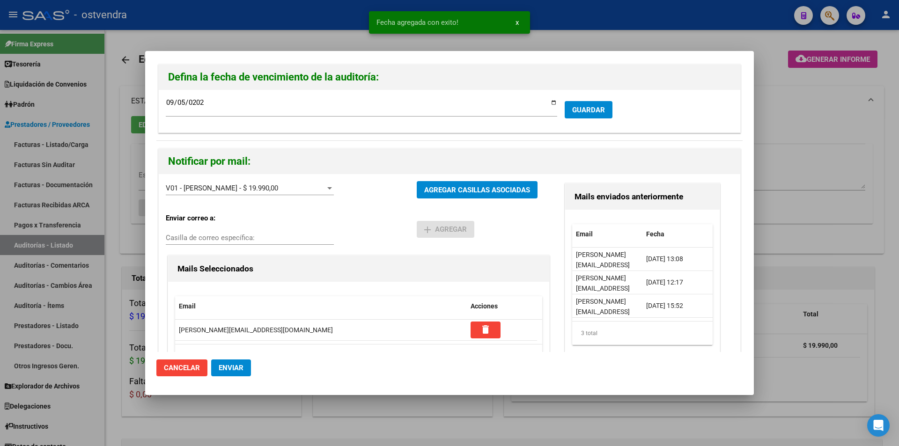
drag, startPoint x: 245, startPoint y: 367, endPoint x: 247, endPoint y: 372, distance: 4.9
click at [246, 371] on button "Enviar" at bounding box center [231, 367] width 40 height 17
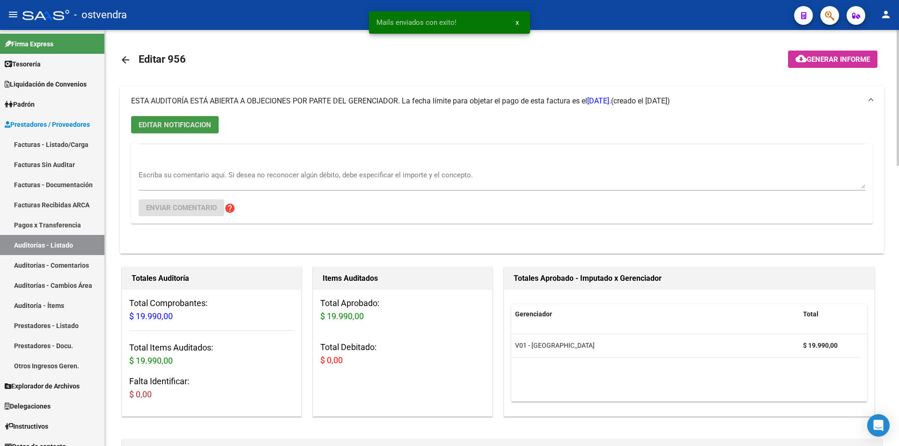
click at [127, 59] on mat-icon "arrow_back" at bounding box center [125, 59] width 11 height 11
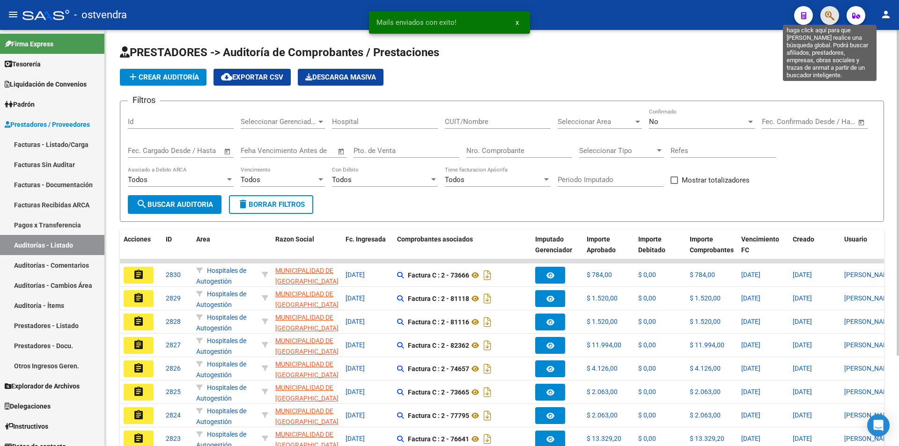
click at [826, 18] on icon "button" at bounding box center [829, 15] width 9 height 11
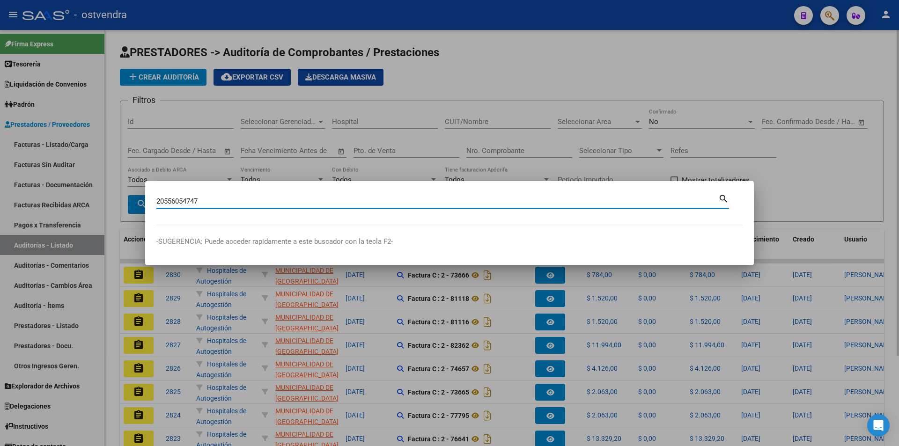
type input "20556054747"
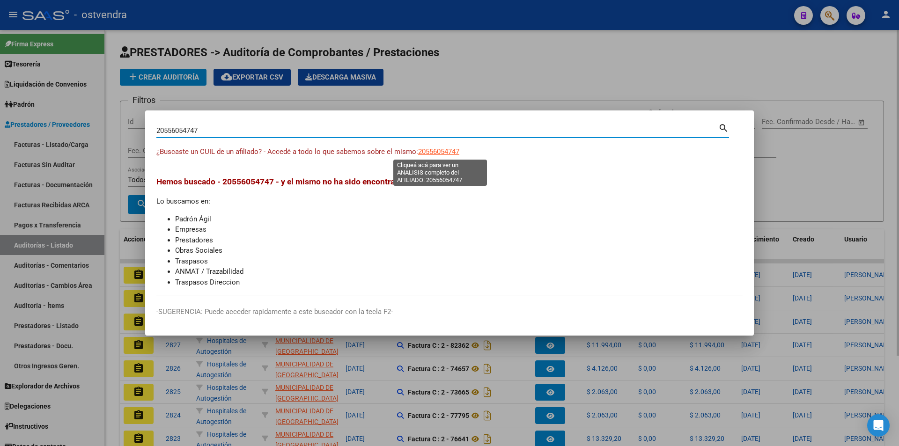
click at [426, 152] on span "20556054747" at bounding box center [438, 151] width 41 height 8
type textarea "20556054747"
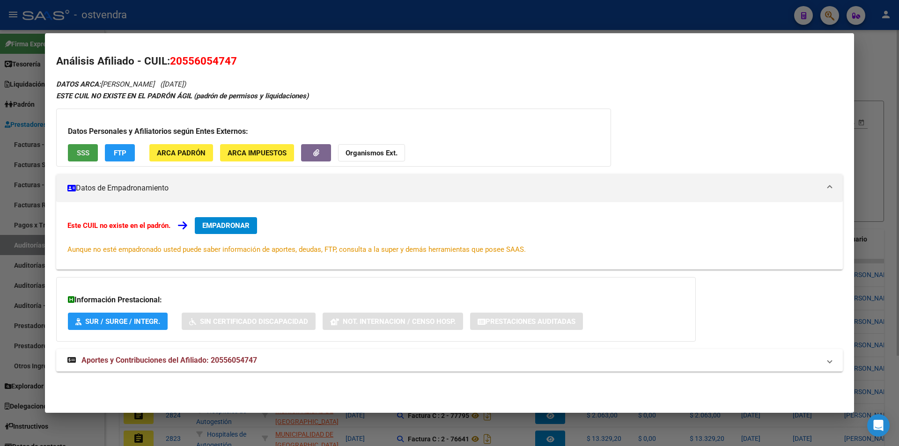
click at [89, 149] on button "SSS" at bounding box center [83, 152] width 30 height 17
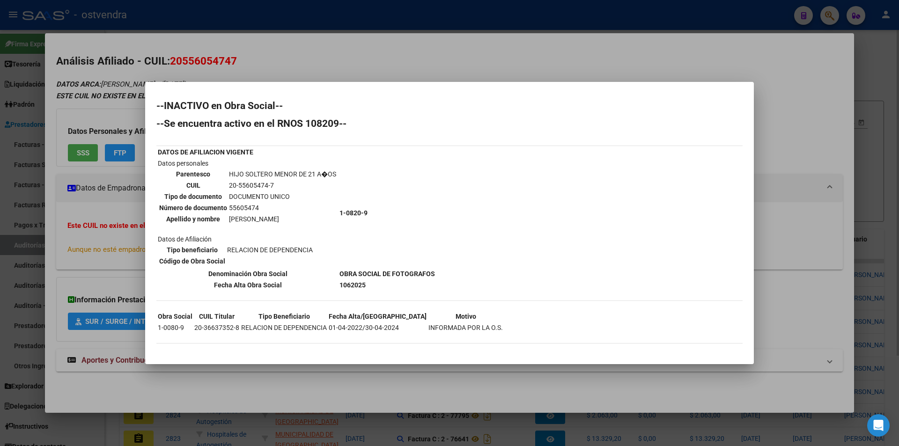
click at [865, 169] on div at bounding box center [449, 223] width 899 height 446
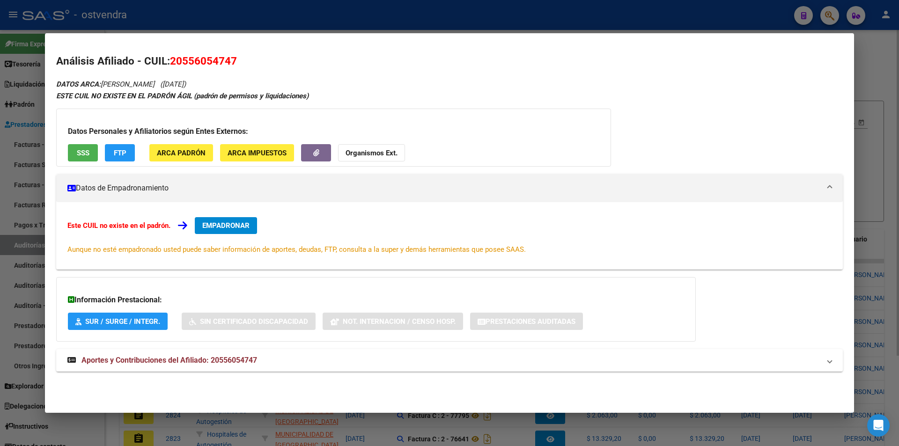
click at [869, 159] on div at bounding box center [449, 223] width 899 height 446
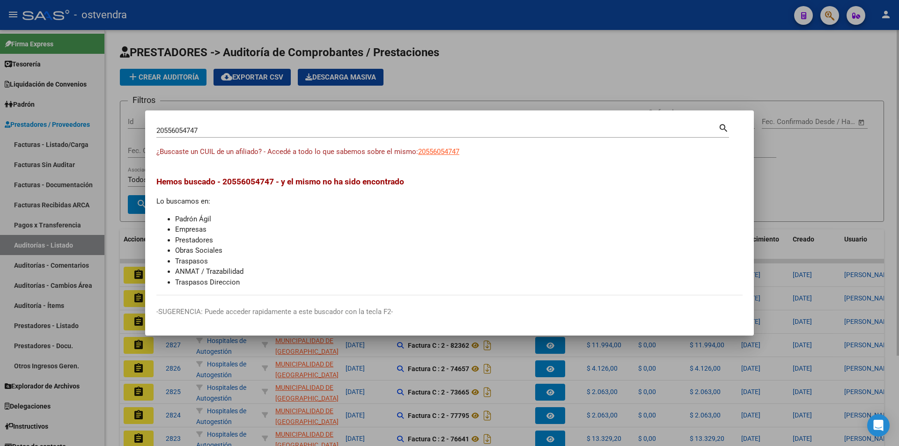
click at [836, 121] on div at bounding box center [449, 223] width 899 height 446
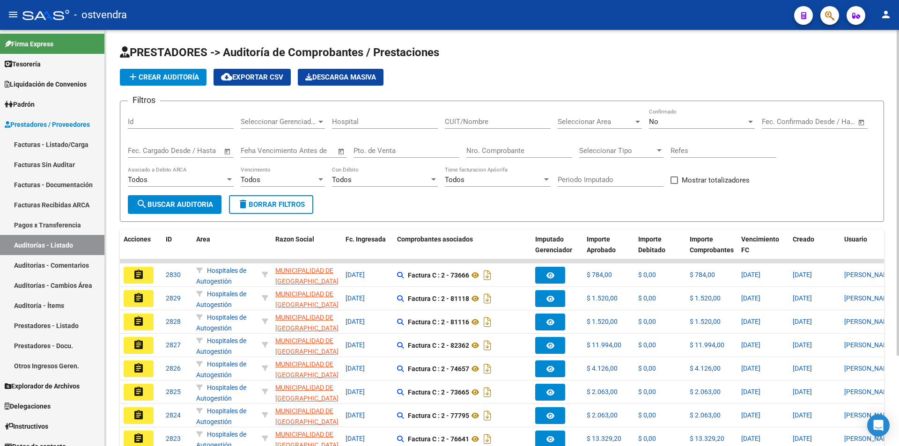
click at [492, 150] on input "Nro. Comprobante" at bounding box center [519, 151] width 106 height 8
type input "96425"
click at [724, 125] on div "No" at bounding box center [697, 121] width 97 height 8
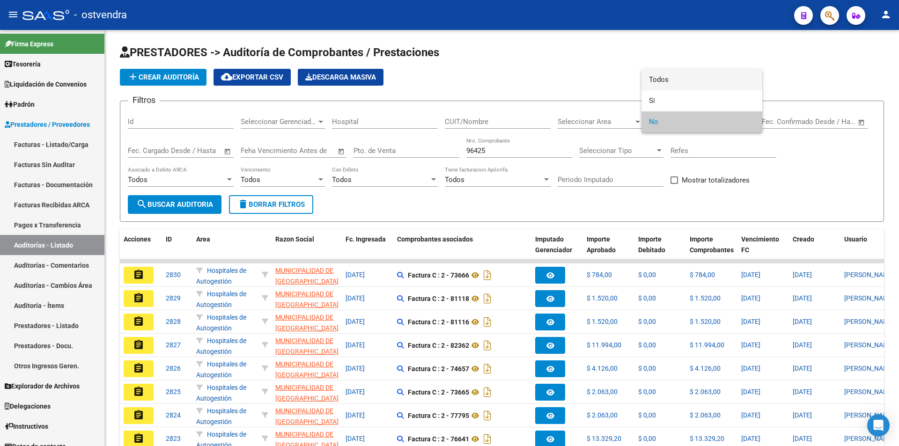
click at [697, 88] on span "Todos" at bounding box center [702, 79] width 106 height 21
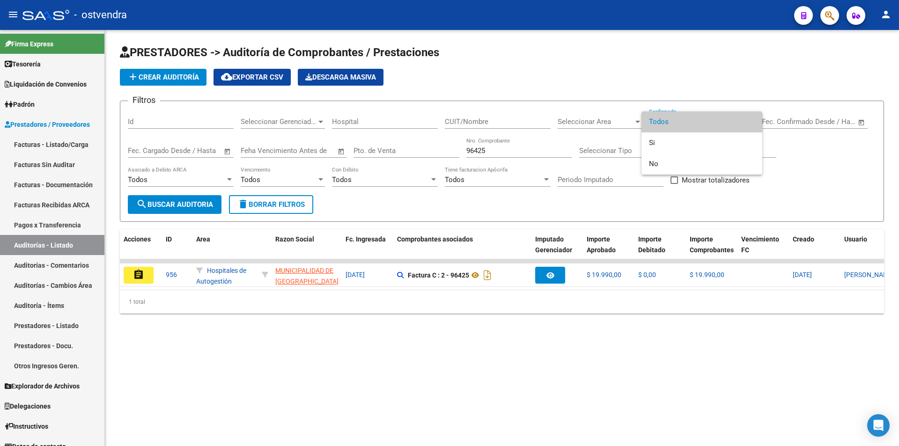
click at [153, 280] on div at bounding box center [449, 223] width 899 height 446
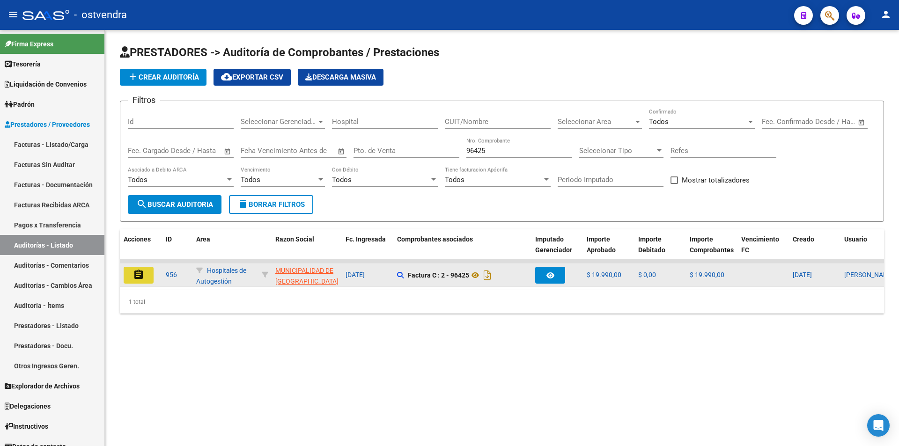
click at [152, 280] on button "assignment" at bounding box center [139, 275] width 30 height 17
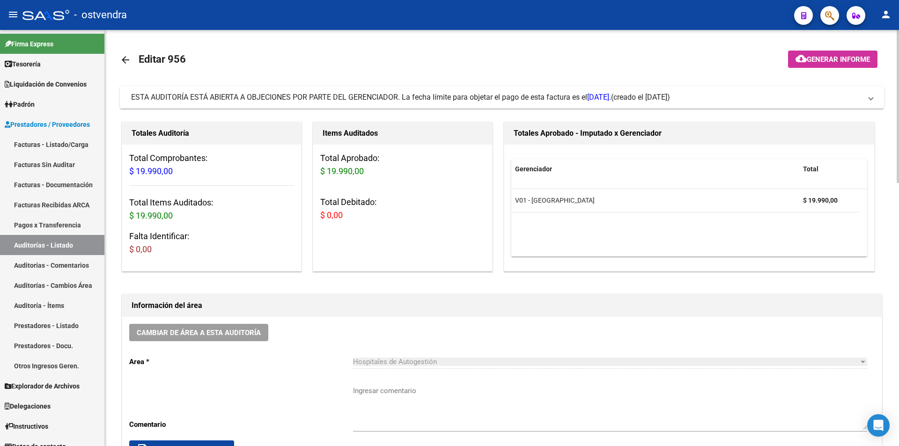
click at [392, 99] on span "ESTA AUDITORÍA ESTÁ ABIERTA A OBJECIONES POR PARTE DEL GERENCIADOR. La fecha lí…" at bounding box center [371, 97] width 480 height 9
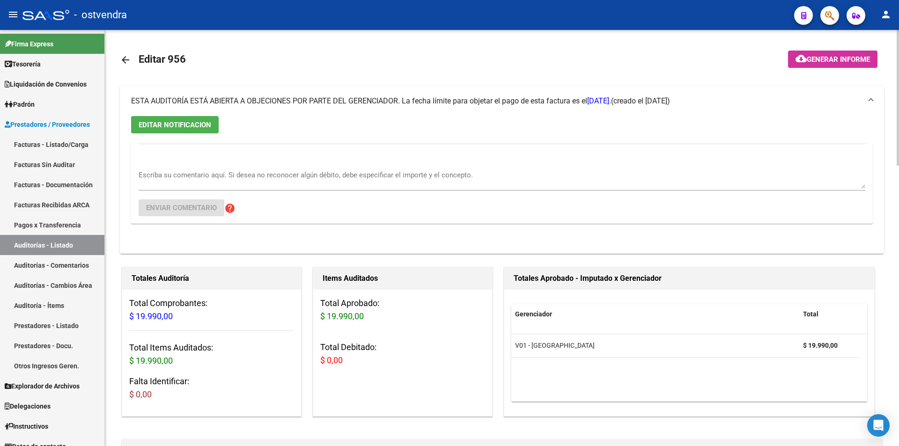
click at [132, 59] on link "arrow_back" at bounding box center [129, 60] width 19 height 22
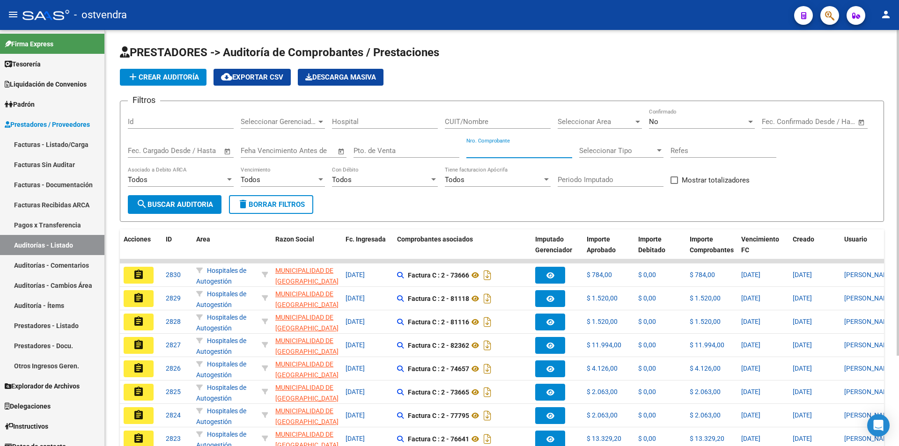
click at [540, 151] on input "Nro. Comprobante" at bounding box center [519, 151] width 106 height 8
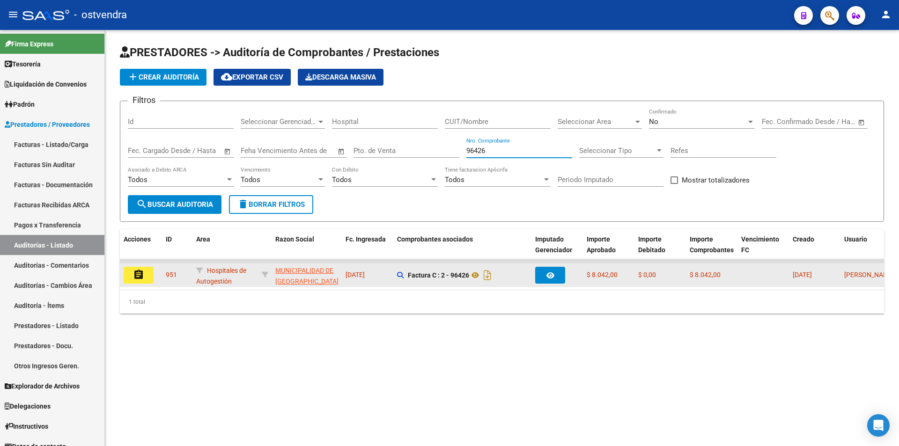
type input "96426"
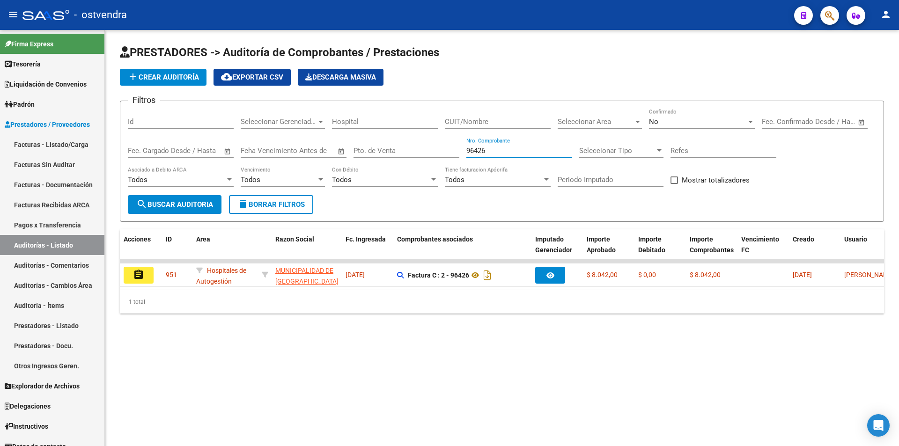
click at [136, 282] on button "assignment" at bounding box center [139, 275] width 30 height 17
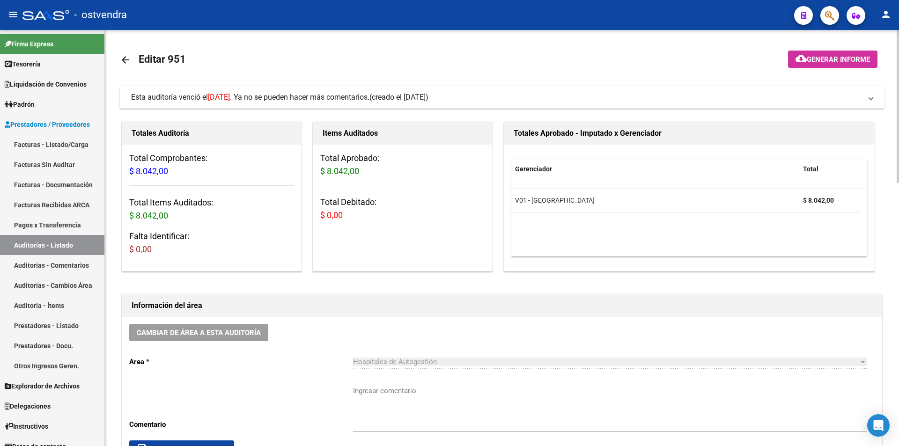
click at [368, 98] on span "Esta auditoría venció el 21/10/2024 . Ya no se pueden hacer más comentarios." at bounding box center [250, 97] width 238 height 9
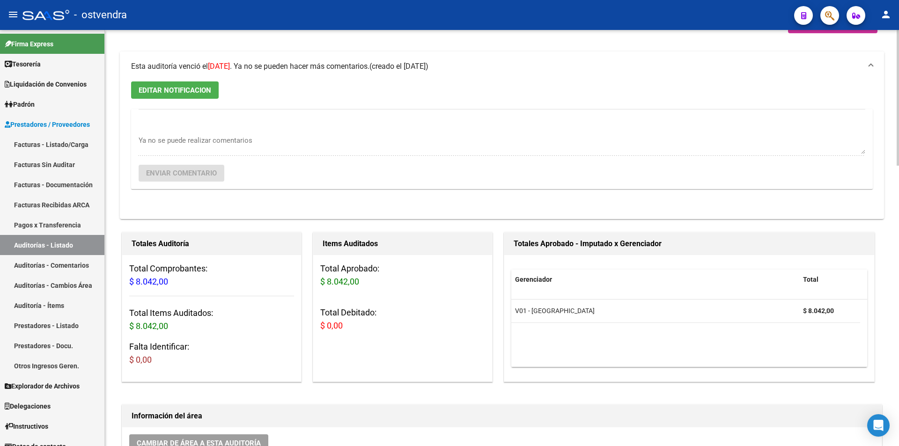
scroll to position [8, 0]
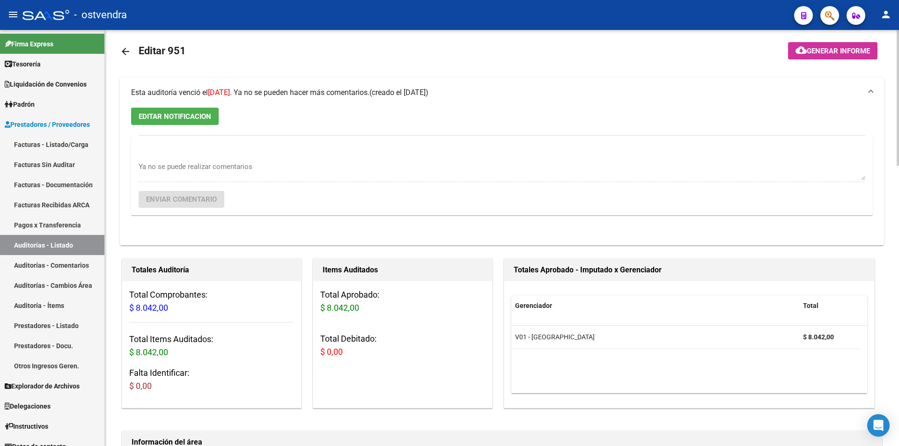
click at [209, 118] on span "EDITAR NOTIFICACION" at bounding box center [175, 116] width 73 height 8
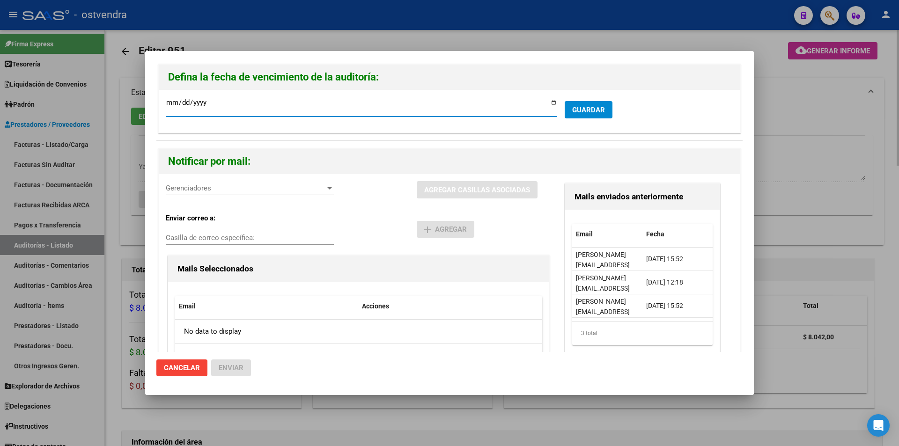
type input "2024-10-05"
type input "2025-09-05"
click at [311, 183] on div "Gerenciadores Gerenciadores" at bounding box center [250, 188] width 168 height 14
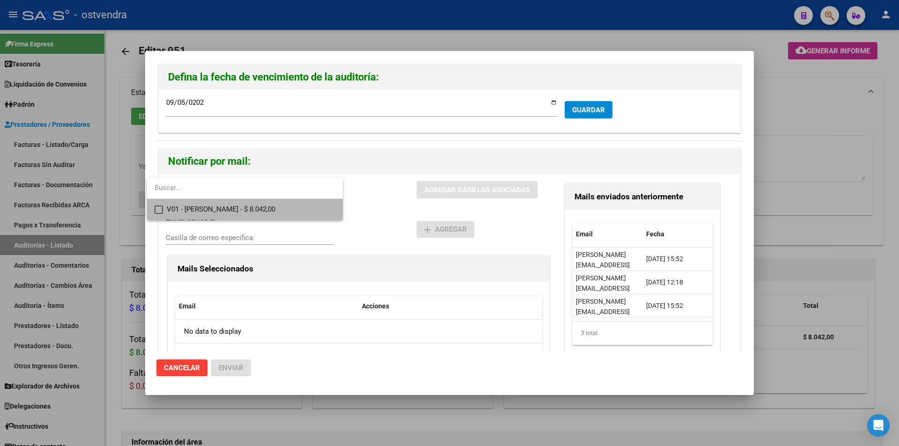
click at [311, 205] on span "V01 - Viasano - $ 8.042,00" at bounding box center [251, 209] width 169 height 21
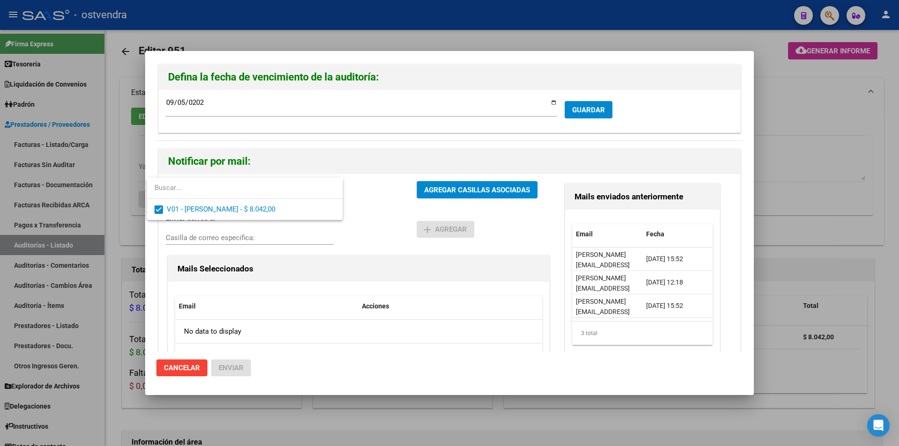
click at [426, 194] on div at bounding box center [449, 223] width 899 height 446
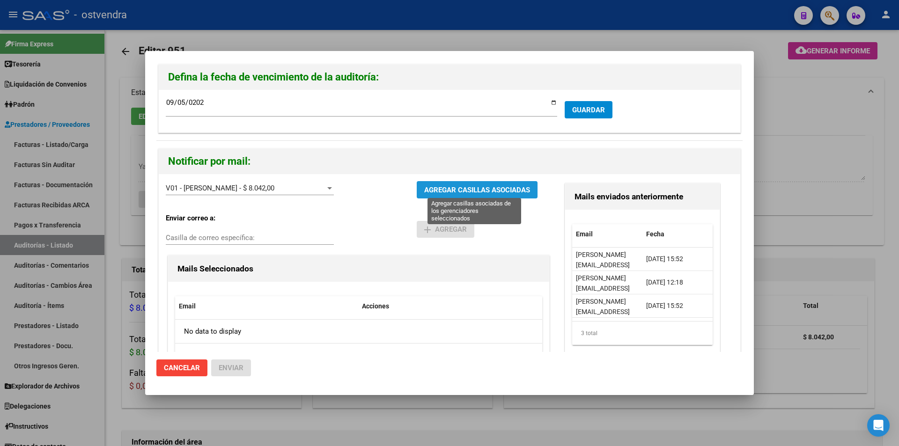
click at [426, 194] on span "AGREGAR CASILLAS ASOCIADAS" at bounding box center [477, 190] width 106 height 8
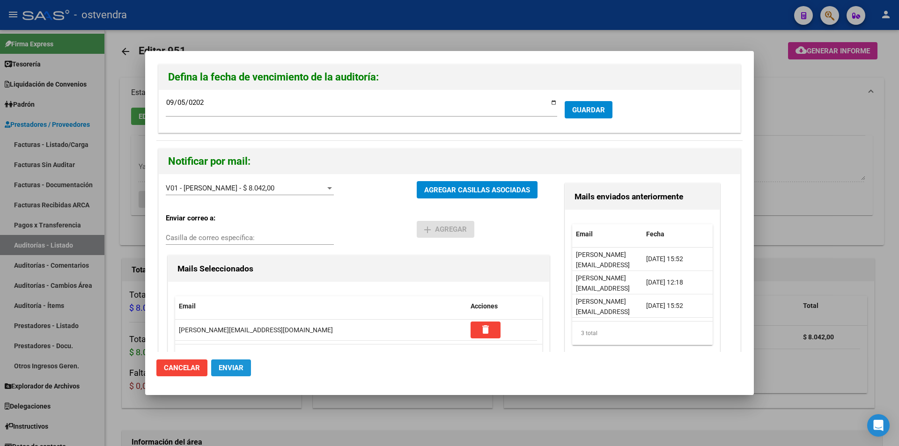
click at [240, 364] on span "Enviar" at bounding box center [231, 368] width 25 height 8
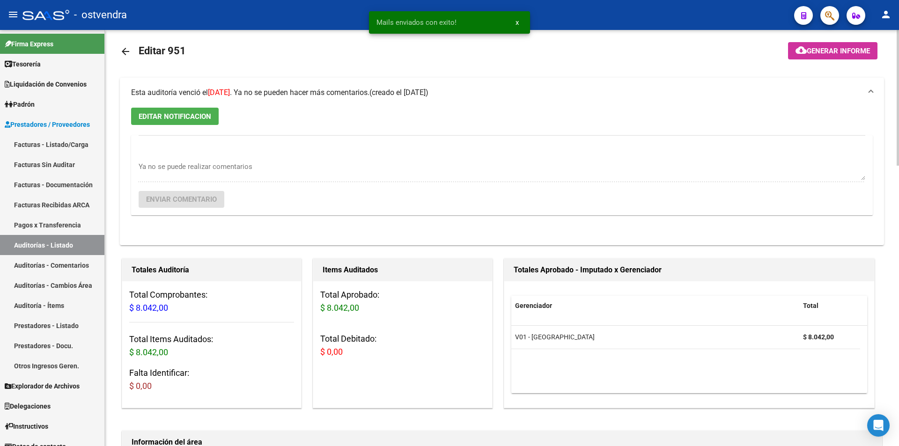
click at [126, 47] on mat-icon "arrow_back" at bounding box center [125, 51] width 11 height 11
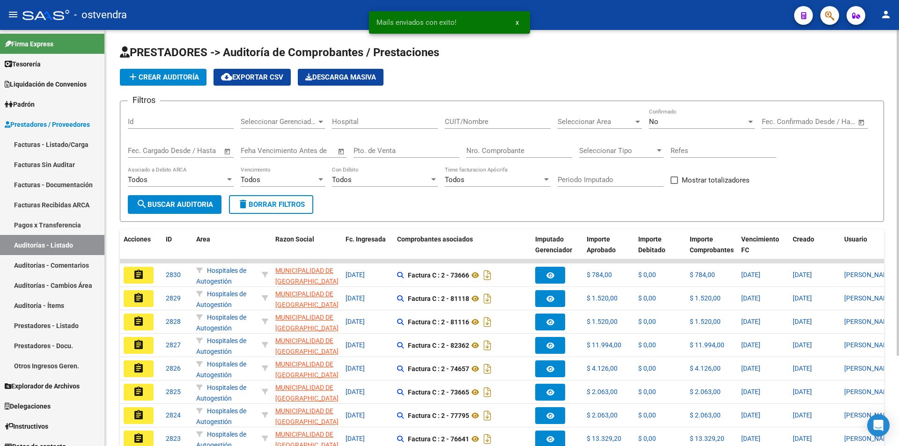
click at [483, 153] on input "Nro. Comprobante" at bounding box center [519, 151] width 106 height 8
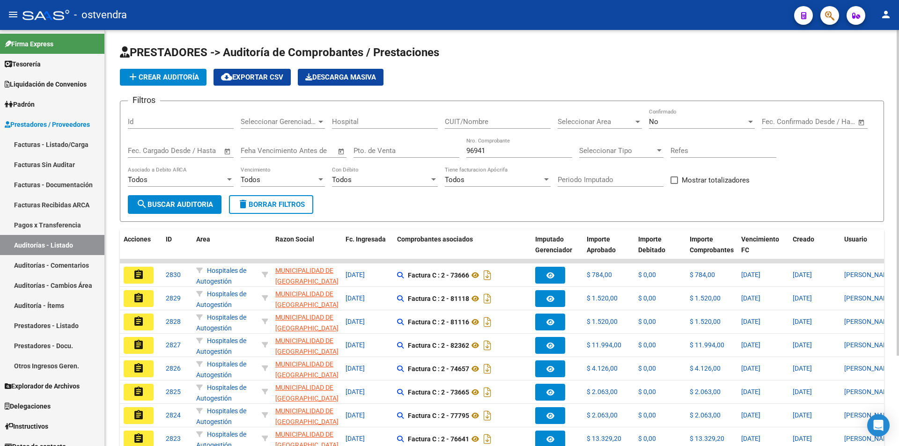
click at [674, 116] on div "No Confirmado" at bounding box center [702, 119] width 106 height 20
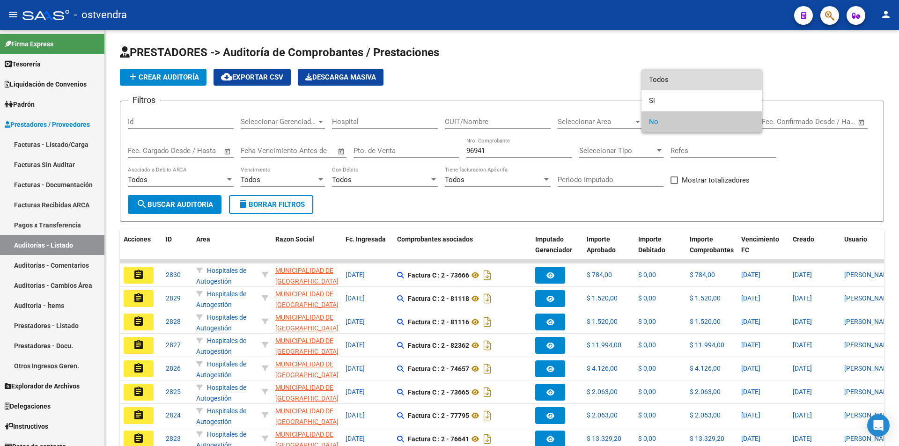
click at [675, 82] on span "Todos" at bounding box center [702, 79] width 106 height 21
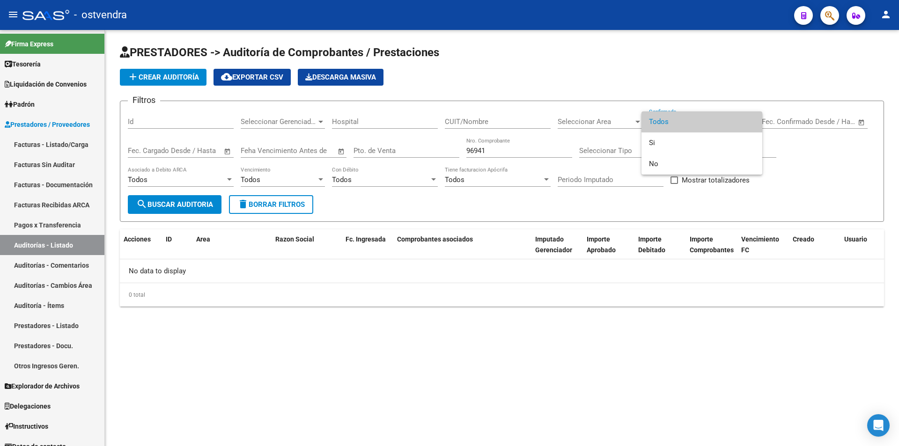
click at [524, 155] on div at bounding box center [449, 223] width 899 height 446
click at [524, 155] on div "96941 Nro. Comprobante" at bounding box center [519, 148] width 106 height 20
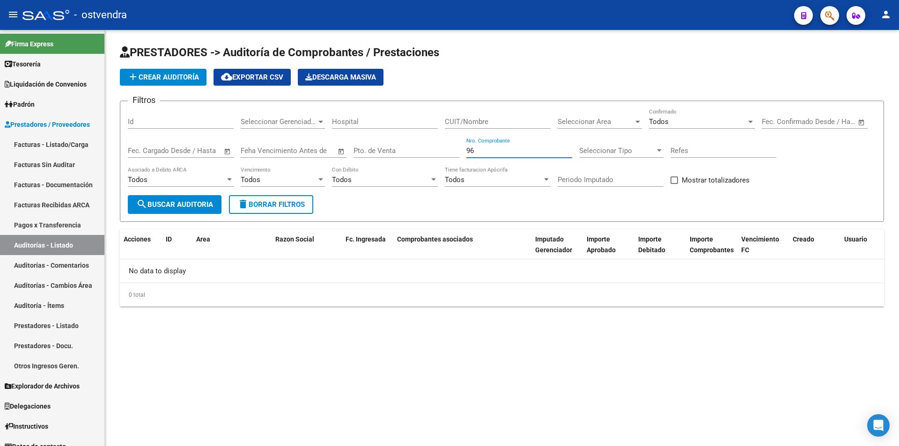
type input "9"
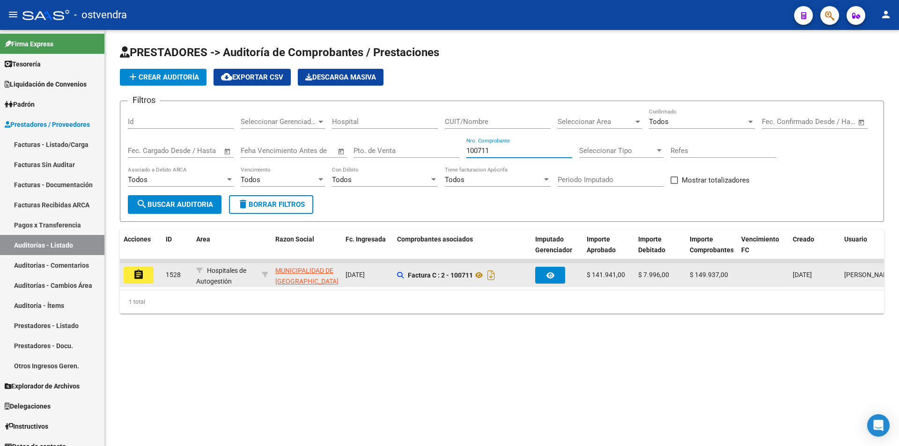
type input "100711"
click at [134, 273] on mat-icon "assignment" at bounding box center [138, 274] width 11 height 11
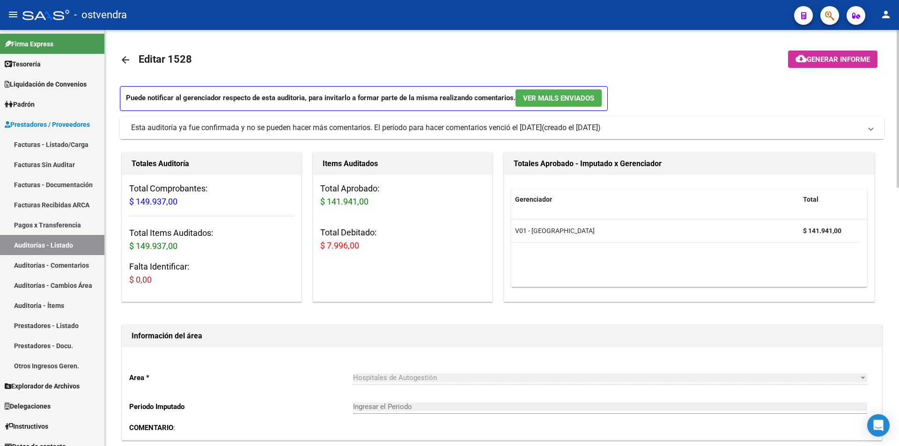
click at [414, 136] on mat-expansion-panel-header "Esta auditoría ya fue confirmada y no se pueden hacer más comentarios. El perío…" at bounding box center [502, 128] width 764 height 22
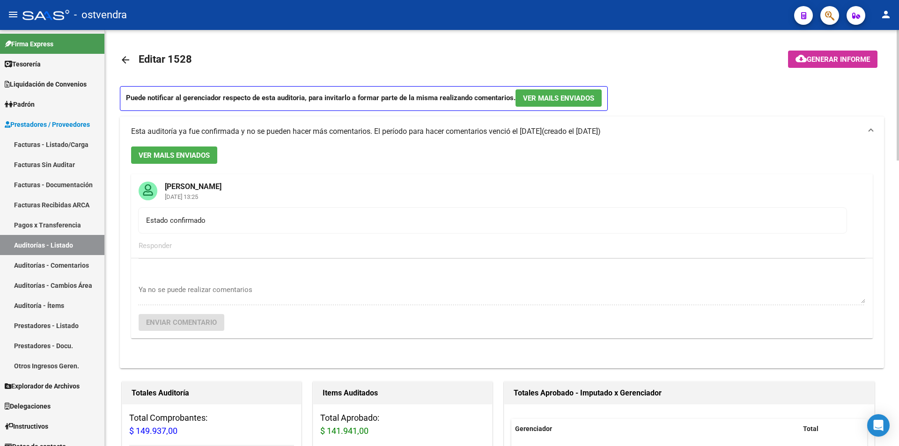
click at [414, 136] on div "Esta auditoría ya fue confirmada y no se pueden hacer más comentarios. El perío…" at bounding box center [336, 131] width 411 height 10
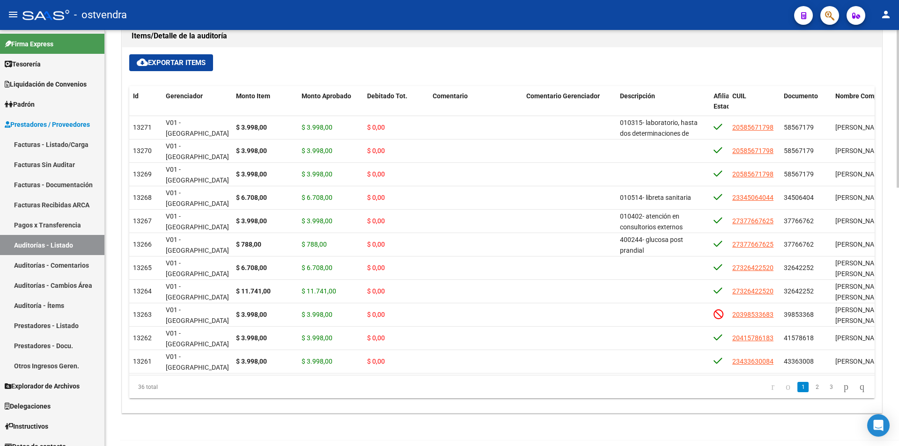
scroll to position [682, 0]
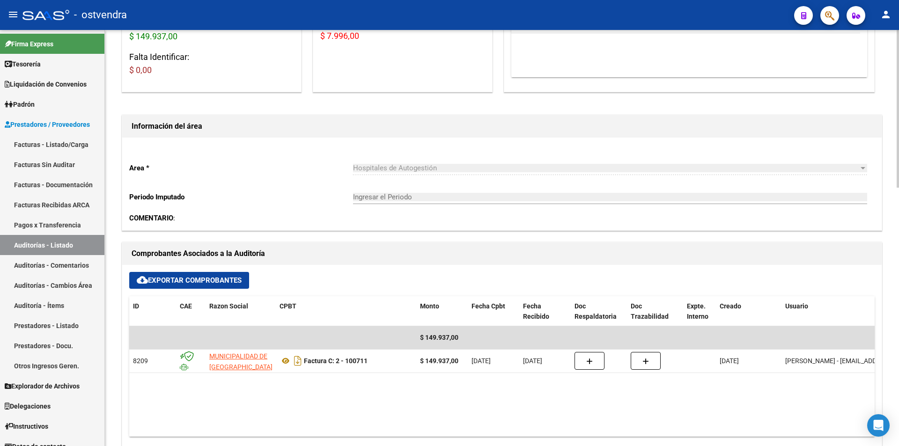
scroll to position [220, 0]
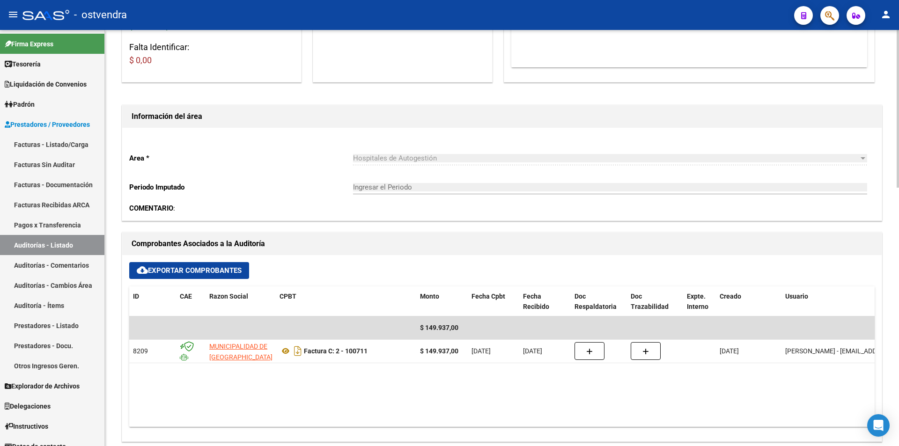
click at [883, 124] on div "arrow_back Editar 1528 cloud_download Generar informe Puede notificar al gerenc…" at bounding box center [503, 359] width 796 height 1098
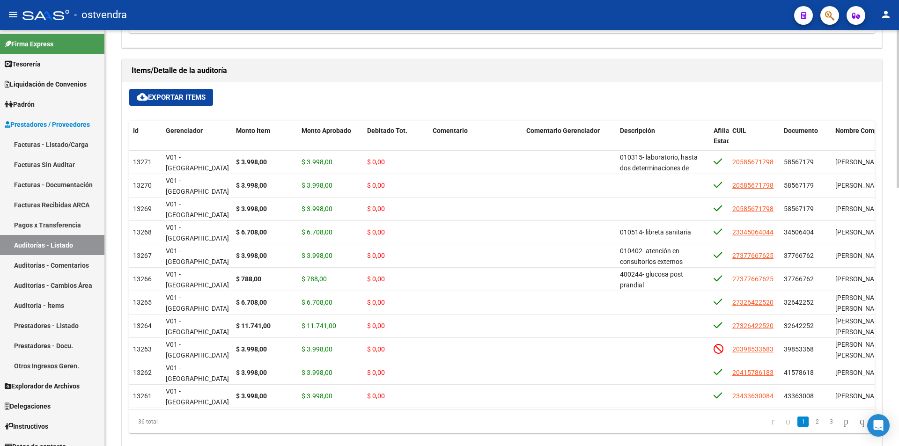
scroll to position [682, 0]
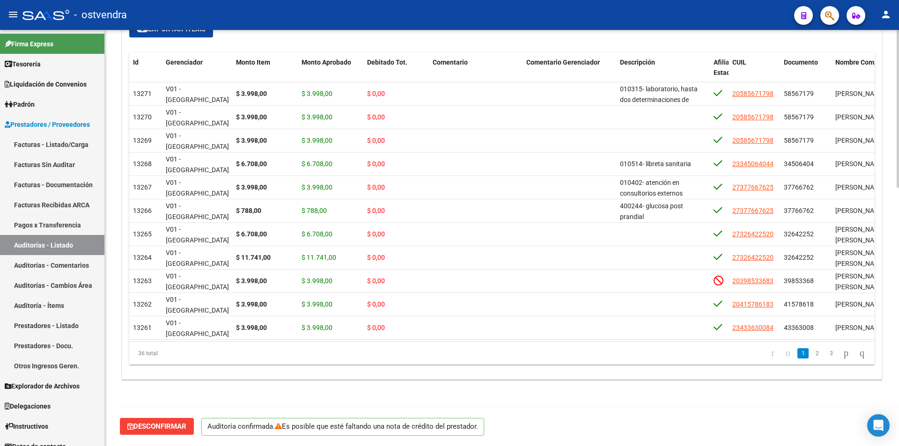
click at [898, 339] on div at bounding box center [897, 367] width 2 height 158
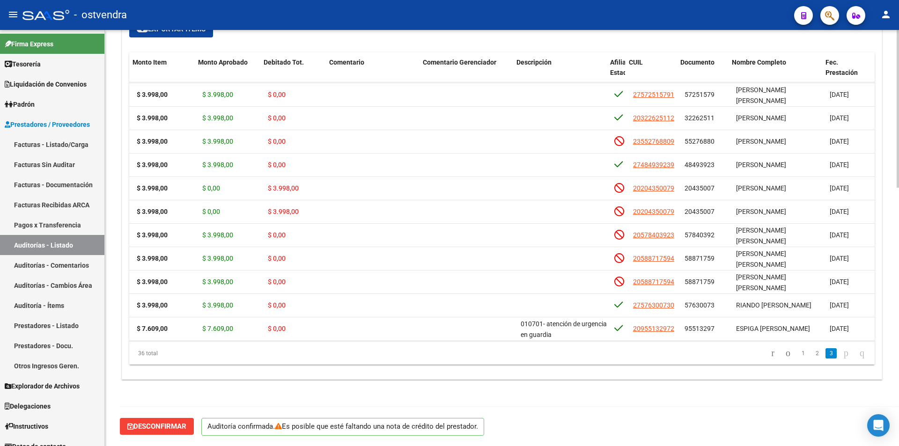
scroll to position [467, 103]
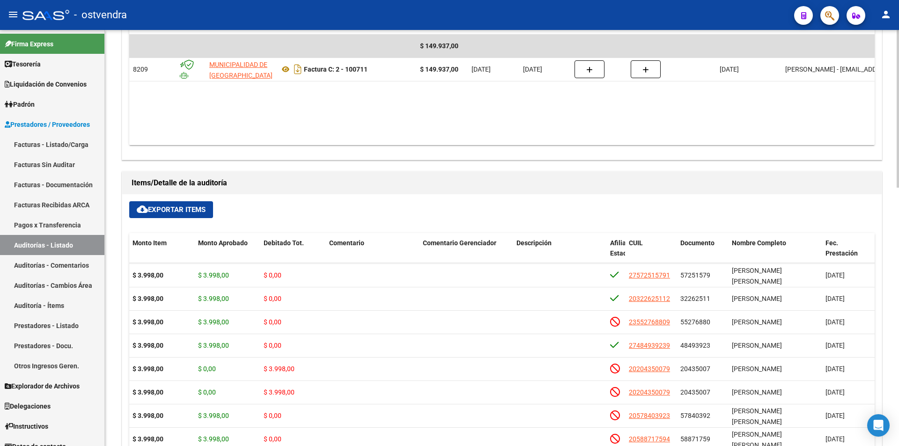
click at [898, 227] on div at bounding box center [897, 299] width 2 height 158
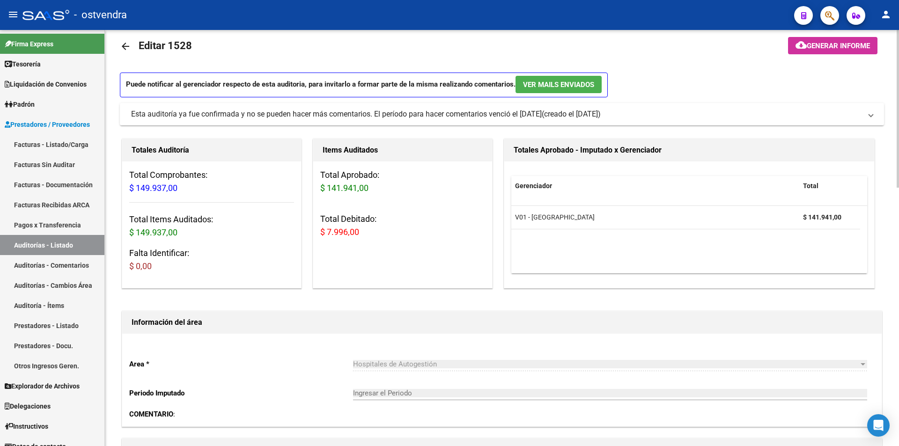
scroll to position [0, 0]
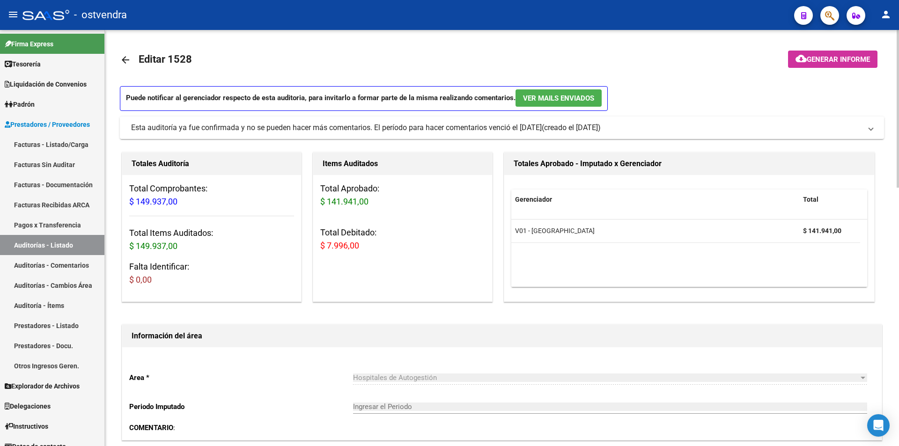
click at [874, 22] on div "menu - ostvendra person Firma Express Tesorería Auditorías Confirmadas Liquidac…" at bounding box center [449, 223] width 899 height 446
click at [134, 128] on div "Esta auditoría ya fue confirmada y no se pueden hacer más comentarios. El perío…" at bounding box center [336, 128] width 411 height 10
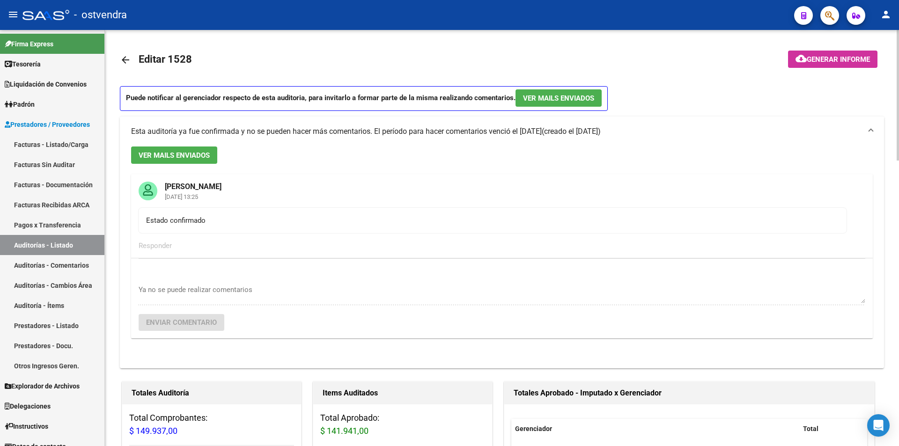
click at [134, 128] on div "Esta auditoría ya fue confirmada y no se pueden hacer más comentarios. El perío…" at bounding box center [336, 131] width 411 height 10
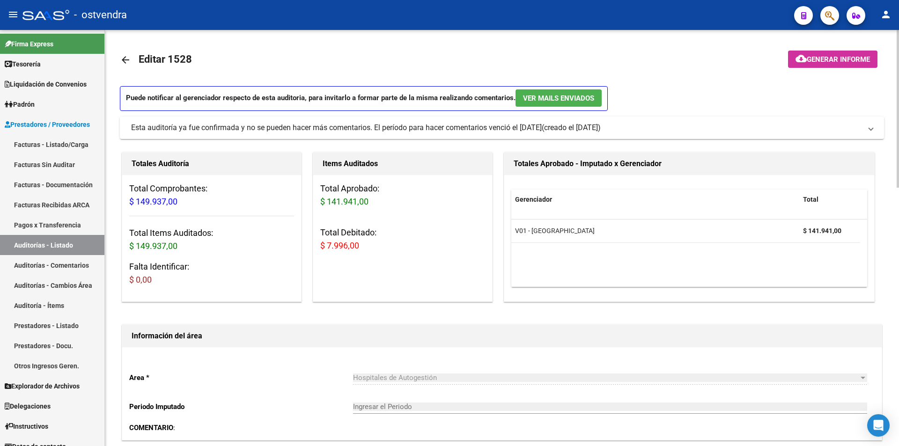
click at [124, 60] on mat-icon "arrow_back" at bounding box center [125, 59] width 11 height 11
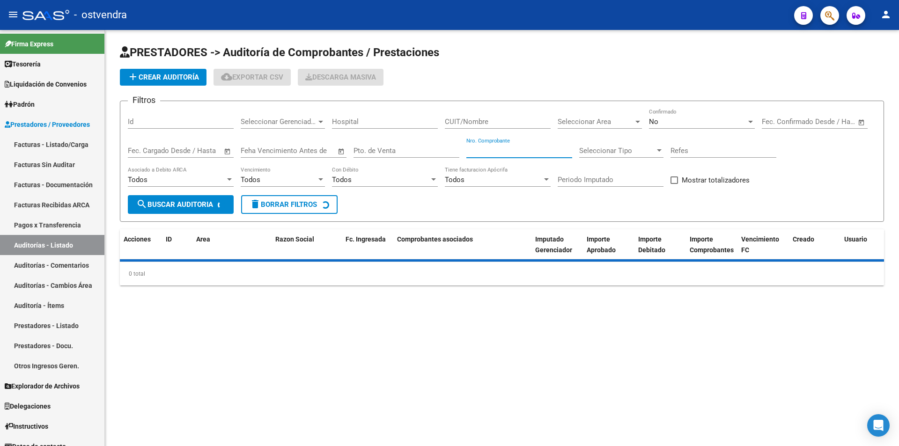
click at [473, 153] on input "Nro. Comprobante" at bounding box center [519, 151] width 106 height 8
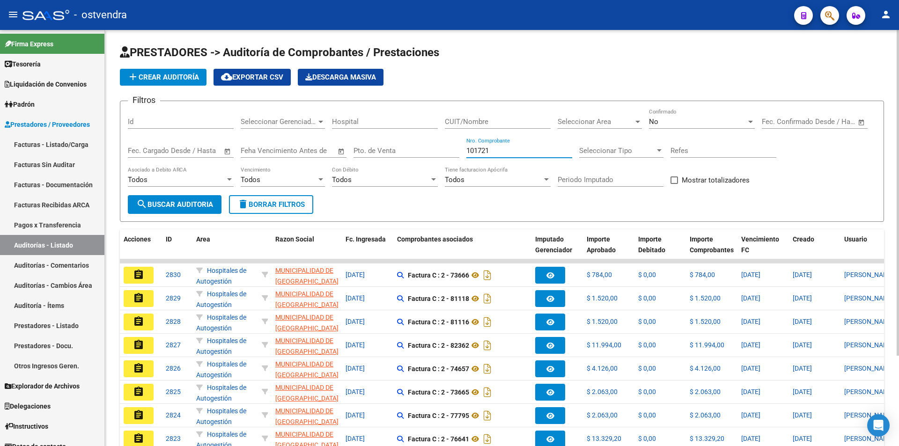
type input "101721"
click at [698, 116] on div "No Confirmado" at bounding box center [702, 119] width 106 height 20
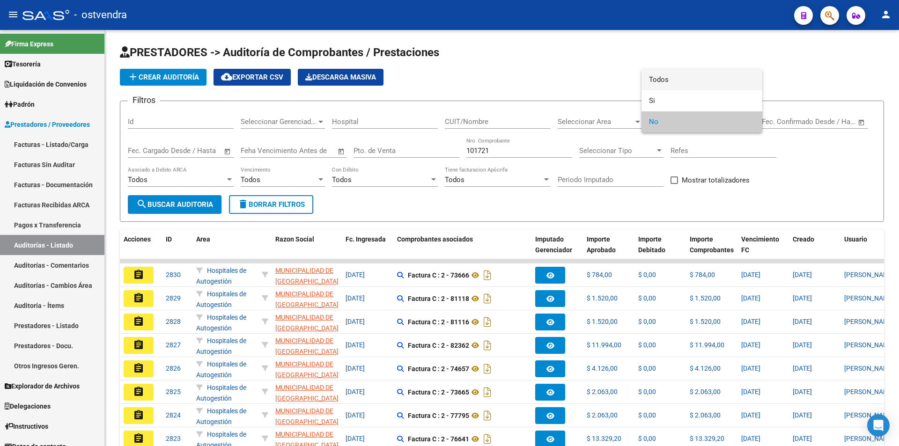
click at [685, 82] on span "Todos" at bounding box center [702, 79] width 106 height 21
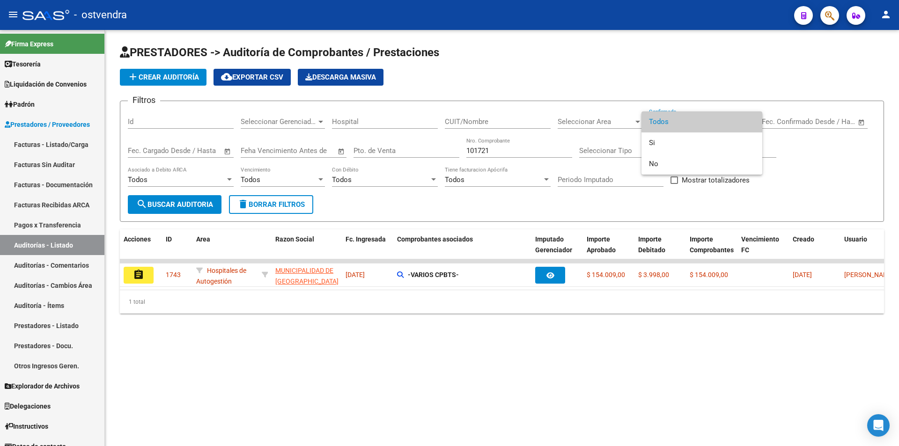
click at [141, 270] on div at bounding box center [449, 223] width 899 height 446
click at [141, 270] on mat-icon "assignment" at bounding box center [138, 274] width 11 height 11
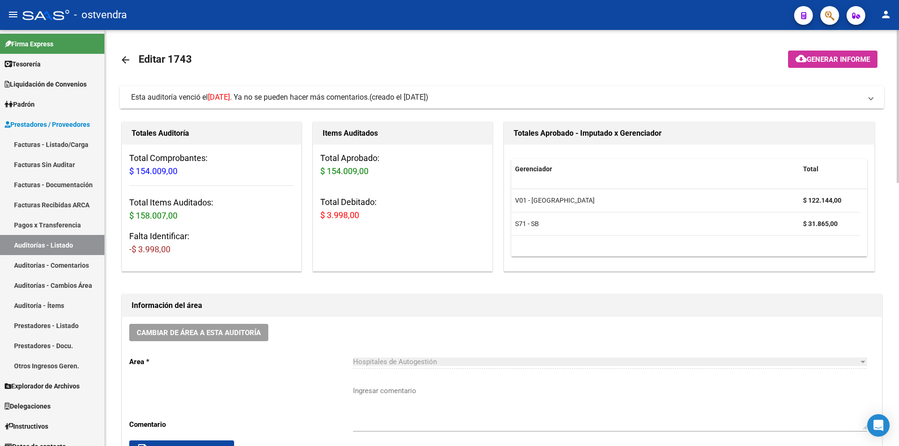
click at [616, 87] on mat-expansion-panel-header "Esta auditoría venció el 17/06/2025 . Ya no se pueden hacer más comentarios. (c…" at bounding box center [502, 97] width 764 height 22
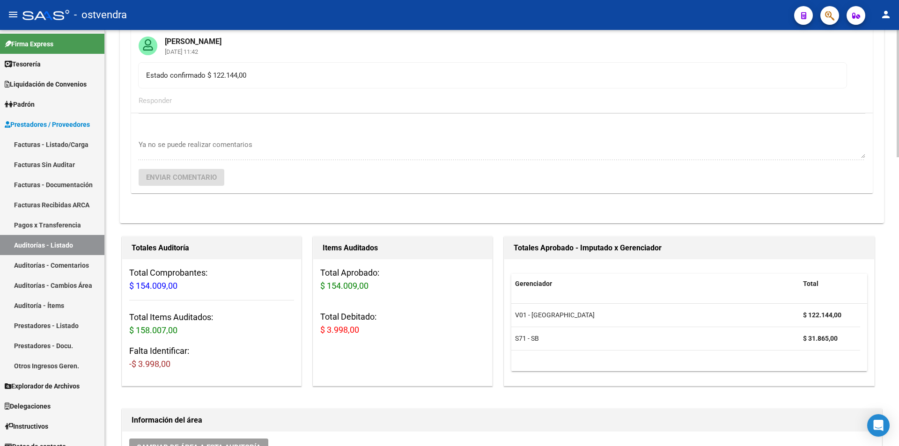
scroll to position [73, 0]
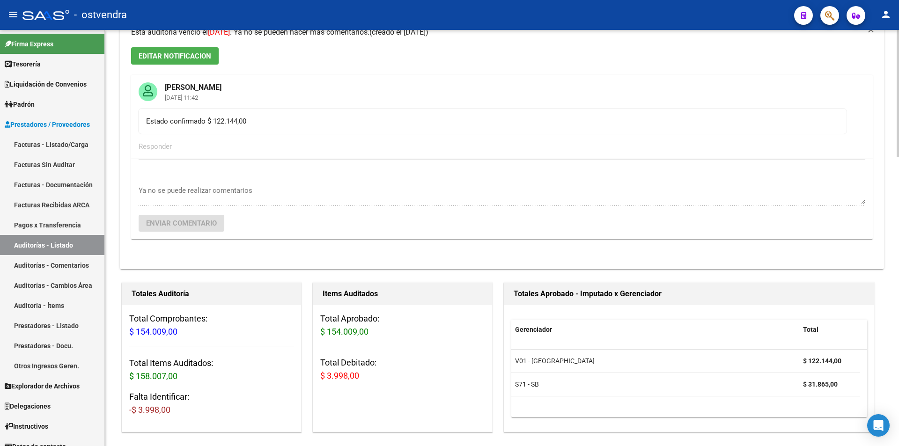
scroll to position [70, 0]
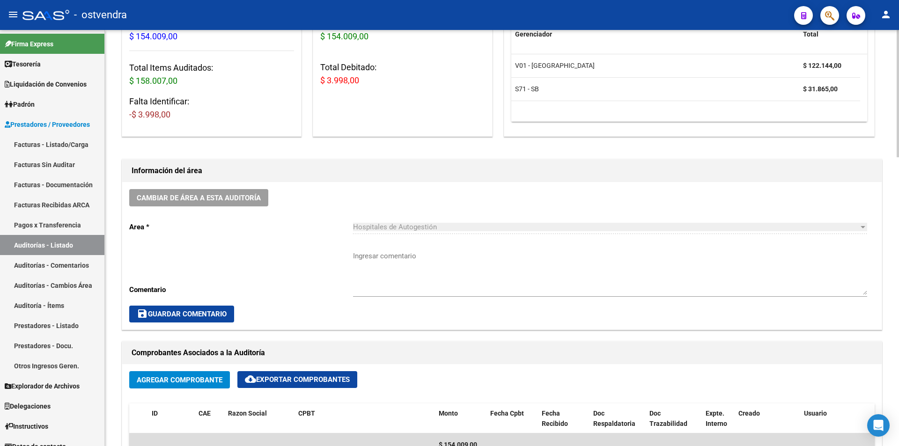
scroll to position [450, 0]
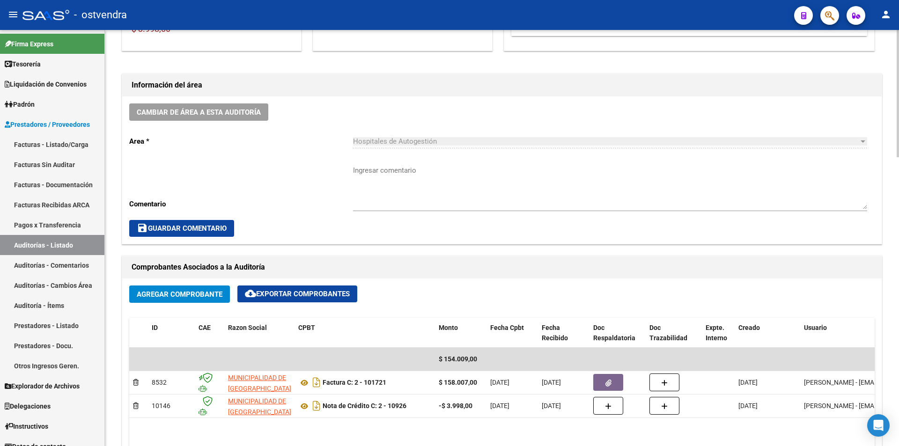
click at [898, 237] on div at bounding box center [897, 231] width 2 height 127
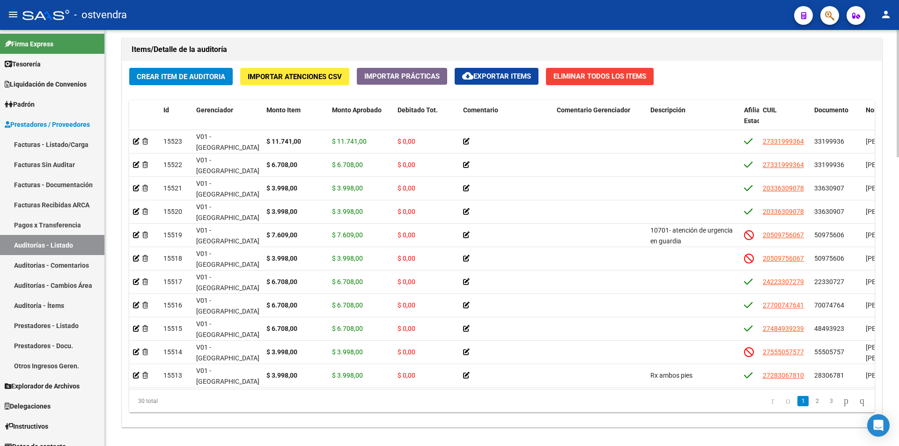
scroll to position [944, 0]
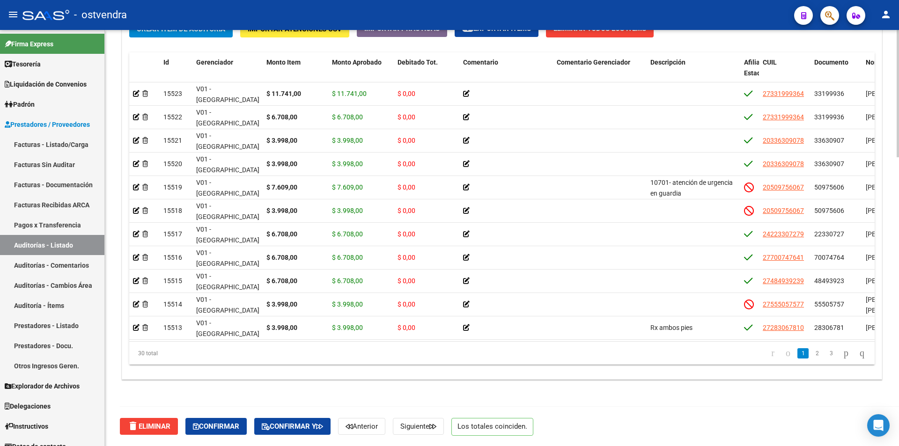
click at [212, 423] on span "Confirmar" at bounding box center [216, 426] width 46 height 8
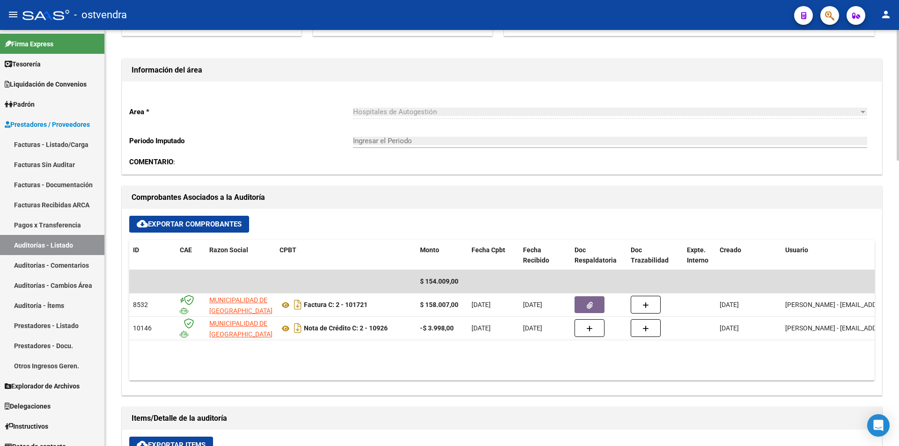
scroll to position [1, 0]
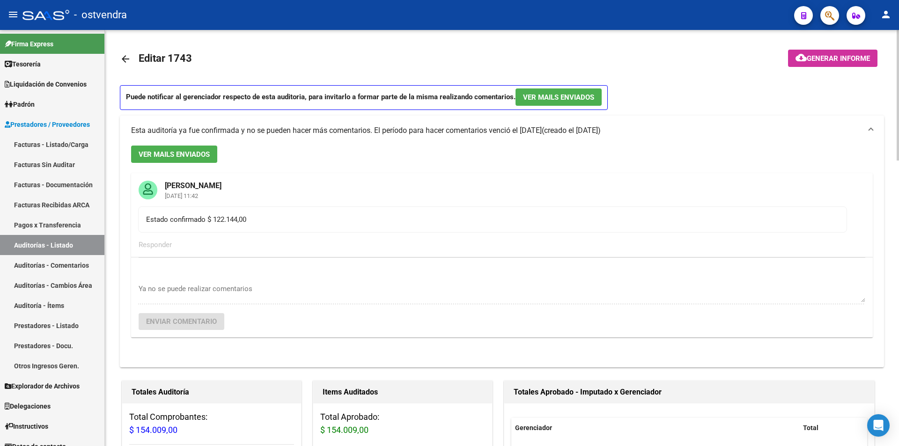
click at [898, 181] on div at bounding box center [897, 238] width 2 height 416
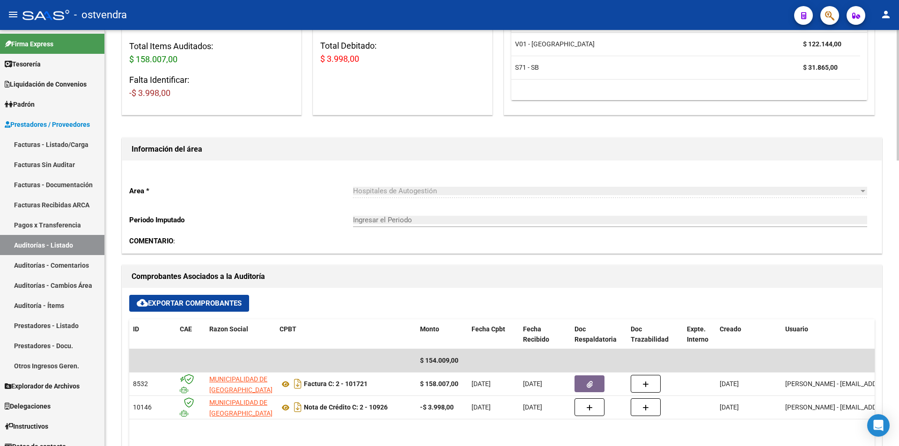
click at [898, 198] on div at bounding box center [897, 238] width 2 height 416
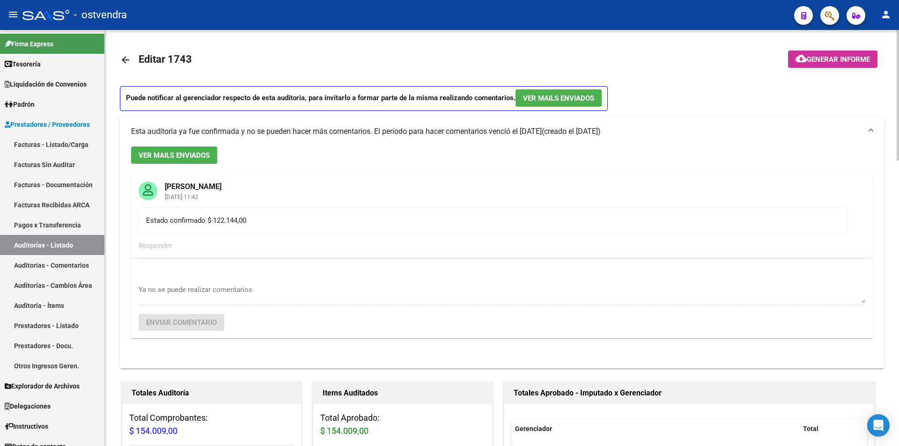
click at [133, 61] on link "arrow_back" at bounding box center [129, 60] width 19 height 22
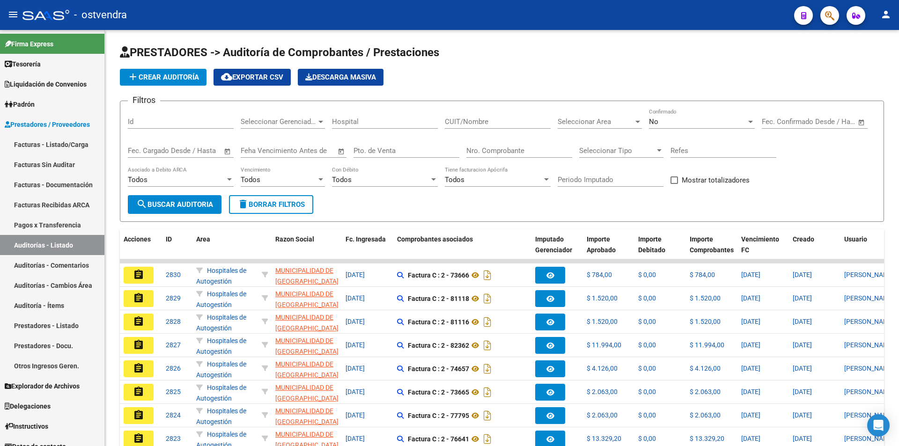
click at [507, 153] on input "Nro. Comprobante" at bounding box center [519, 151] width 106 height 8
type input "102623"
click at [654, 124] on span "No" at bounding box center [653, 121] width 9 height 8
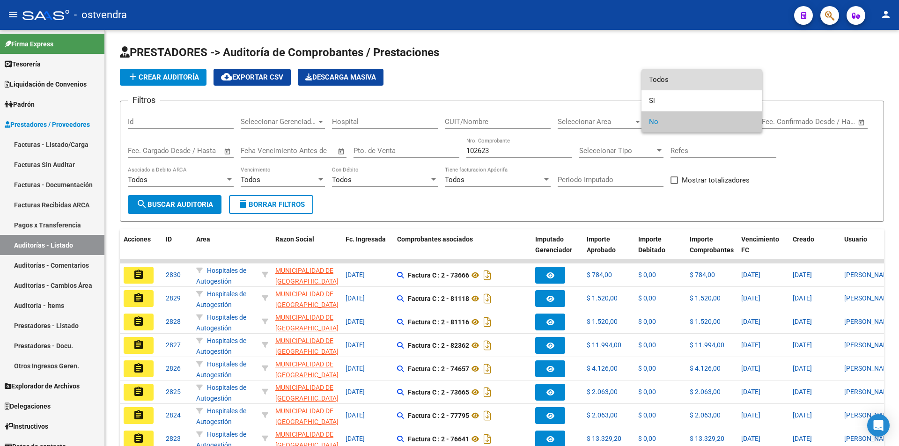
click at [646, 85] on mat-option "Todos" at bounding box center [701, 79] width 121 height 21
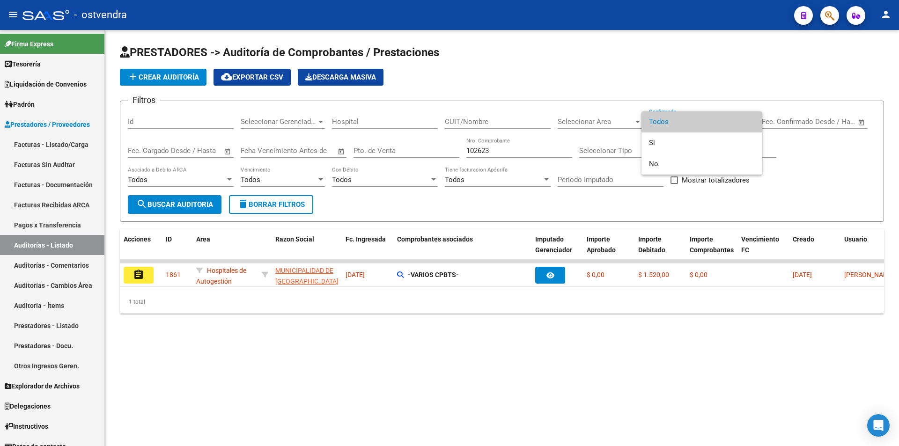
click at [136, 282] on div at bounding box center [449, 223] width 899 height 446
click at [133, 280] on button "assignment" at bounding box center [139, 275] width 30 height 17
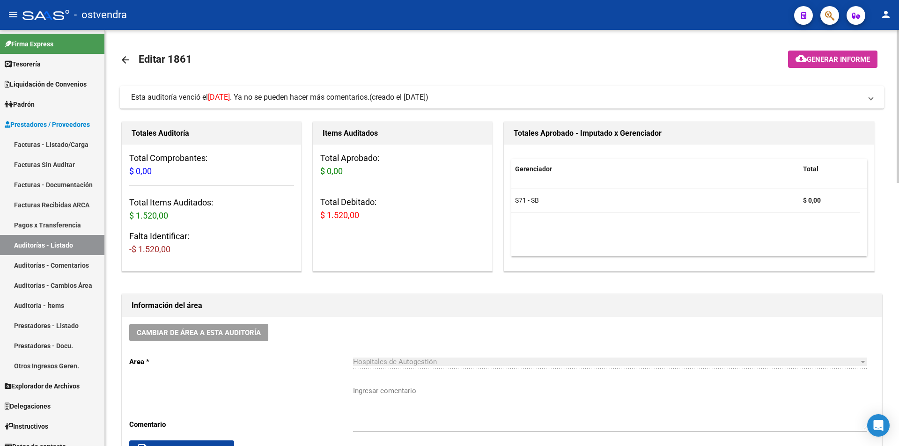
click at [568, 107] on mat-expansion-panel-header "Esta auditoría venció el 19/05/2025 . Ya no se pueden hacer más comentarios. (c…" at bounding box center [502, 97] width 764 height 22
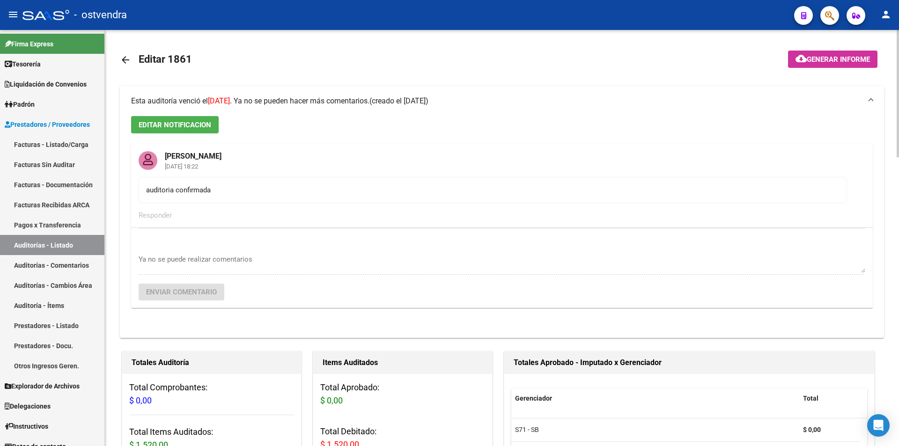
click at [568, 107] on mat-expansion-panel-header "Esta auditoría venció el 19/05/2025 . Ya no se pueden hacer más comentarios. (c…" at bounding box center [502, 101] width 764 height 30
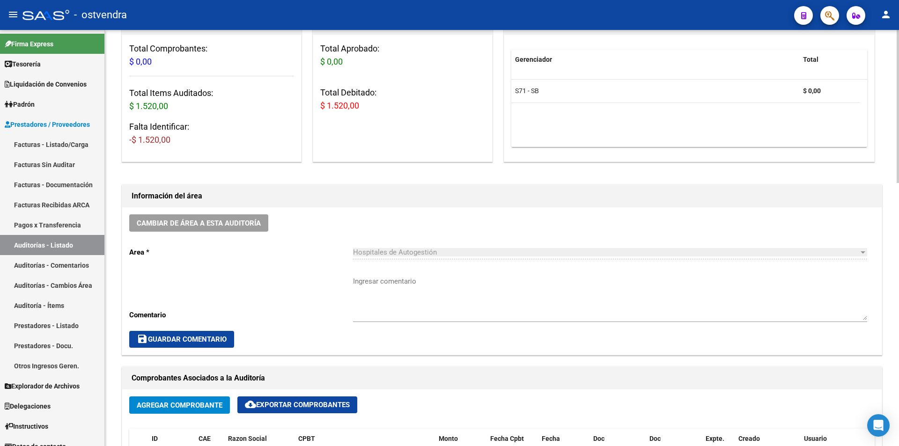
scroll to position [85, 0]
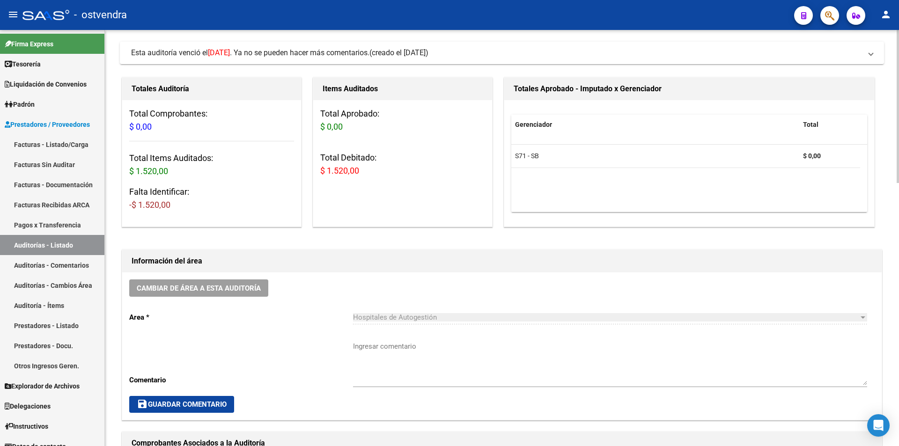
scroll to position [0, 0]
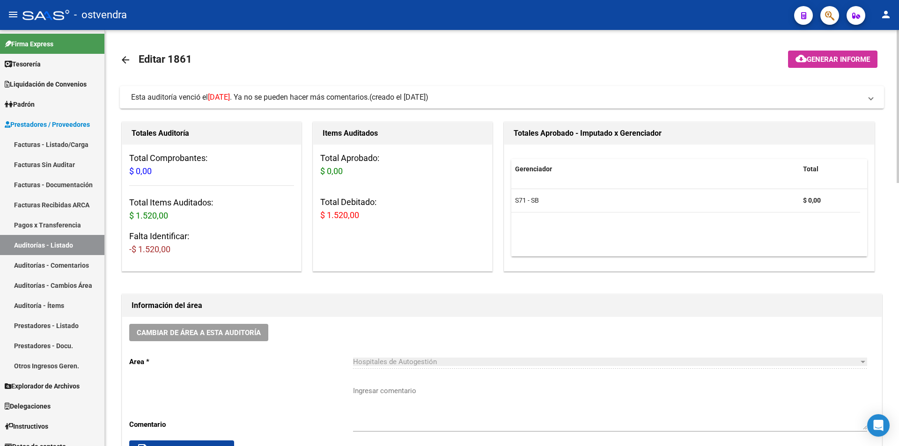
click at [814, 103] on mat-expansion-panel-header "Esta auditoría venció el 19/05/2025 . Ya no se pueden hacer más comentarios. (c…" at bounding box center [502, 97] width 764 height 22
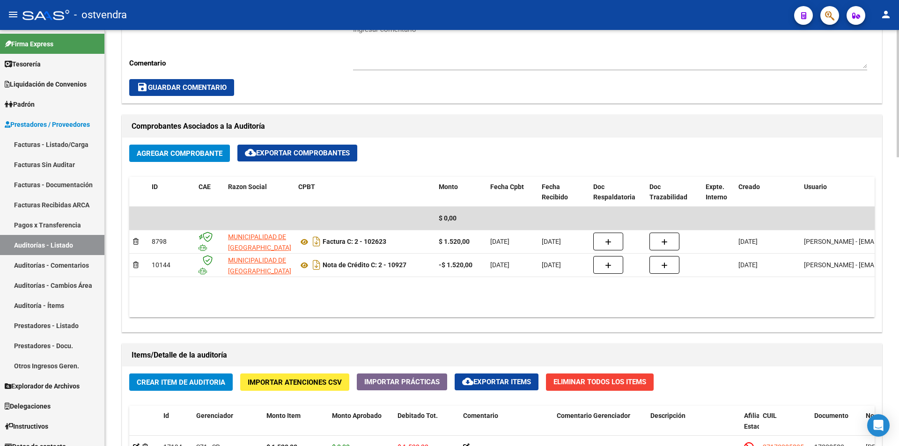
scroll to position [623, 0]
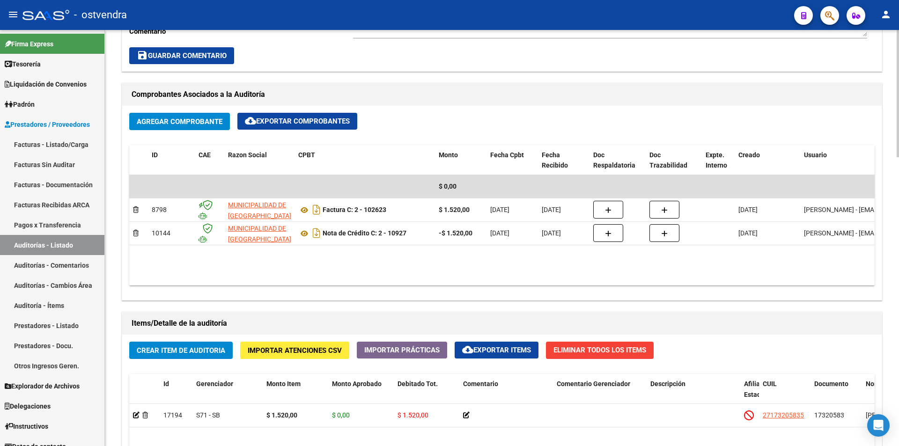
click at [858, 342] on div "arrow_back Editar 1861 cloud_download Generar informe Esta auditoría venció el …" at bounding box center [503, 87] width 796 height 1360
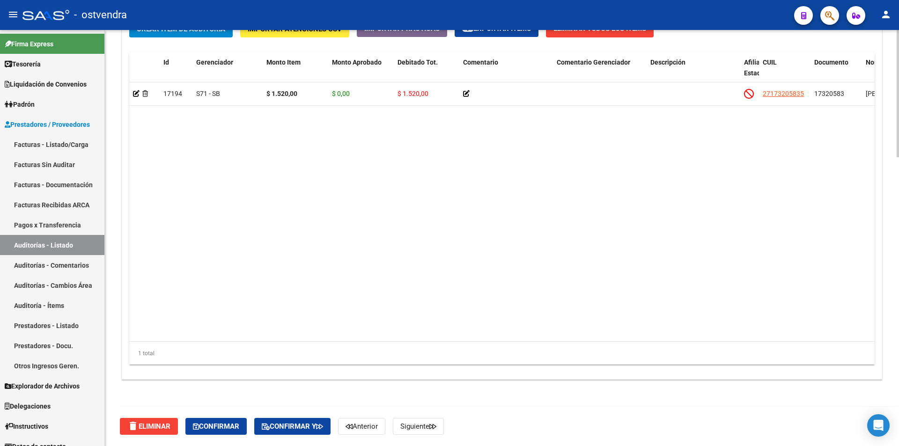
click at [220, 433] on button "Confirmar" at bounding box center [215, 426] width 61 height 17
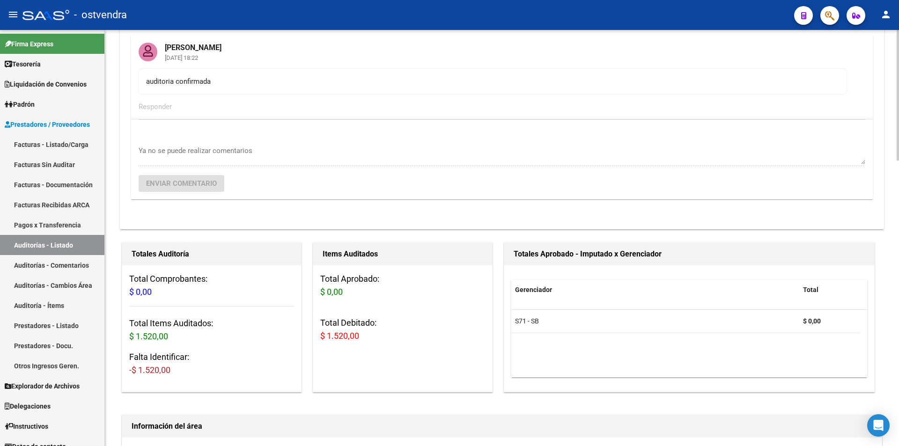
scroll to position [42, 0]
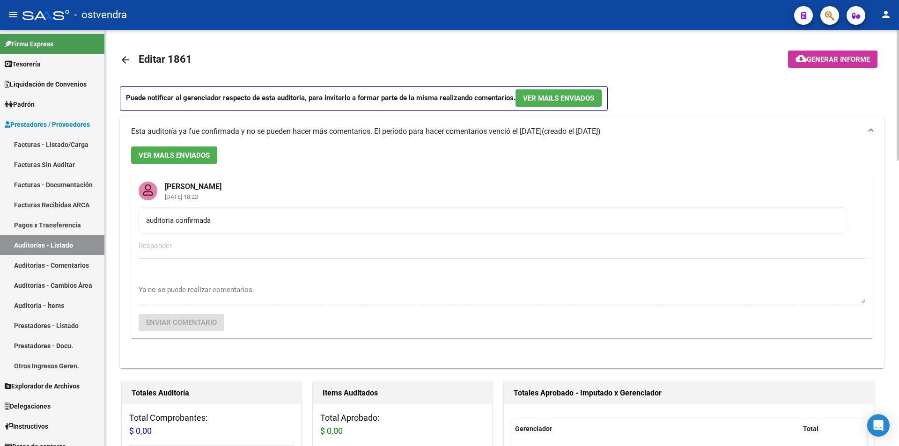
click at [898, 132] on div at bounding box center [897, 95] width 2 height 131
click at [132, 56] on link "arrow_back" at bounding box center [129, 60] width 19 height 22
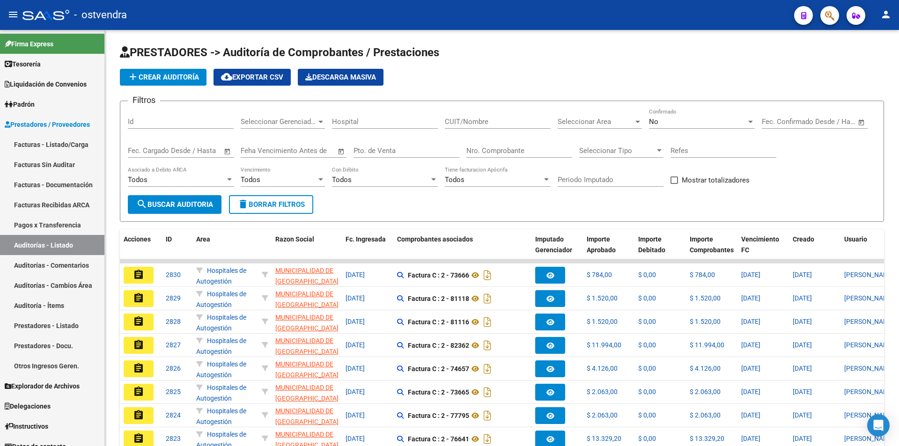
click at [484, 158] on div "Nro. Comprobante" at bounding box center [519, 152] width 106 height 29
click at [483, 153] on input "Nro. Comprobante" at bounding box center [519, 151] width 106 height 8
click at [684, 124] on div "No" at bounding box center [697, 121] width 97 height 8
click at [684, 86] on span "Todos" at bounding box center [702, 79] width 106 height 21
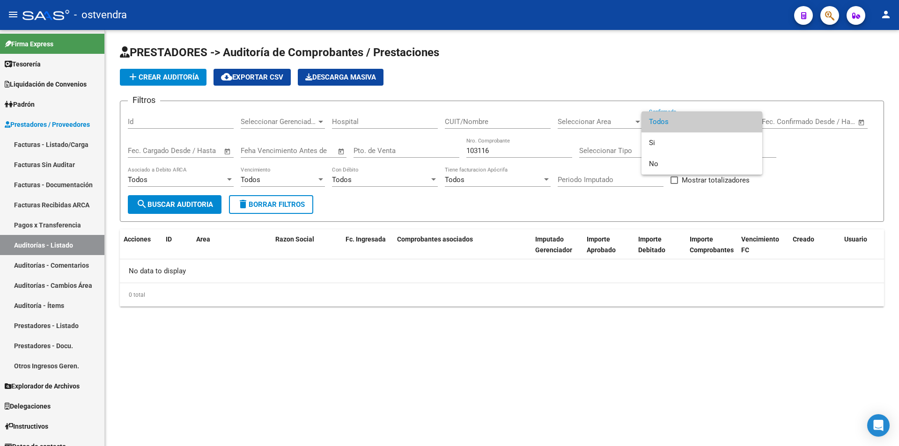
click at [504, 145] on div at bounding box center [449, 223] width 899 height 446
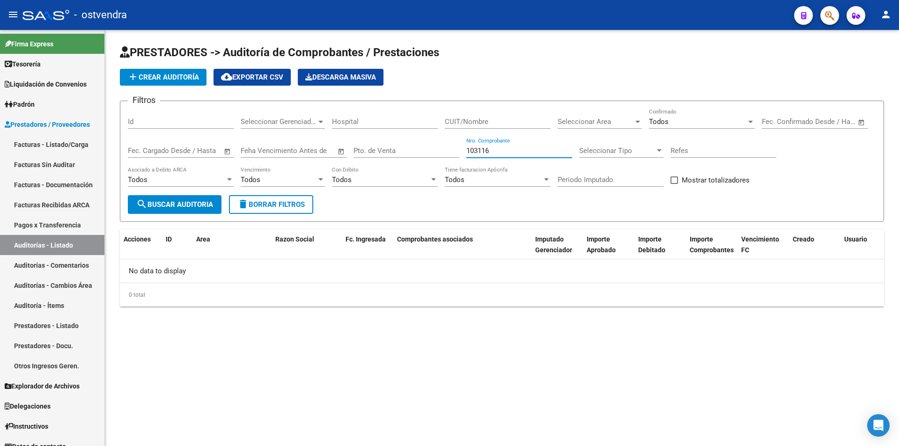
click at [503, 147] on input "103116" at bounding box center [519, 151] width 106 height 8
type input "1"
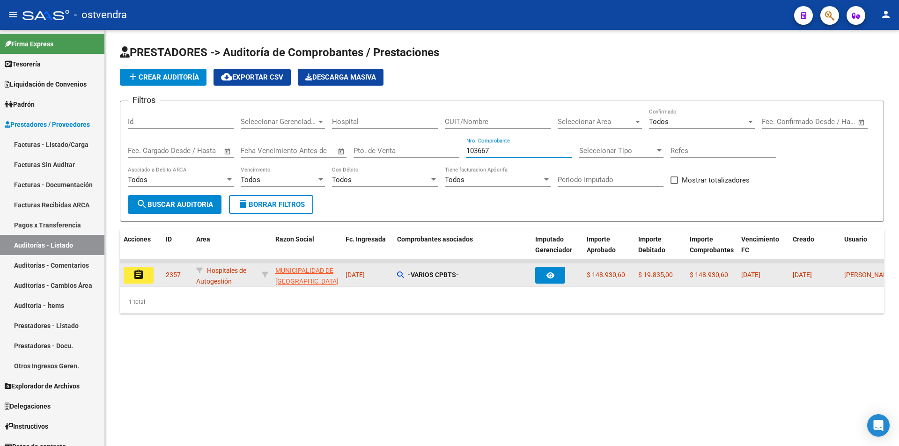
type input "103667"
click at [143, 275] on mat-icon "assignment" at bounding box center [138, 274] width 11 height 11
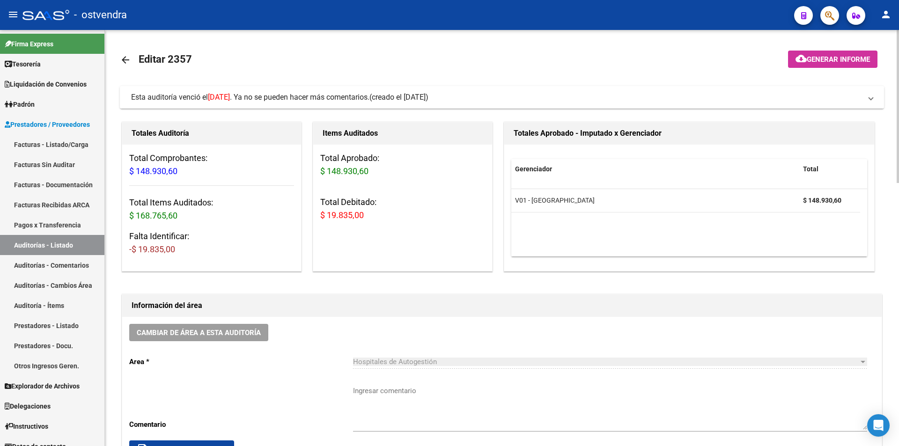
click at [490, 101] on mat-panel-title "Esta auditoría venció el 18/07/2025 . Ya no se pueden hacer más comentarios. (c…" at bounding box center [496, 97] width 730 height 10
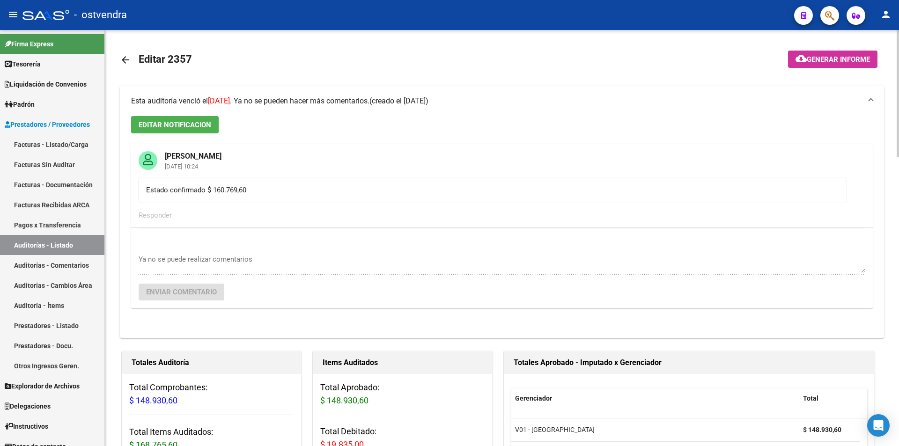
click at [490, 101] on mat-panel-title "Esta auditoría venció el 18/07/2025 . Ya no se pueden hacer más comentarios. (c…" at bounding box center [496, 101] width 730 height 10
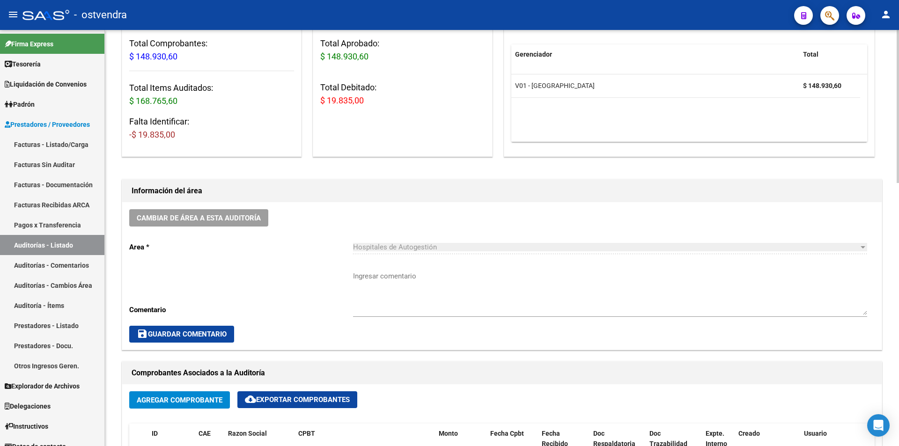
scroll to position [103, 0]
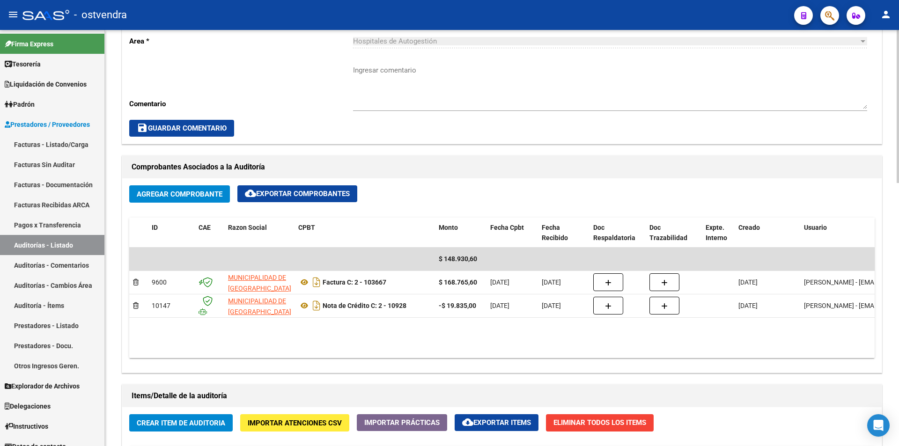
scroll to position [0, 0]
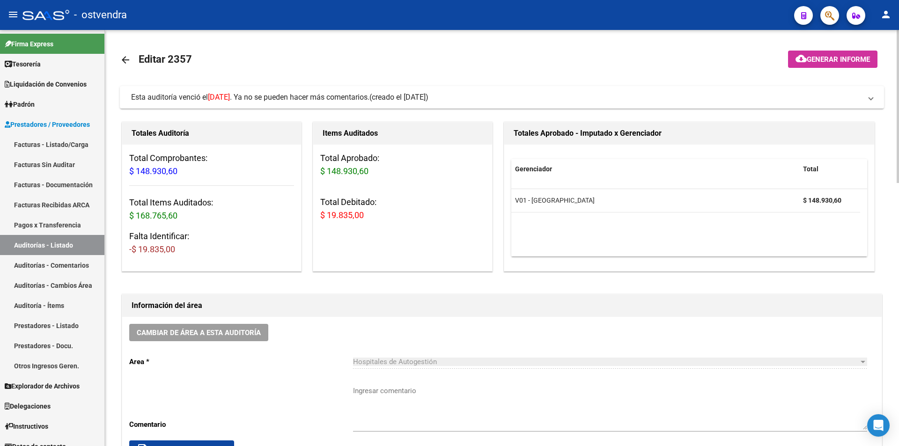
click at [807, 103] on mat-expansion-panel-header "Esta auditoría venció el 18/07/2025 . Ya no se pueden hacer más comentarios. (c…" at bounding box center [502, 97] width 764 height 22
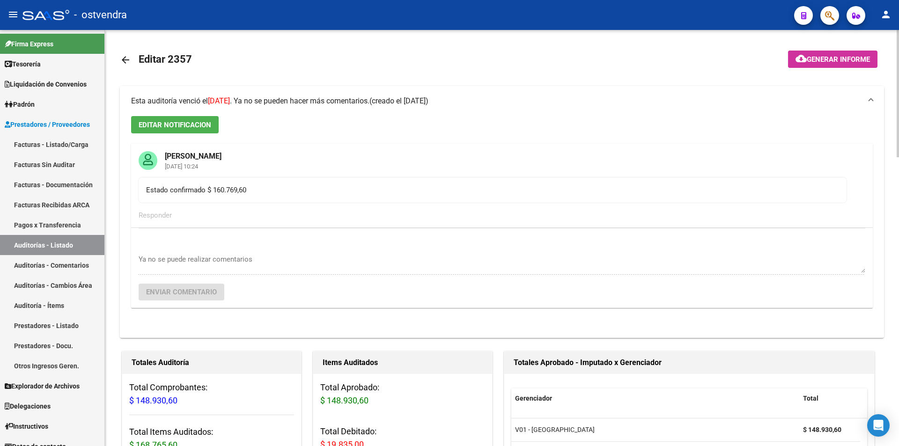
scroll to position [92, 0]
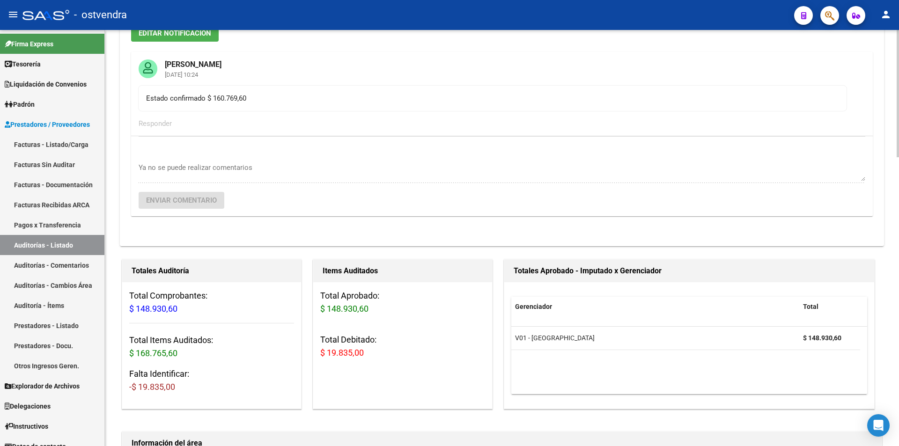
click at [898, 167] on div at bounding box center [897, 121] width 2 height 127
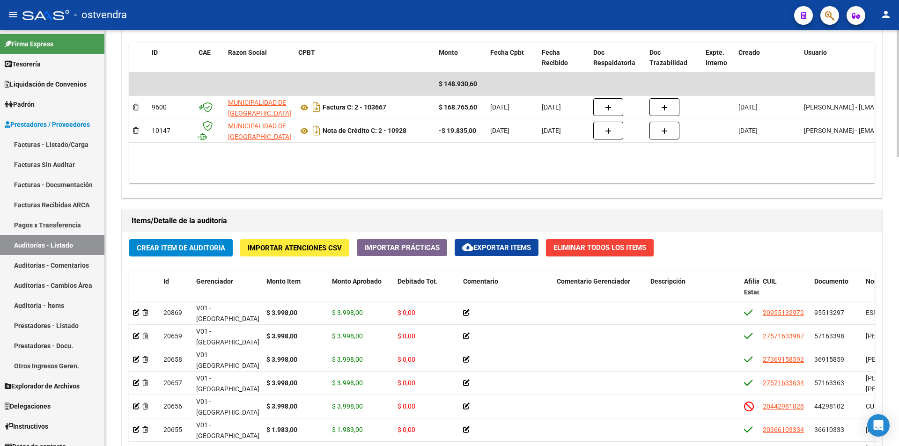
scroll to position [861, 0]
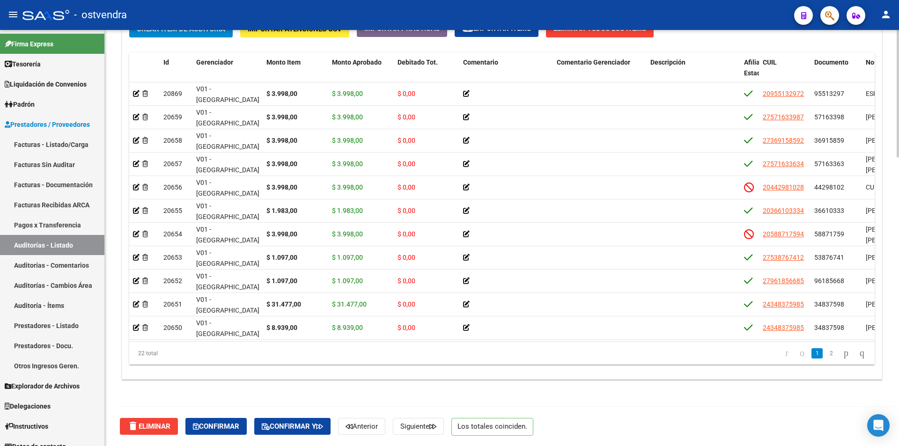
click at [239, 423] on span "Confirmar" at bounding box center [216, 426] width 46 height 8
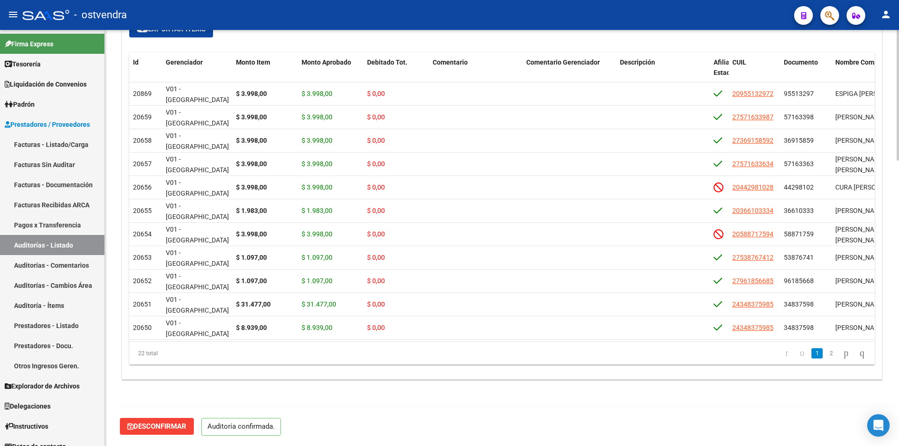
scroll to position [911, 0]
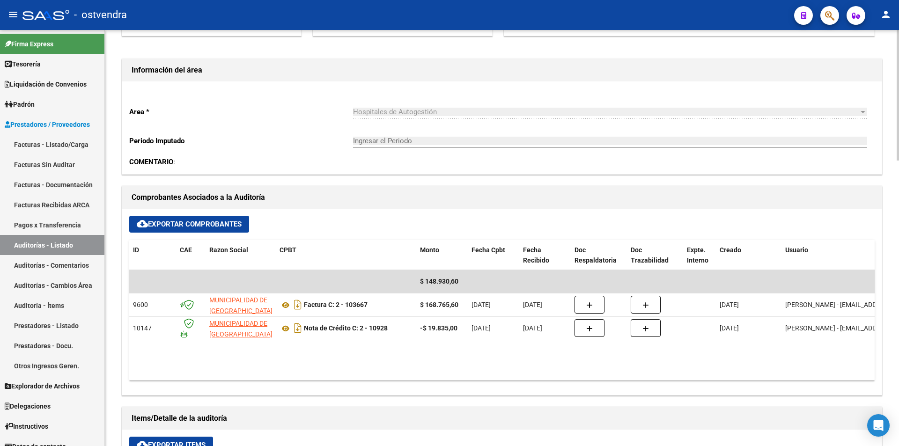
click at [898, 255] on div at bounding box center [897, 238] width 2 height 416
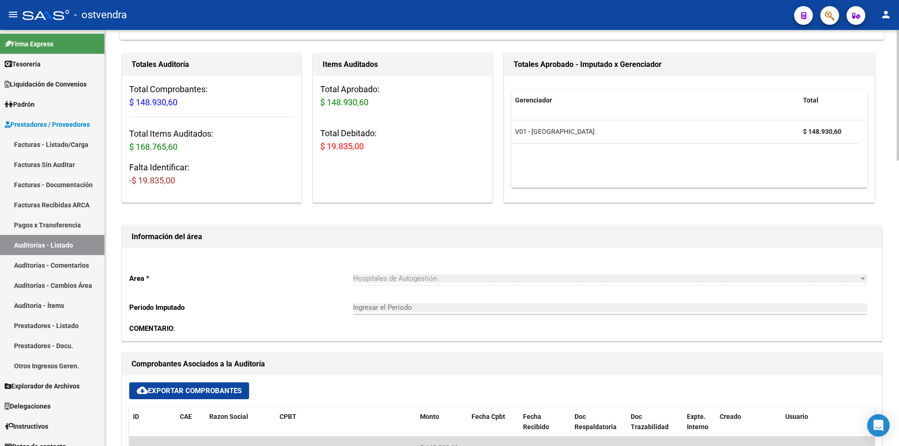
scroll to position [463, 0]
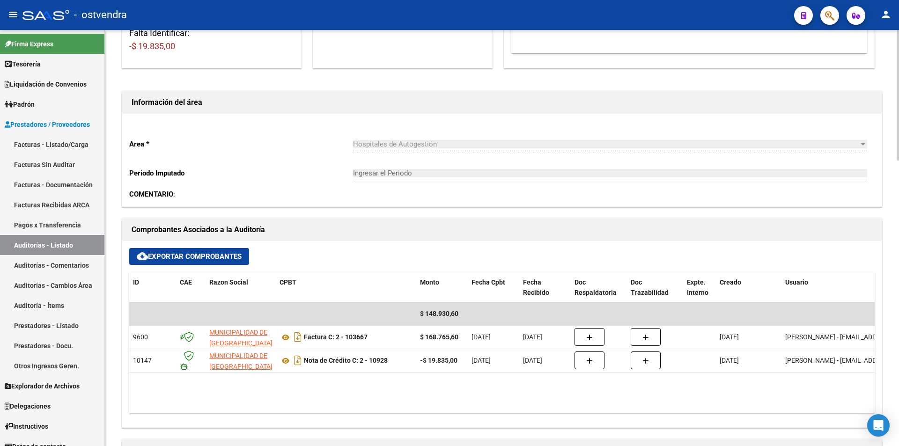
click at [898, 271] on div at bounding box center [897, 240] width 2 height 131
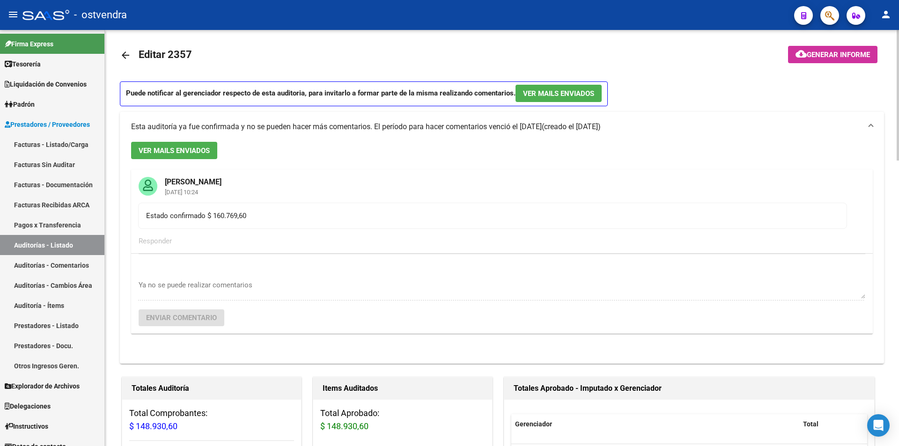
click at [128, 51] on mat-icon "arrow_back" at bounding box center [125, 55] width 11 height 11
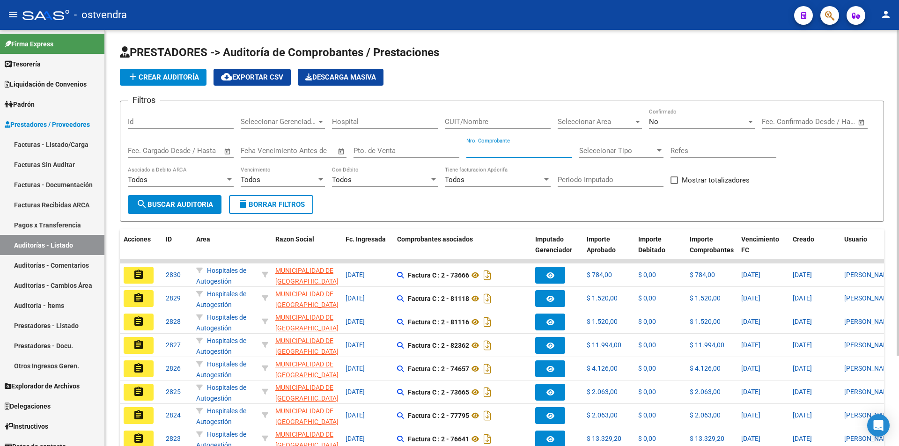
click at [522, 154] on input "Nro. Comprobante" at bounding box center [519, 151] width 106 height 8
click at [677, 120] on div "No" at bounding box center [697, 121] width 97 height 8
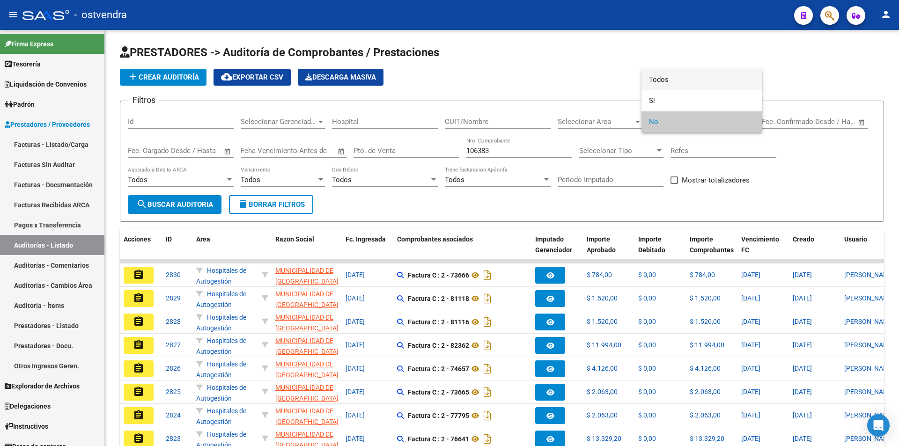
click at [670, 88] on span "Todos" at bounding box center [702, 79] width 106 height 21
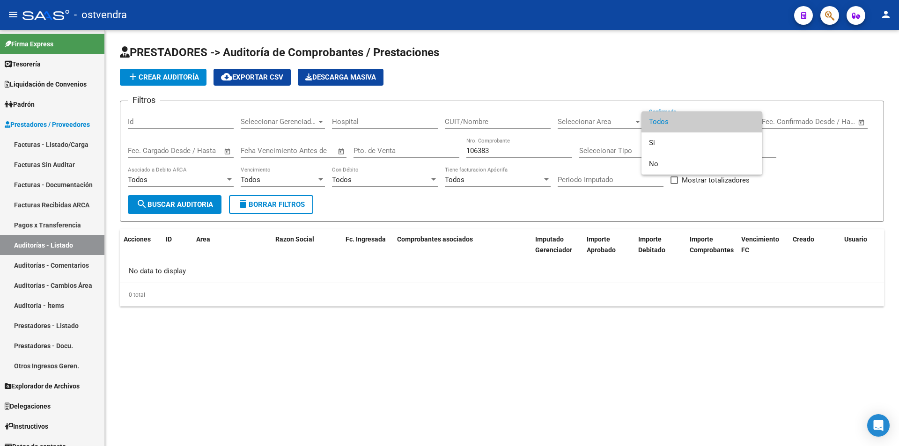
drag, startPoint x: 898, startPoint y: 161, endPoint x: 898, endPoint y: 140, distance: 21.1
click at [898, 140] on div at bounding box center [449, 223] width 899 height 446
click at [898, 140] on div "PRESTADORES -> Auditoría de Comprobantes / Prestaciones add Crear Auditoría clo…" at bounding box center [502, 183] width 794 height 307
drag, startPoint x: 898, startPoint y: 140, endPoint x: 704, endPoint y: 107, distance: 196.6
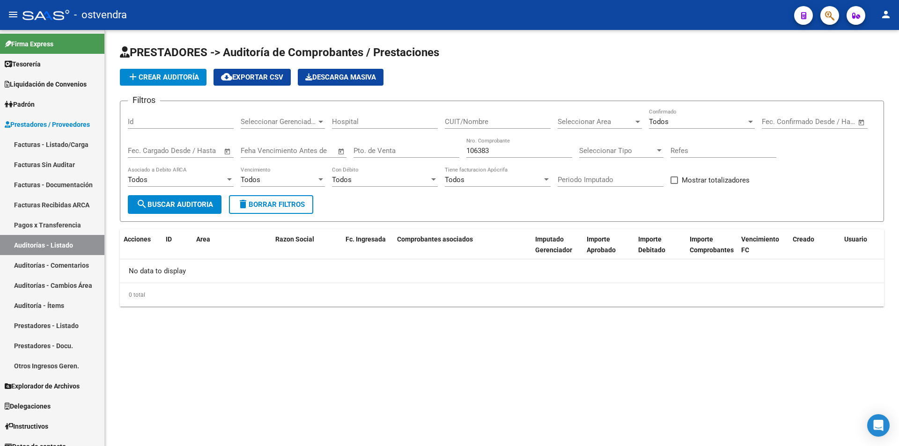
click at [898, 140] on div "PRESTADORES -> Auditoría de Comprobantes / Prestaciones add Crear Auditoría clo…" at bounding box center [502, 183] width 794 height 307
click at [526, 153] on input "106383" at bounding box center [519, 151] width 106 height 8
type input "1"
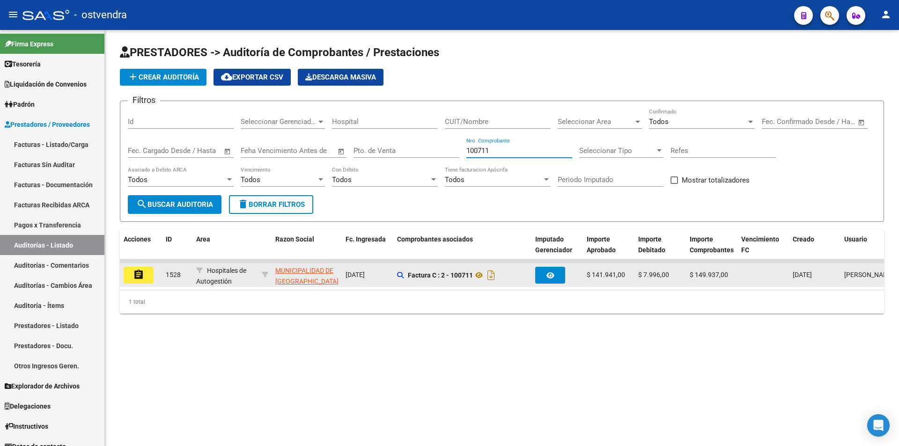
type input "100711"
click at [132, 280] on button "assignment" at bounding box center [139, 275] width 30 height 17
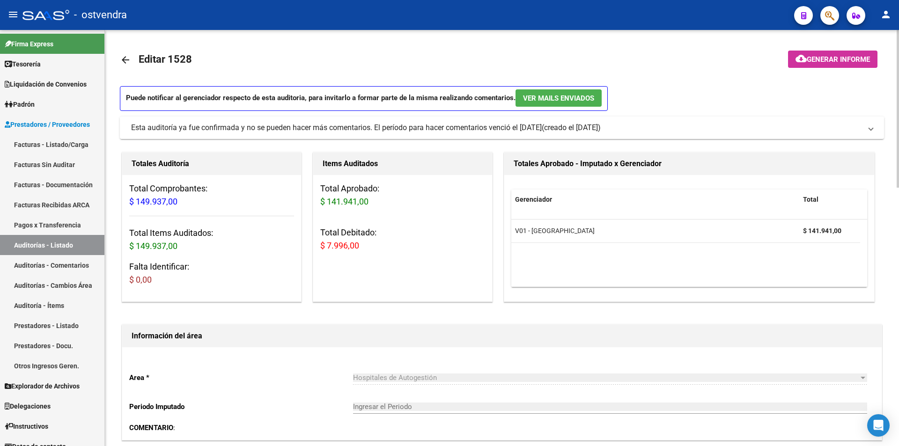
click at [130, 55] on mat-icon "arrow_back" at bounding box center [125, 59] width 11 height 11
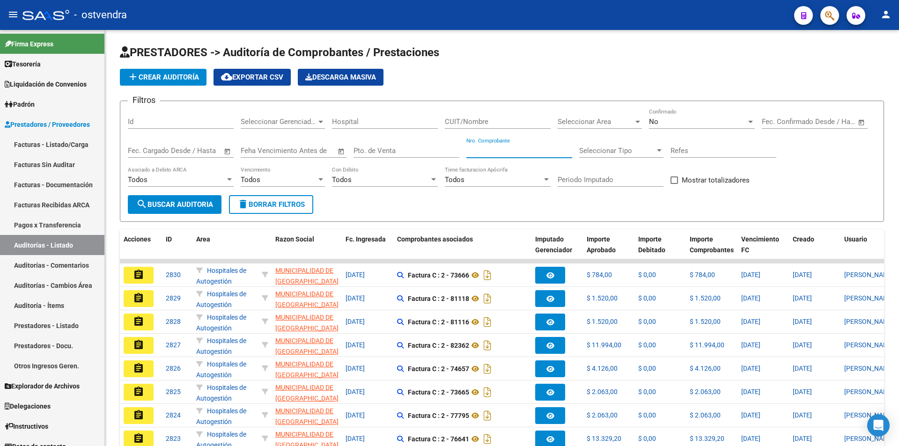
click at [511, 152] on input "Nro. Comprobante" at bounding box center [519, 151] width 106 height 8
type input "103667"
click at [693, 110] on div "No Confirmado" at bounding box center [702, 119] width 106 height 20
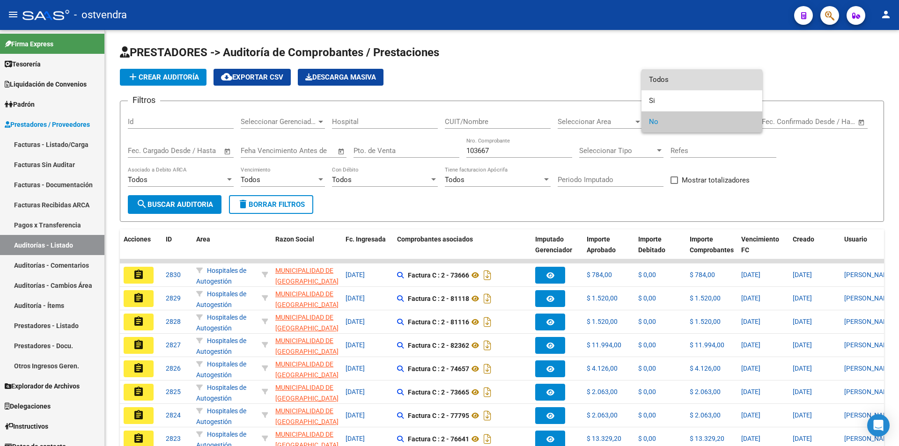
click at [689, 89] on span "Todos" at bounding box center [702, 79] width 106 height 21
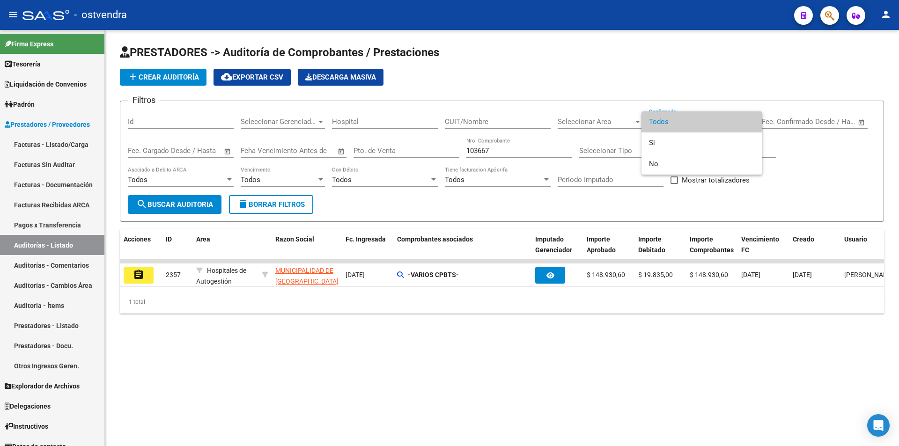
click at [146, 273] on div at bounding box center [449, 223] width 899 height 446
click at [146, 273] on button "assignment" at bounding box center [139, 275] width 30 height 17
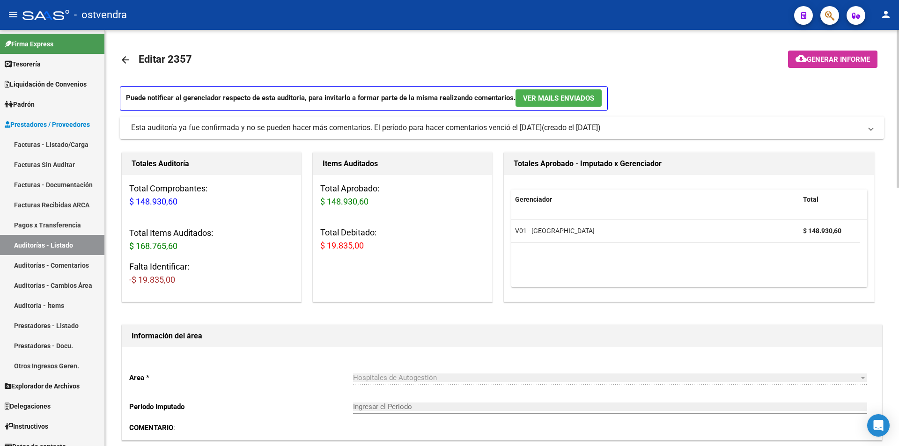
click at [663, 126] on mat-panel-title "Esta auditoría ya fue confirmada y no se pueden hacer más comentarios. El perío…" at bounding box center [496, 128] width 730 height 10
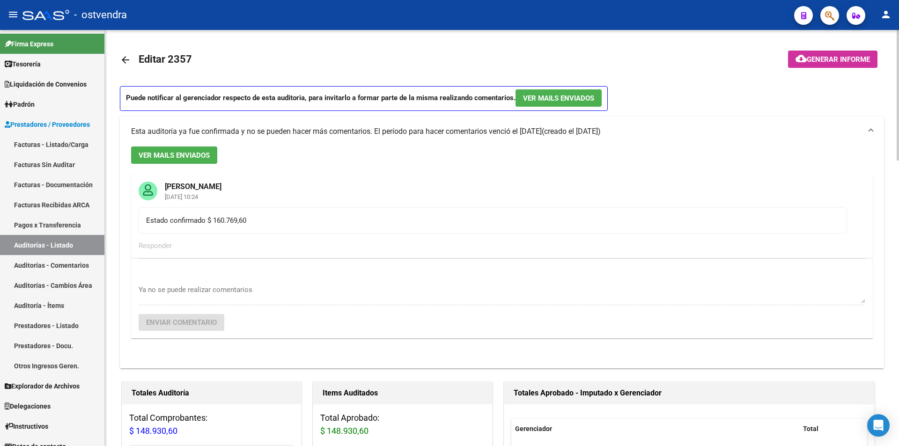
click at [663, 126] on mat-expansion-panel-header "Esta auditoría ya fue confirmada y no se pueden hacer más comentarios. El perío…" at bounding box center [502, 132] width 764 height 30
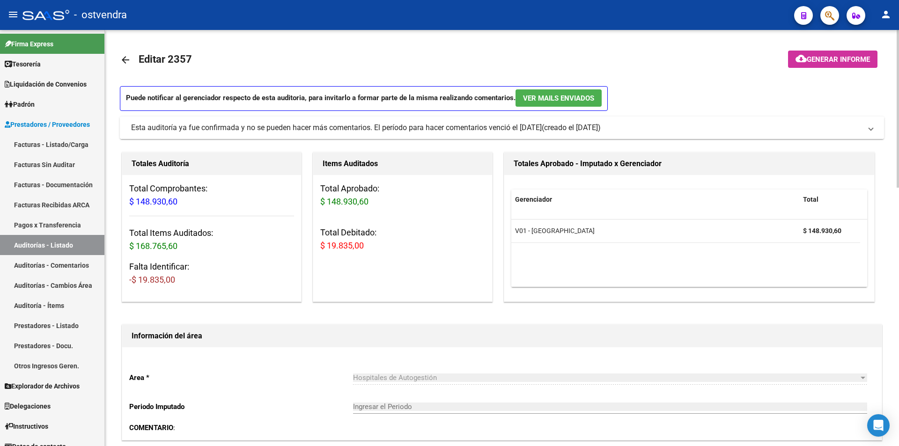
click at [663, 126] on mat-panel-title "Esta auditoría ya fue confirmada y no se pueden hacer más comentarios. El perío…" at bounding box center [496, 128] width 730 height 10
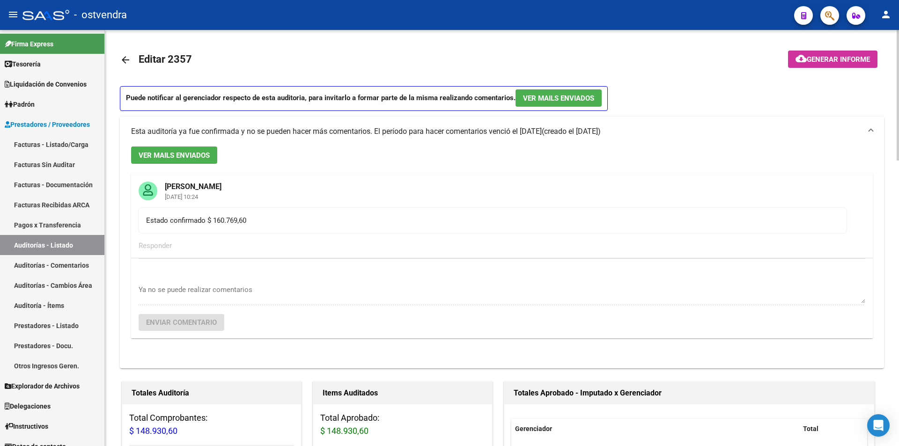
click at [663, 126] on mat-expansion-panel-header "Esta auditoría ya fue confirmada y no se pueden hacer más comentarios. El perío…" at bounding box center [502, 132] width 764 height 30
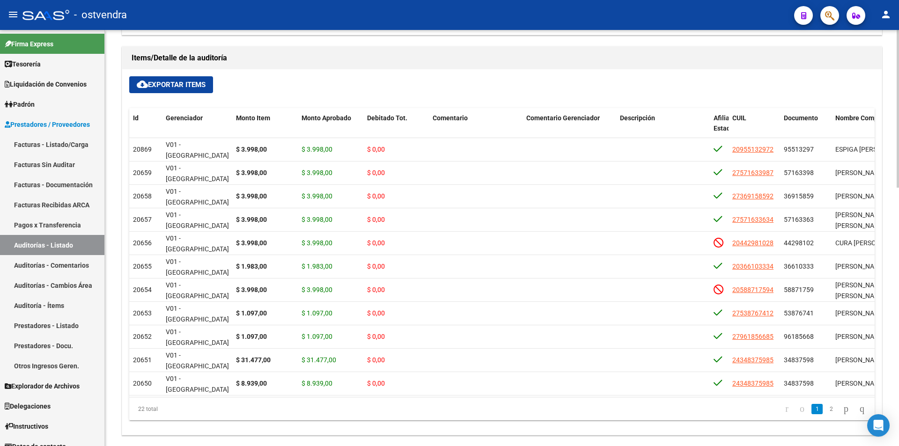
scroll to position [682, 0]
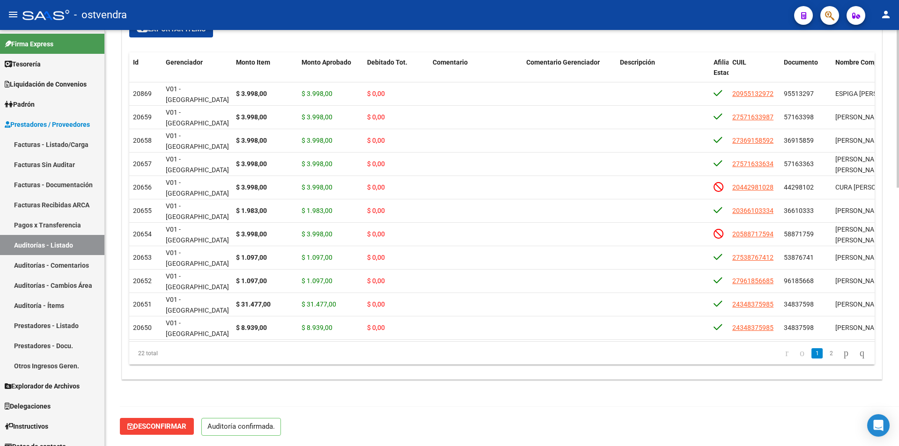
click at [898, 380] on div at bounding box center [897, 367] width 2 height 158
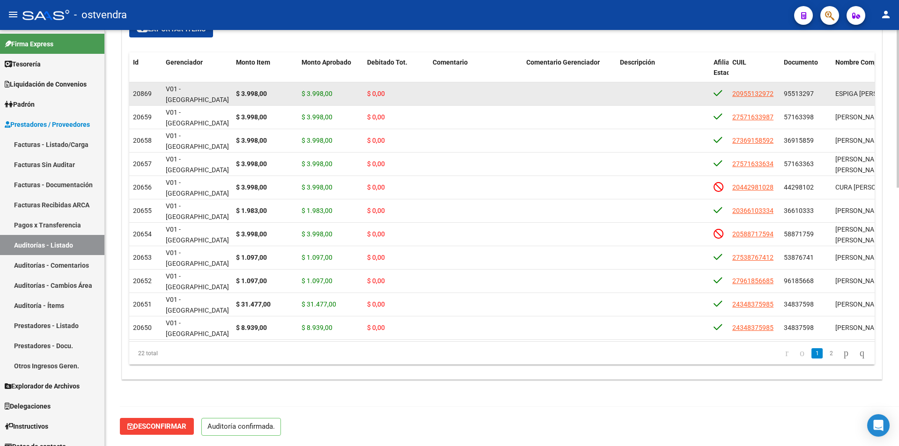
click at [358, 54] on div "cloud_download Exportar Items Id Gerenciador Monto Item Monto Aprobado Debitado…" at bounding box center [501, 197] width 759 height 366
click at [358, 54] on datatable-header-cell "Monto Aprobado" at bounding box center [331, 72] width 66 height 41
click at [376, 86] on div "Id Gerenciador Monto Item Monto Aprobado Debitado Tot. Comentario Comentario Ge…" at bounding box center [501, 208] width 745 height 313
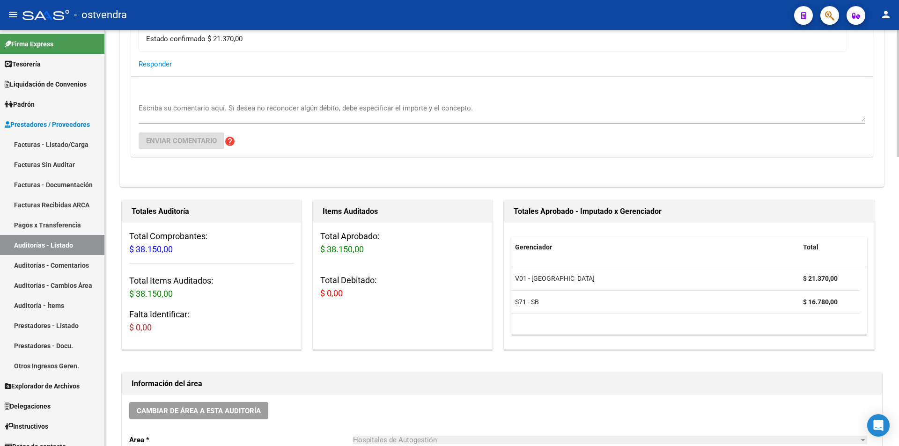
scroll to position [567, 0]
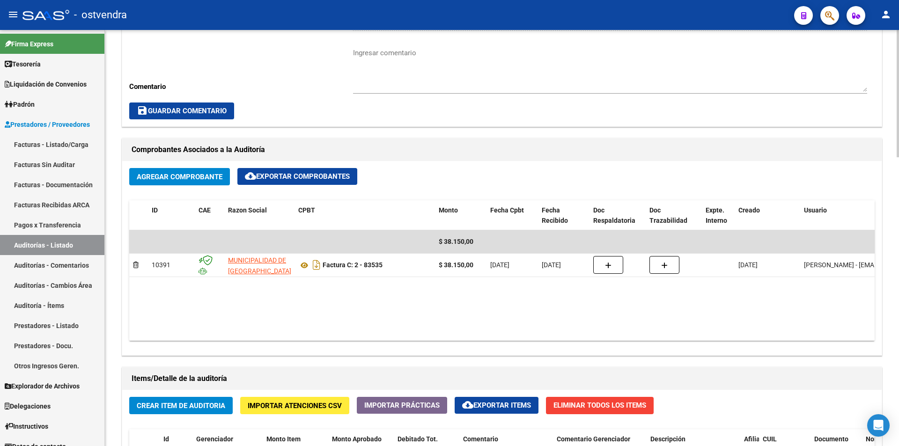
click at [894, 97] on div "arrow_back Editar 2820 cloud_download Generar informe ESTA AUDITORÍA ESTÁ ABIER…" at bounding box center [503, 143] width 796 height 1360
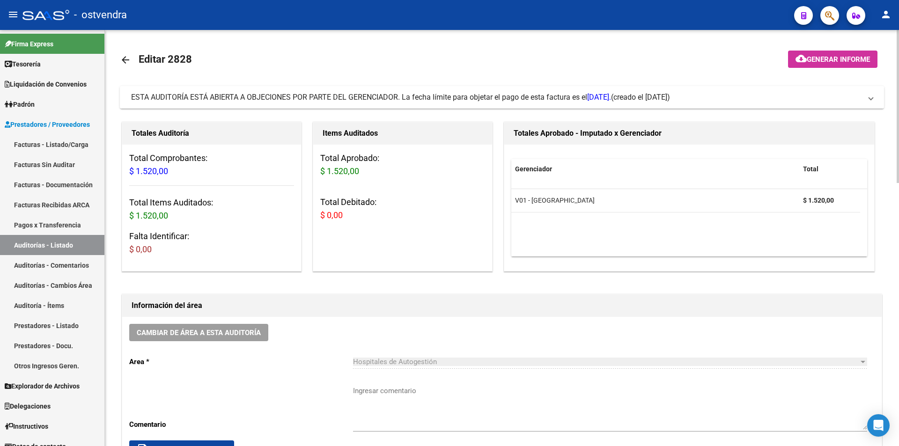
click at [449, 105] on mat-expansion-panel-header "ESTA AUDITORÍA ESTÁ ABIERTA A OBJECIONES POR PARTE DEL GERENCIADOR. La fecha lí…" at bounding box center [502, 97] width 764 height 22
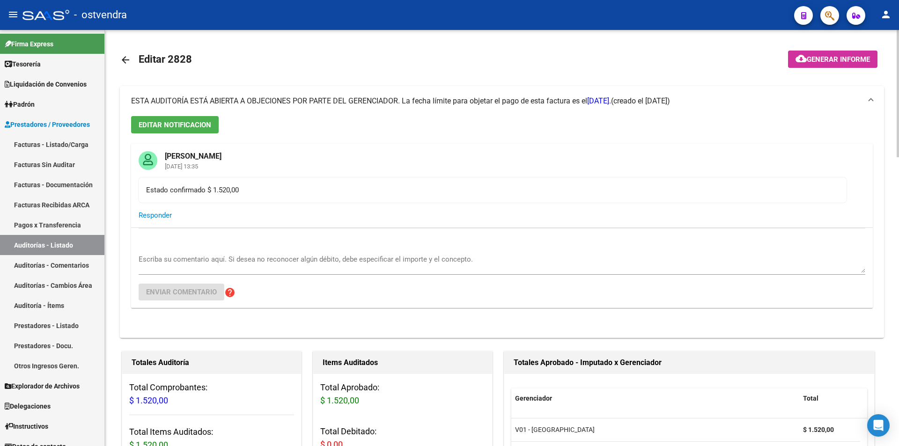
click at [449, 105] on div "ESTA AUDITORÍA ESTÁ ABIERTA A OBJECIONES POR PARTE DEL GERENCIADOR. La fecha lí…" at bounding box center [371, 101] width 480 height 10
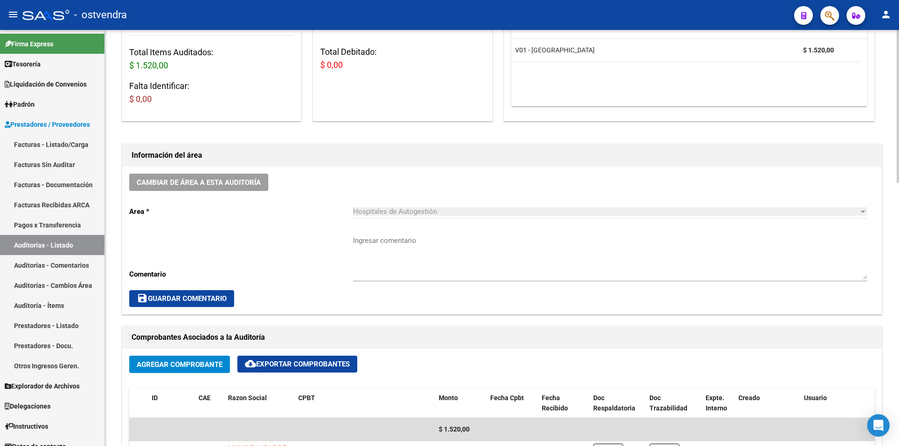
scroll to position [232, 0]
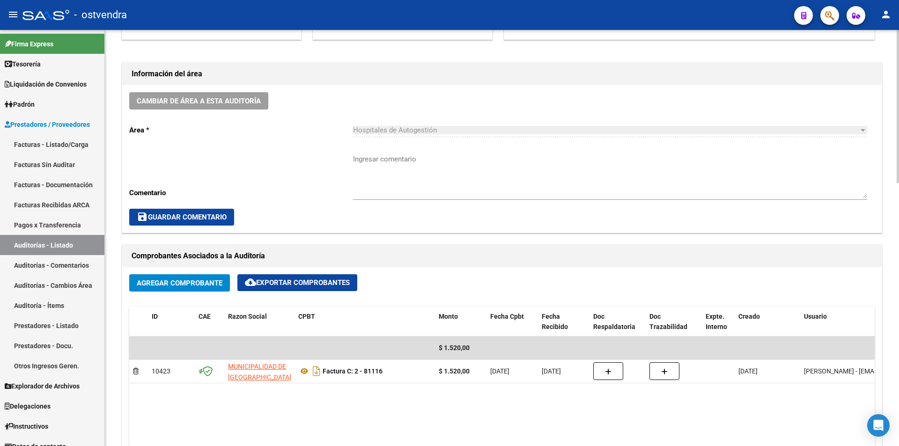
click at [890, 185] on div "arrow_back Editar 2828 cloud_download Generar informe ESTA AUDITORÍA ESTÁ ABIER…" at bounding box center [503, 363] width 796 height 1131
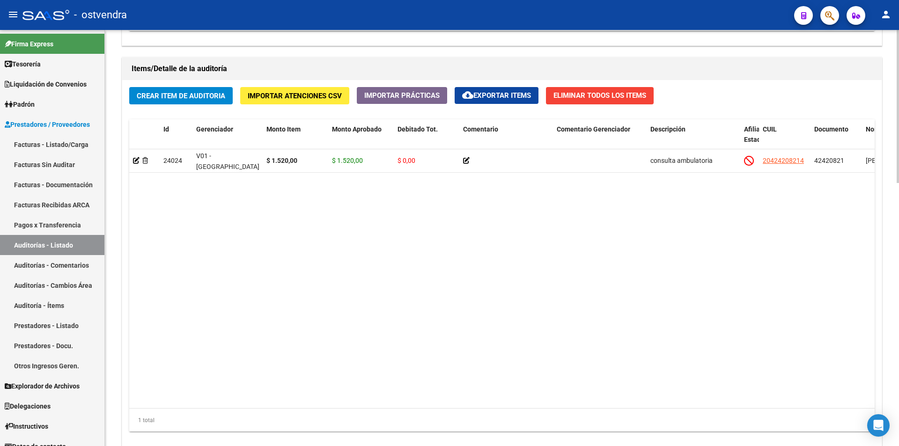
click at [898, 337] on div at bounding box center [897, 238] width 2 height 416
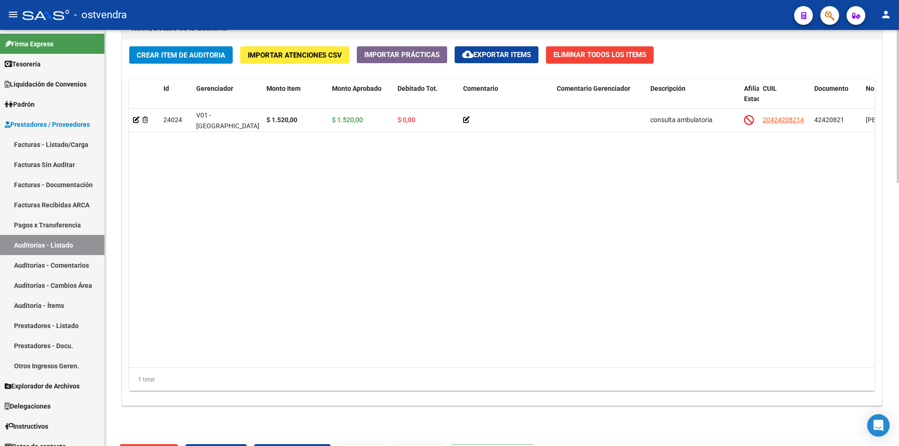
scroll to position [715, 0]
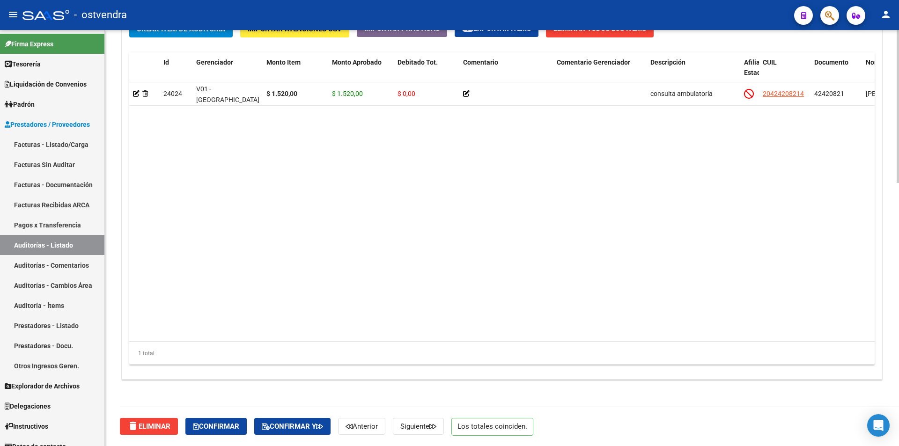
click at [897, 389] on div at bounding box center [897, 369] width 2 height 153
click at [239, 423] on span "Confirmar" at bounding box center [216, 426] width 46 height 8
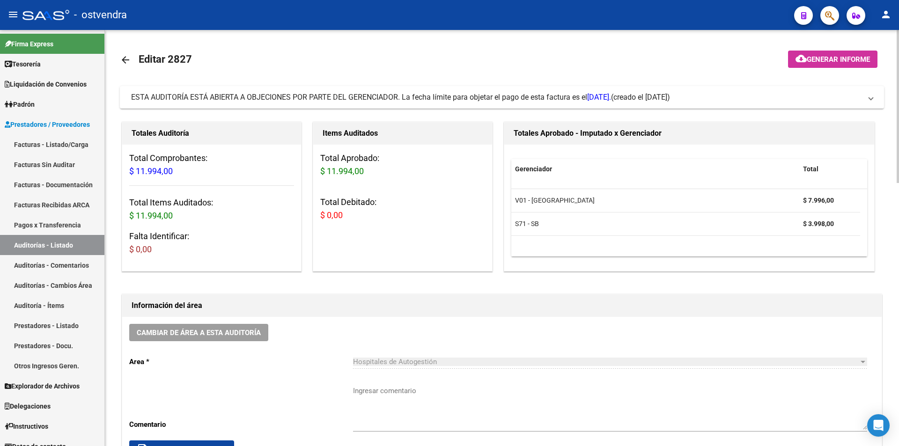
click at [772, 101] on mat-panel-title "ESTA AUDITORÍA ESTÁ ABIERTA A OBJECIONES POR PARTE DEL GERENCIADOR. La fecha lí…" at bounding box center [496, 97] width 730 height 10
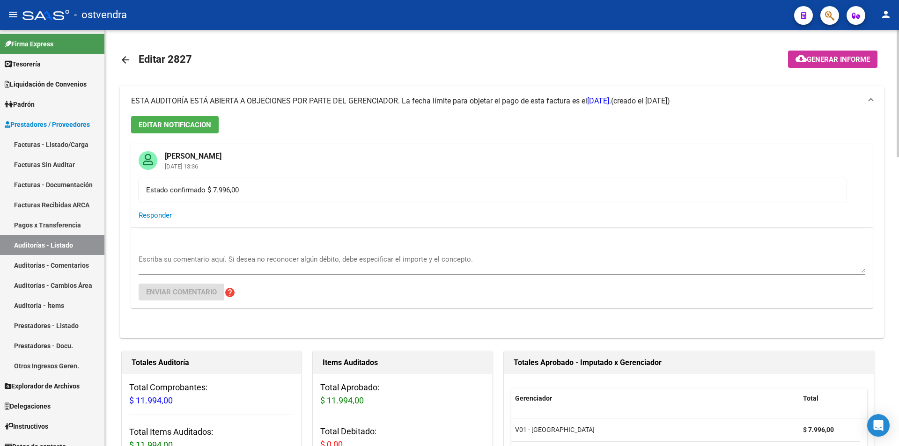
click at [772, 103] on mat-panel-title "ESTA AUDITORÍA ESTÁ ABIERTA A OBJECIONES POR PARTE DEL GERENCIADOR. La fecha lí…" at bounding box center [496, 101] width 730 height 10
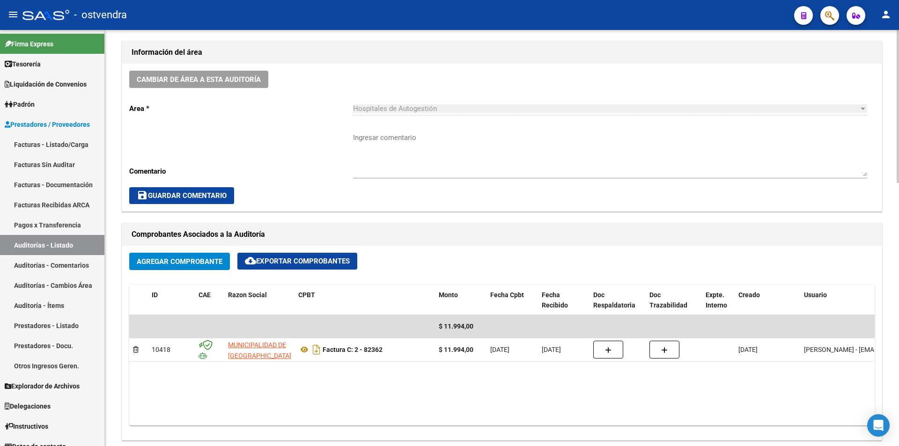
scroll to position [284, 0]
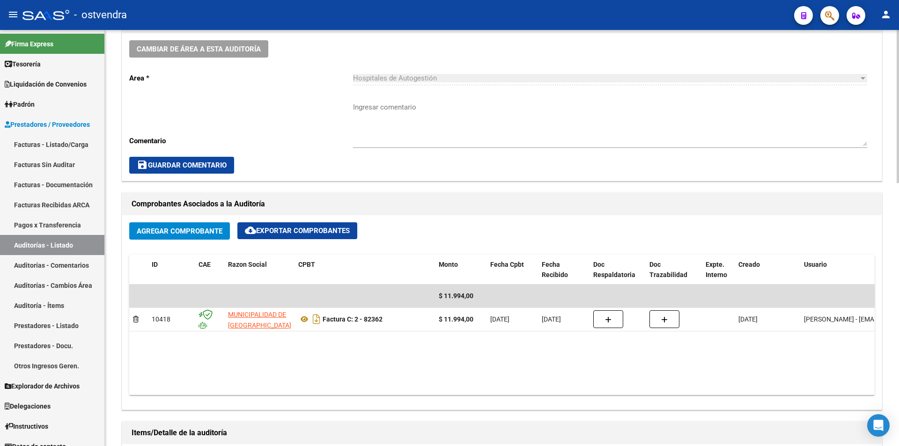
click at [898, 230] on div at bounding box center [897, 210] width 2 height 153
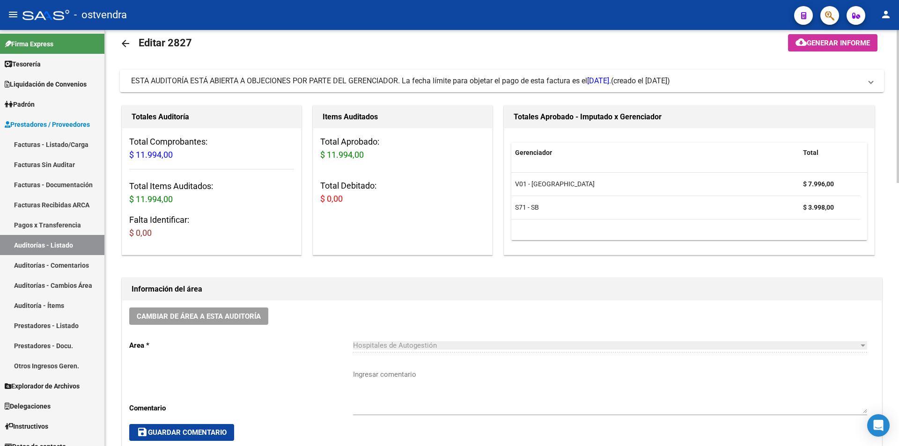
scroll to position [0, 0]
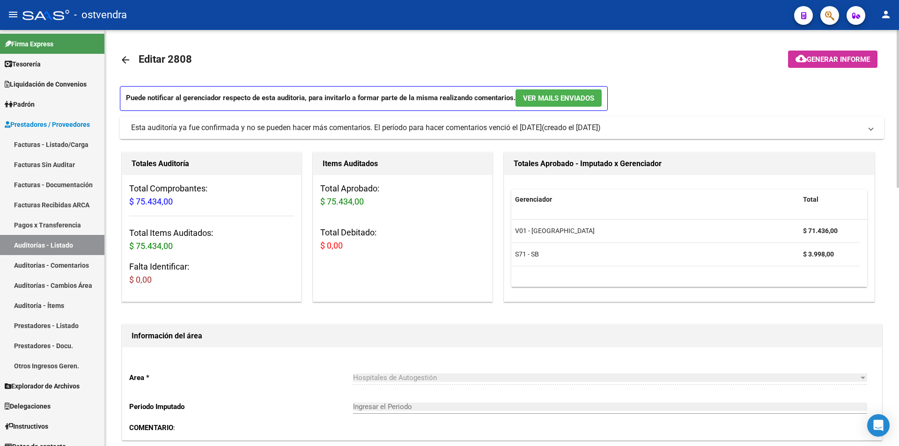
click at [645, 126] on mat-panel-title "Esta auditoría ya fue confirmada y no se pueden hacer más comentarios. El perío…" at bounding box center [496, 128] width 730 height 10
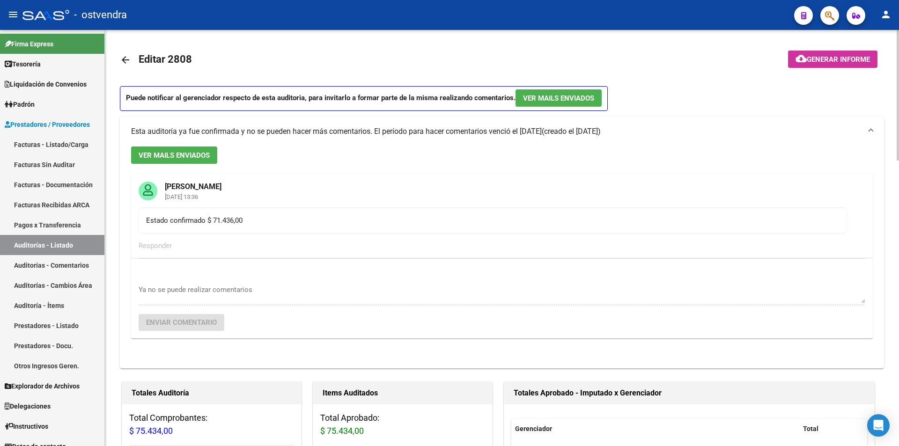
click at [645, 126] on mat-expansion-panel-header "Esta auditoría ya fue confirmada y no se pueden hacer más comentarios. El perío…" at bounding box center [502, 132] width 764 height 30
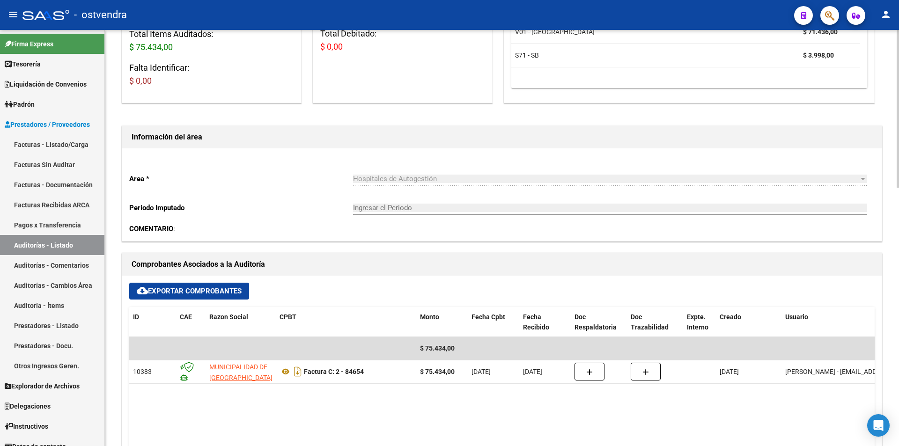
scroll to position [234, 0]
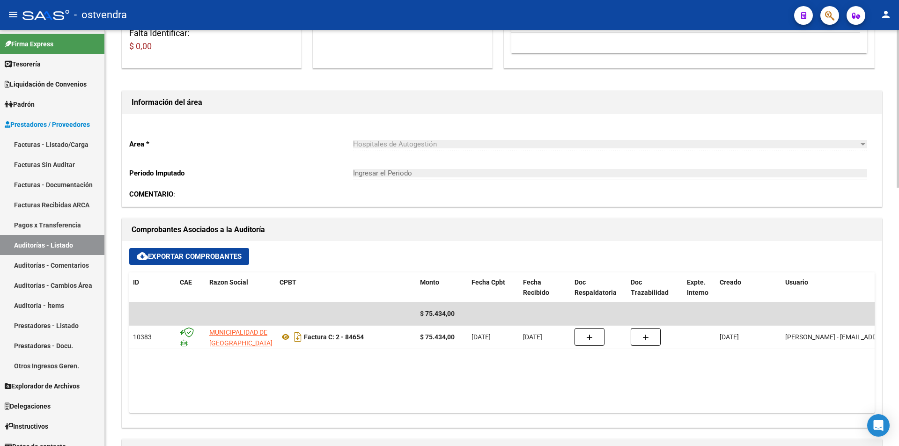
click at [874, 215] on div "arrow_back Editar 2808 cloud_download Generar informe Puede notificar al gerenc…" at bounding box center [503, 345] width 796 height 1098
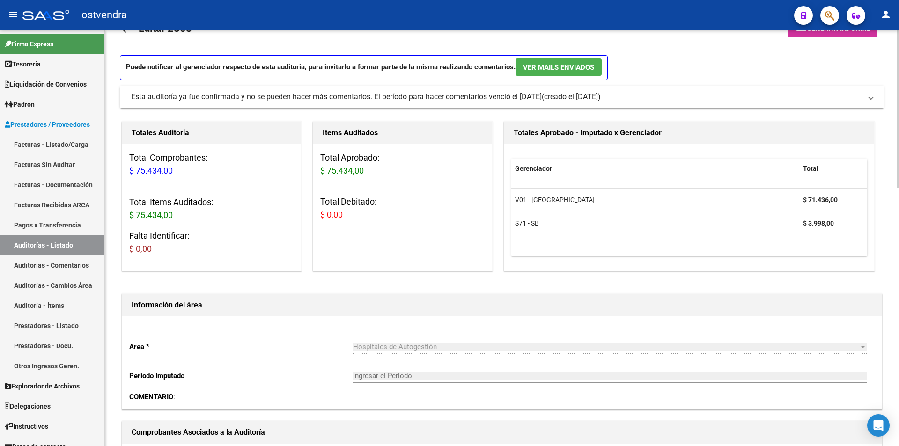
scroll to position [15, 0]
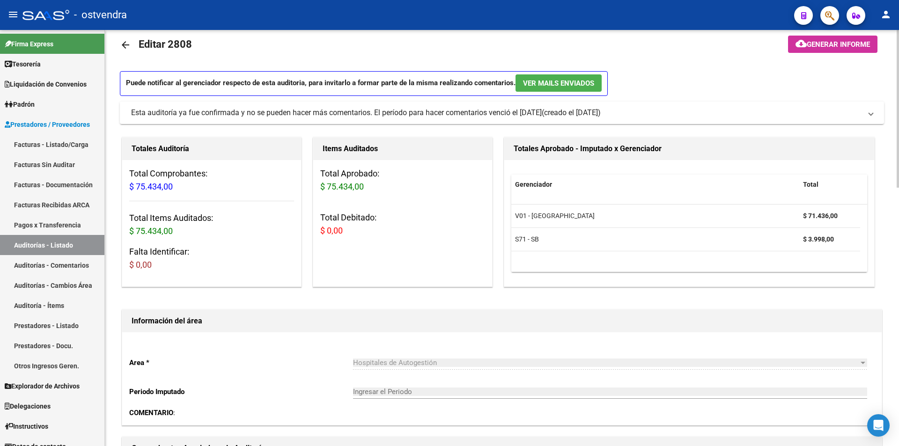
click at [898, 99] on div at bounding box center [897, 115] width 2 height 158
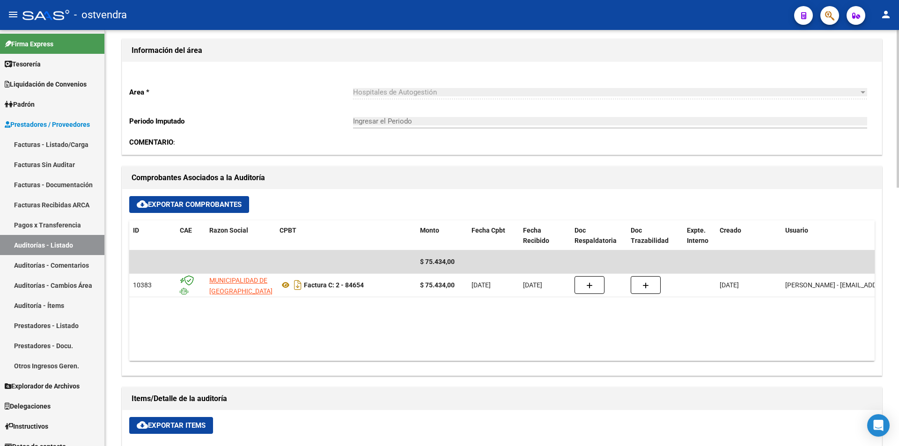
scroll to position [287, 0]
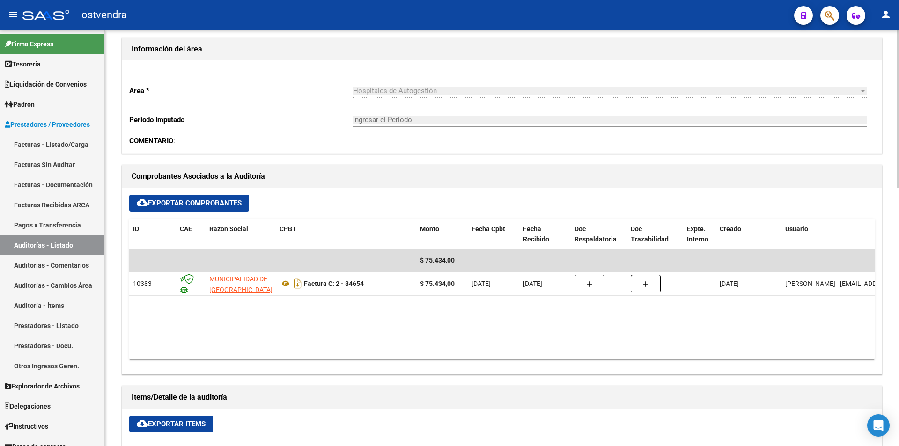
click at [898, 232] on div at bounding box center [897, 218] width 2 height 158
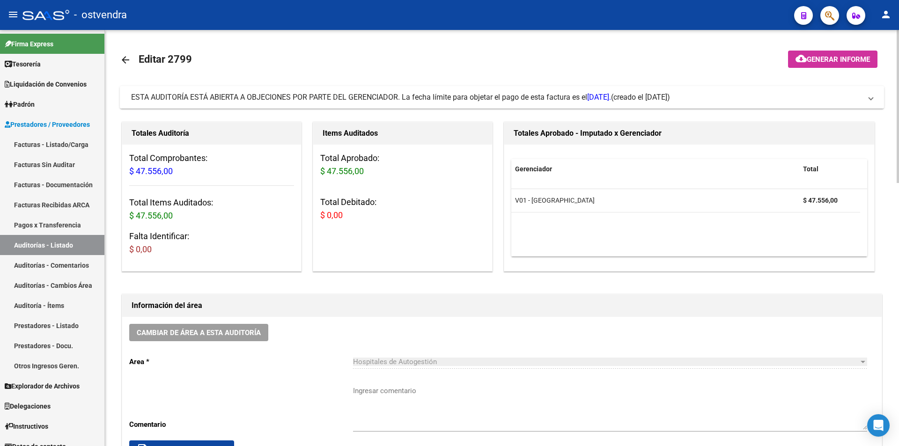
click at [570, 90] on mat-expansion-panel-header "ESTA AUDITORÍA ESTÁ ABIERTA A OBJECIONES POR PARTE DEL GERENCIADOR. La fecha lí…" at bounding box center [502, 97] width 764 height 22
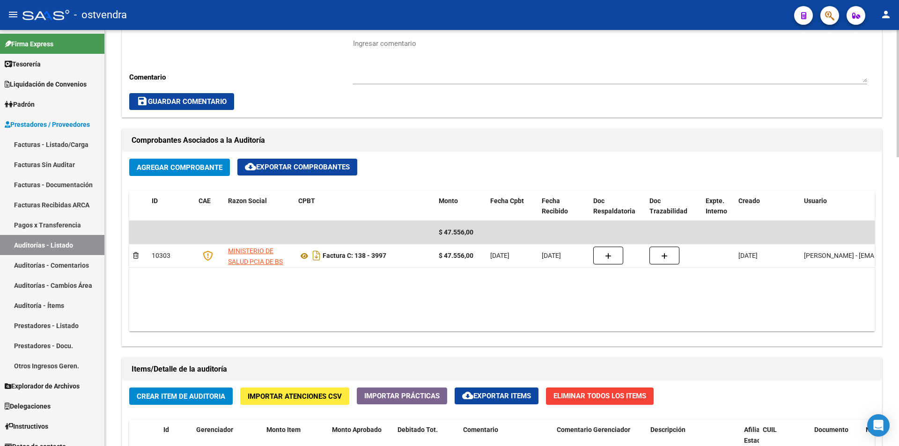
scroll to position [528, 0]
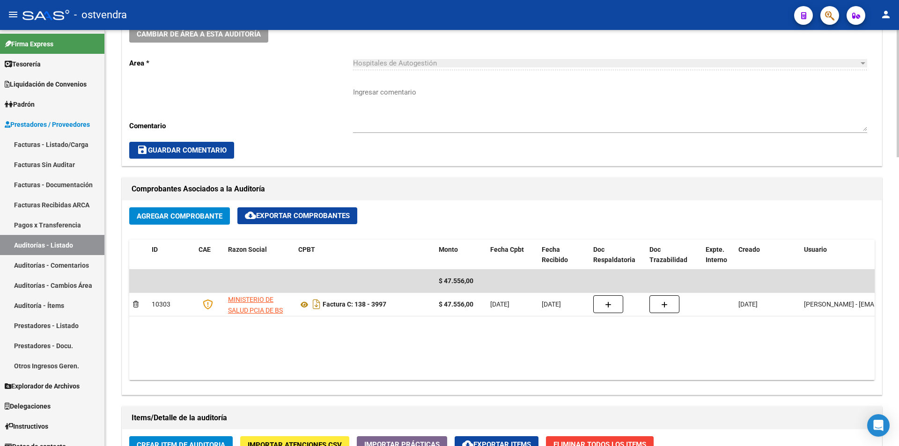
click at [891, 290] on div "arrow_back Editar 2799 cloud_download Generar informe ESTA AUDITORÍA ESTÁ ABIER…" at bounding box center [503, 182] width 796 height 1360
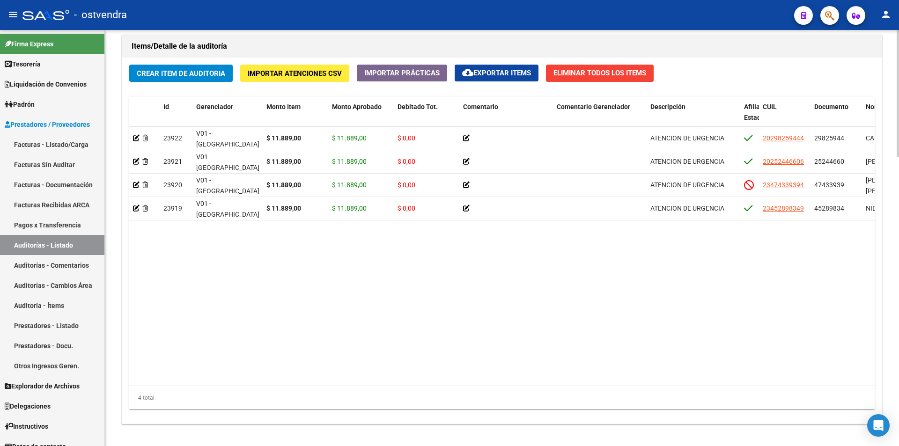
scroll to position [944, 0]
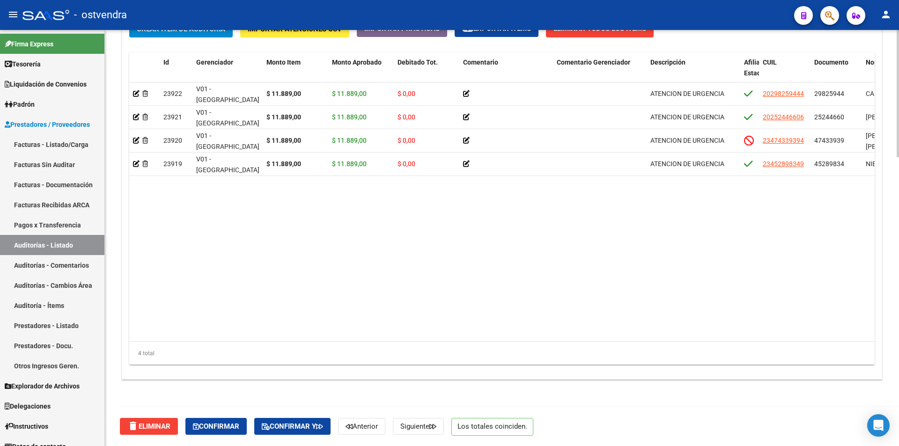
click at [233, 426] on span "Confirmar" at bounding box center [216, 426] width 46 height 8
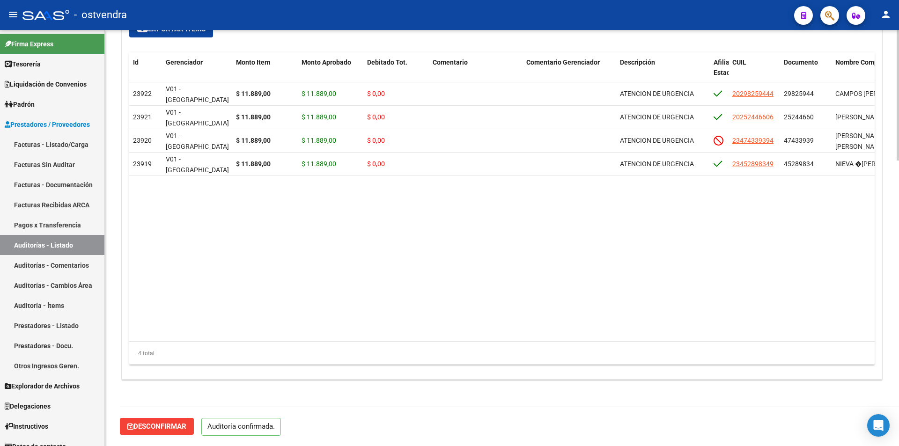
scroll to position [911, 0]
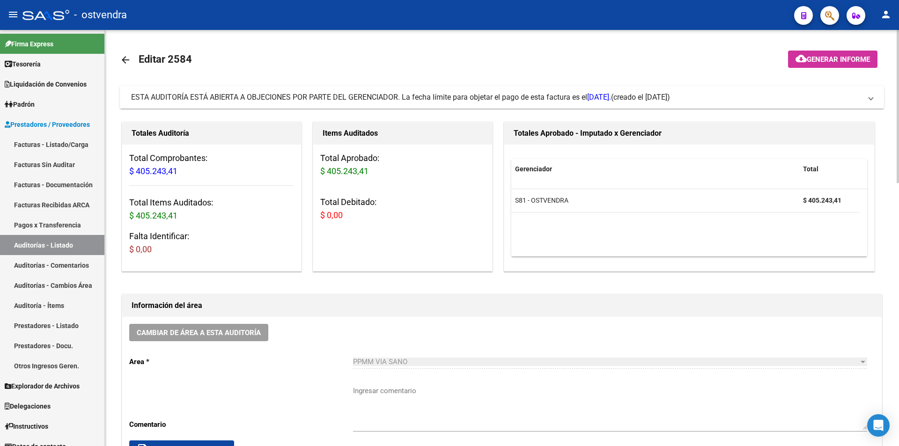
click at [316, 99] on span "ESTA AUDITORÍA ESTÁ ABIERTA A OBJECIONES POR PARTE DEL GERENCIADOR. La fecha lí…" at bounding box center [371, 97] width 480 height 9
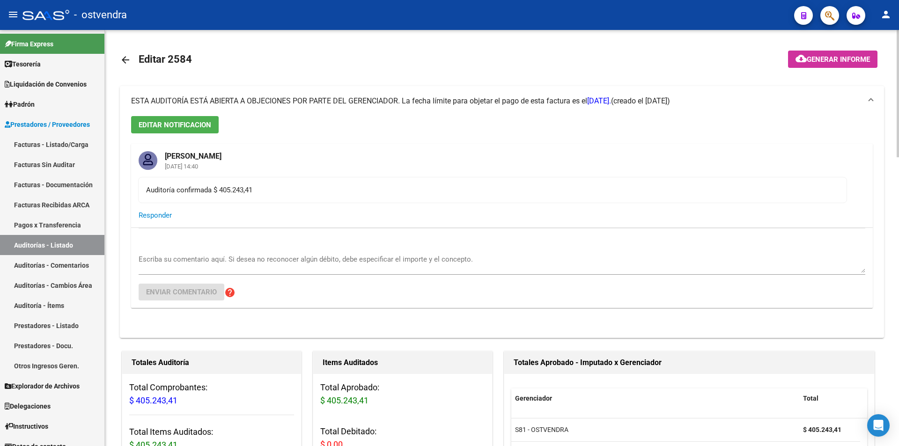
click at [316, 99] on span "ESTA AUDITORÍA ESTÁ ABIERTA A OBJECIONES POR PARTE DEL GERENCIADOR. La fecha lí…" at bounding box center [371, 100] width 480 height 9
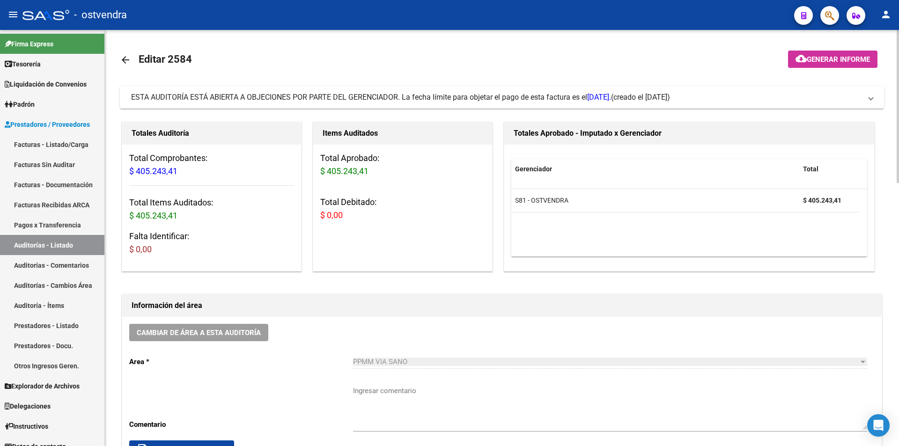
click at [343, 96] on span "ESTA AUDITORÍA ESTÁ ABIERTA A OBJECIONES POR PARTE DEL GERENCIADOR. La fecha lí…" at bounding box center [371, 97] width 480 height 9
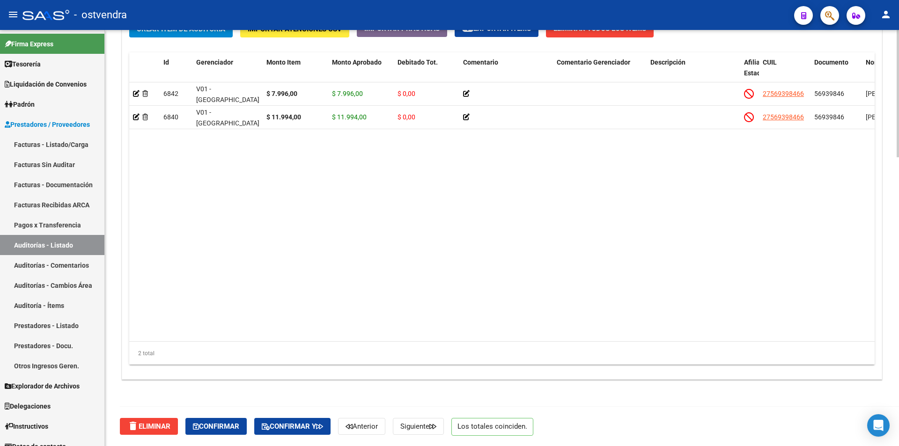
scroll to position [774, 0]
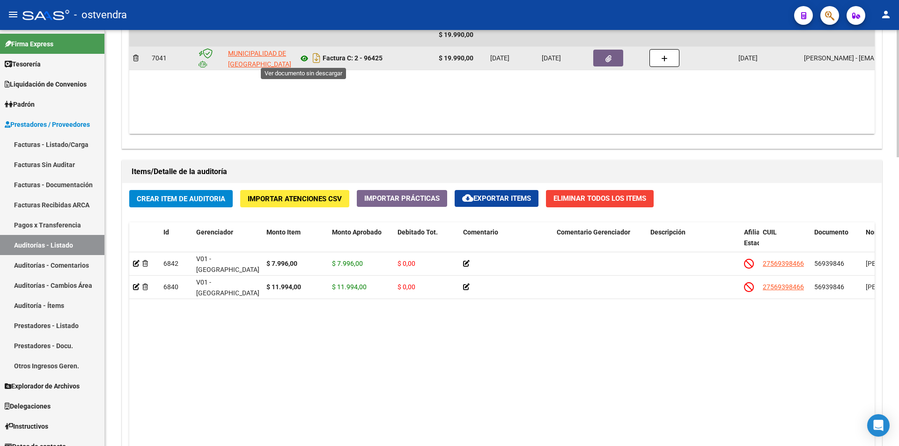
click at [303, 60] on icon at bounding box center [304, 58] width 12 height 11
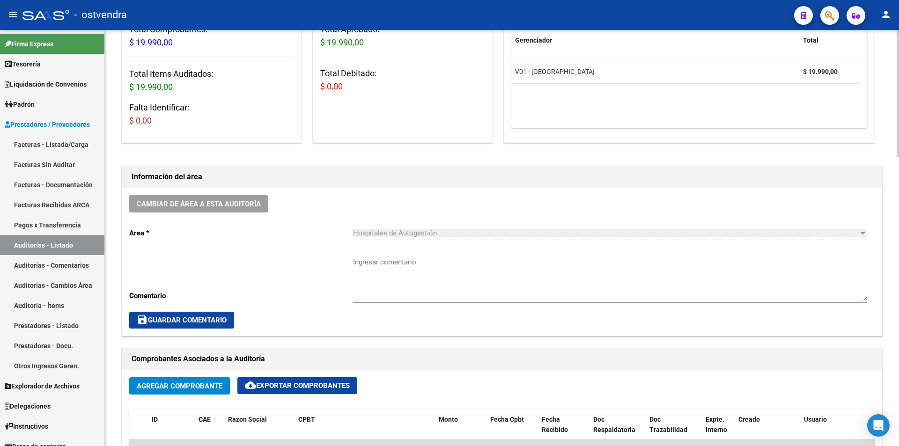
click at [898, 252] on div at bounding box center [897, 238] width 2 height 416
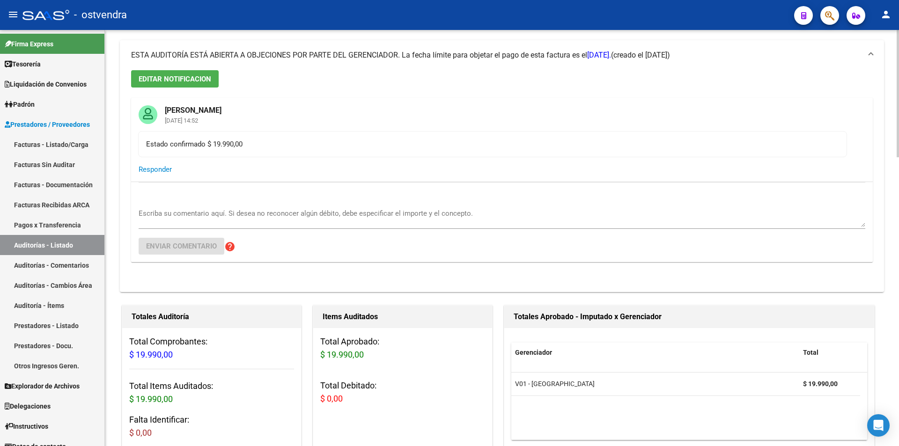
scroll to position [43, 0]
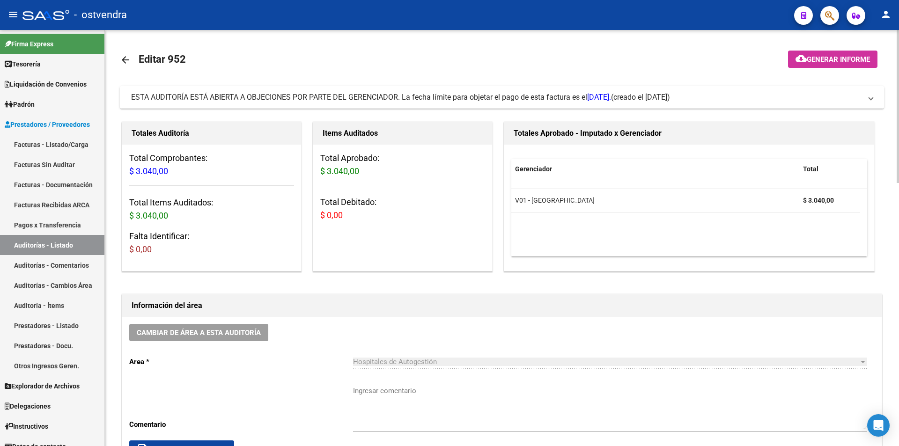
click at [405, 96] on span "ESTA AUDITORÍA ESTÁ ABIERTA A OBJECIONES POR PARTE DEL GERENCIADOR. La fecha lí…" at bounding box center [371, 97] width 480 height 9
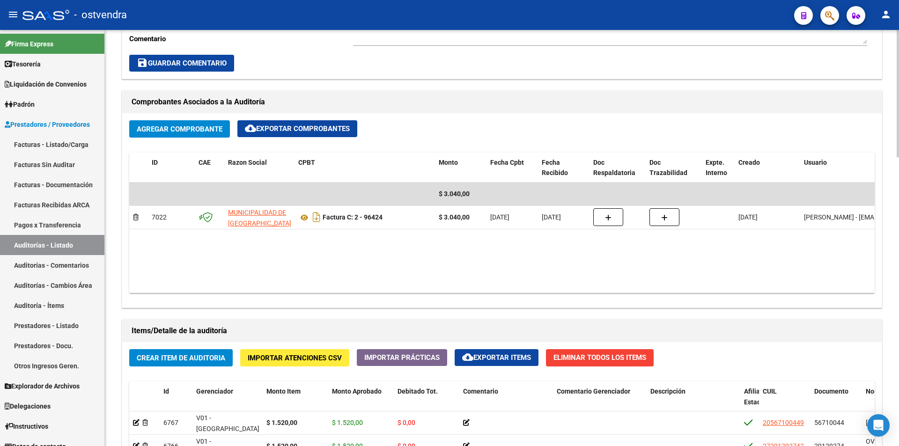
scroll to position [604, 0]
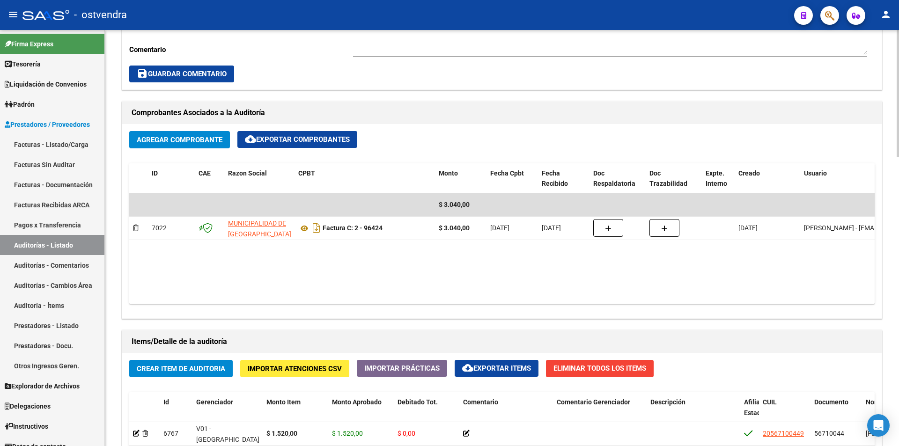
click at [860, 315] on div "arrow_back Editar 952 cloud_download Generar informe ESTA AUDITORÍA ESTÁ ABIERT…" at bounding box center [503, 106] width 796 height 1360
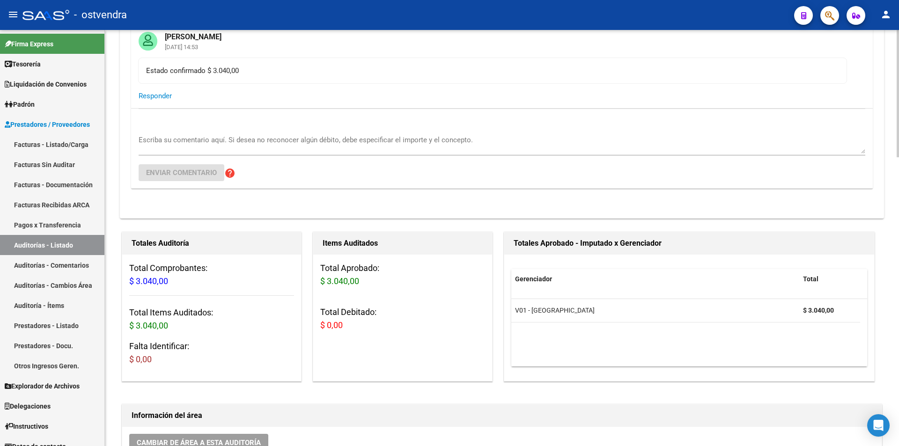
click at [897, 66] on div at bounding box center [897, 238] width 2 height 416
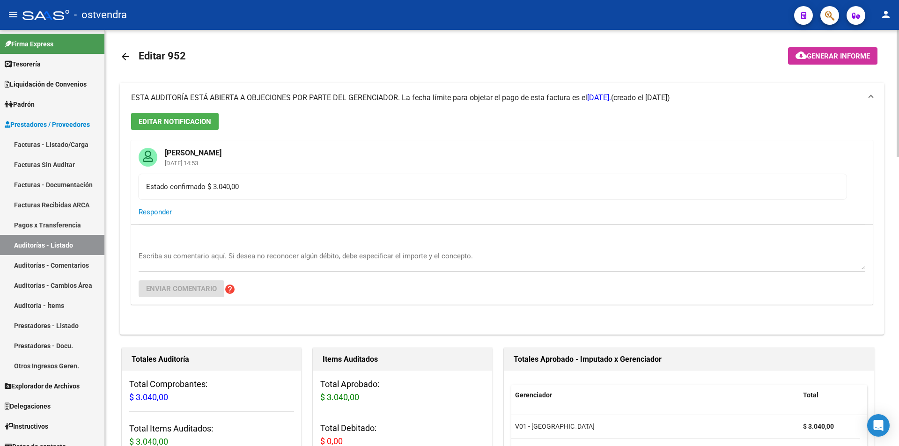
scroll to position [0, 0]
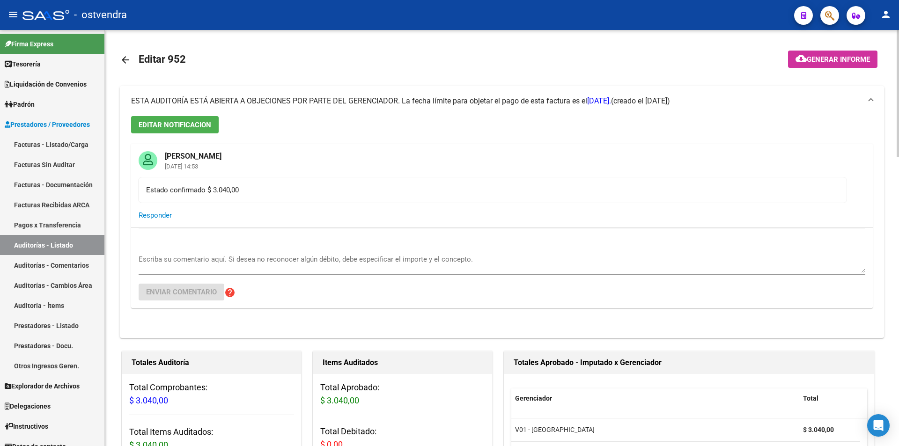
click at [122, 65] on mat-icon "arrow_back" at bounding box center [125, 59] width 11 height 11
click at [121, 58] on mat-icon "arrow_back" at bounding box center [125, 59] width 11 height 11
click at [132, 57] on link "arrow_back" at bounding box center [129, 60] width 19 height 22
click at [126, 59] on mat-icon "arrow_back" at bounding box center [125, 59] width 11 height 11
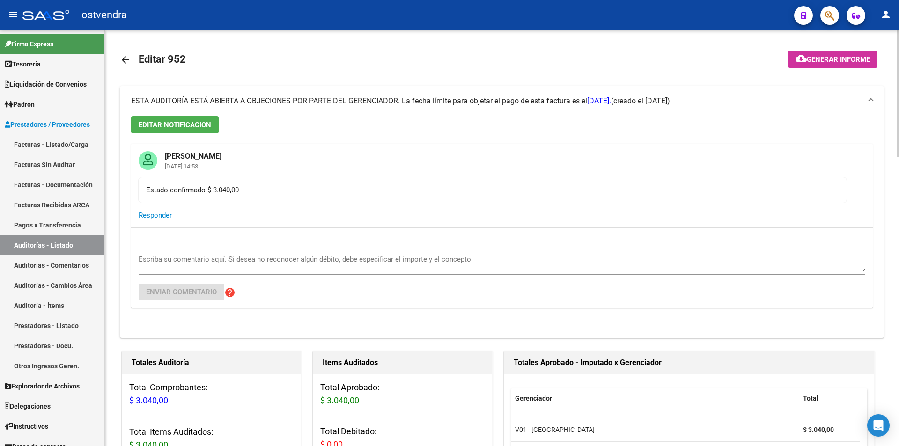
click at [127, 61] on mat-icon "arrow_back" at bounding box center [125, 59] width 11 height 11
click at [125, 59] on mat-icon "arrow_back" at bounding box center [125, 59] width 11 height 11
click at [75, 233] on link "Pagos x Transferencia" at bounding box center [52, 225] width 104 height 20
click at [77, 239] on link "Auditorías - Listado" at bounding box center [52, 245] width 104 height 20
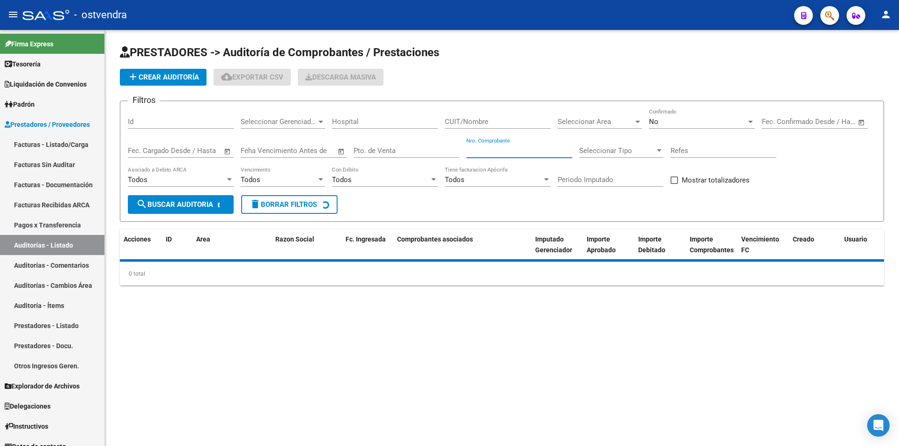
click at [507, 154] on input "Nro. Comprobante" at bounding box center [519, 151] width 106 height 8
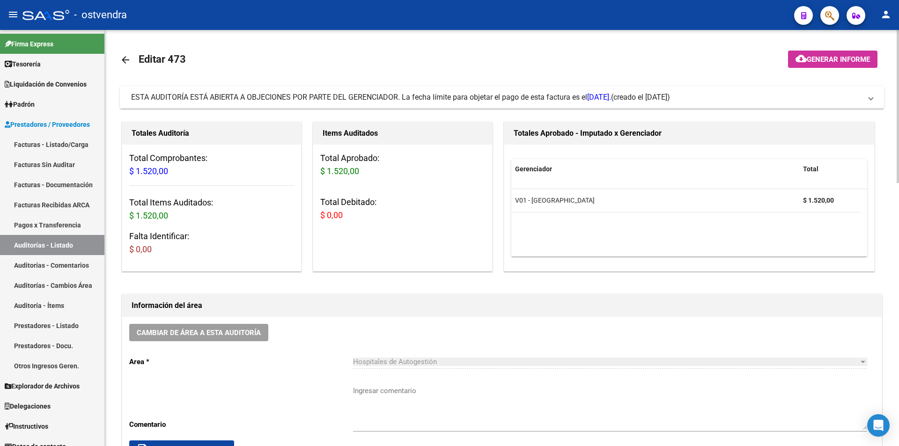
click at [279, 97] on span "ESTA AUDITORÍA ESTÁ ABIERTA A OBJECIONES POR PARTE DEL GERENCIADOR. La fecha lí…" at bounding box center [371, 97] width 480 height 9
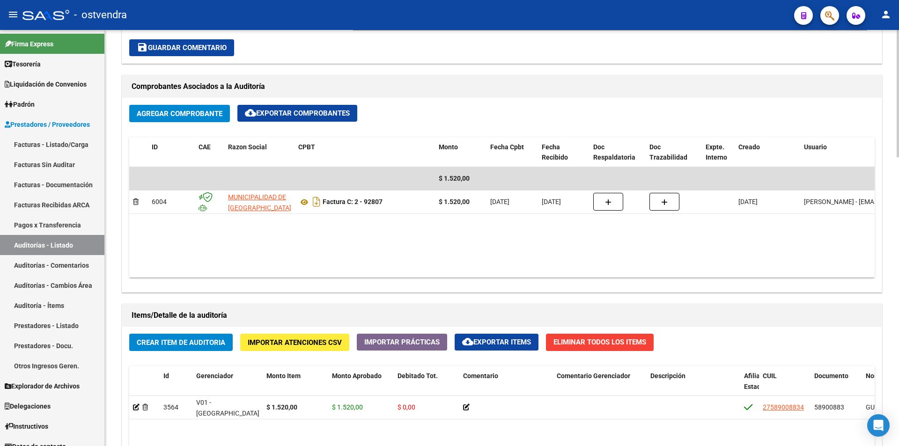
scroll to position [623, 0]
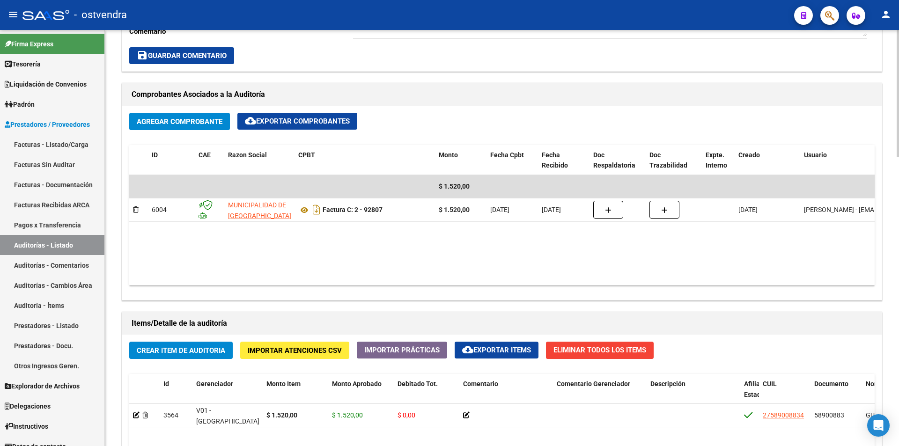
click at [878, 297] on div "arrow_back Editar 473 cloud_download Generar informe ESTA AUDITORÍA ESTÁ ABIERT…" at bounding box center [503, 87] width 796 height 1360
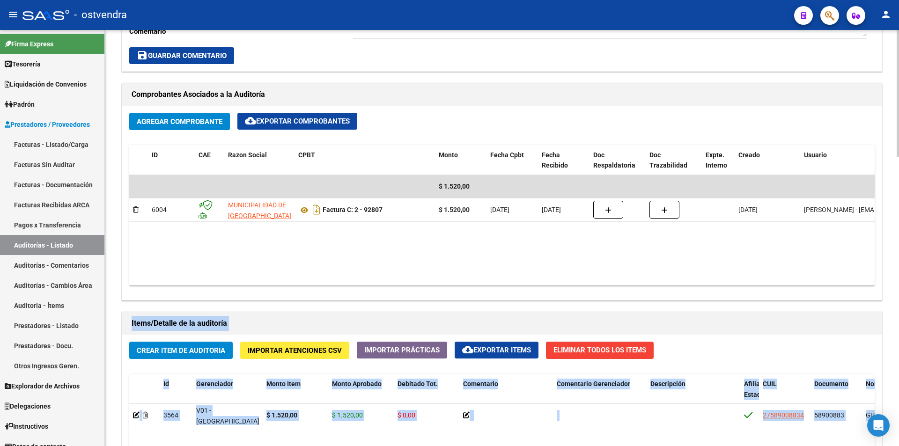
drag, startPoint x: 896, startPoint y: 243, endPoint x: 898, endPoint y: 177, distance: 66.0
click at [898, 177] on div "arrow_back Editar 473 cloud_download Generar informe ESTA AUDITORÍA ESTÁ ABIERT…" at bounding box center [503, 87] width 796 height 1360
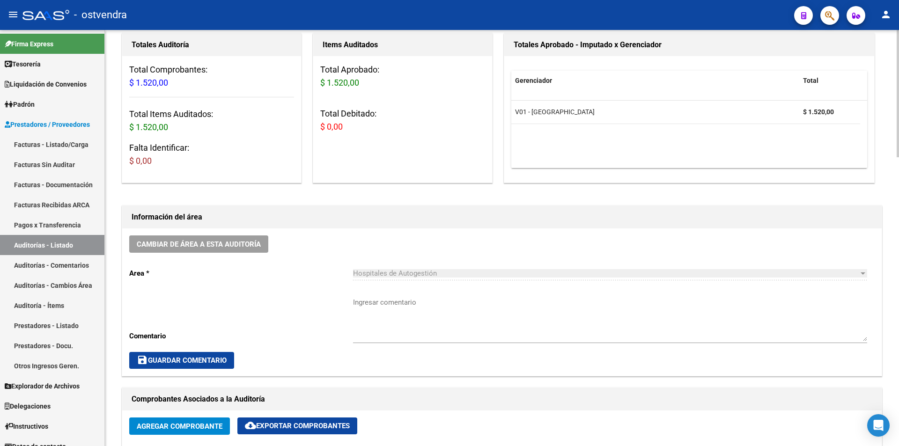
scroll to position [316, 0]
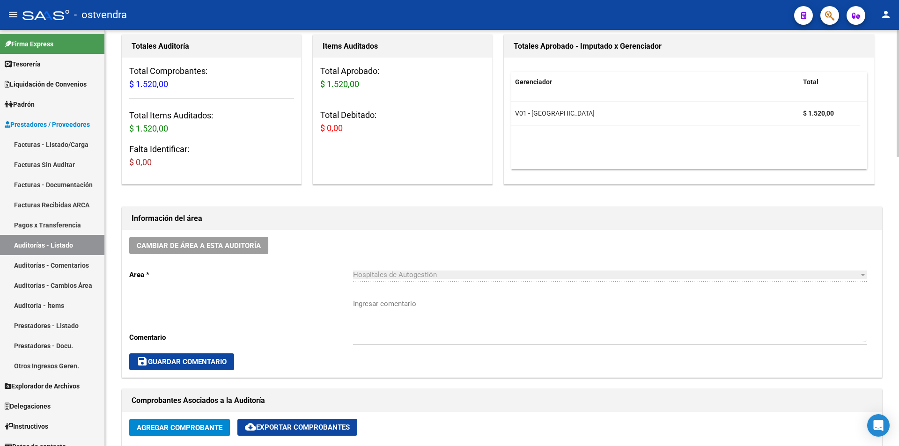
click at [895, 130] on div "arrow_back Editar 473 cloud_download Generar informe ESTA AUDITORÍA ESTÁ ABIERT…" at bounding box center [503, 394] width 796 height 1360
